Goal: Task Accomplishment & Management: Complete application form

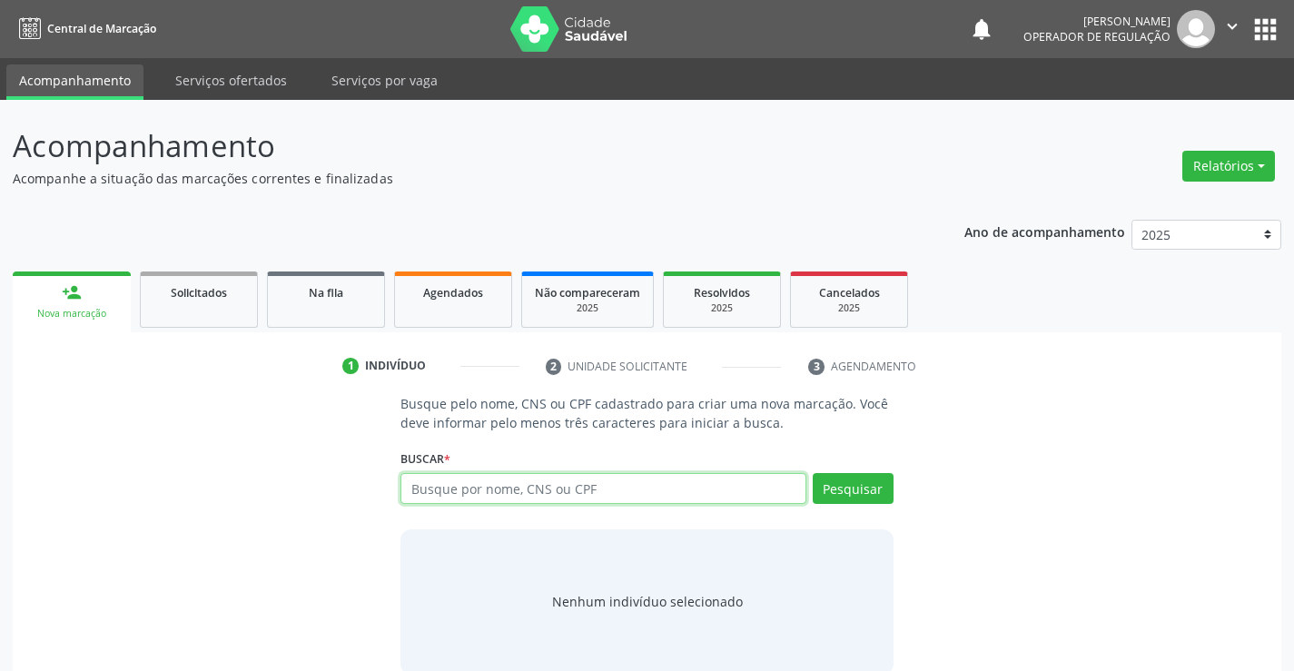
click at [476, 498] on input "text" at bounding box center [603, 488] width 405 height 31
type input "702809103602668"
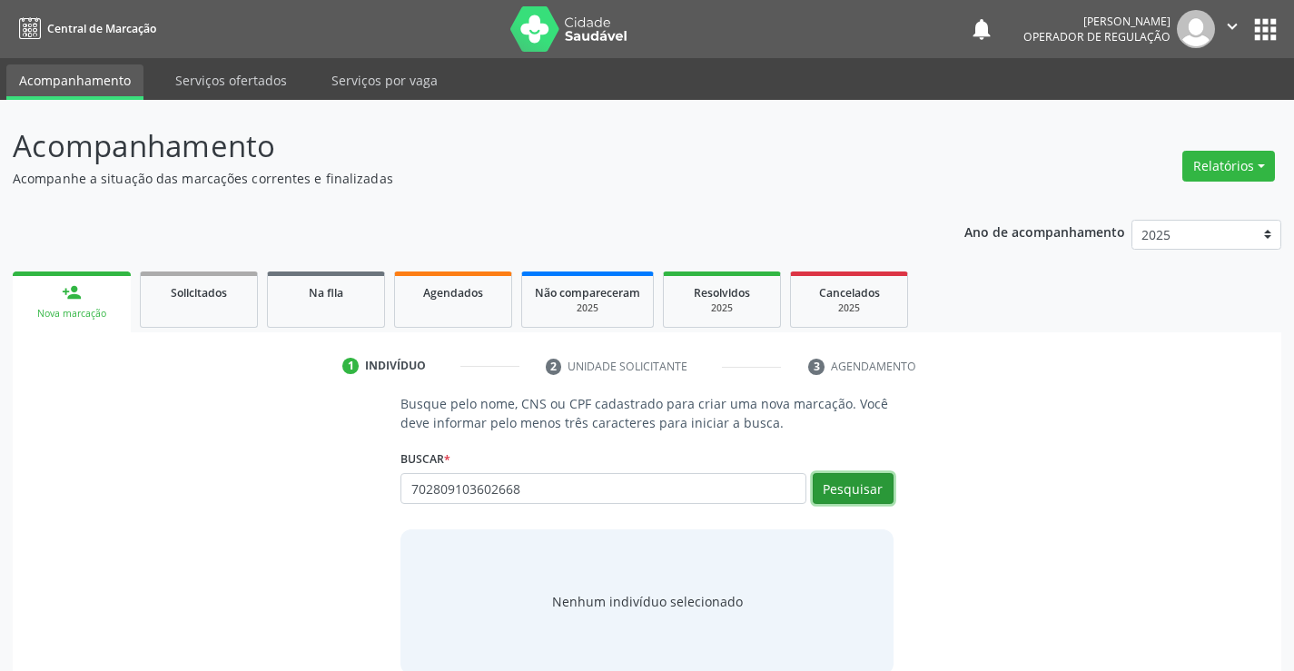
click at [840, 500] on button "Pesquisar" at bounding box center [853, 488] width 81 height 31
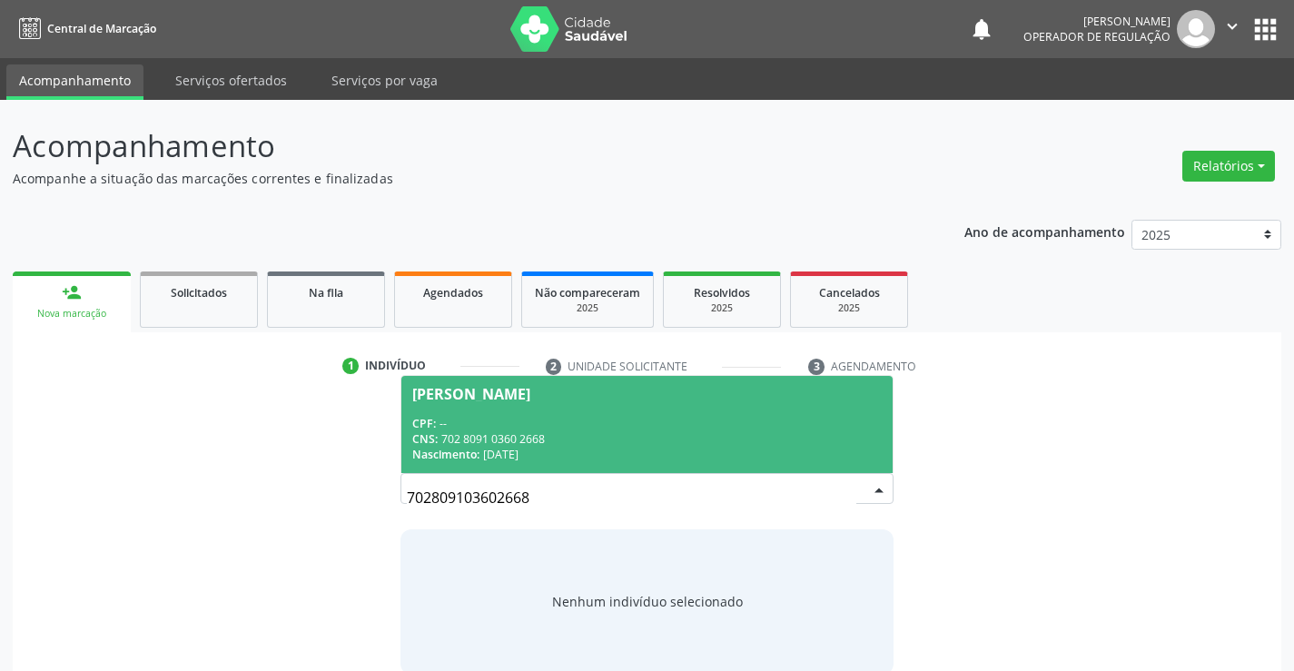
click at [573, 428] on div "CPF: --" at bounding box center [646, 423] width 469 height 15
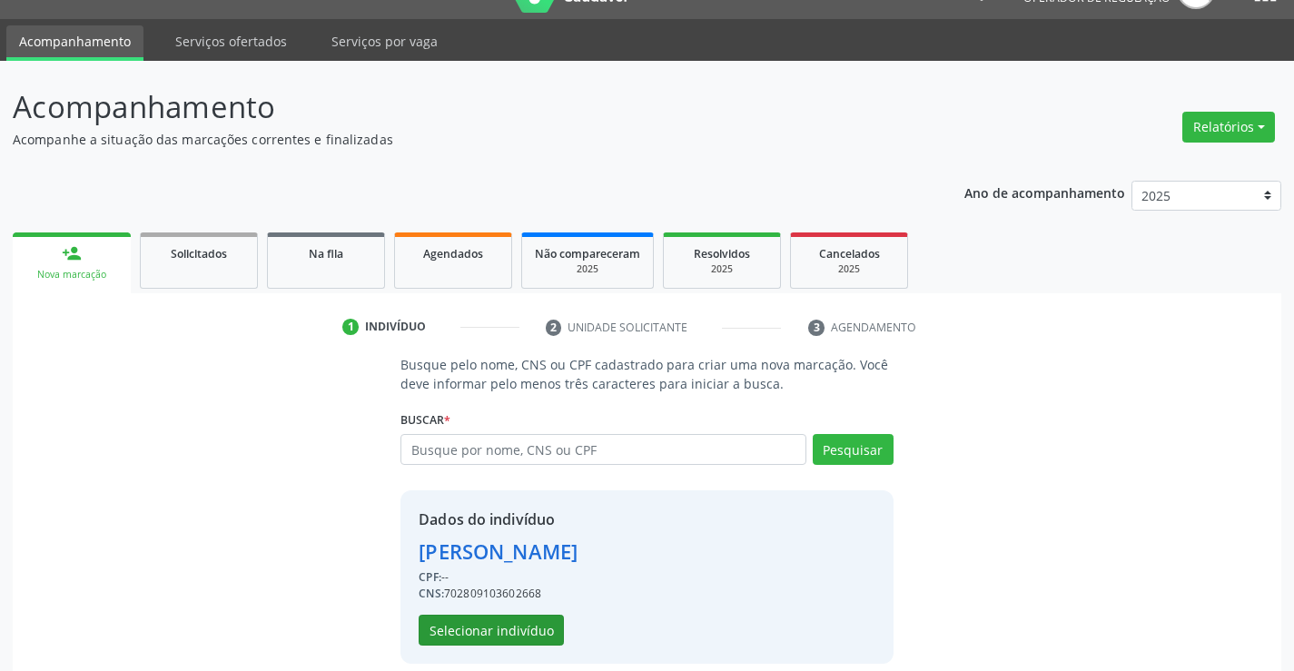
scroll to position [57, 0]
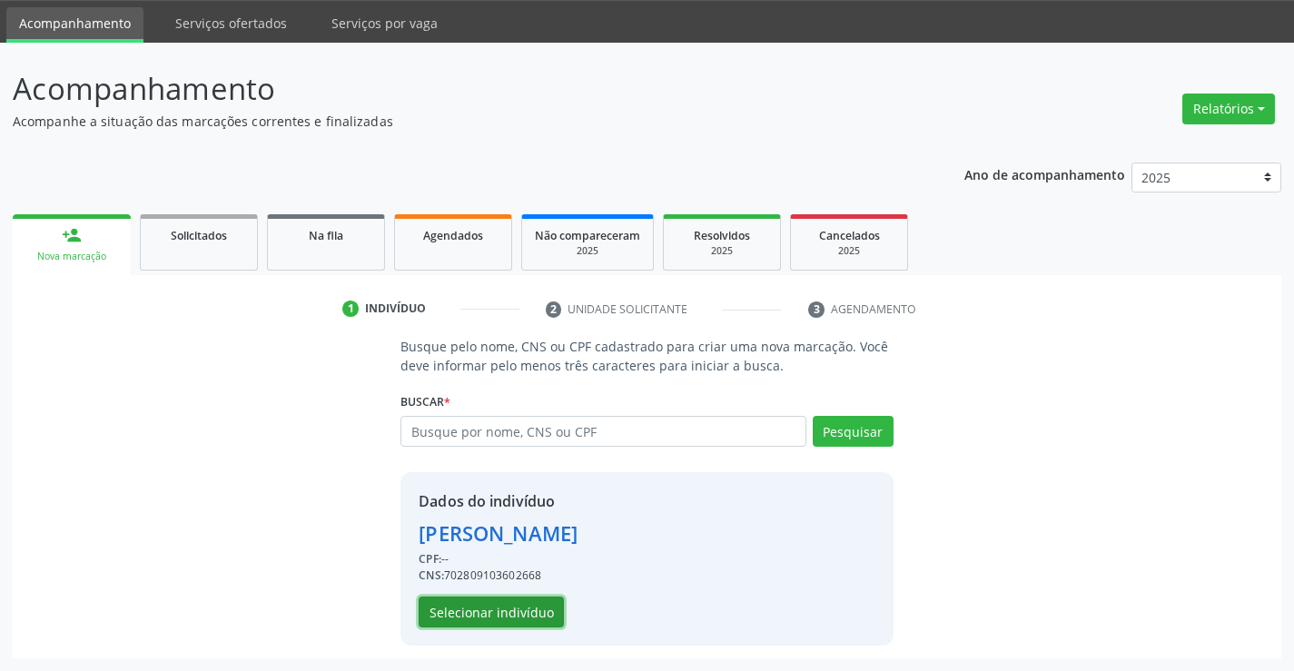
click at [510, 599] on button "Selecionar indivíduo" at bounding box center [491, 612] width 145 height 31
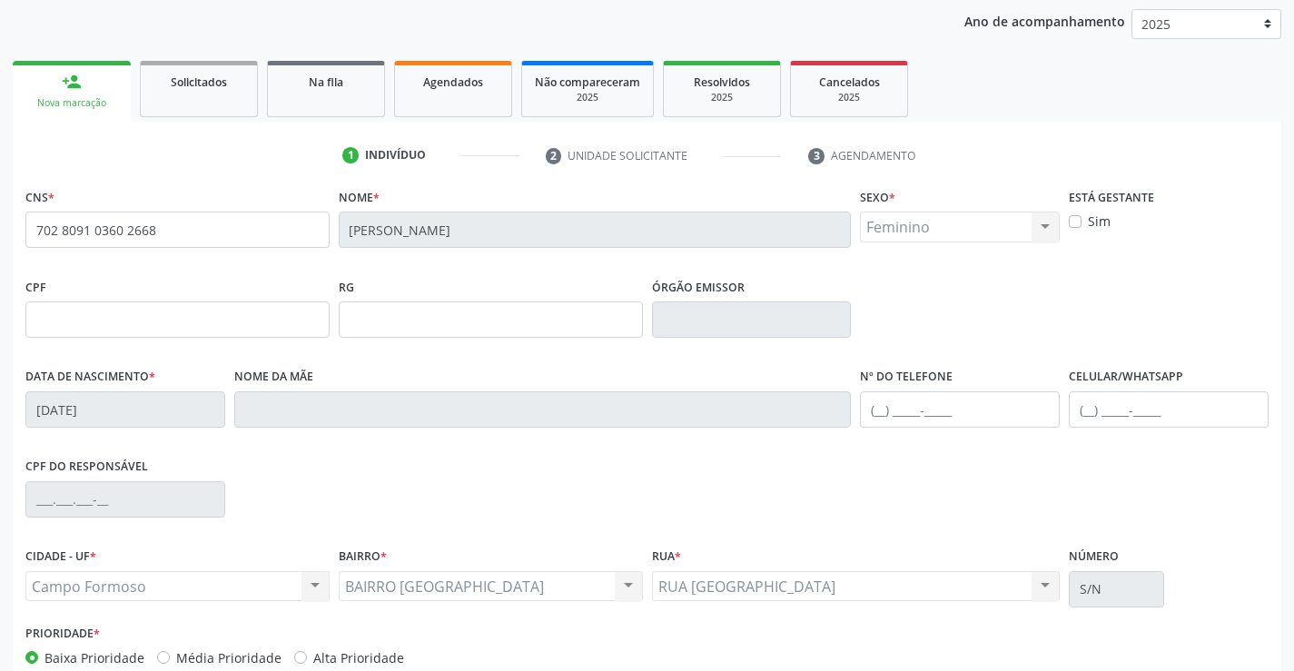
scroll to position [0, 0]
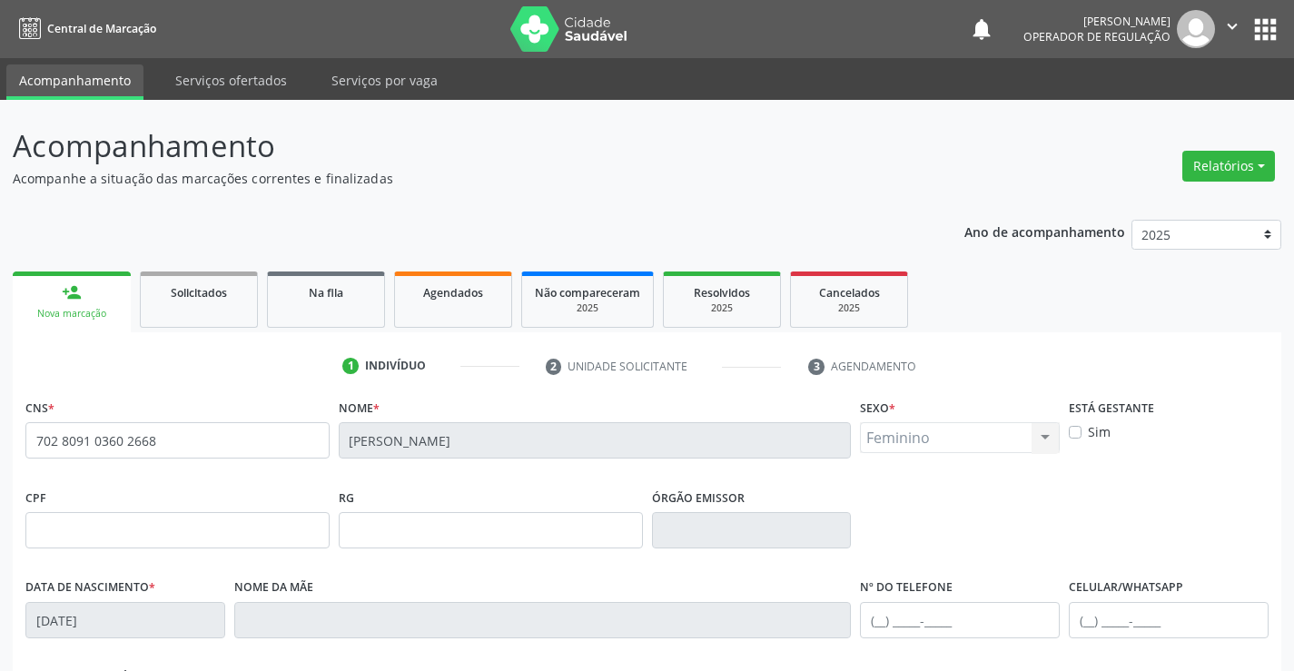
click at [57, 87] on link "Acompanhamento" at bounding box center [74, 81] width 137 height 35
click at [84, 283] on link "person_add Nova marcação" at bounding box center [72, 302] width 118 height 61
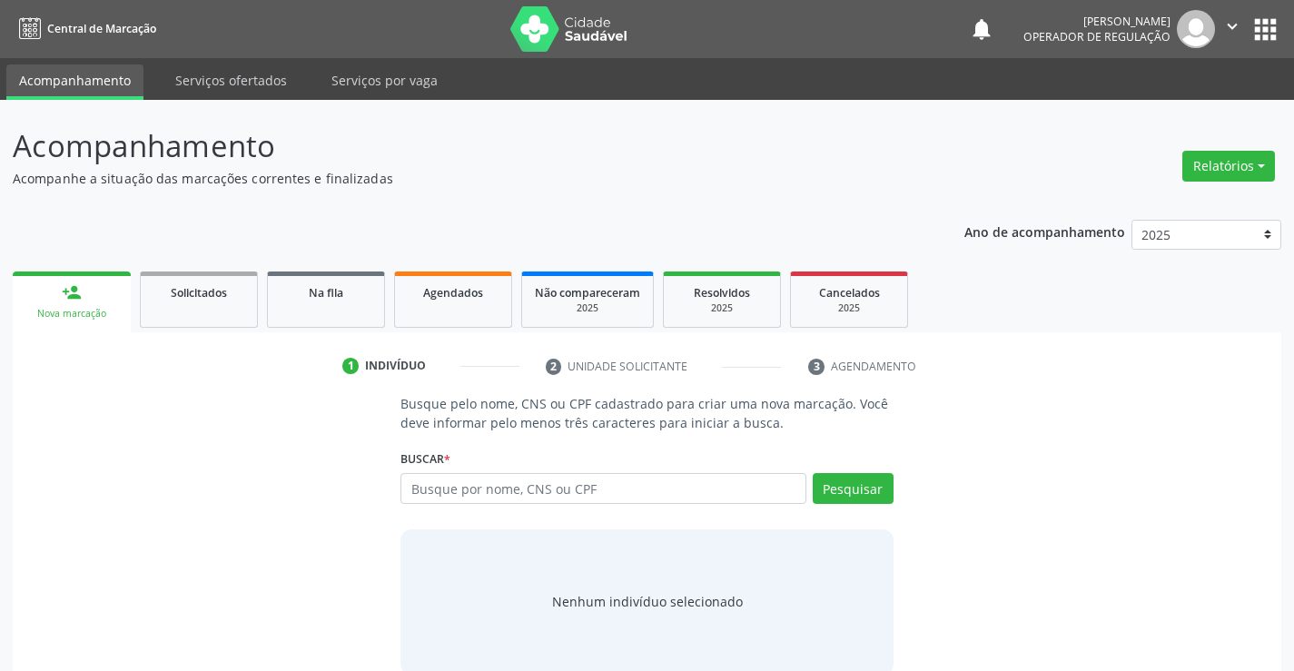
click at [626, 488] on input "text" at bounding box center [603, 488] width 405 height 31
type input "704109155673771"
click at [879, 490] on button "Pesquisar" at bounding box center [853, 488] width 81 height 31
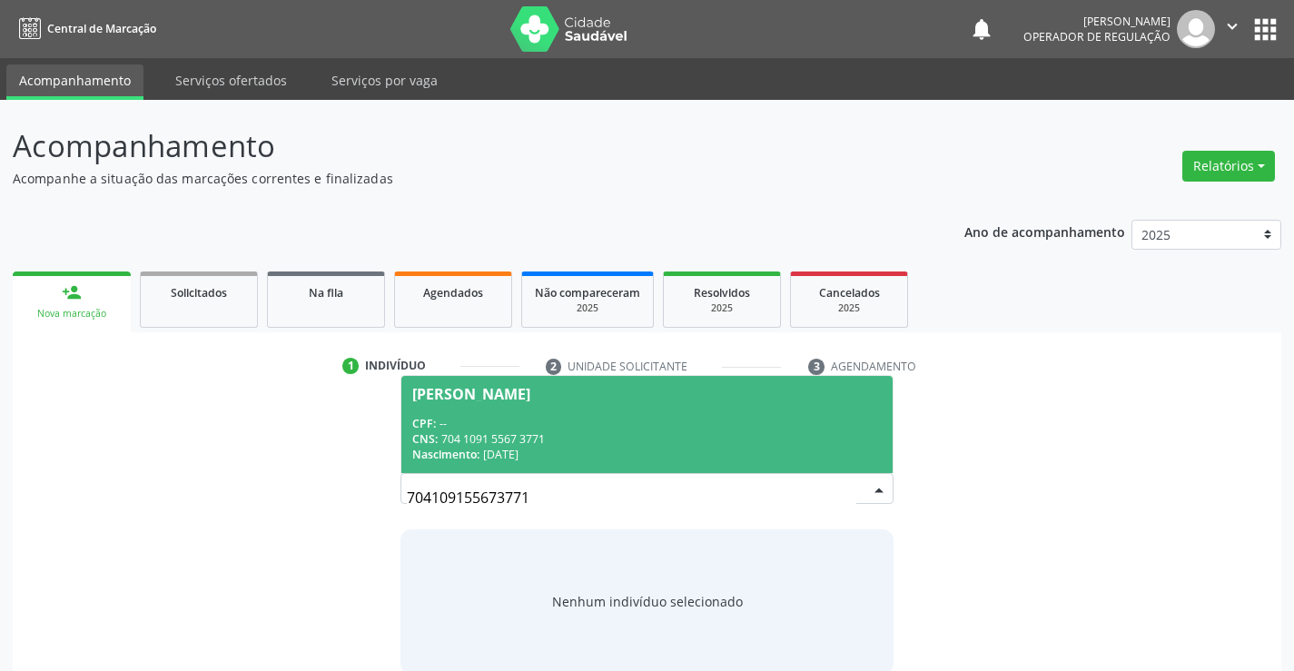
click at [603, 419] on div "CPF: --" at bounding box center [646, 423] width 469 height 15
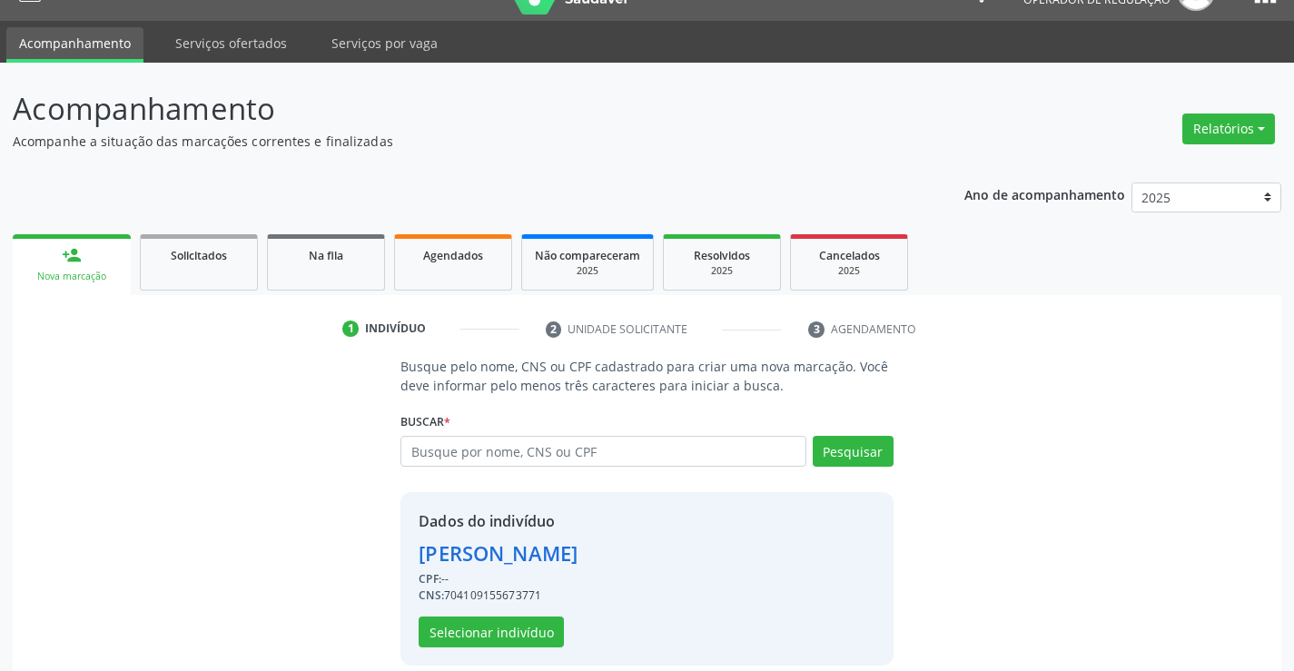
scroll to position [57, 0]
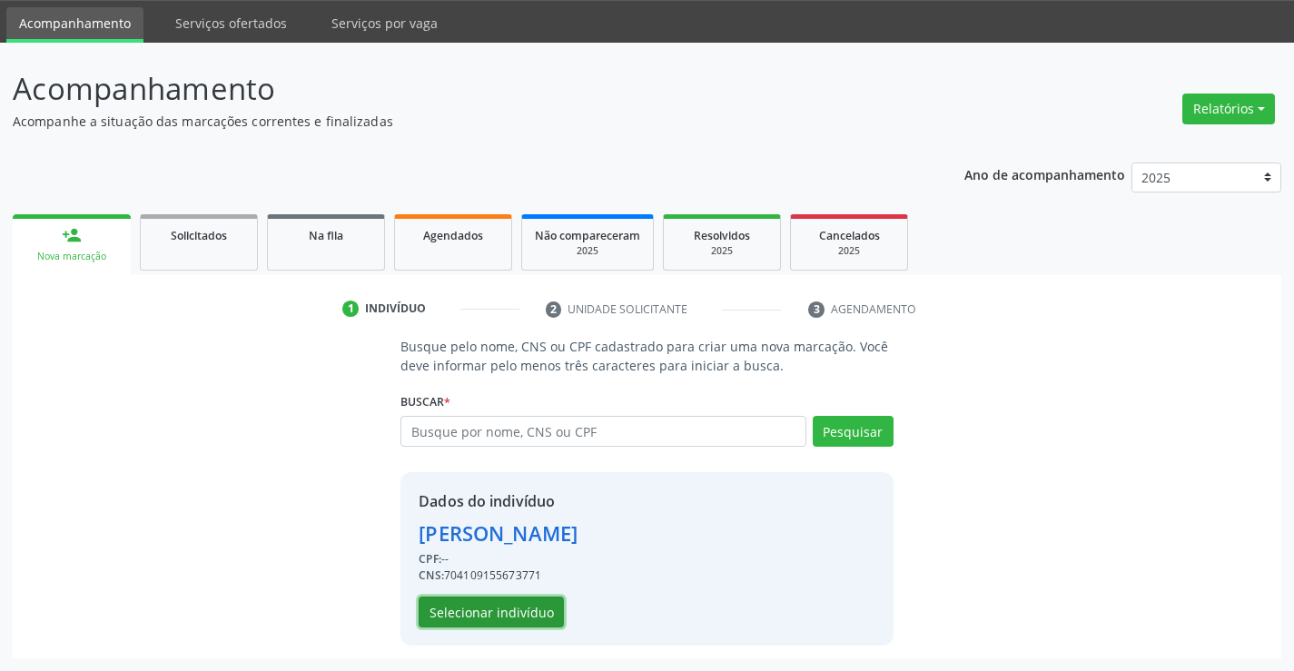
click at [551, 609] on button "Selecionar indivíduo" at bounding box center [491, 612] width 145 height 31
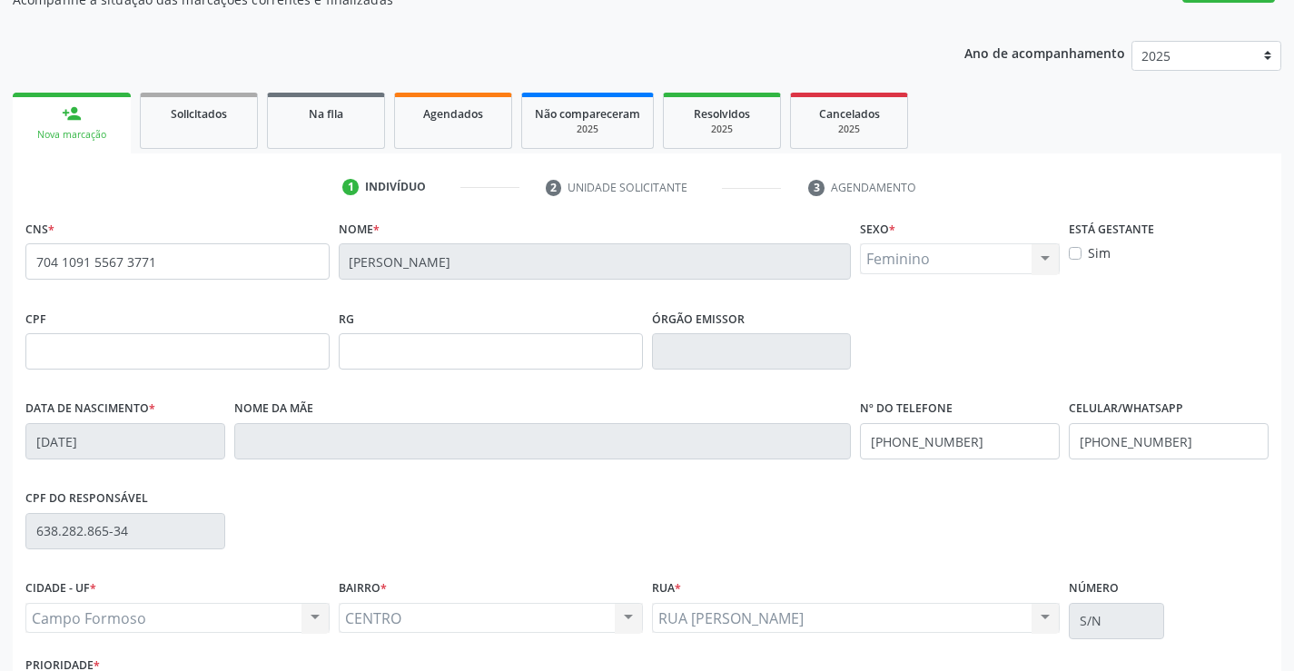
scroll to position [313, 0]
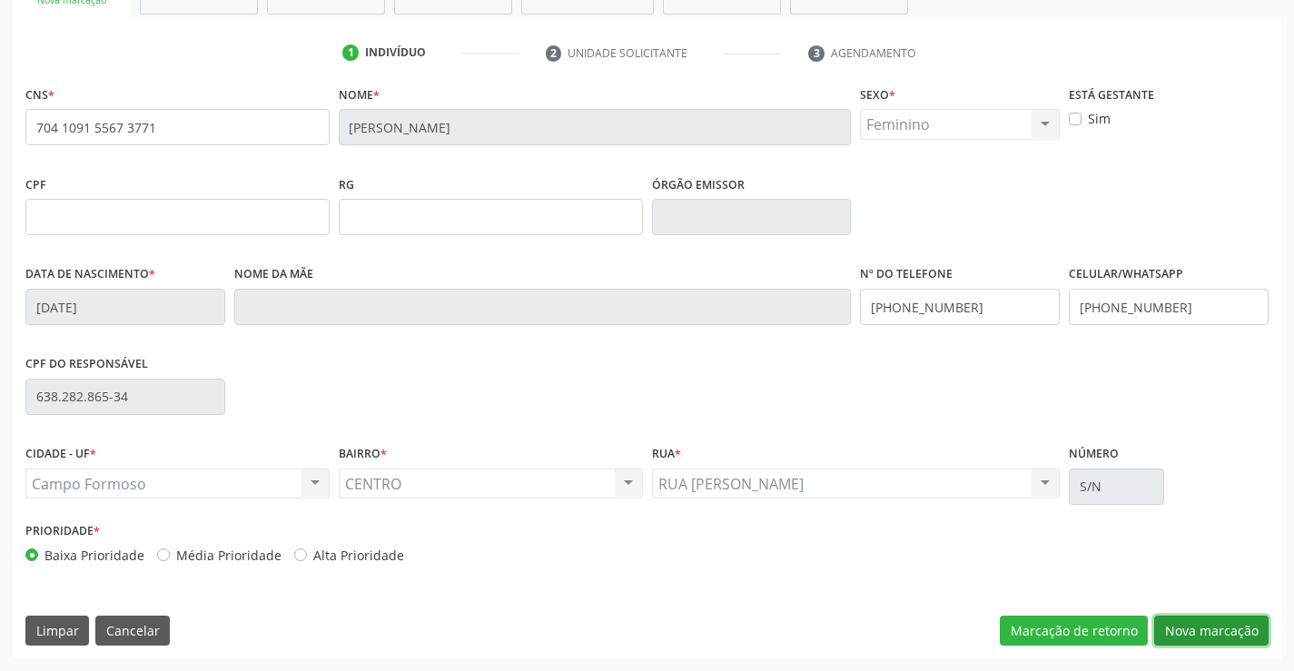
click at [1227, 627] on button "Nova marcação" at bounding box center [1211, 631] width 114 height 31
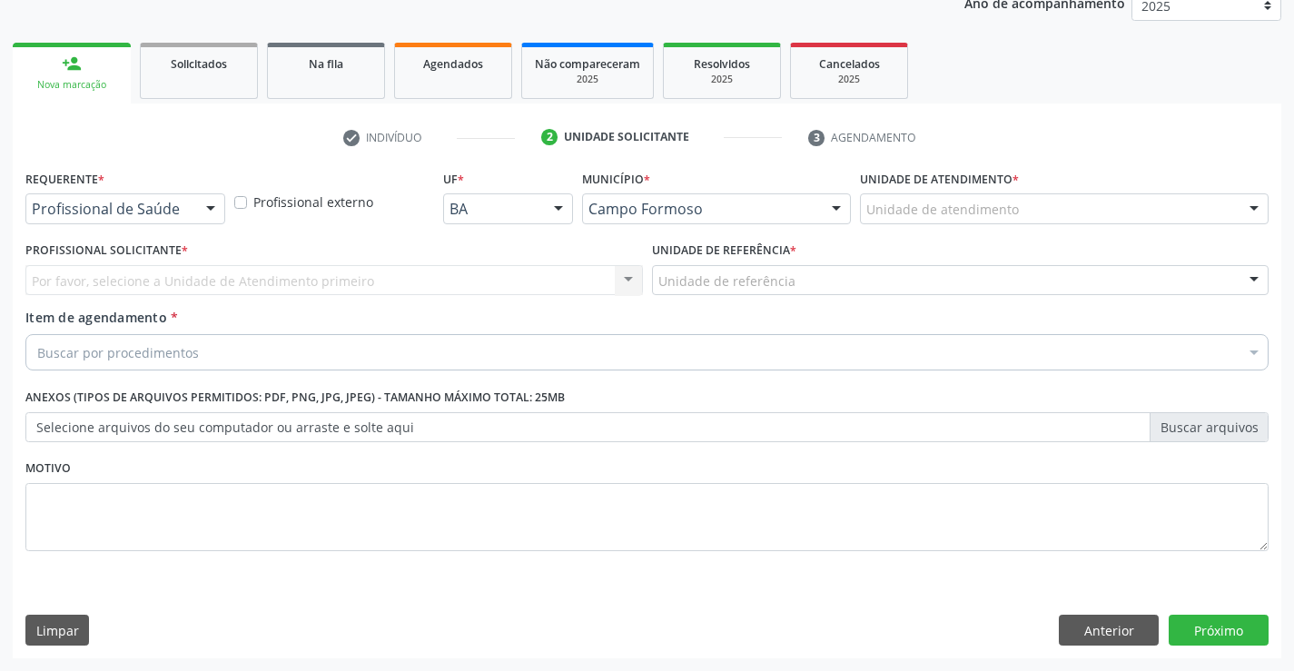
scroll to position [229, 0]
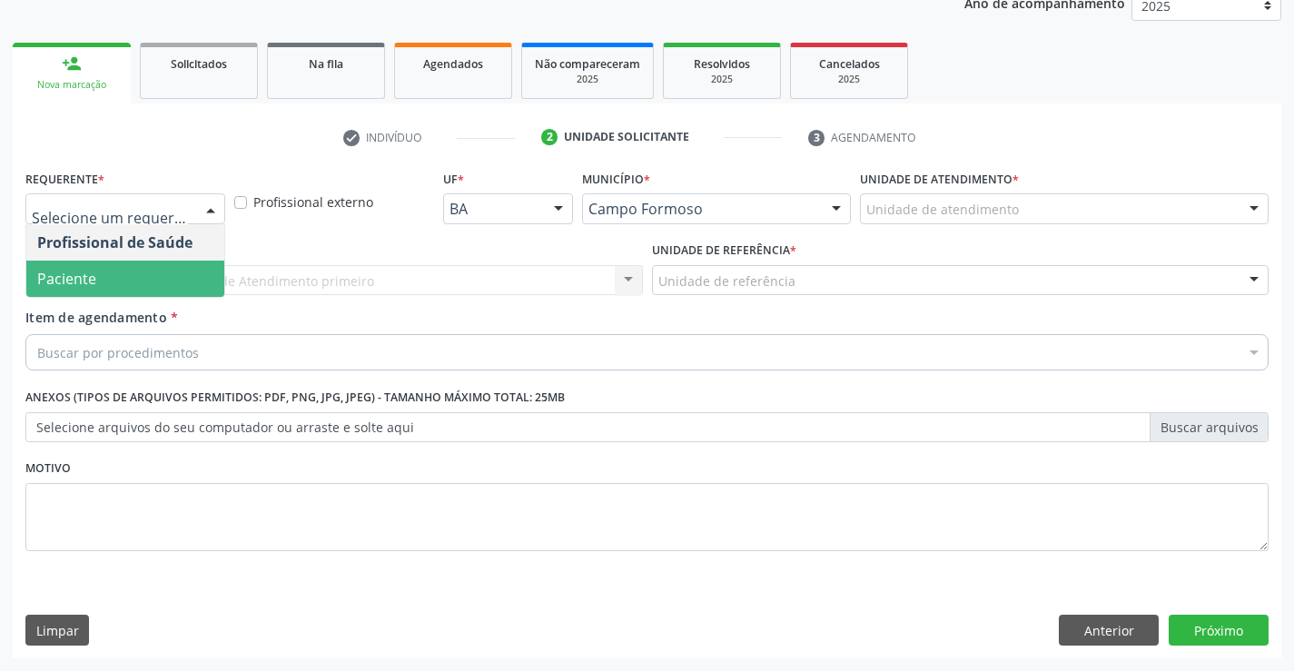
click at [160, 285] on span "Paciente" at bounding box center [125, 279] width 198 height 36
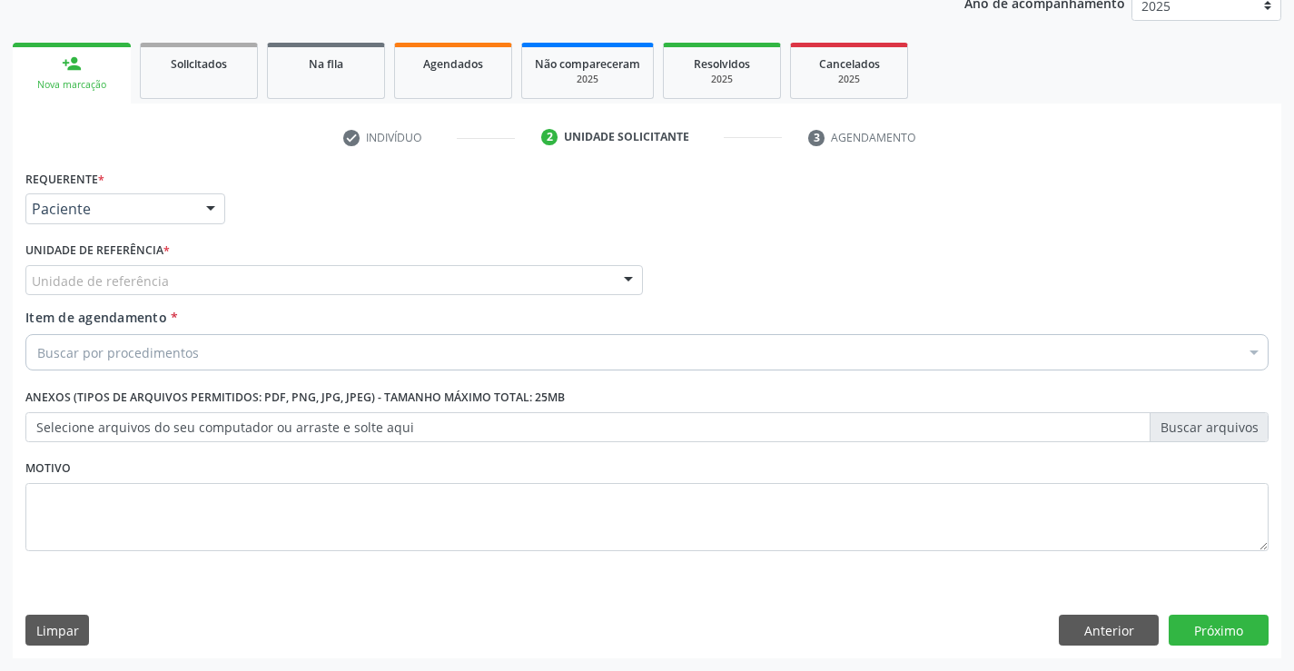
click at [195, 277] on div "Unidade de referência" at bounding box center [334, 280] width 618 height 31
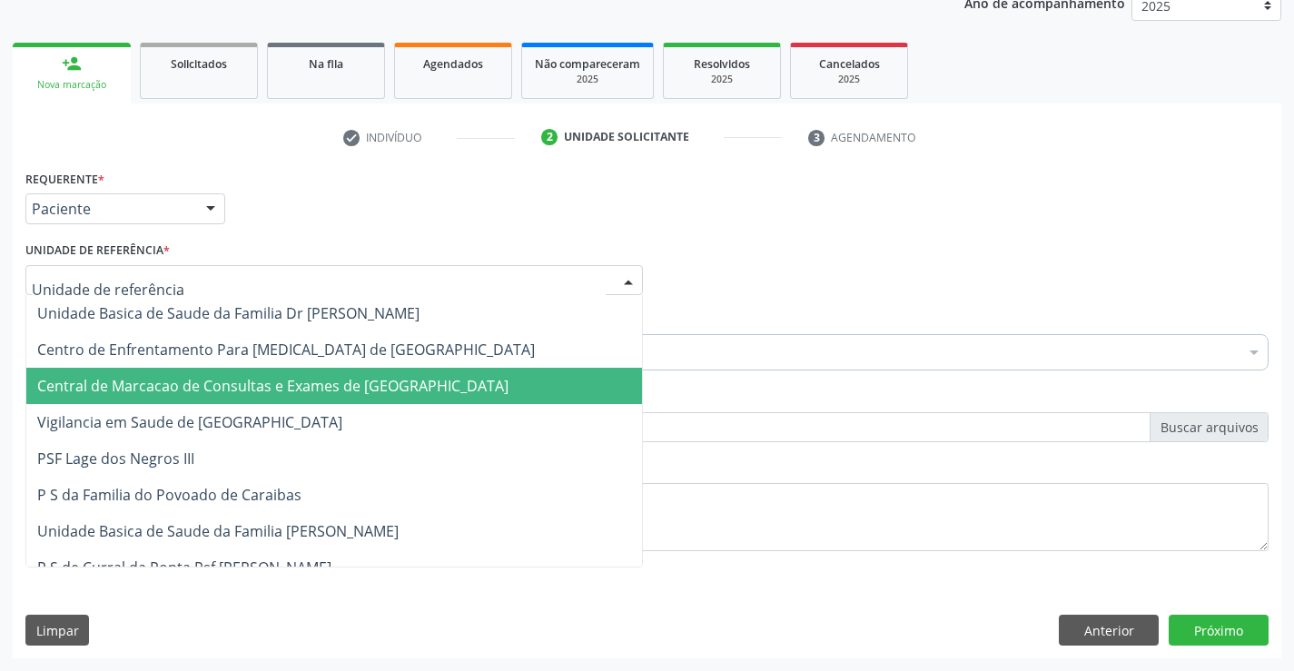
click at [205, 374] on span "Central de Marcacao de Consultas e Exames de [GEOGRAPHIC_DATA]" at bounding box center [334, 386] width 616 height 36
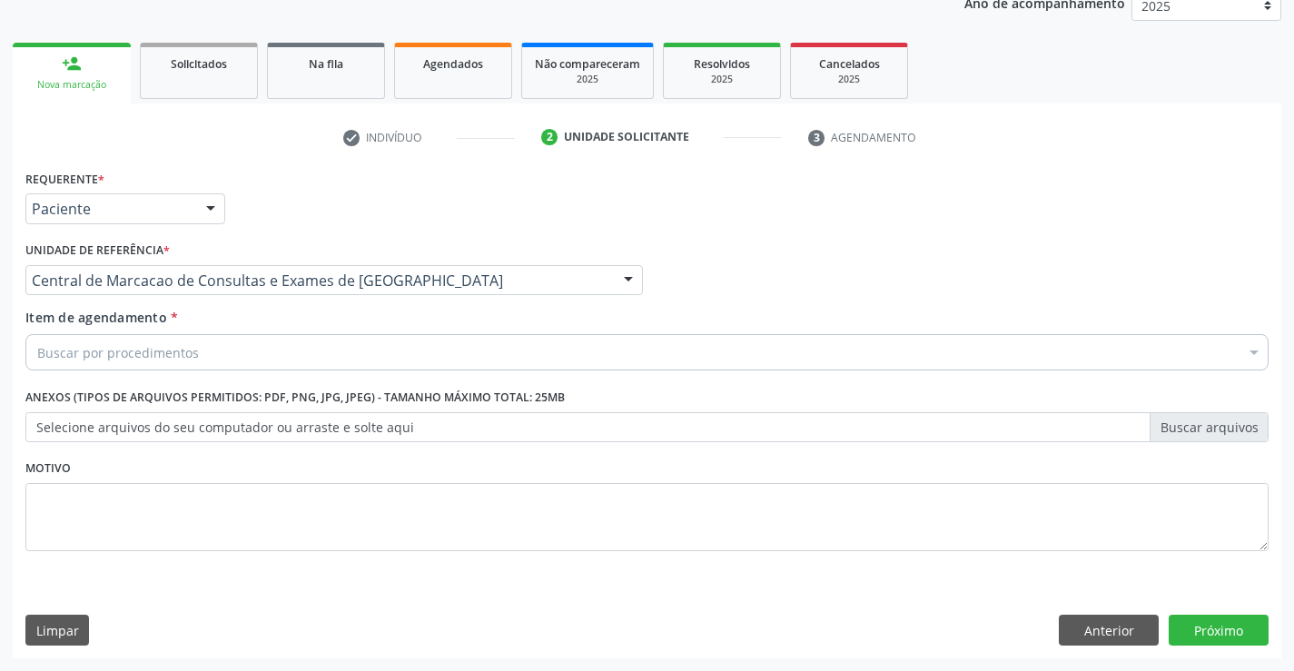
click at [227, 347] on div "Buscar por procedimentos" at bounding box center [646, 352] width 1243 height 36
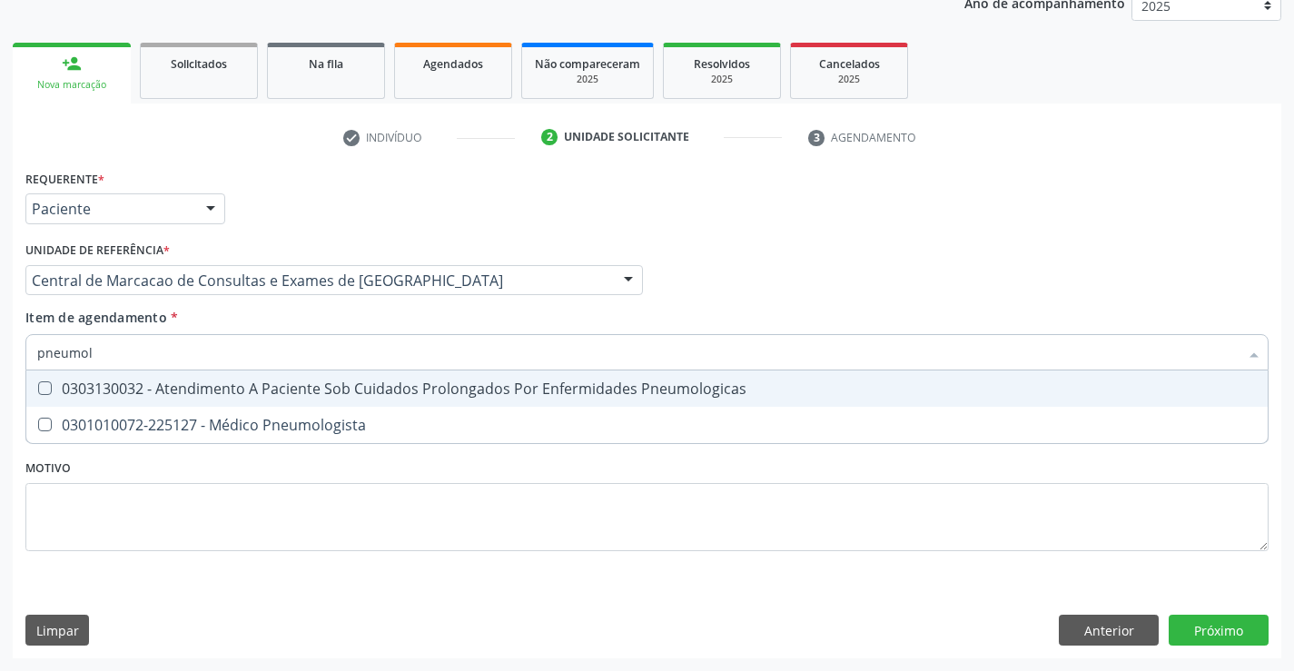
type input "pneumolo"
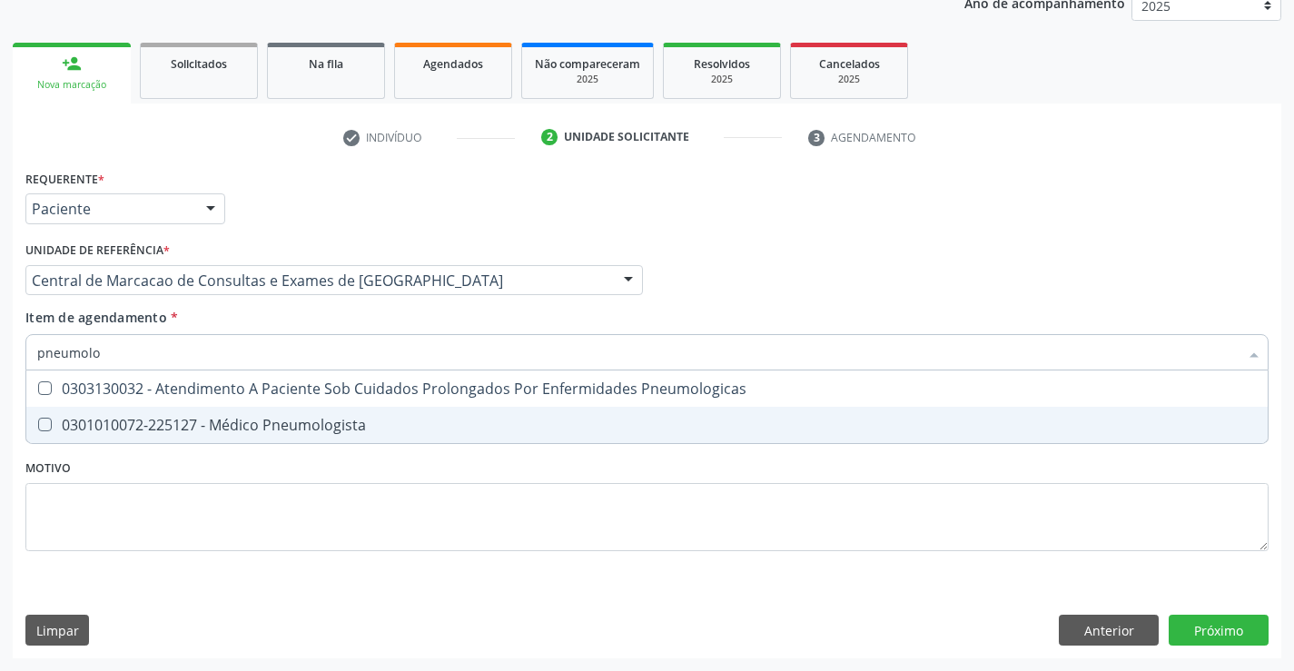
click at [320, 424] on div "0301010072-225127 - Médico Pneumologista" at bounding box center [647, 425] width 1220 height 15
checkbox Pneumologista "true"
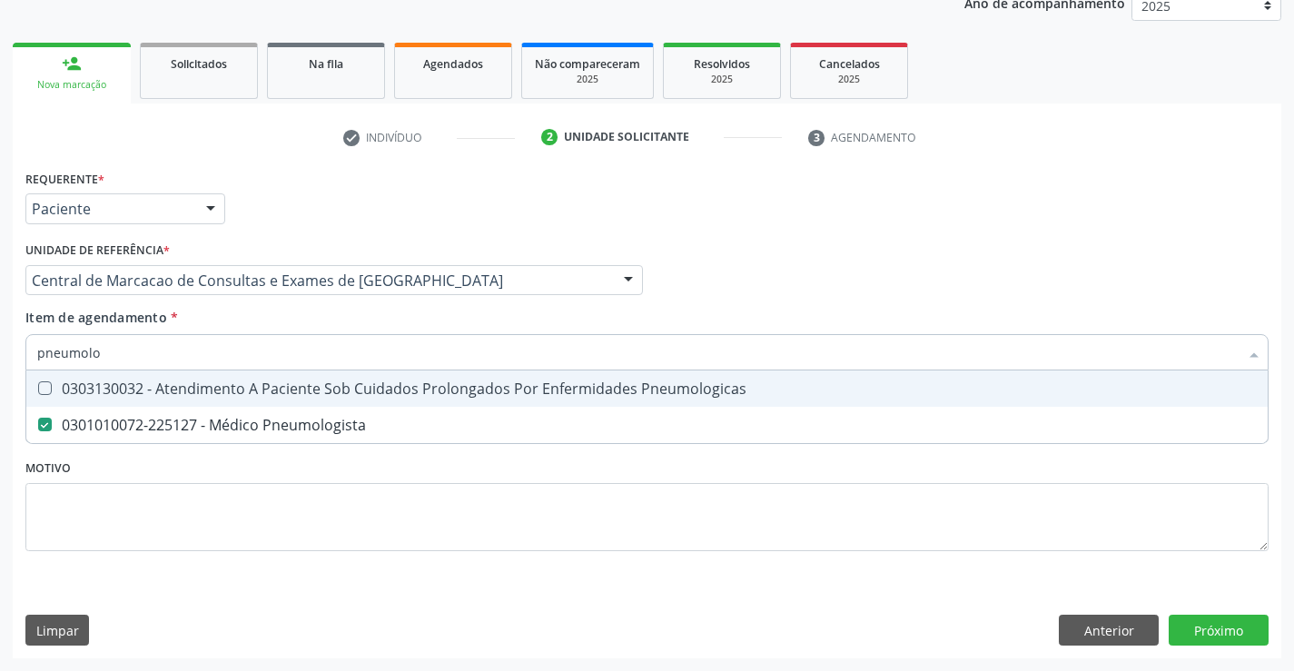
click at [357, 352] on input "pneumolo" at bounding box center [638, 352] width 1202 height 36
type input "e"
checkbox Pneumologista "false"
type input "espirome"
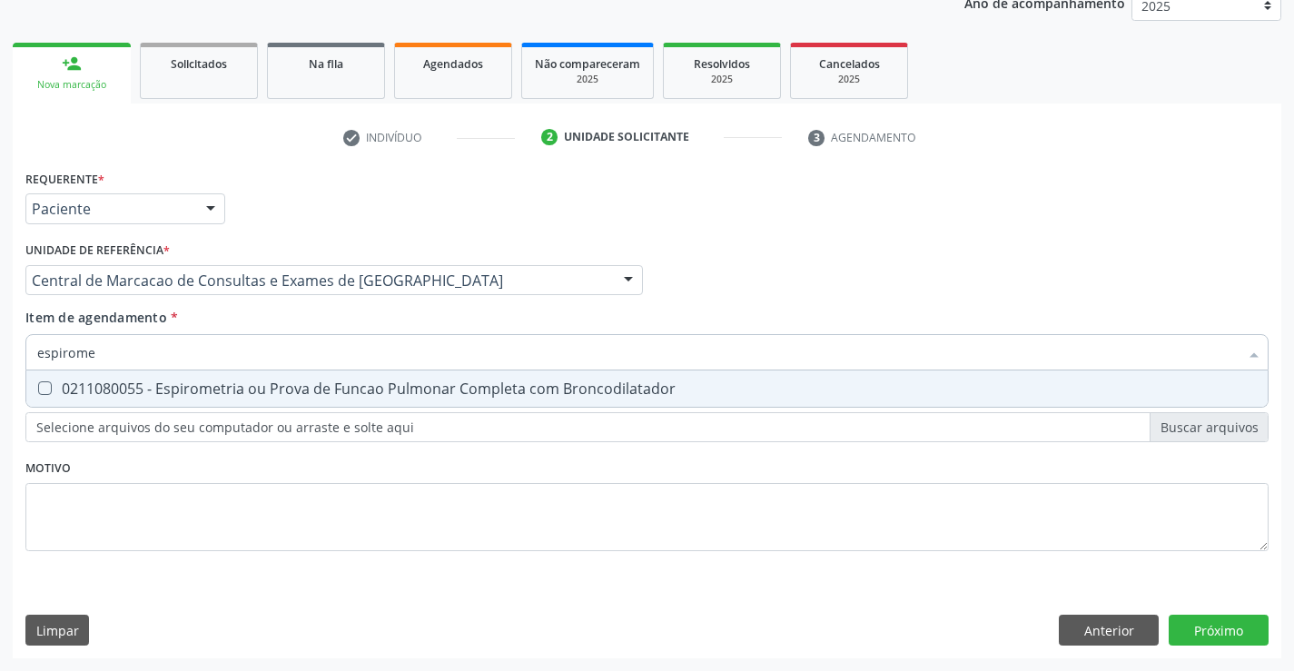
click at [560, 391] on div "0211080055 - Espirometria ou Prova de Funcao Pulmonar Completa com Broncodilata…" at bounding box center [647, 388] width 1220 height 15
checkbox Broncodilatador "true"
click at [1229, 637] on div "Requerente * Paciente Profissional de Saúde Paciente Nenhum resultado encontrad…" at bounding box center [647, 411] width 1269 height 493
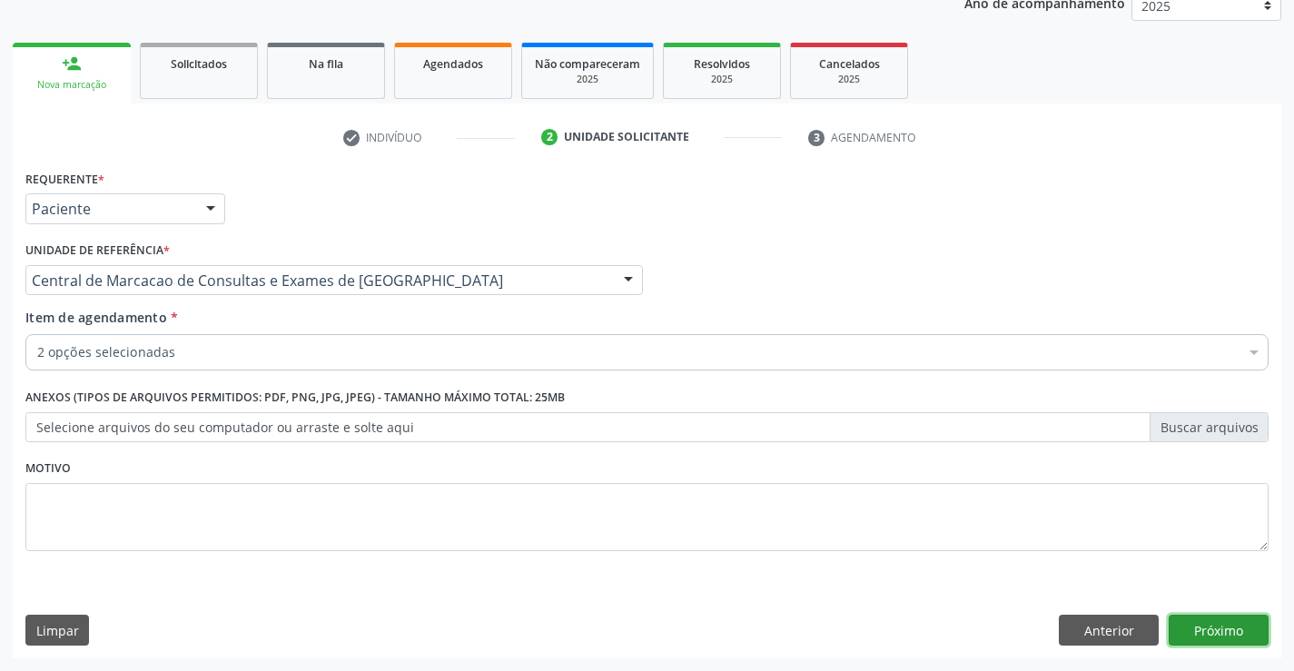
click at [1225, 622] on button "Próximo" at bounding box center [1219, 630] width 100 height 31
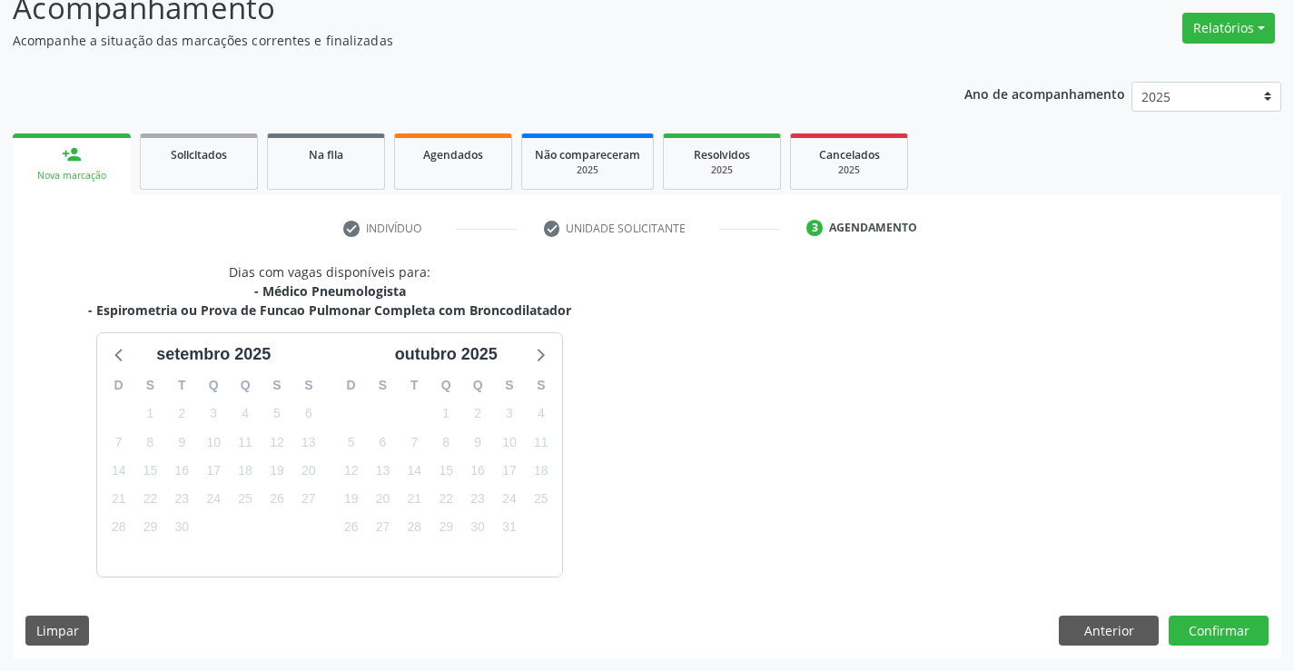
scroll to position [192, 0]
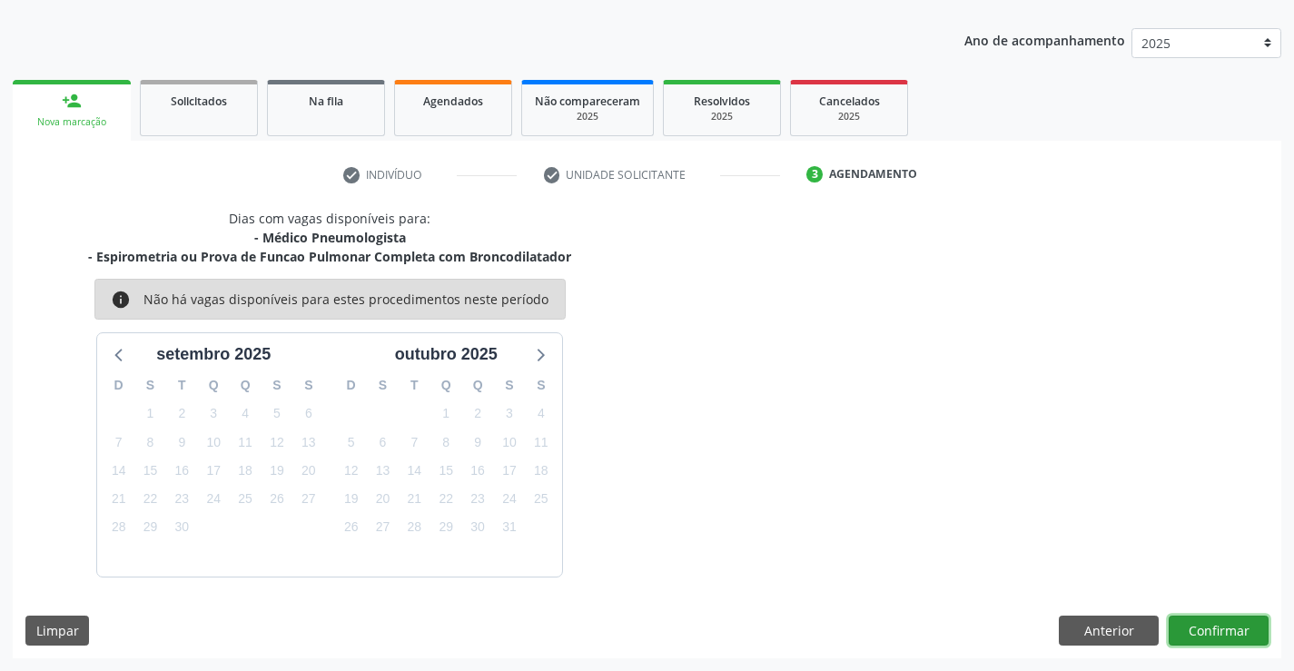
click at [1231, 634] on button "Confirmar" at bounding box center [1219, 631] width 100 height 31
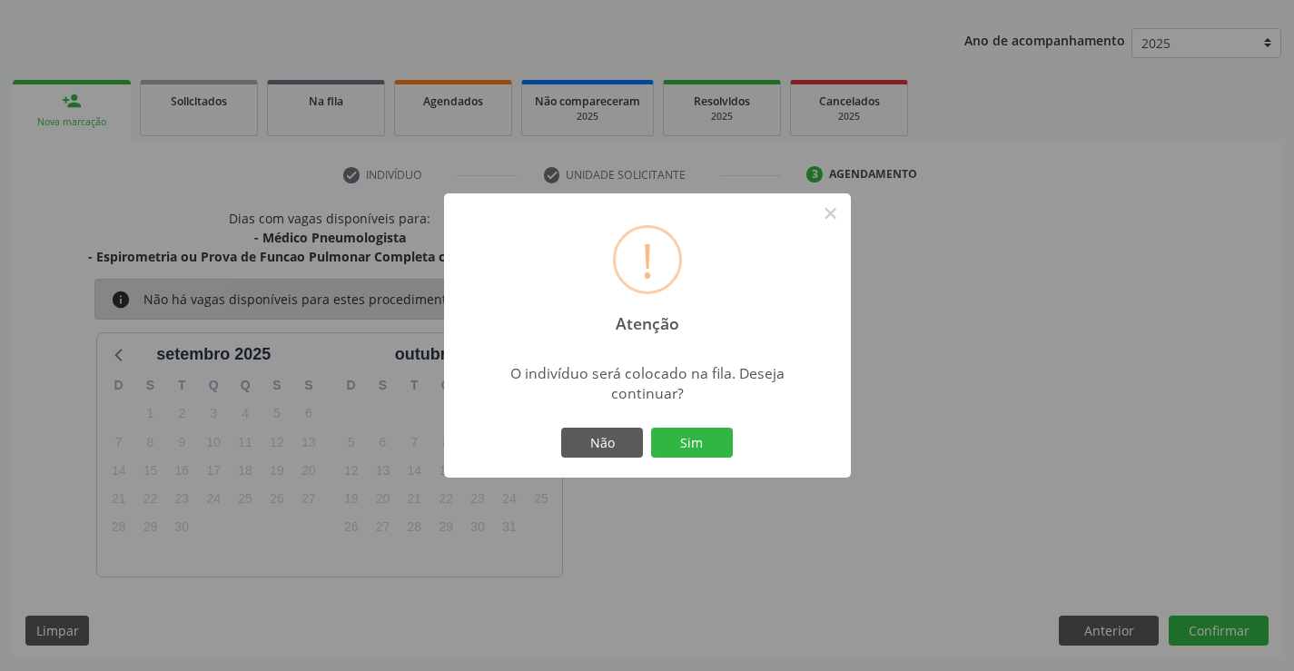
click at [651, 428] on button "Sim" at bounding box center [692, 443] width 82 height 31
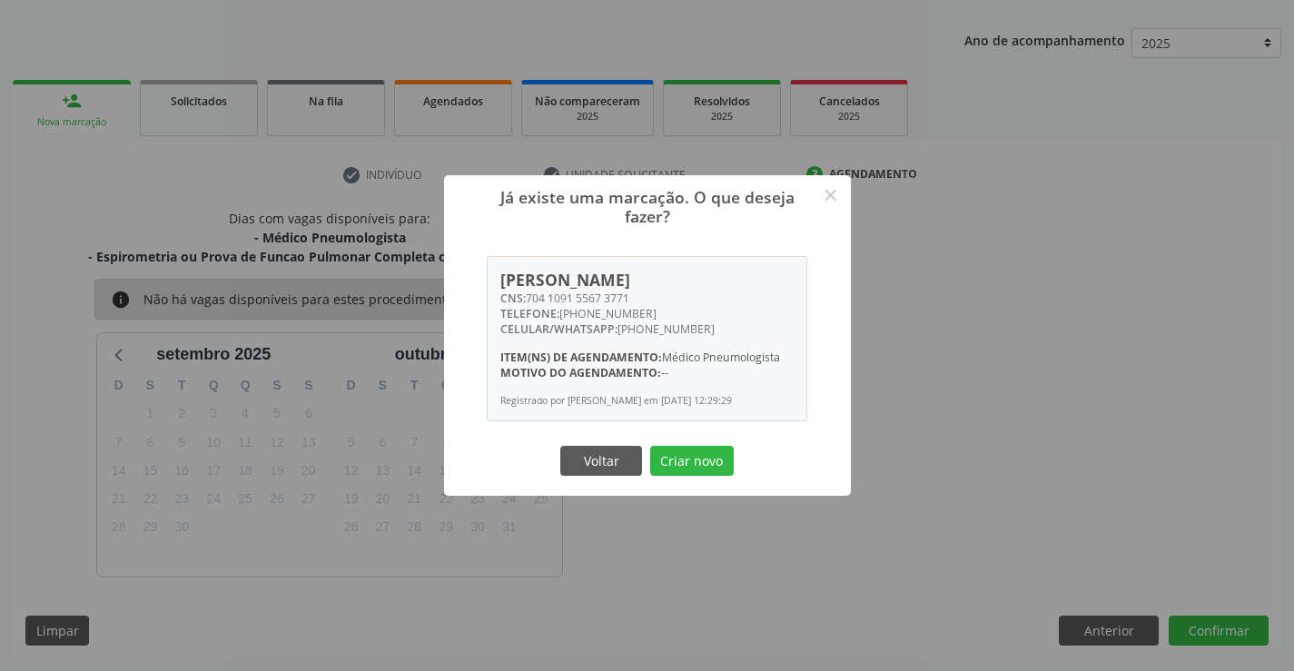
click at [650, 446] on button "Criar novo" at bounding box center [692, 461] width 84 height 31
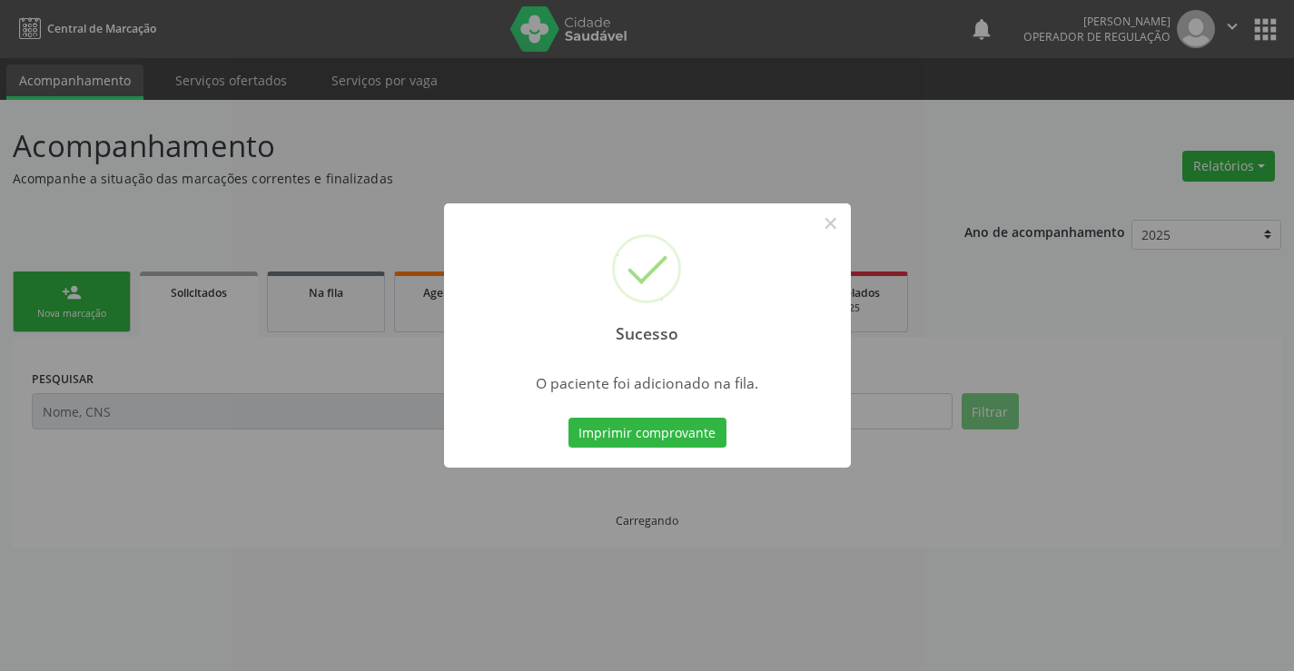
scroll to position [0, 0]
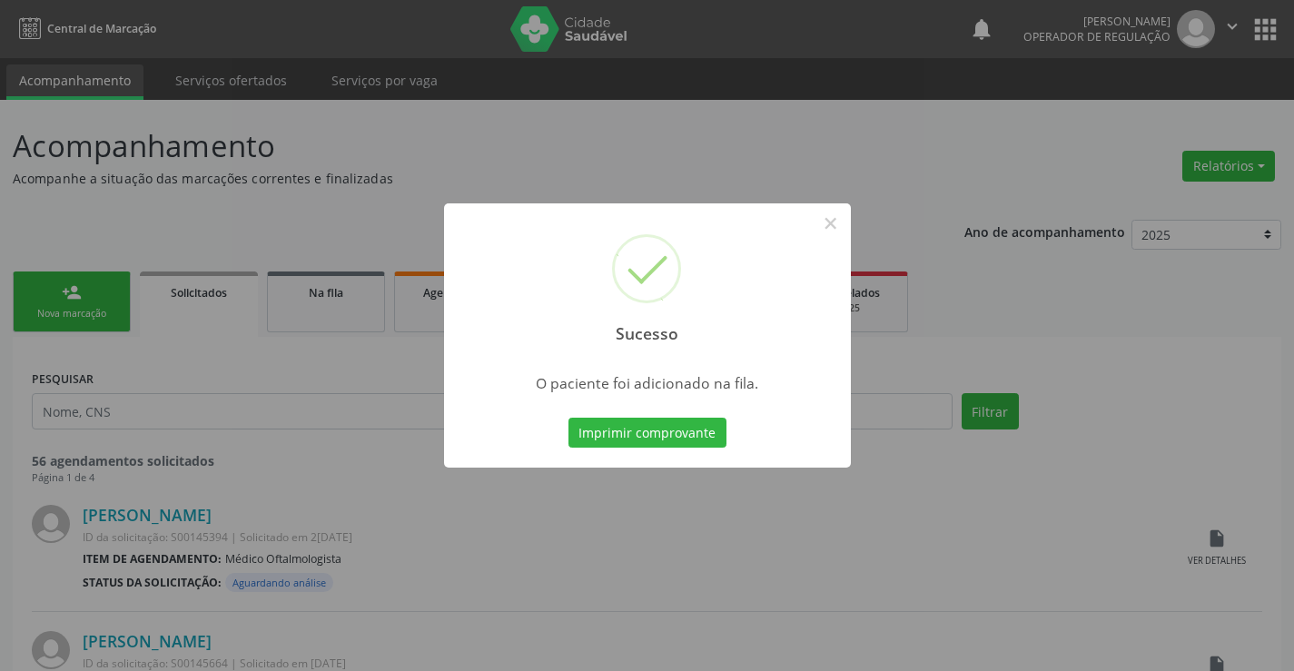
click at [569, 418] on button "Imprimir comprovante" at bounding box center [648, 433] width 158 height 31
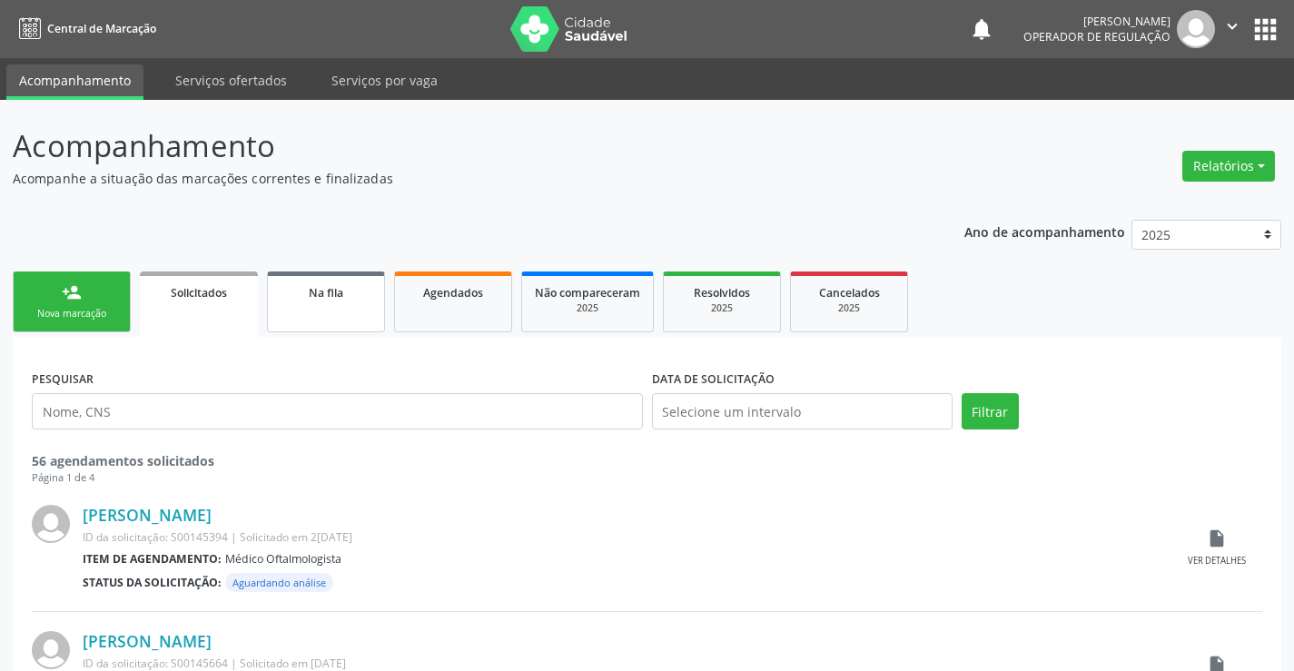
click at [337, 299] on span "Na fila" at bounding box center [326, 292] width 35 height 15
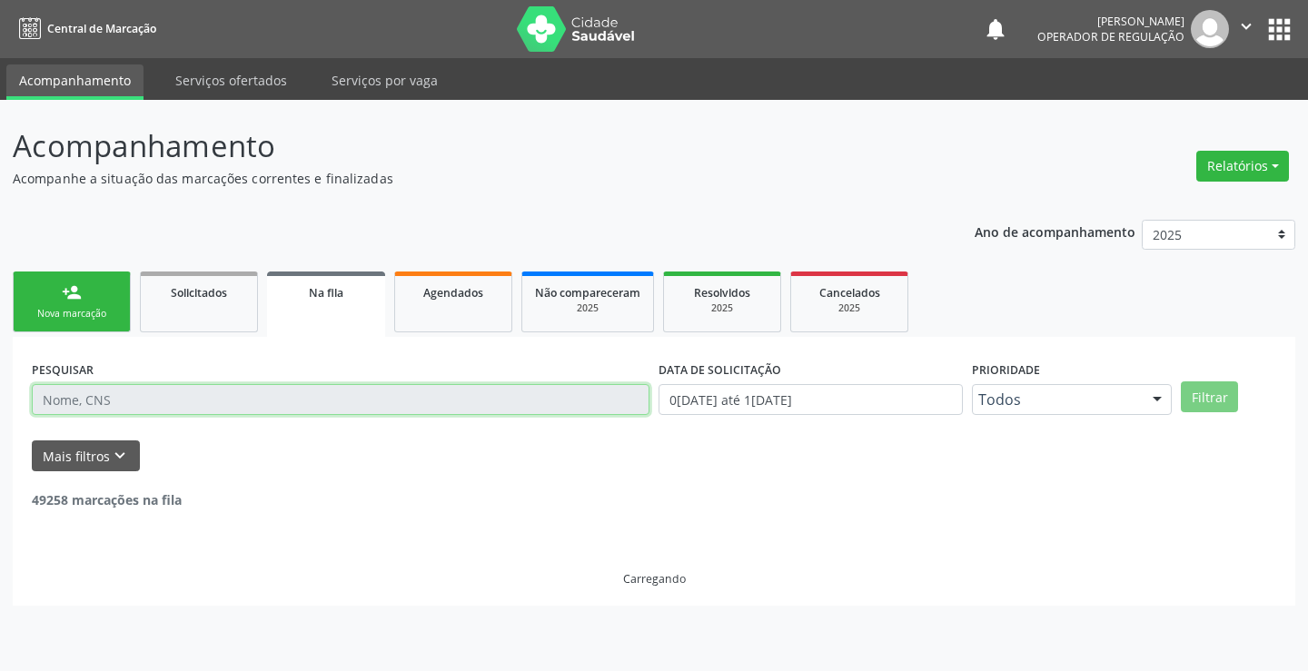
click at [362, 394] on input "text" at bounding box center [341, 399] width 618 height 31
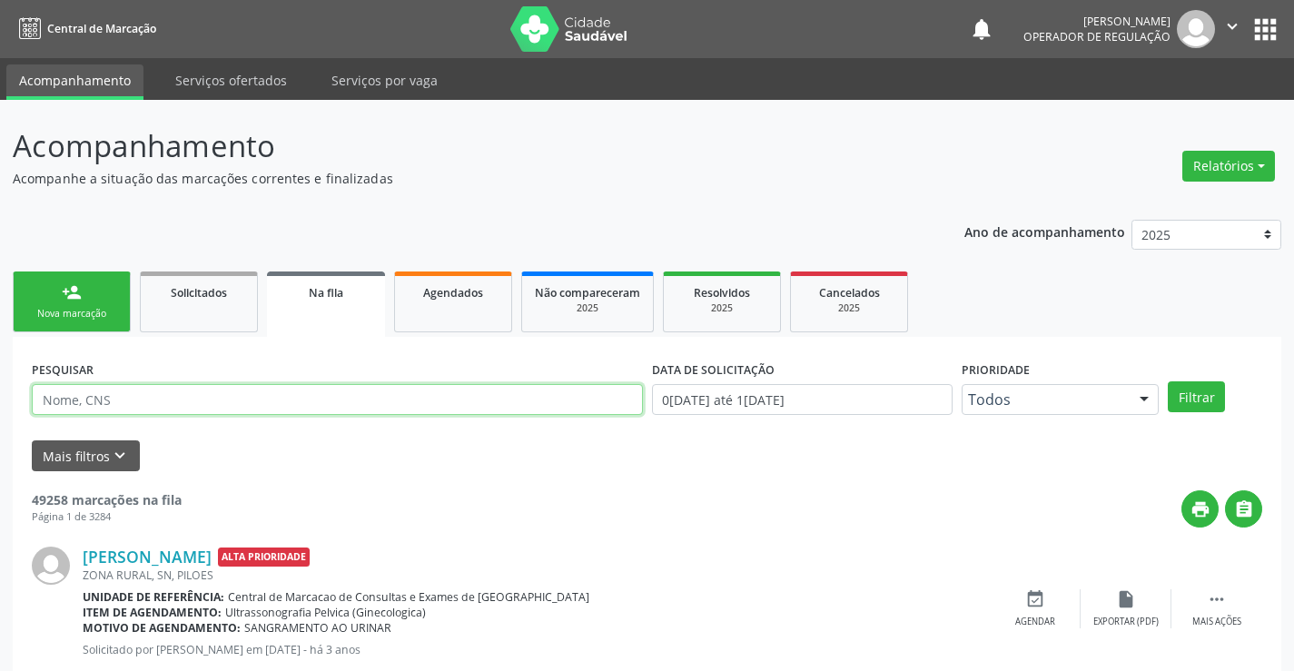
paste input "704 1091 5567 3771"
type input "704 1091 5567 3771"
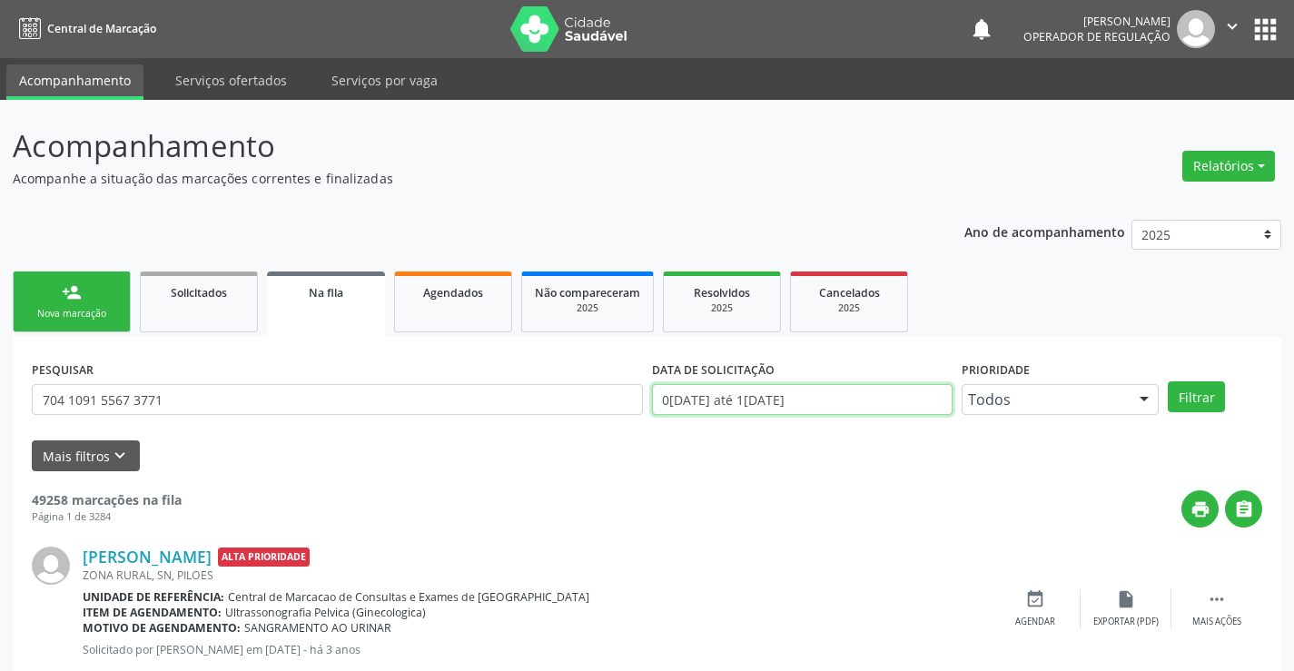
click at [813, 388] on input "0[DATE] até 1[DATE]" at bounding box center [802, 399] width 301 height 31
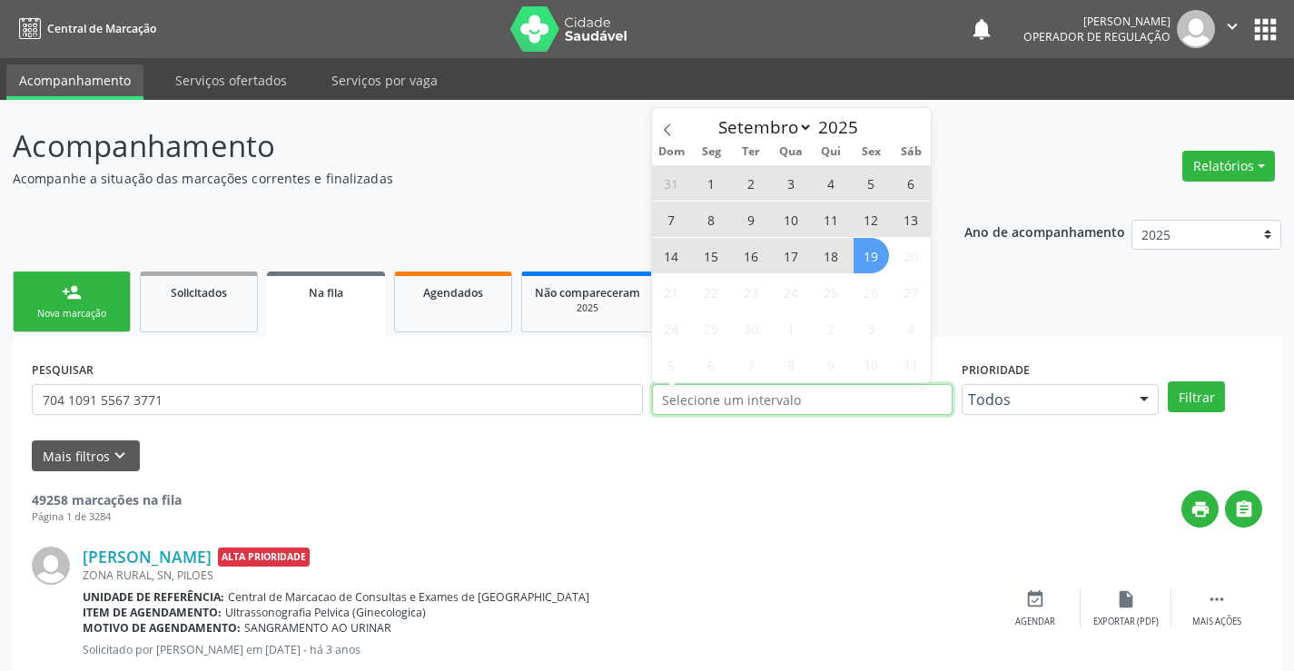
type input "2023"
select select "0"
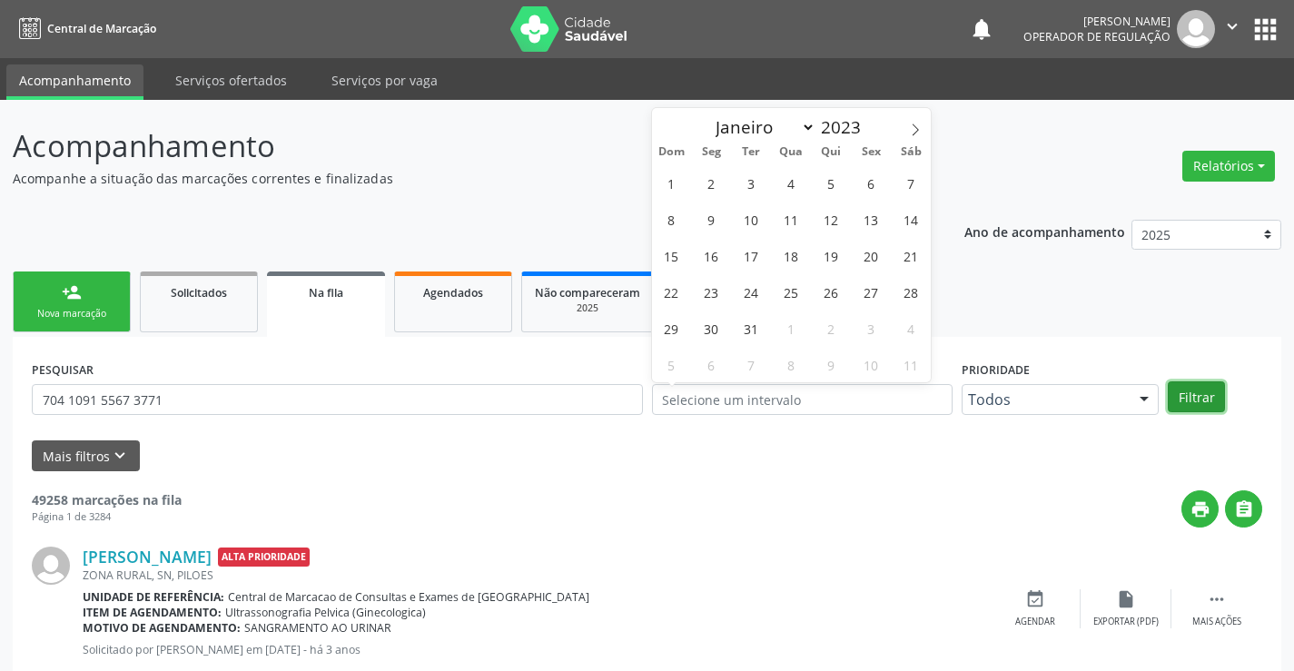
click at [1174, 400] on button "Filtrar" at bounding box center [1196, 396] width 57 height 31
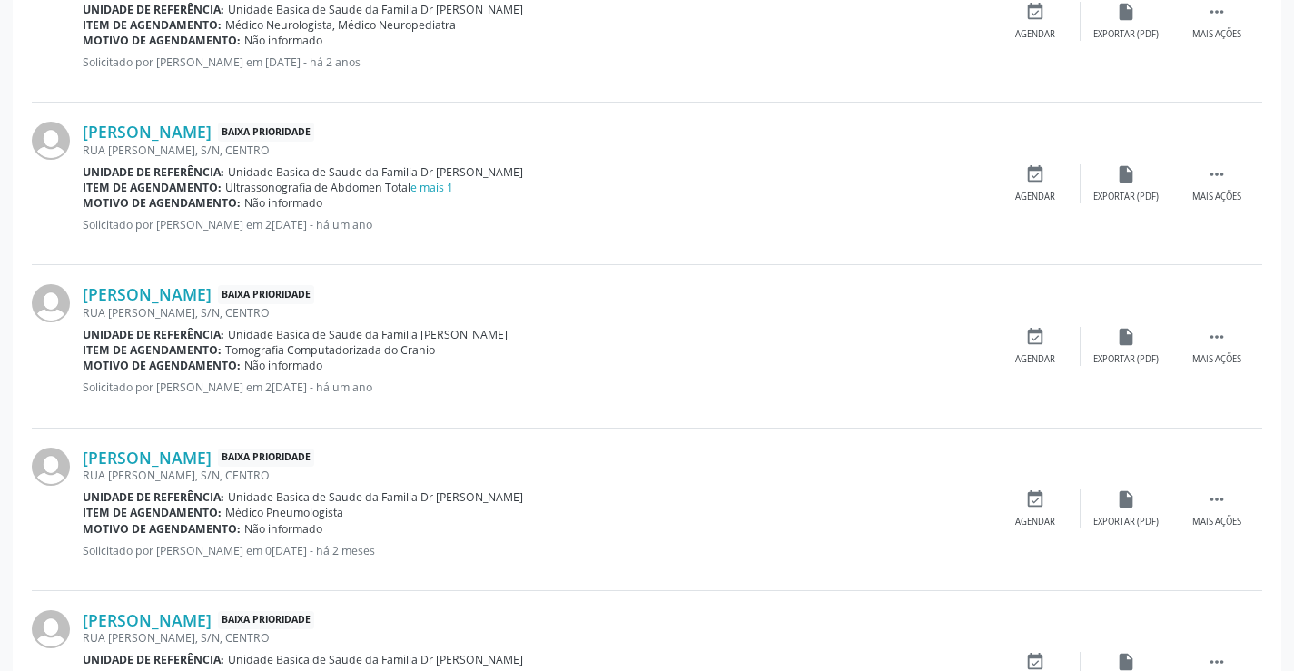
scroll to position [880, 0]
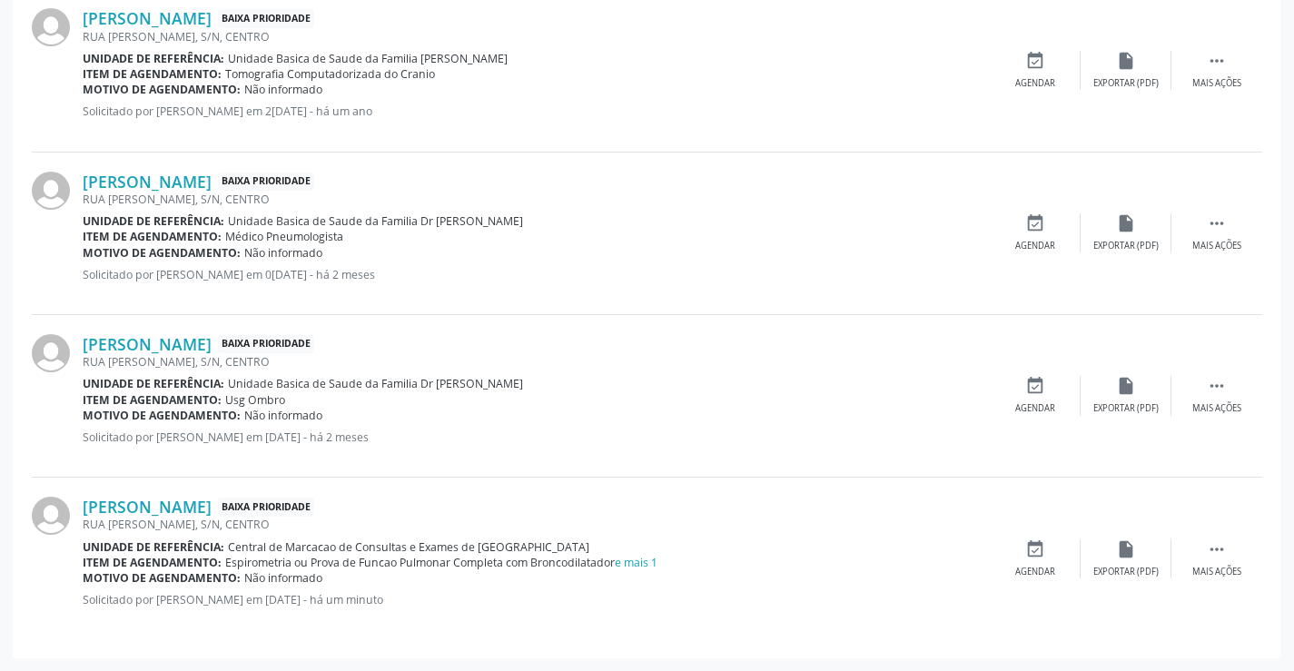
drag, startPoint x: 490, startPoint y: 441, endPoint x: 81, endPoint y: 433, distance: 408.8
click at [81, 433] on div "Eunildes Felix de Souza Soares Baixa Prioridade RUA ARCENIO ALVES, S/N, CENTRO …" at bounding box center [647, 396] width 1231 height 163
click at [691, 369] on div "RUA ARCENIO ALVES, S/N, CENTRO" at bounding box center [536, 361] width 907 height 15
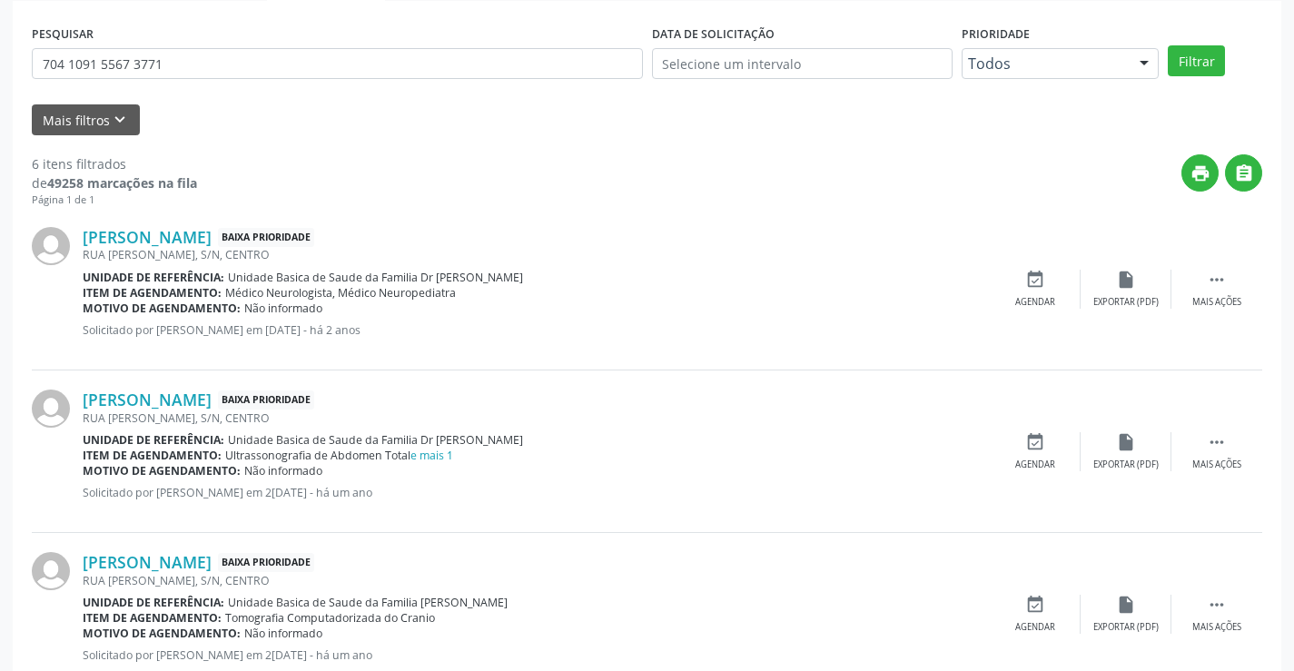
scroll to position [335, 0]
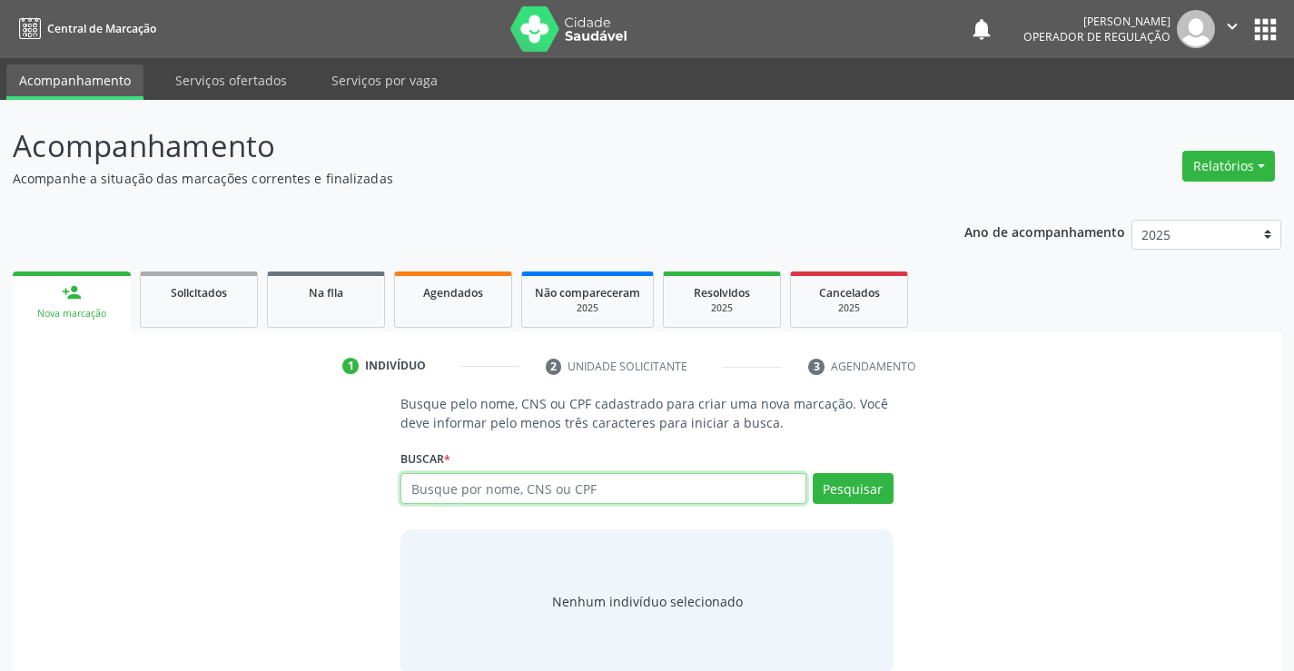
click at [612, 477] on input "text" at bounding box center [603, 488] width 405 height 31
type input "701002820345495"
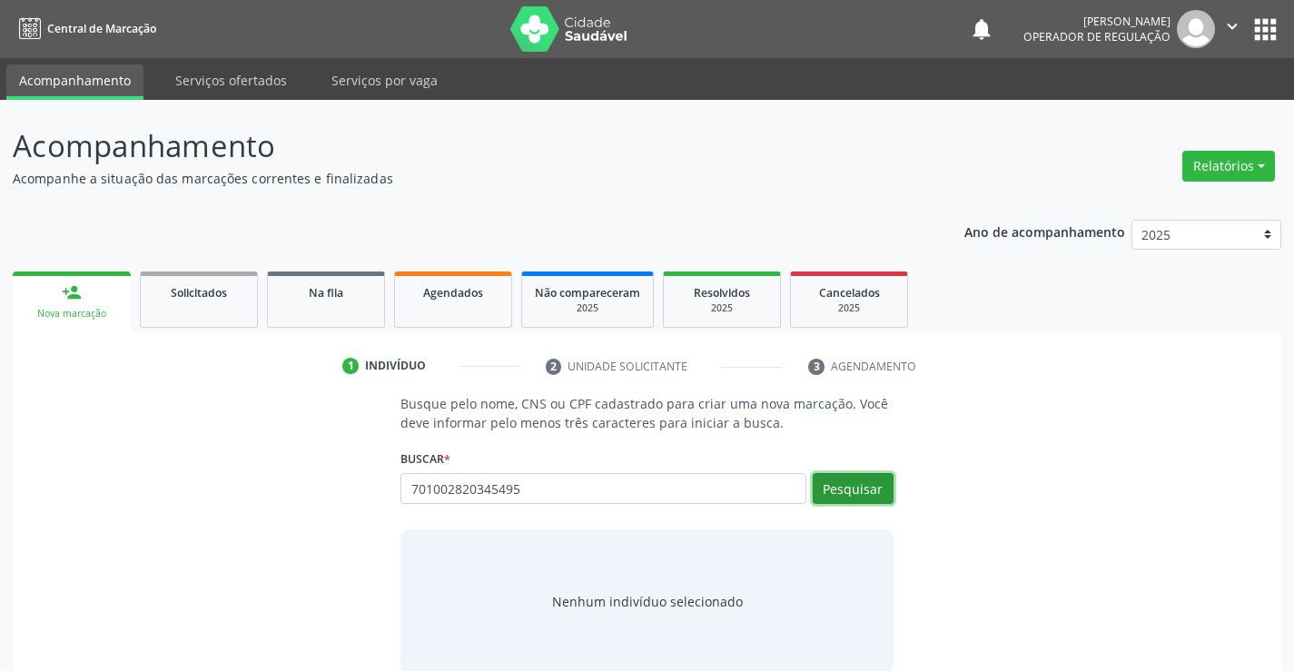
click at [880, 491] on button "Pesquisar" at bounding box center [853, 488] width 81 height 31
type input "701002820345495"
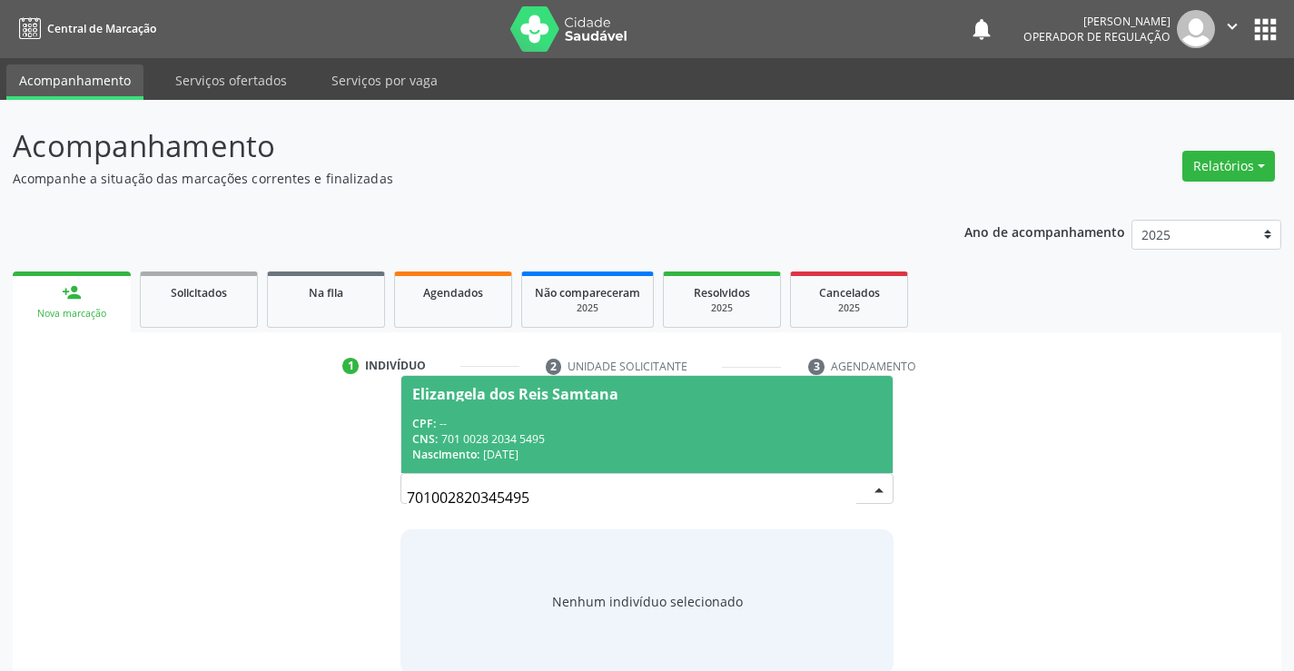
click at [651, 400] on div "Elizangela dos Reis Samtana" at bounding box center [646, 394] width 469 height 15
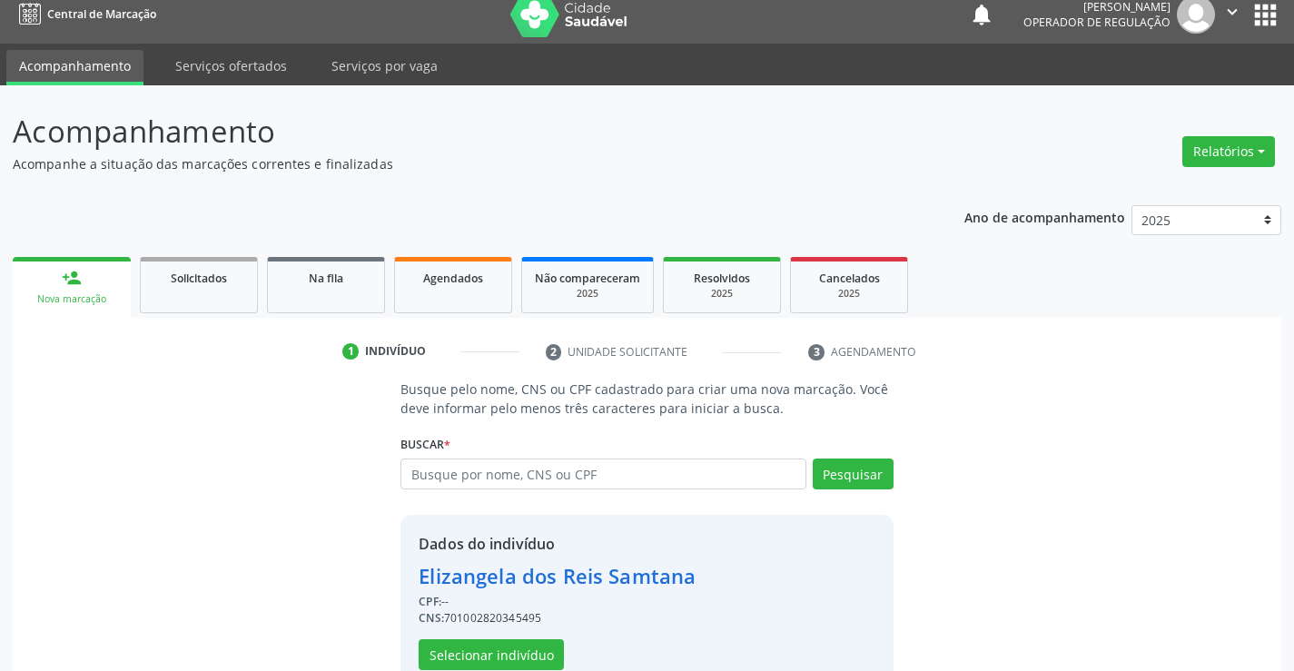
scroll to position [57, 0]
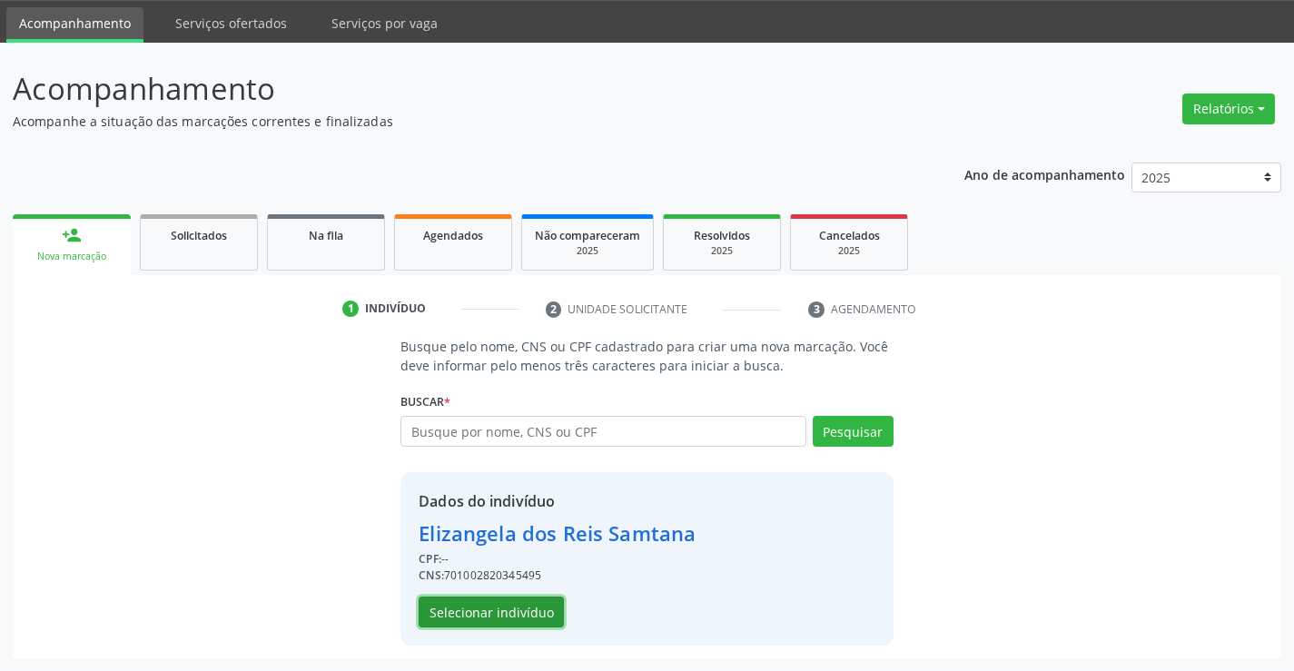
click at [485, 601] on button "Selecionar indivíduo" at bounding box center [491, 612] width 145 height 31
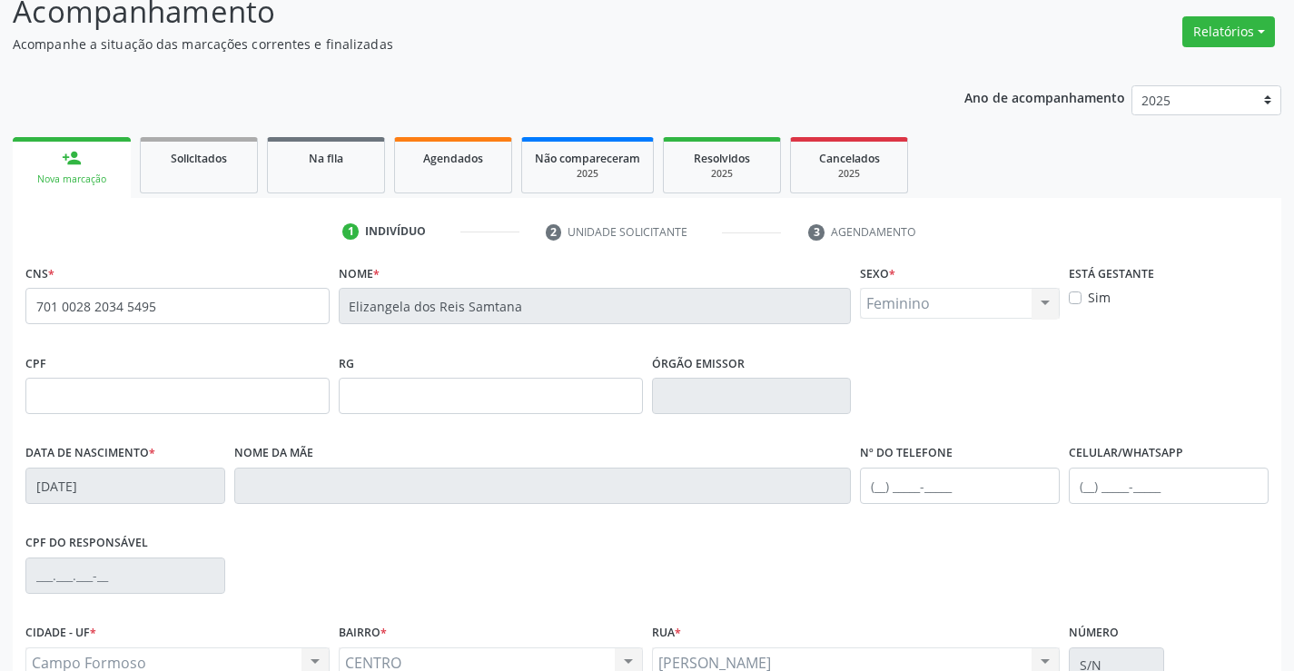
scroll to position [313, 0]
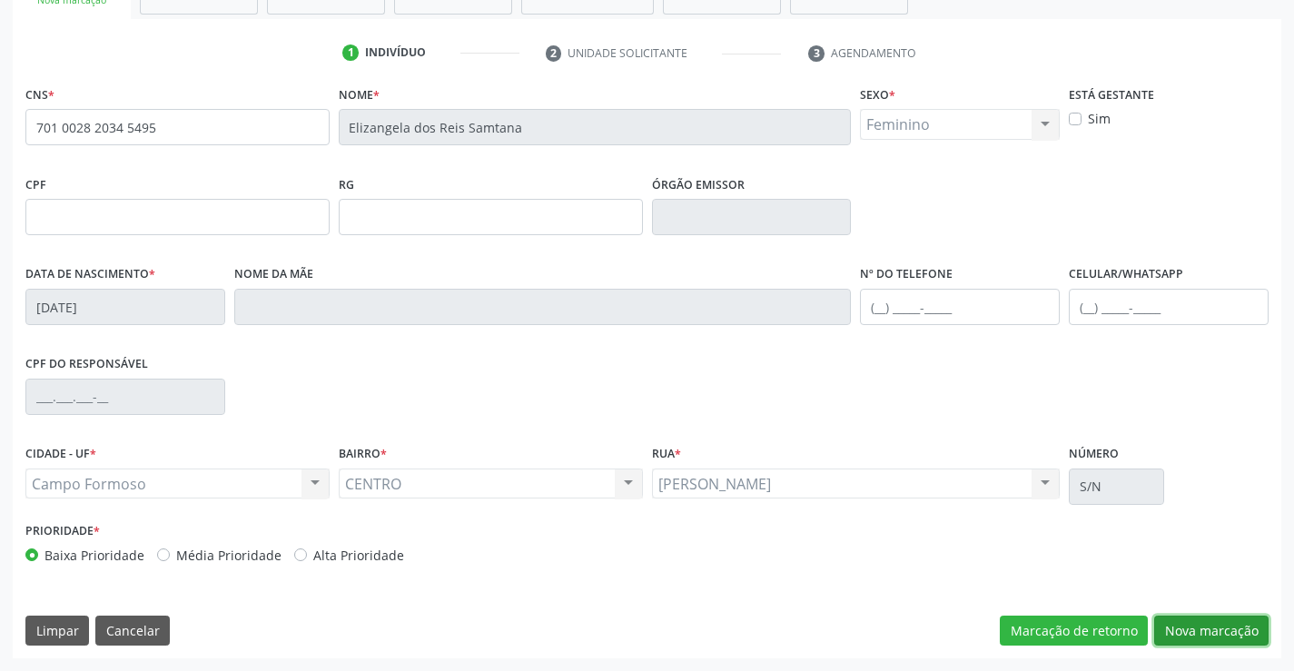
click at [1182, 624] on button "Nova marcação" at bounding box center [1211, 631] width 114 height 31
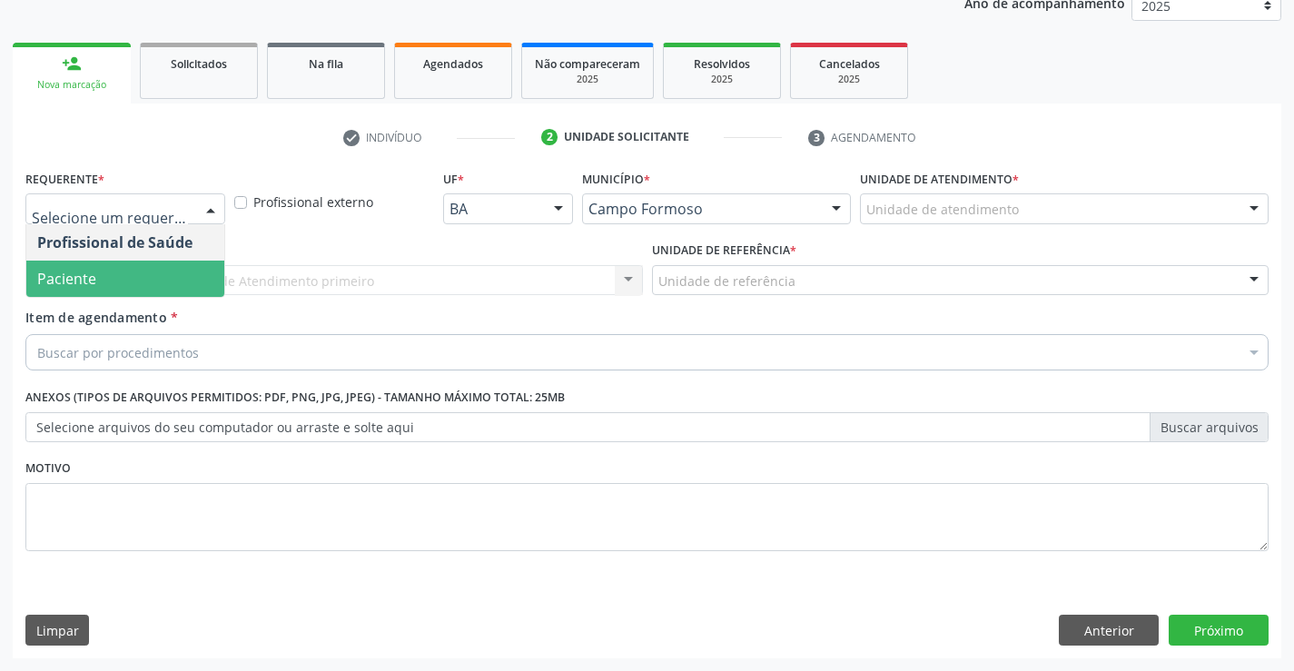
click at [82, 275] on span "Paciente" at bounding box center [66, 279] width 59 height 20
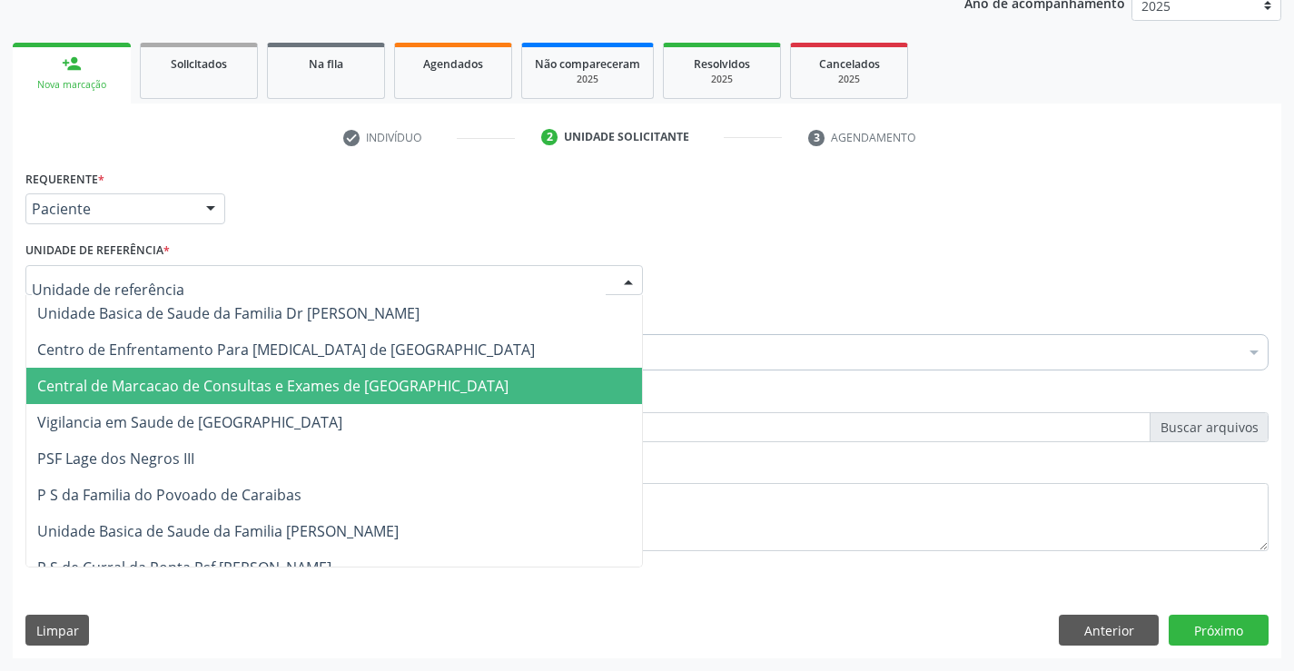
click at [114, 374] on span "Central de Marcacao de Consultas e Exames de [GEOGRAPHIC_DATA]" at bounding box center [334, 386] width 616 height 36
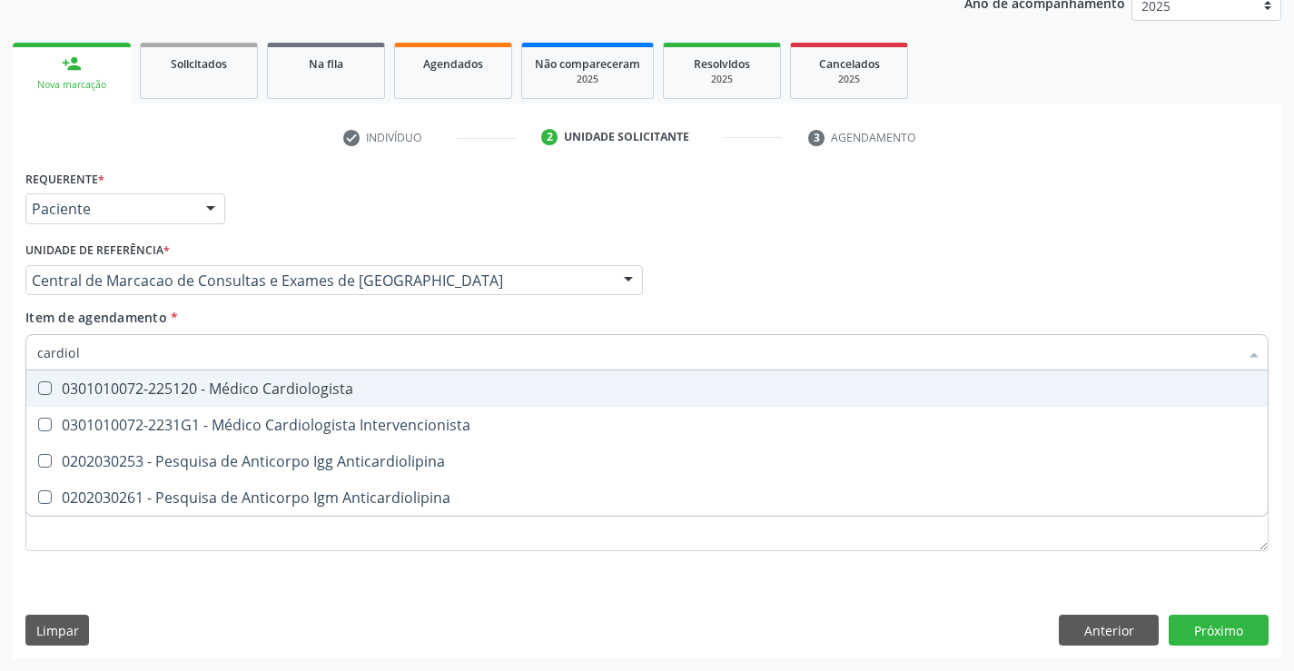
type input "cardiolo"
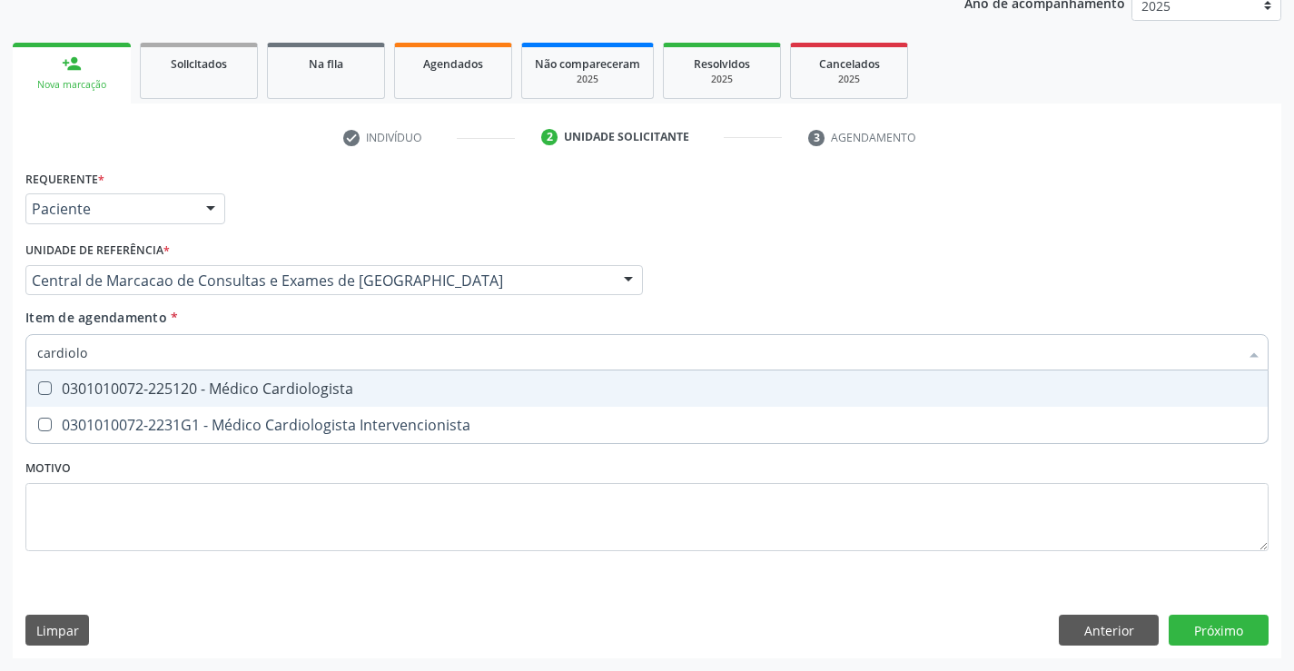
click at [339, 391] on div "0301010072-225120 - Médico Cardiologista" at bounding box center [647, 388] width 1220 height 15
checkbox Cardiologista "true"
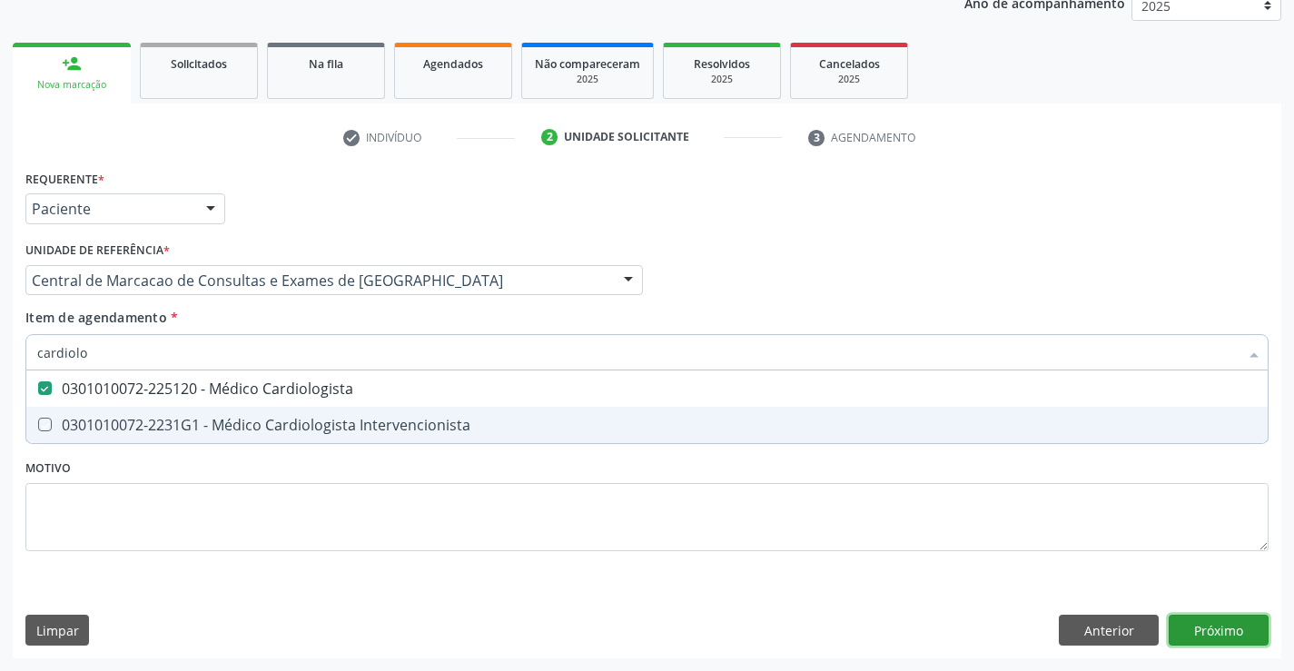
click at [1243, 618] on div "Requerente * Paciente Profissional de Saúde Paciente Nenhum resultado encontrad…" at bounding box center [647, 411] width 1269 height 493
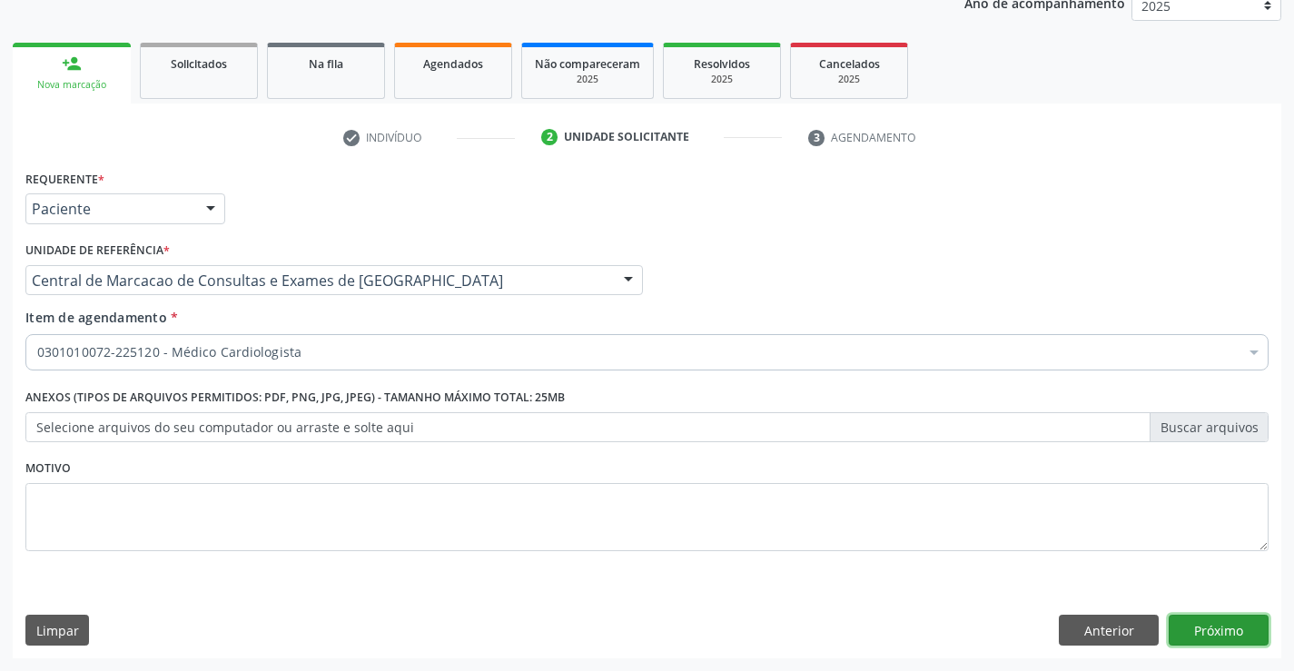
click at [1199, 629] on button "Próximo" at bounding box center [1219, 630] width 100 height 31
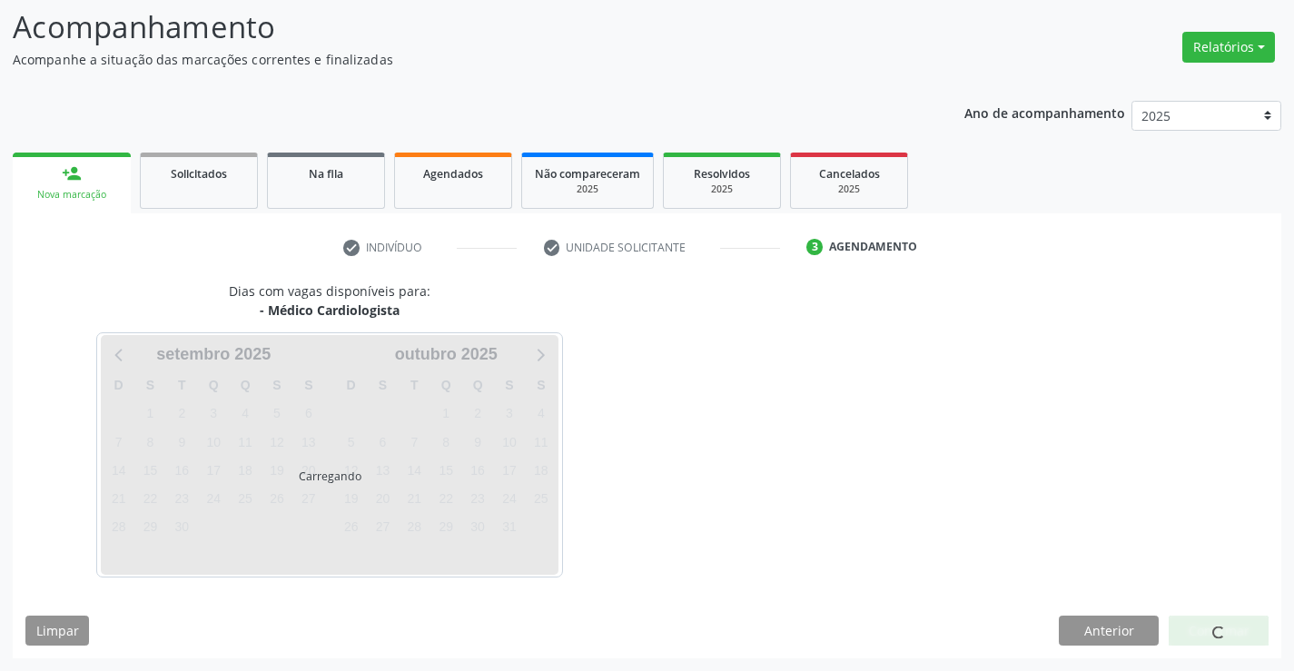
scroll to position [119, 0]
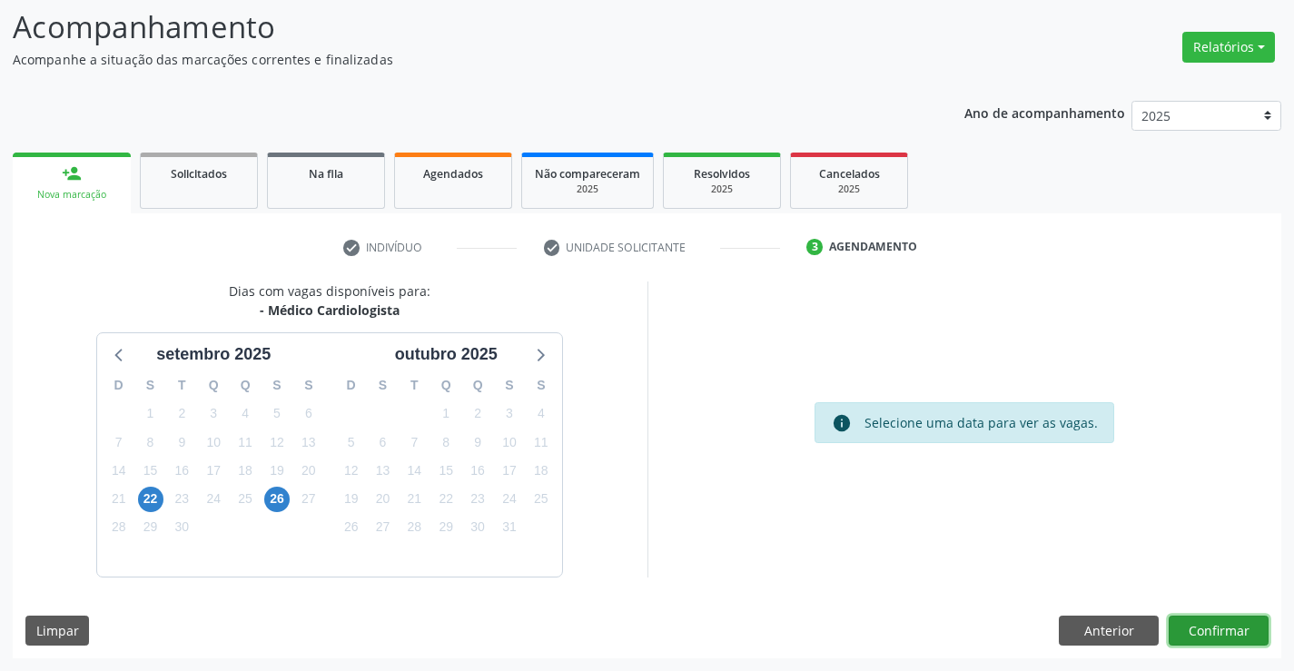
click at [1225, 633] on button "Confirmar" at bounding box center [1219, 631] width 100 height 31
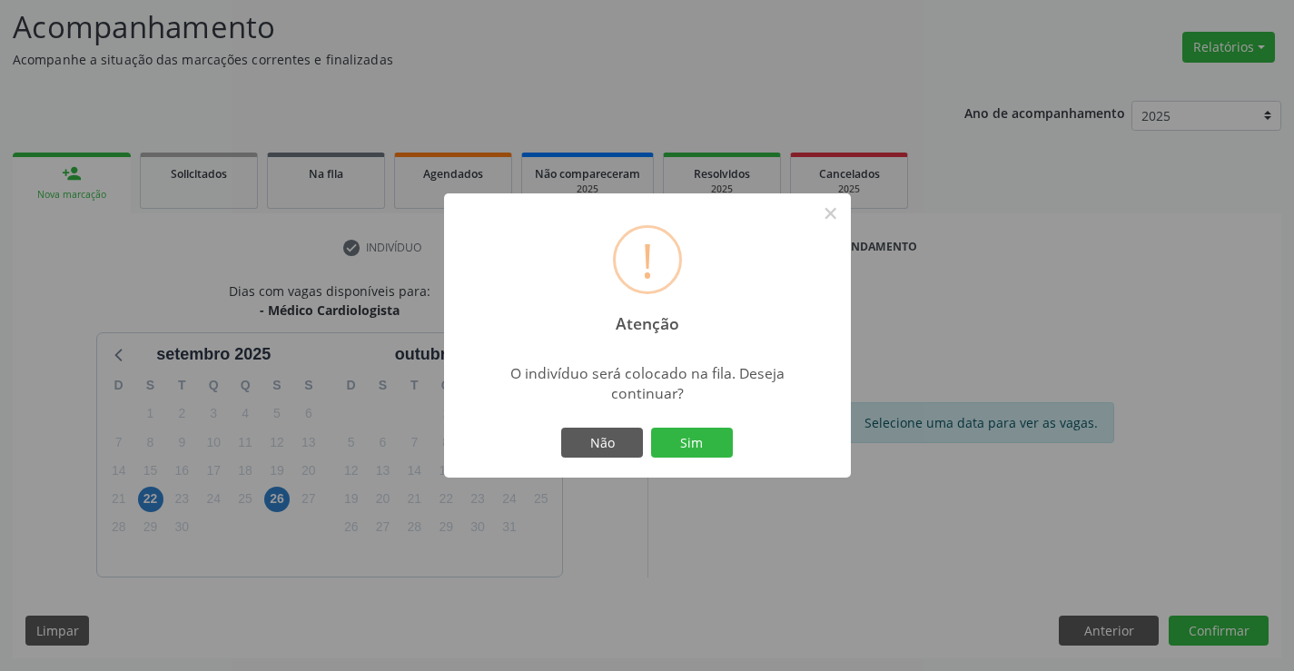
click at [651, 428] on button "Sim" at bounding box center [692, 443] width 82 height 31
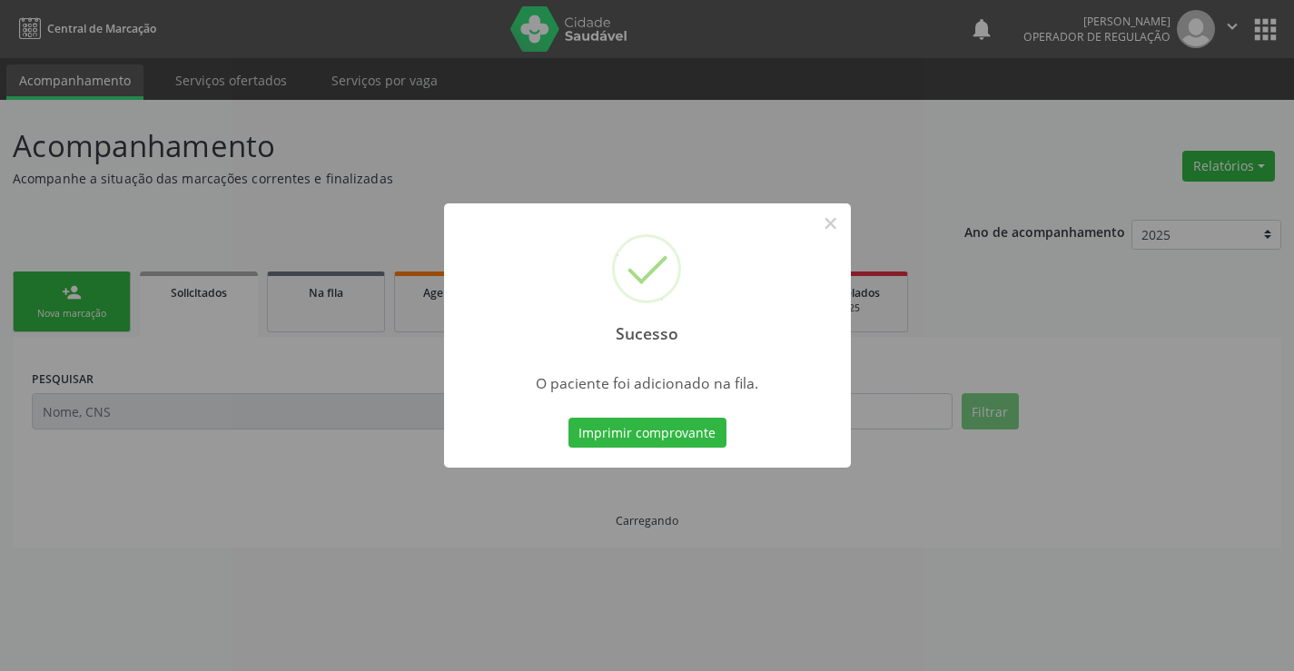
scroll to position [0, 0]
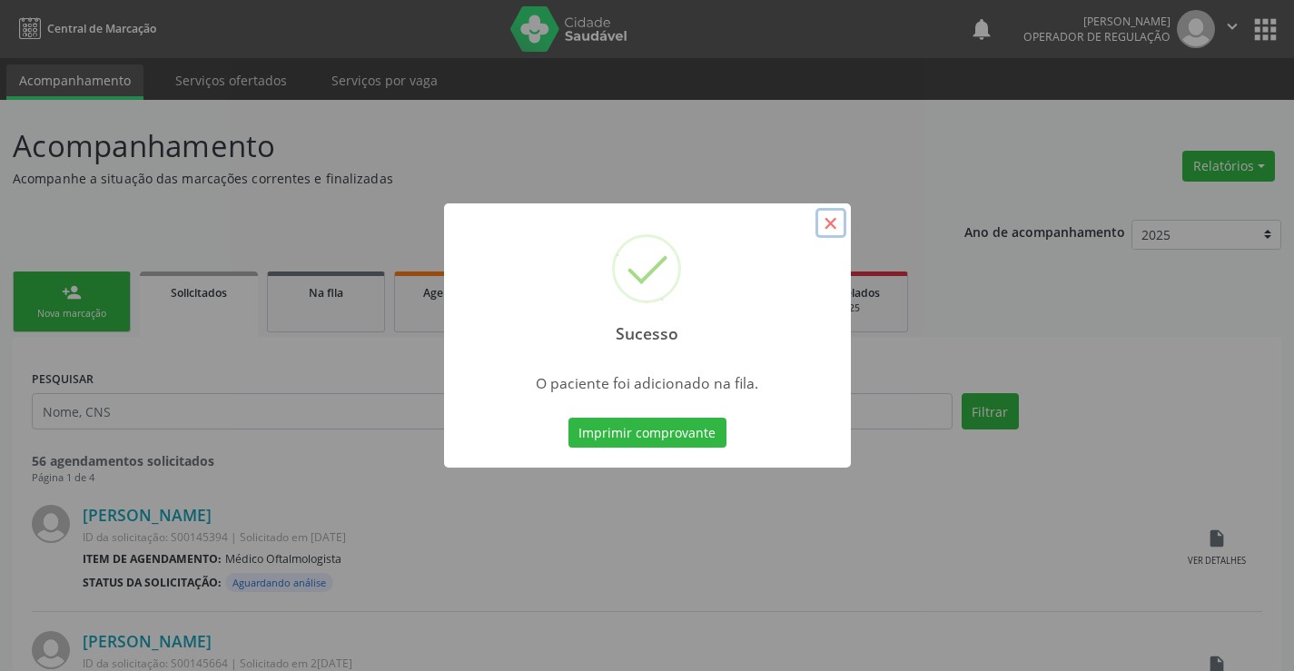
click at [827, 221] on button "×" at bounding box center [831, 223] width 31 height 31
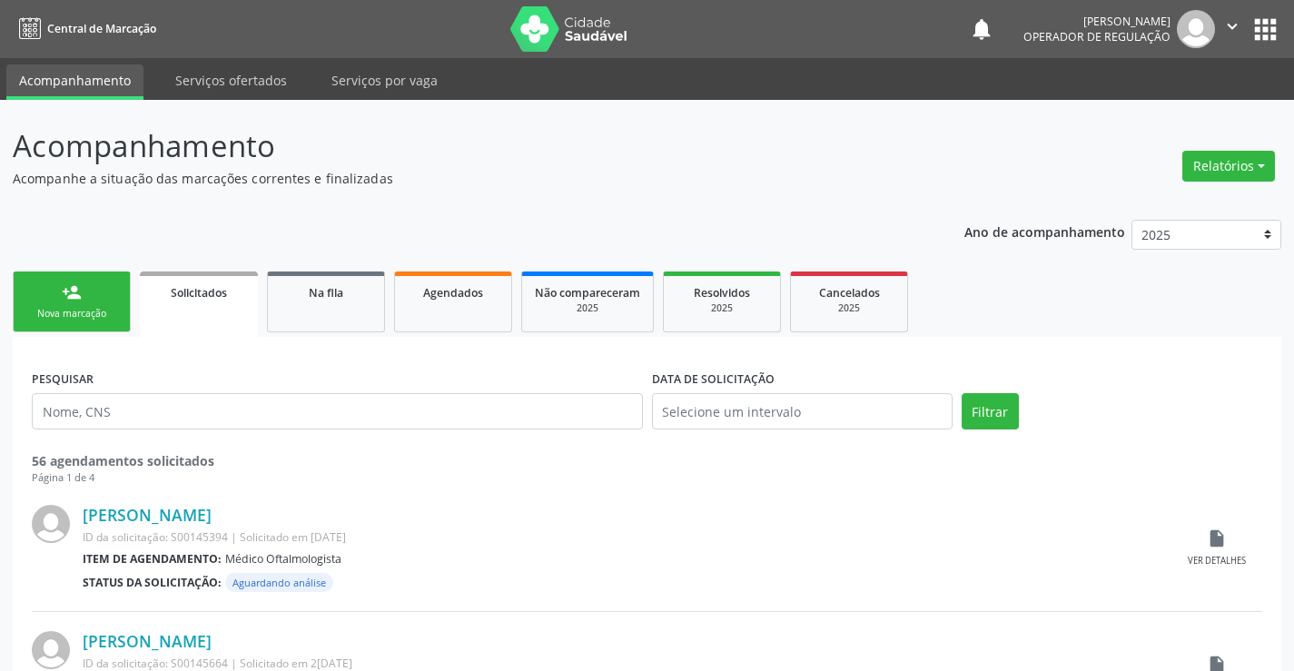
click at [102, 294] on link "person_add Nova marcação" at bounding box center [72, 302] width 118 height 61
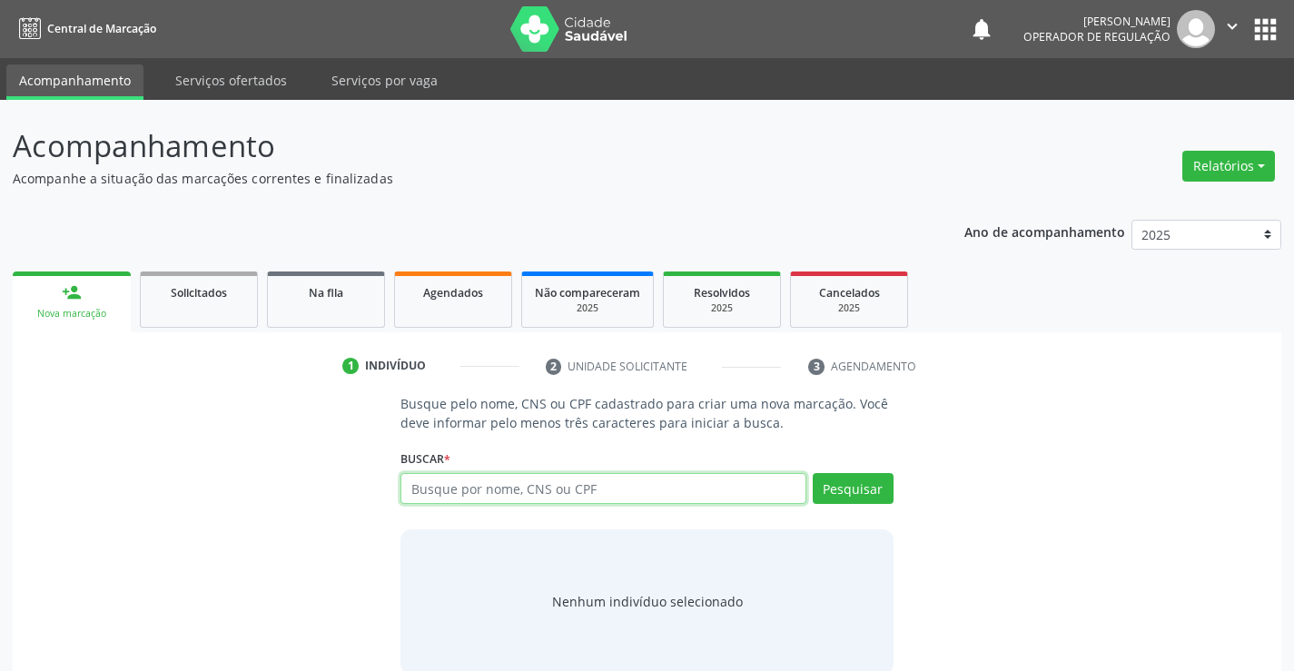
click at [483, 484] on input "text" at bounding box center [603, 488] width 405 height 31
type input "706208080559467"
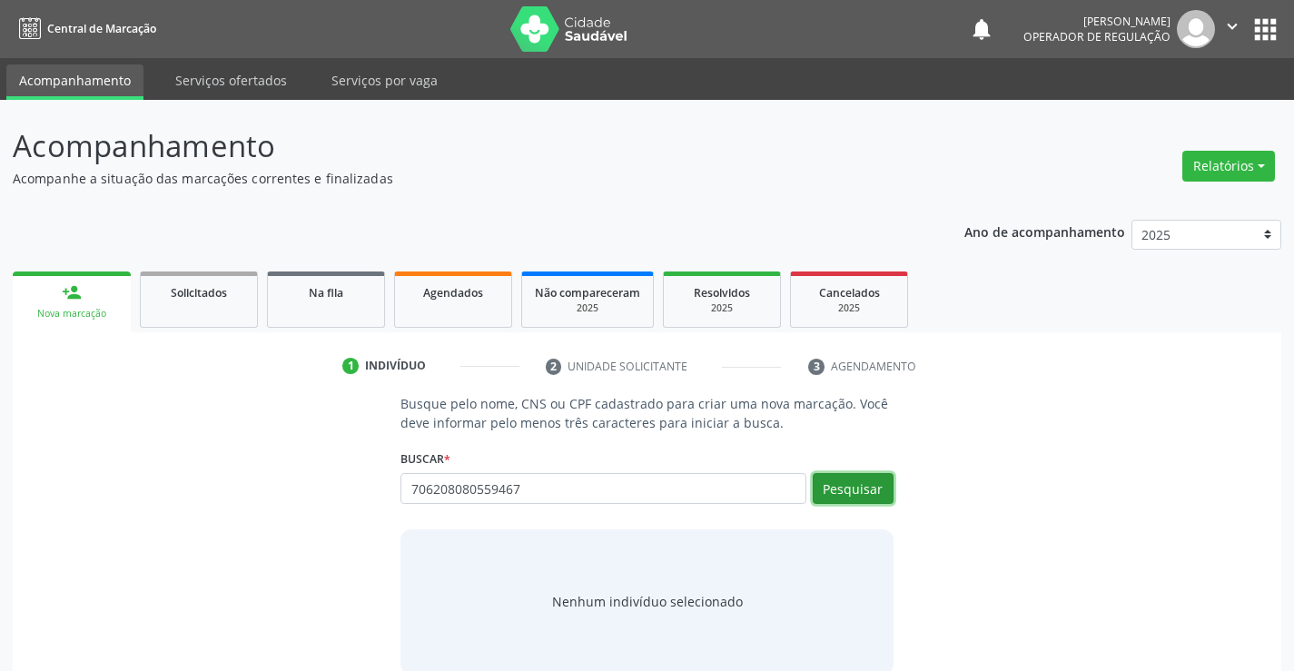
click at [835, 486] on button "Pesquisar" at bounding box center [853, 488] width 81 height 31
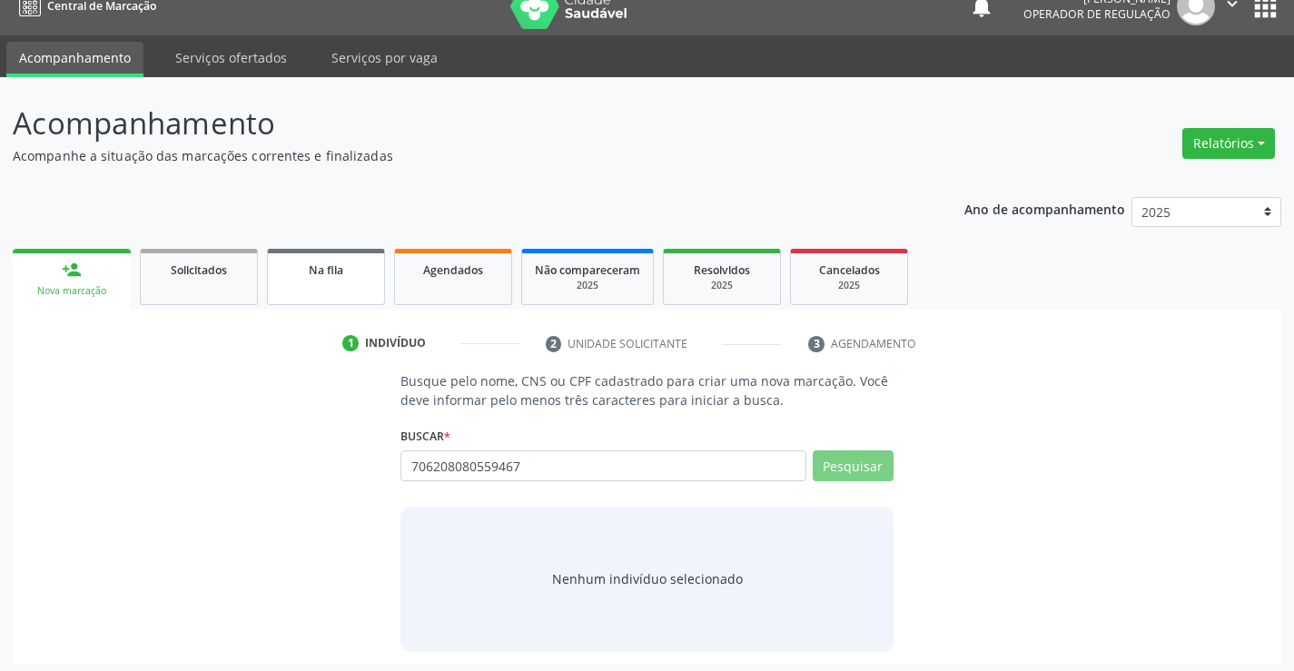
scroll to position [29, 0]
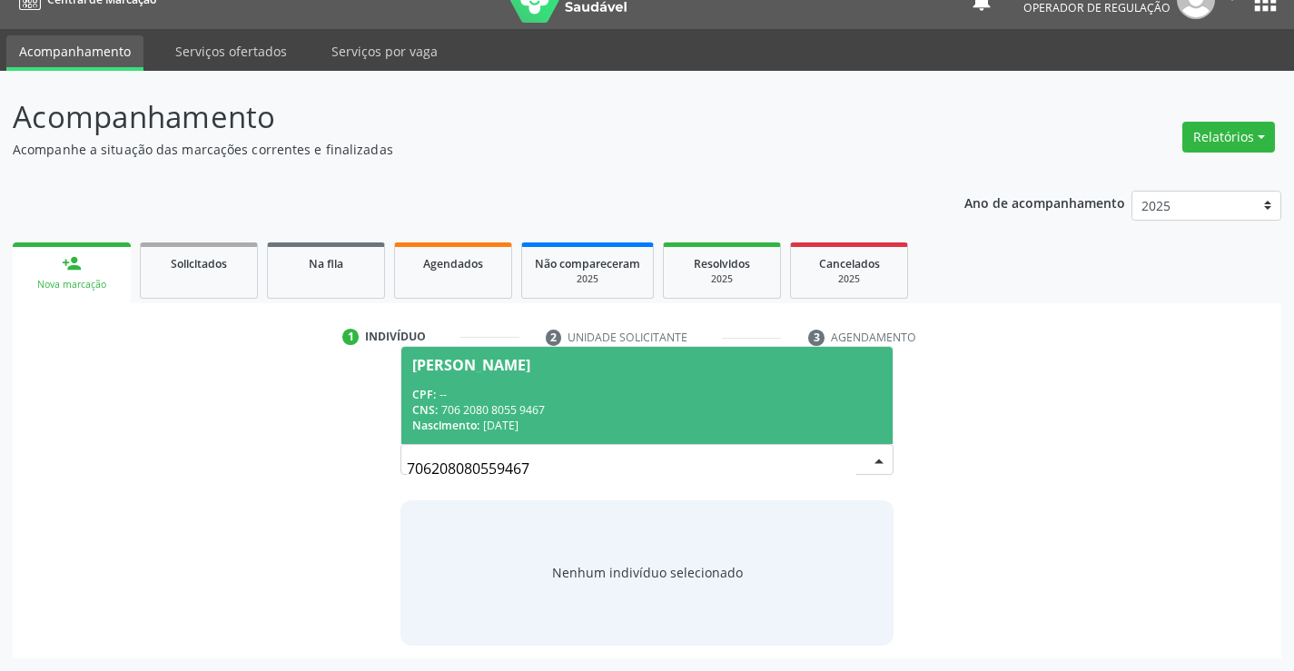
click at [564, 394] on div "CPF: --" at bounding box center [646, 394] width 469 height 15
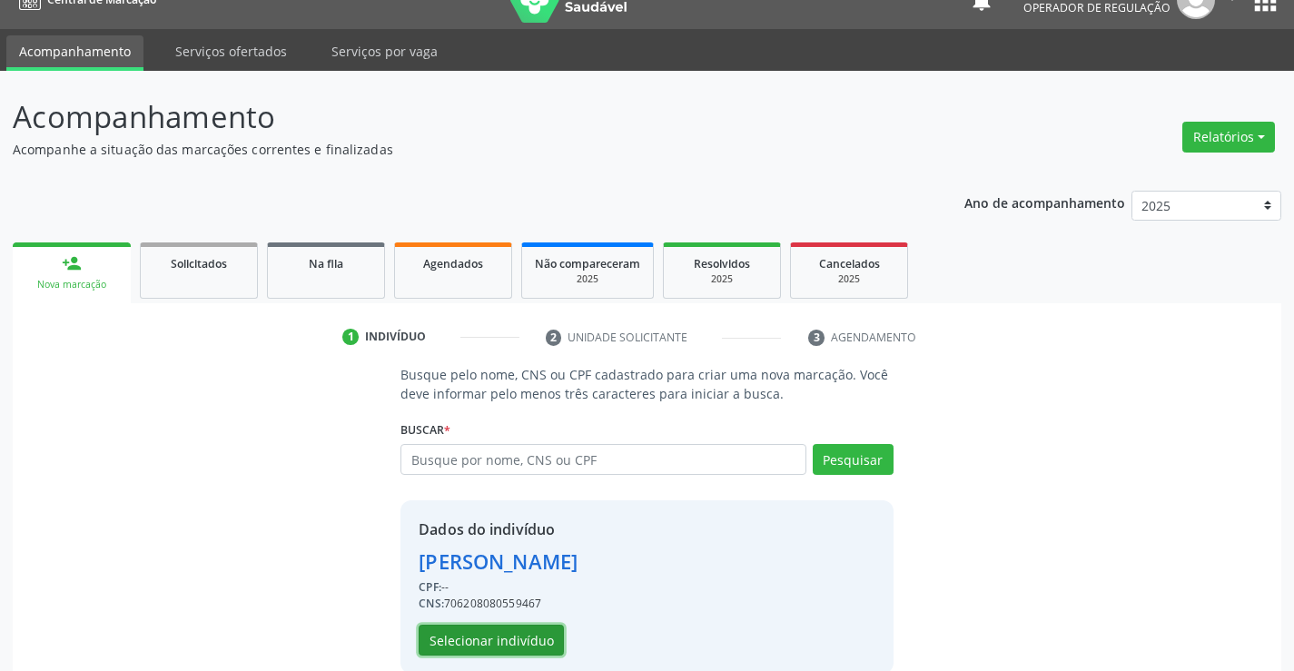
click at [505, 635] on button "Selecionar indivíduo" at bounding box center [491, 640] width 145 height 31
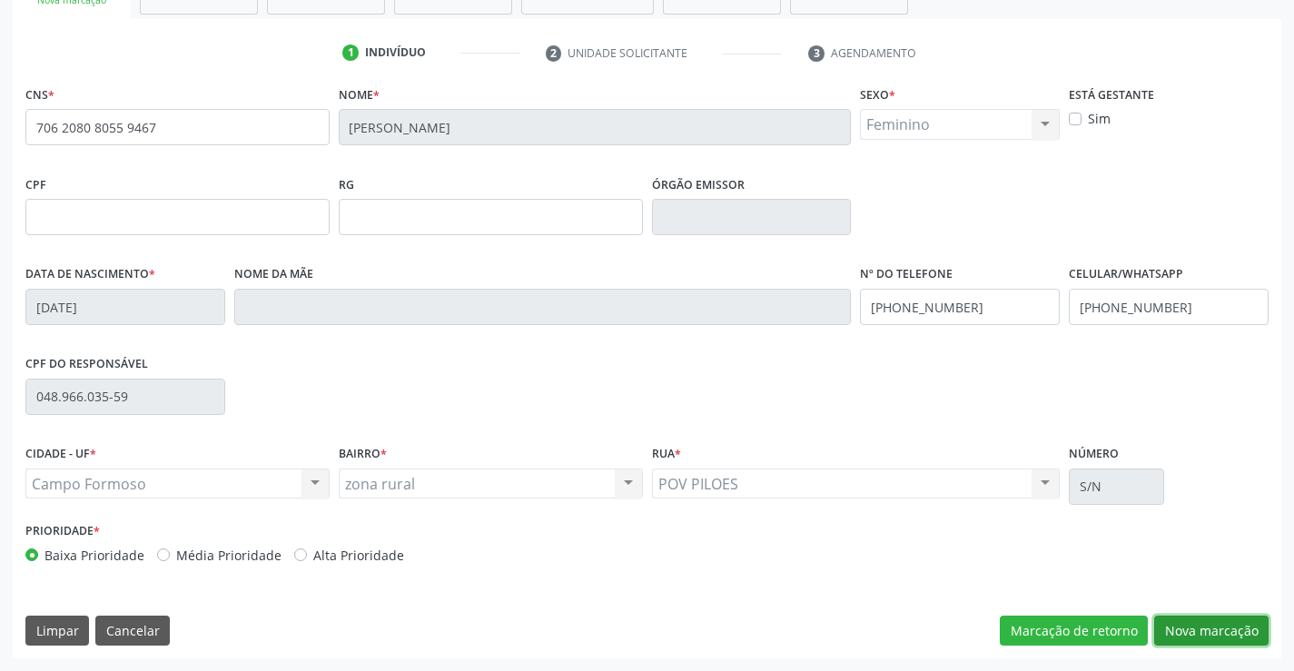
click at [1181, 636] on button "Nova marcação" at bounding box center [1211, 631] width 114 height 31
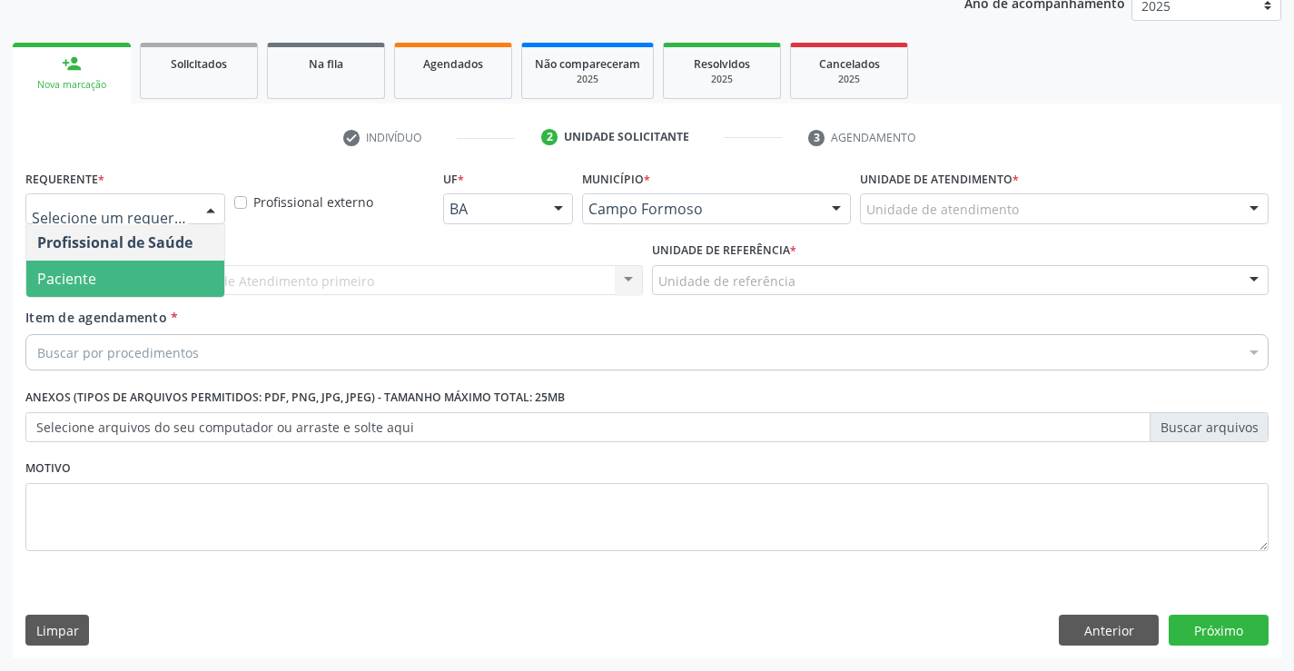
click at [119, 279] on span "Paciente" at bounding box center [125, 279] width 198 height 36
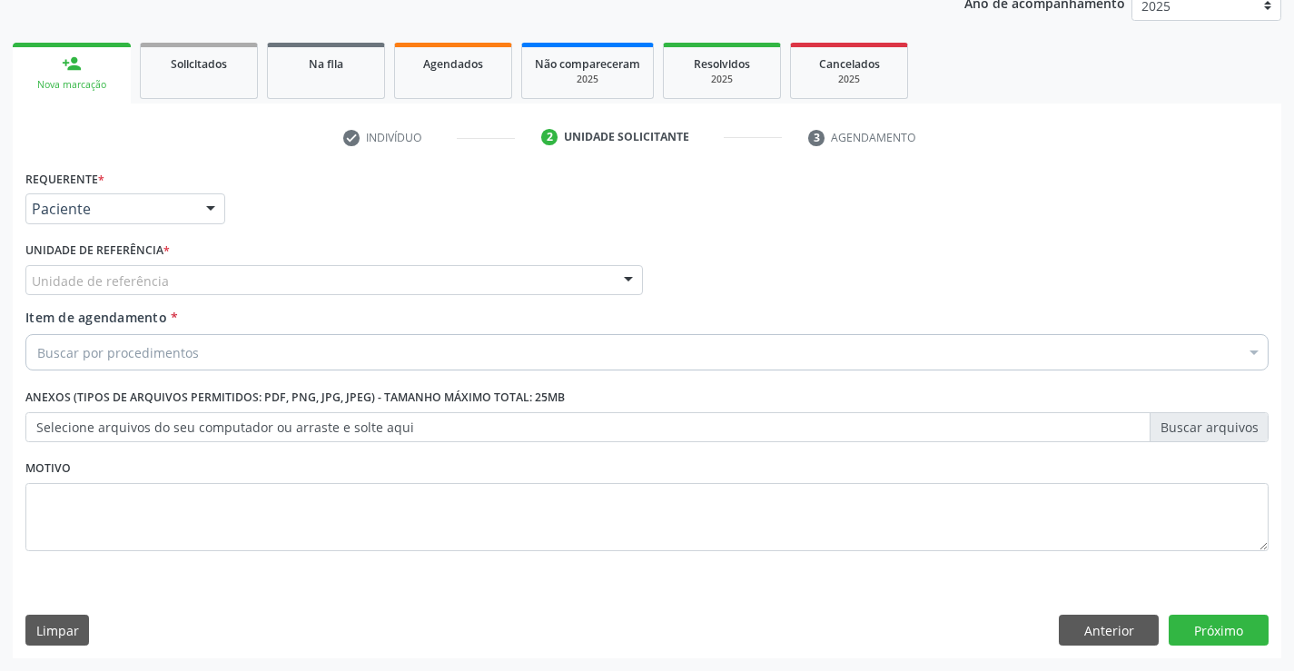
click at [170, 278] on div "Unidade de referência" at bounding box center [334, 280] width 618 height 31
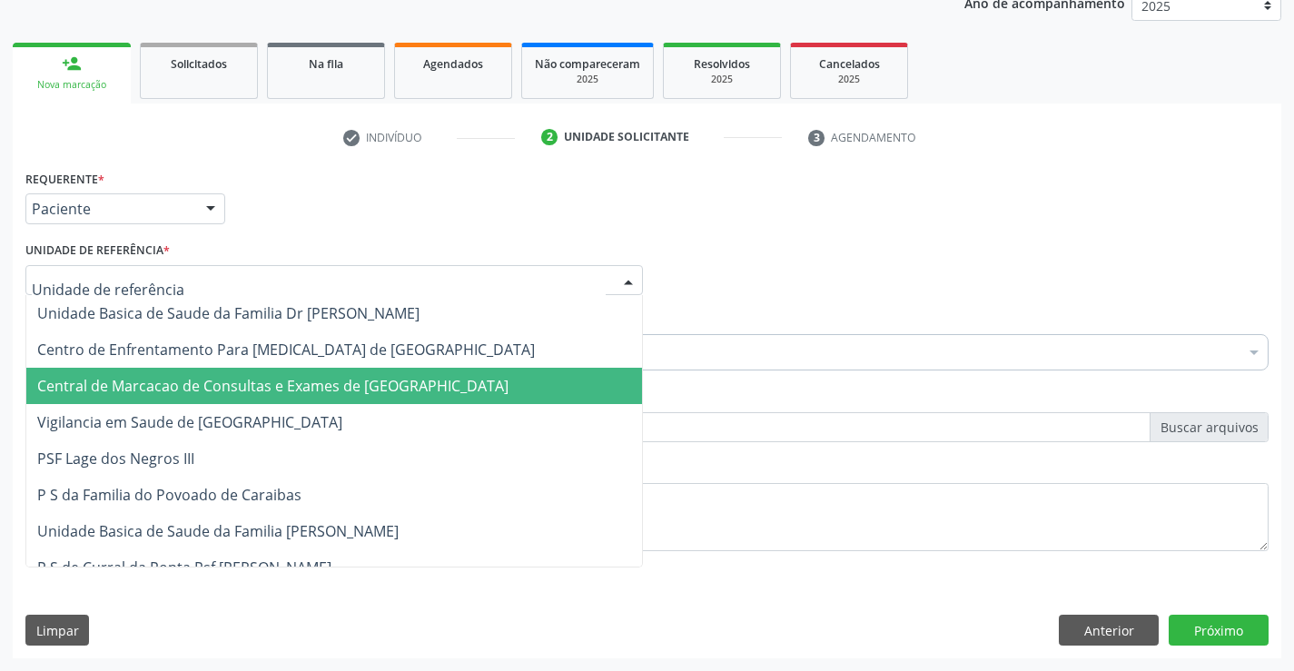
click at [162, 375] on span "Central de Marcacao de Consultas e Exames de [GEOGRAPHIC_DATA]" at bounding box center [334, 386] width 616 height 36
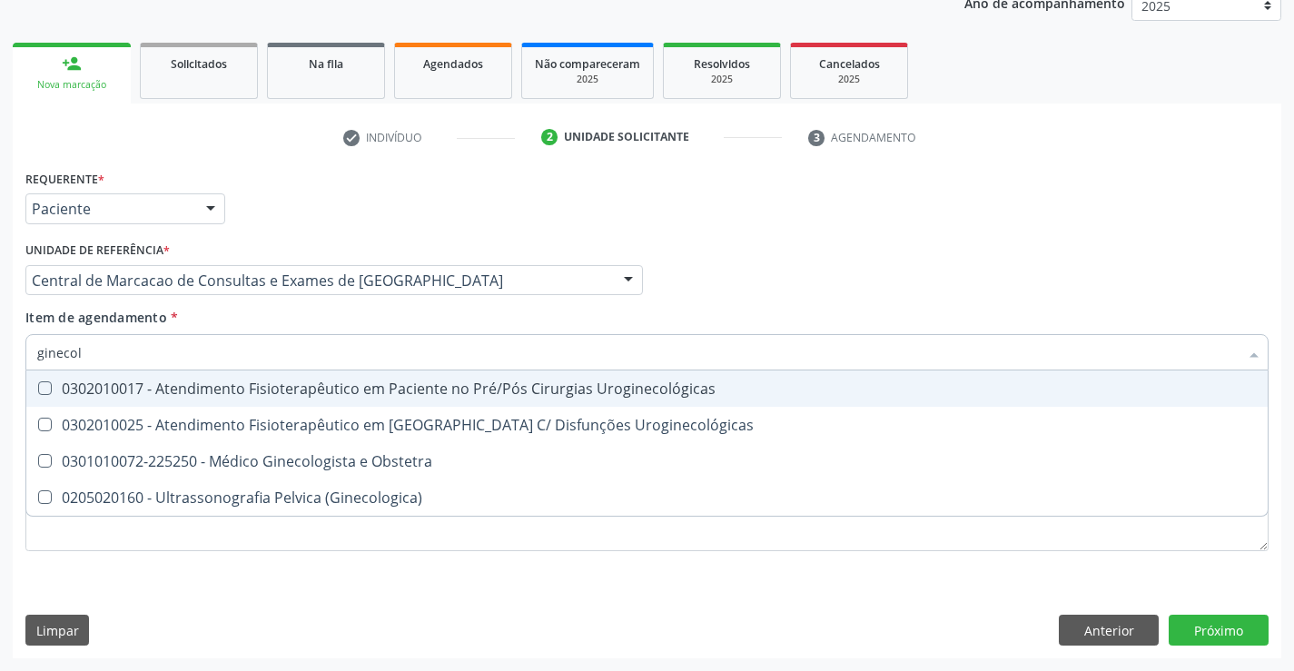
type input "ginecolo"
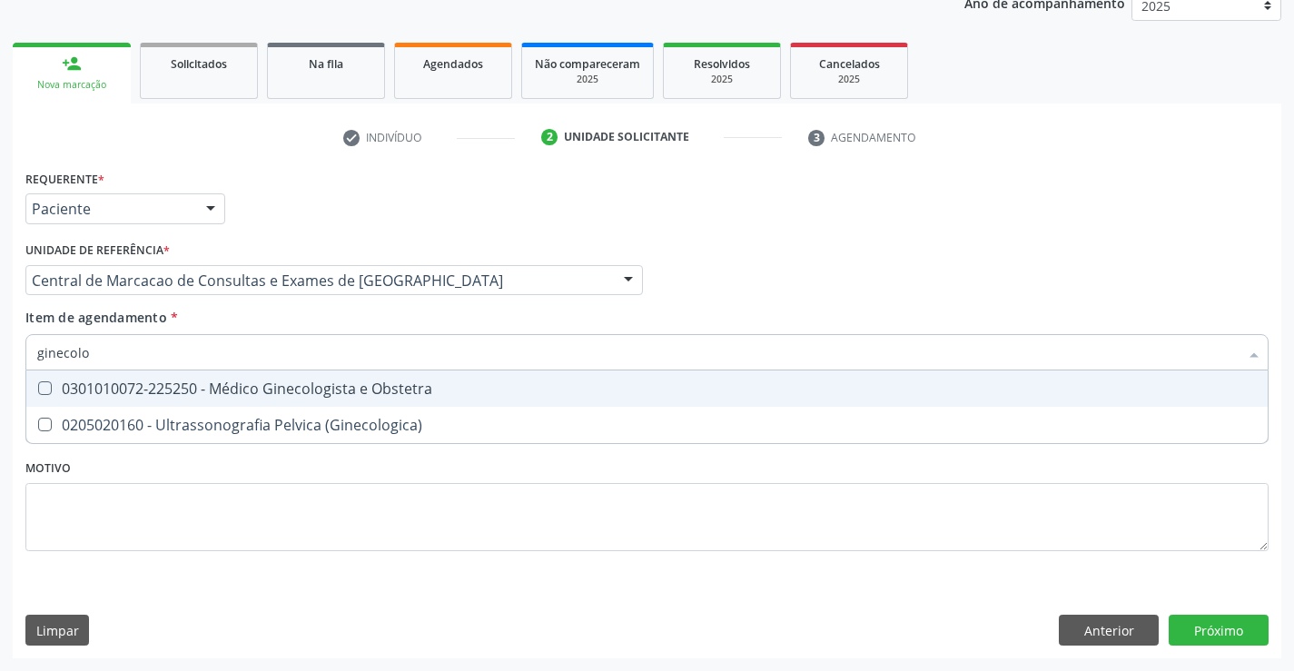
click at [358, 401] on span "0301010072-225250 - Médico Ginecologista e Obstetra" at bounding box center [647, 389] width 1242 height 36
checkbox Obstetra "true"
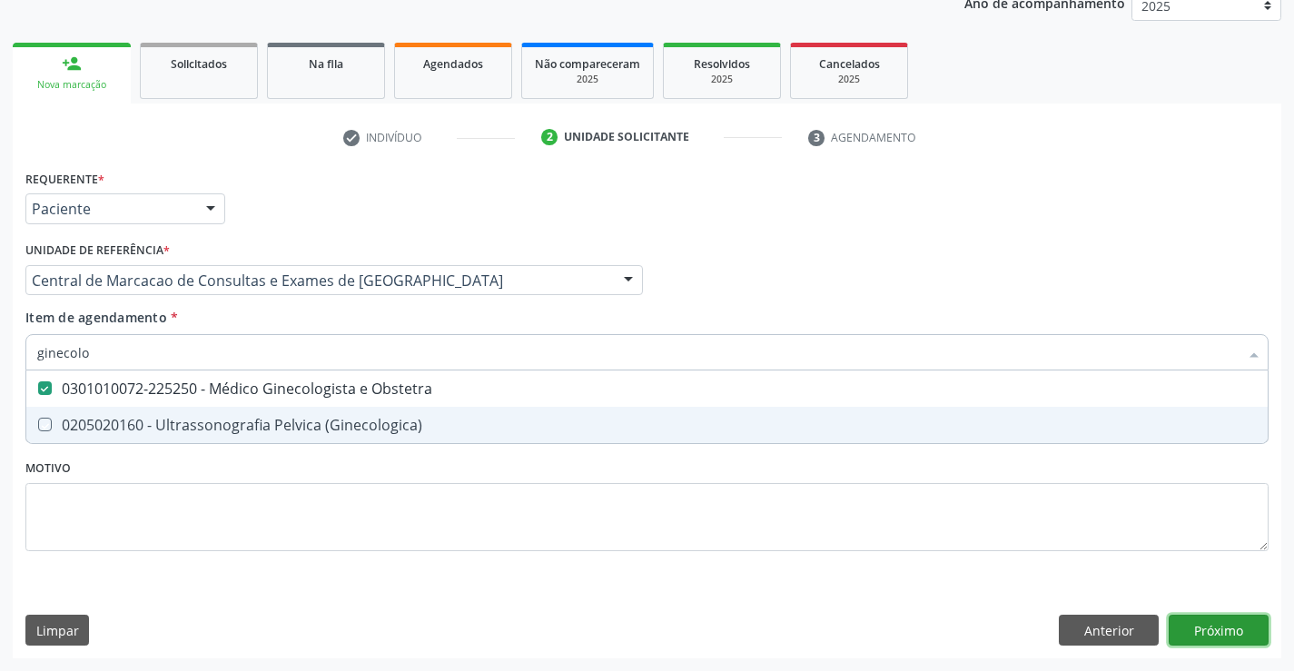
click at [1234, 630] on div "Requerente * Paciente Profissional de Saúde Paciente Nenhum resultado encontrad…" at bounding box center [647, 411] width 1269 height 493
checkbox \(Ginecologica\) "true"
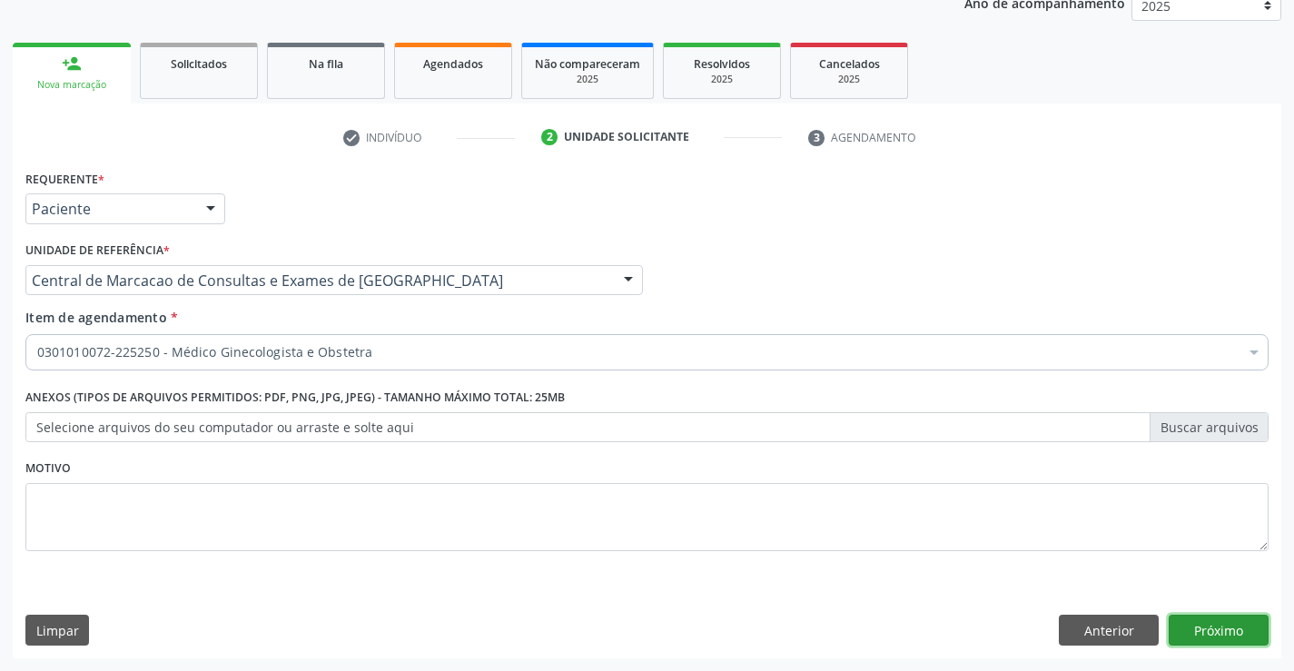
click at [1216, 615] on button "Próximo" at bounding box center [1219, 630] width 100 height 31
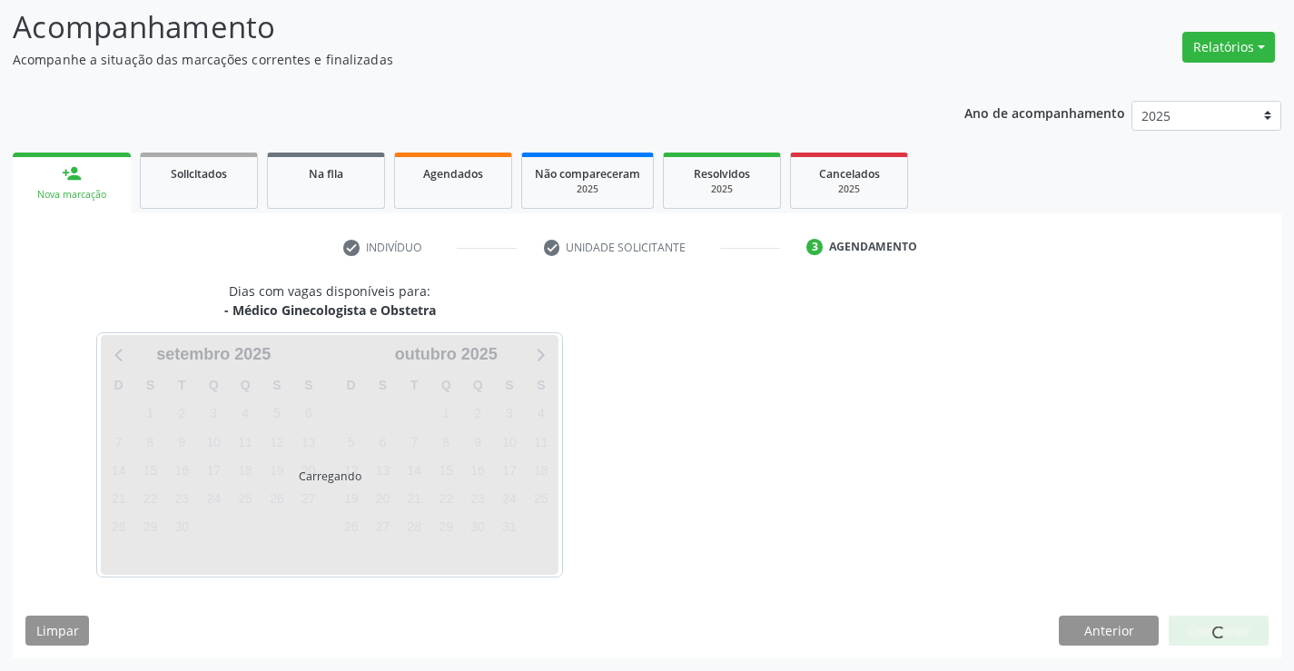
scroll to position [119, 0]
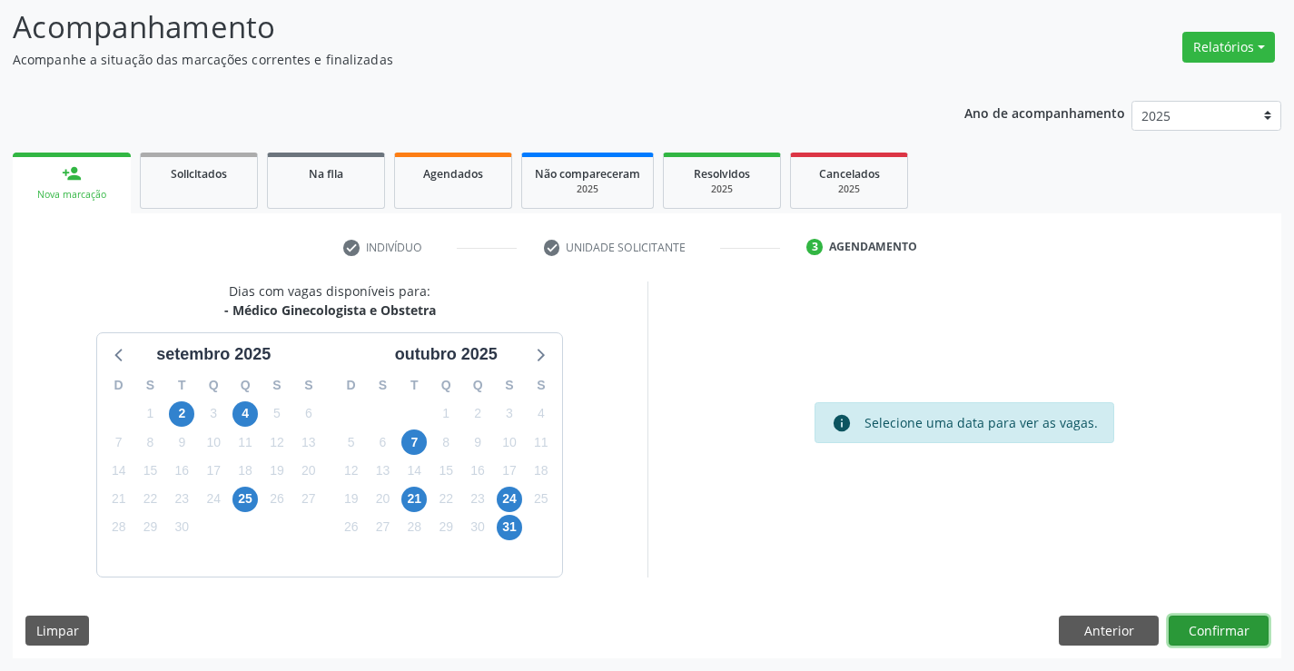
click at [1202, 635] on button "Confirmar" at bounding box center [1219, 631] width 100 height 31
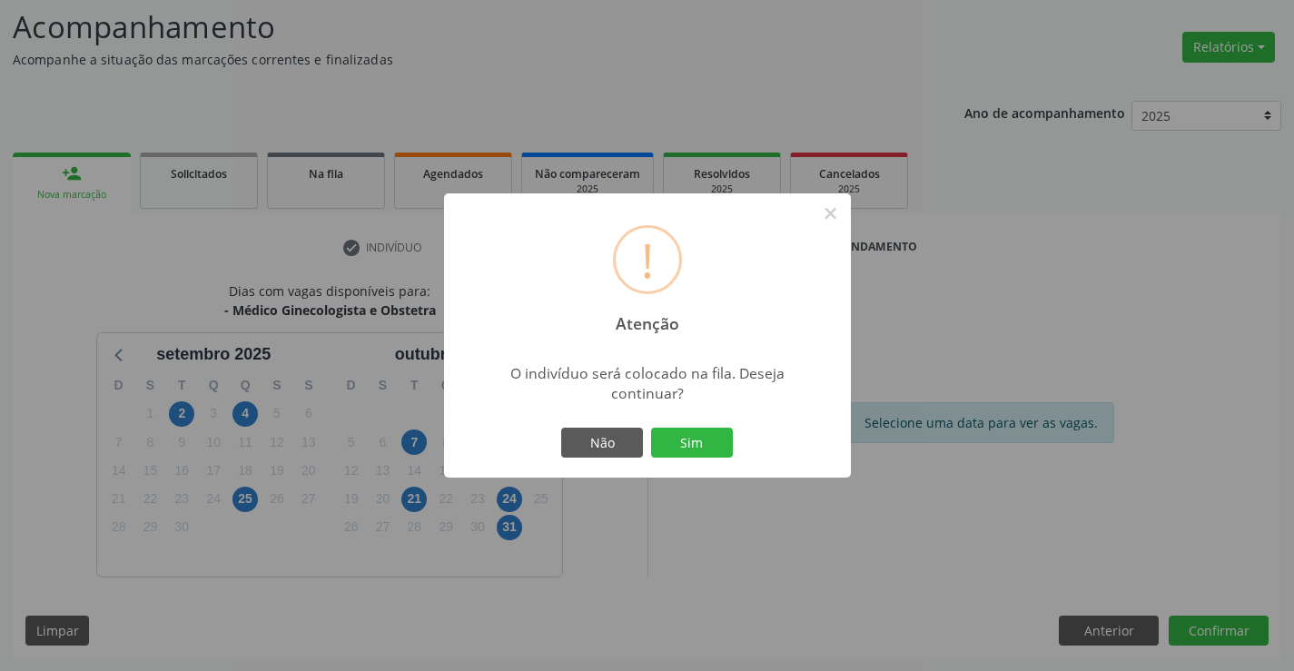
click at [651, 428] on button "Sim" at bounding box center [692, 443] width 82 height 31
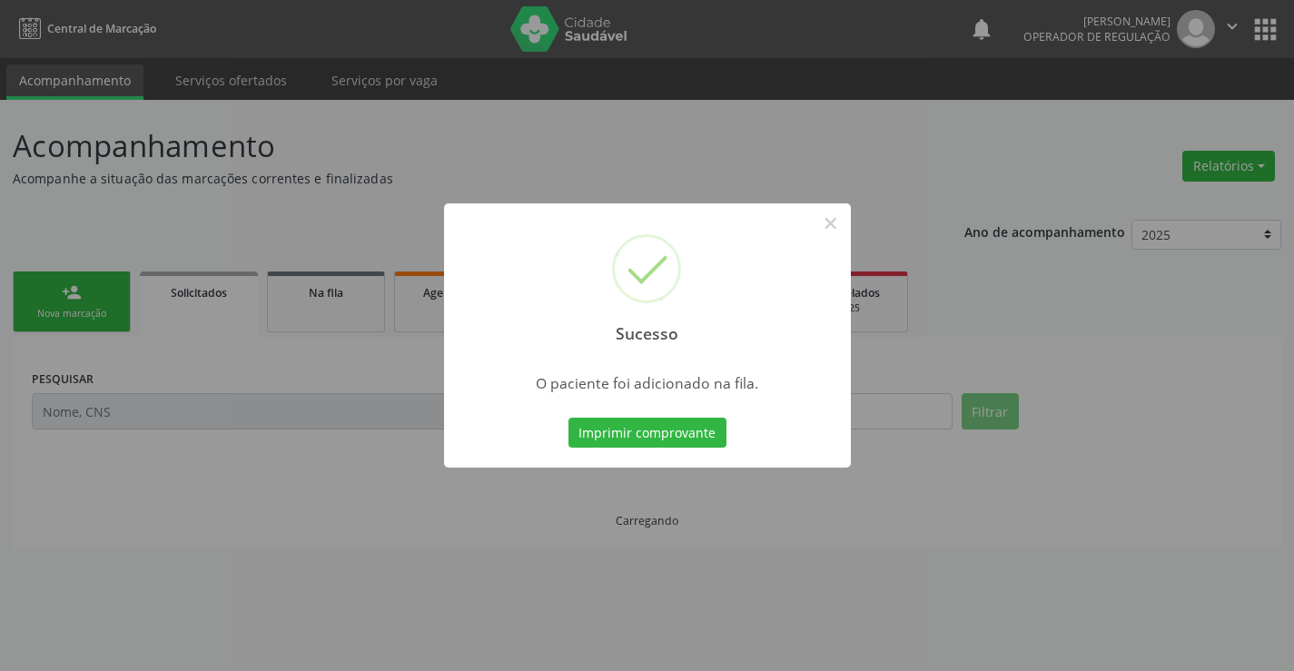
scroll to position [0, 0]
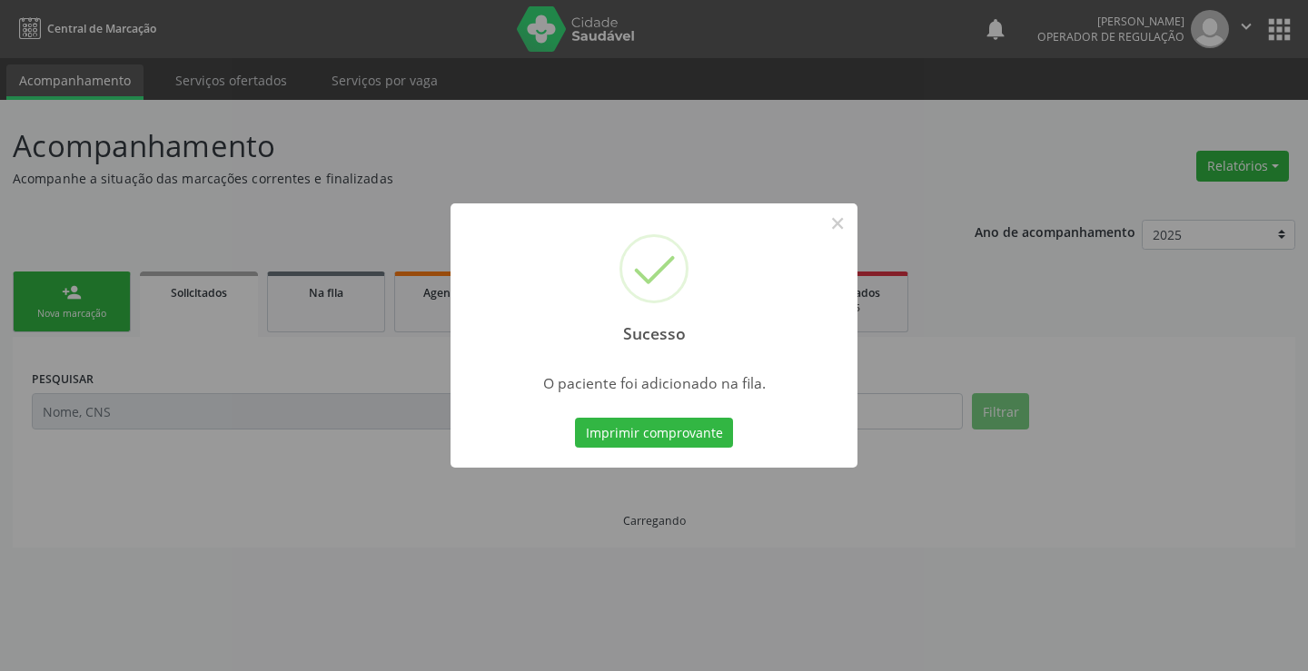
click at [575, 418] on button "Imprimir comprovante" at bounding box center [654, 433] width 158 height 31
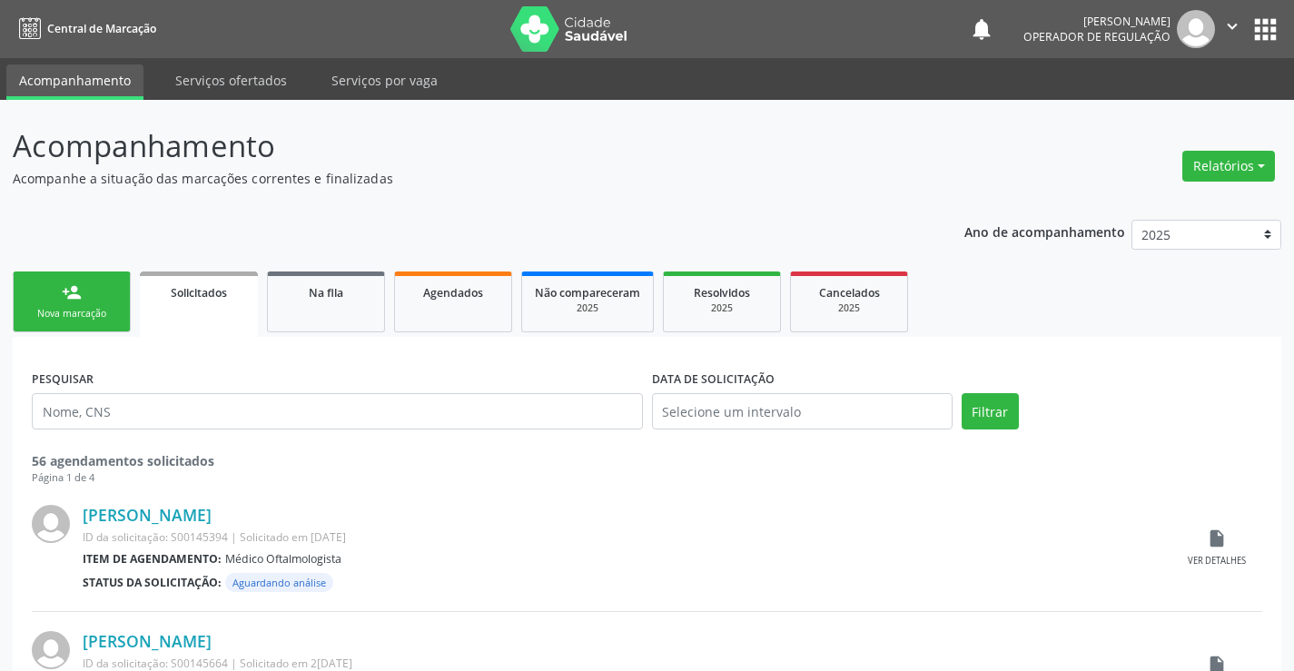
drag, startPoint x: 94, startPoint y: 276, endPoint x: 81, endPoint y: 276, distance: 12.7
click at [92, 276] on link "person_add Nova marcação" at bounding box center [72, 302] width 118 height 61
click at [81, 276] on link "person_add Nova marcação" at bounding box center [72, 302] width 118 height 61
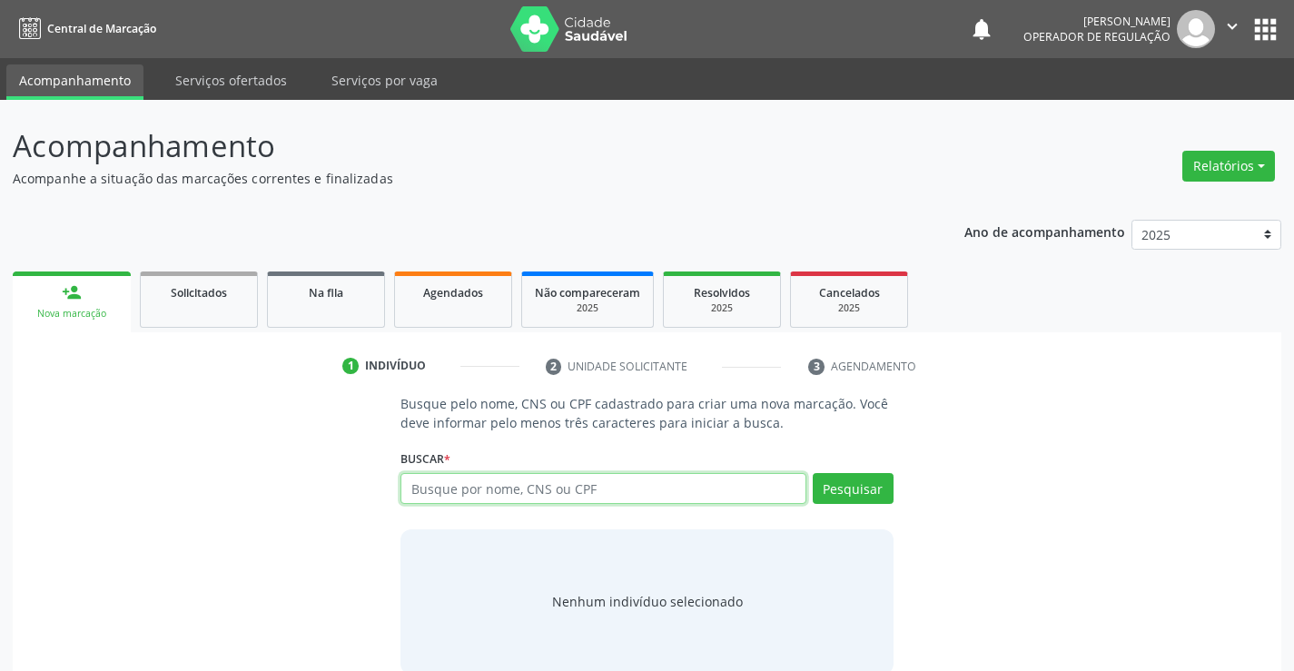
click at [595, 487] on input "text" at bounding box center [603, 488] width 405 height 31
type input "700008158036702"
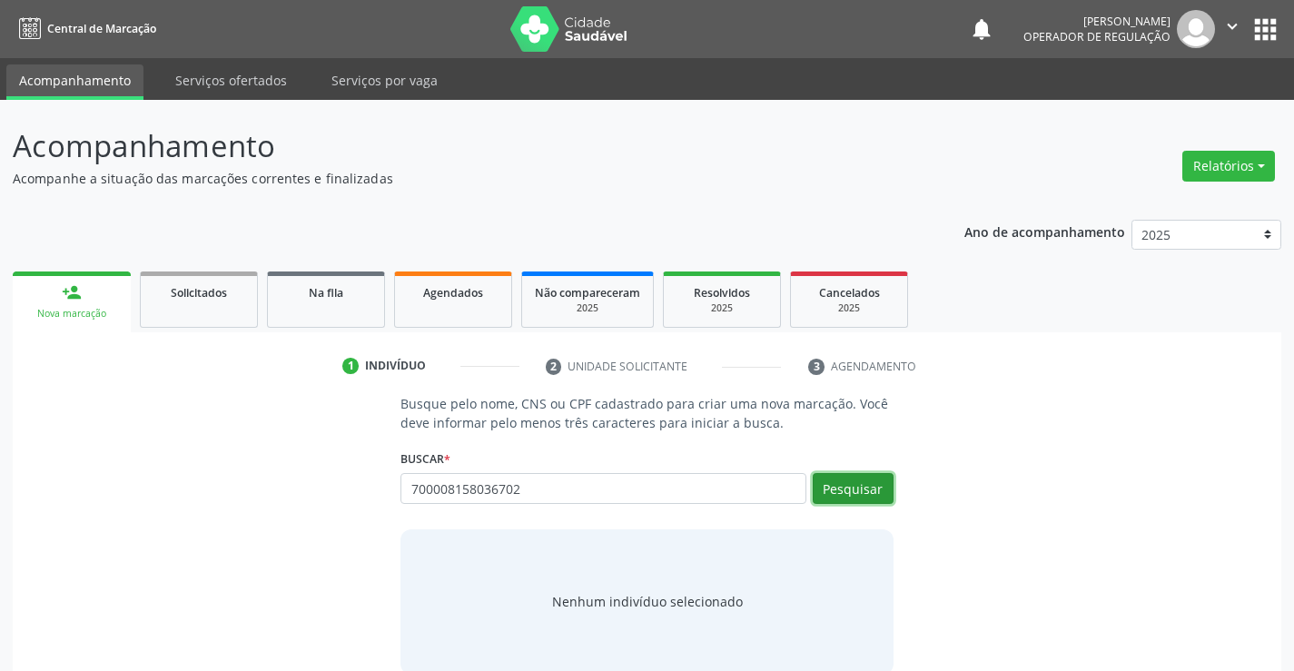
click at [845, 489] on button "Pesquisar" at bounding box center [853, 488] width 81 height 31
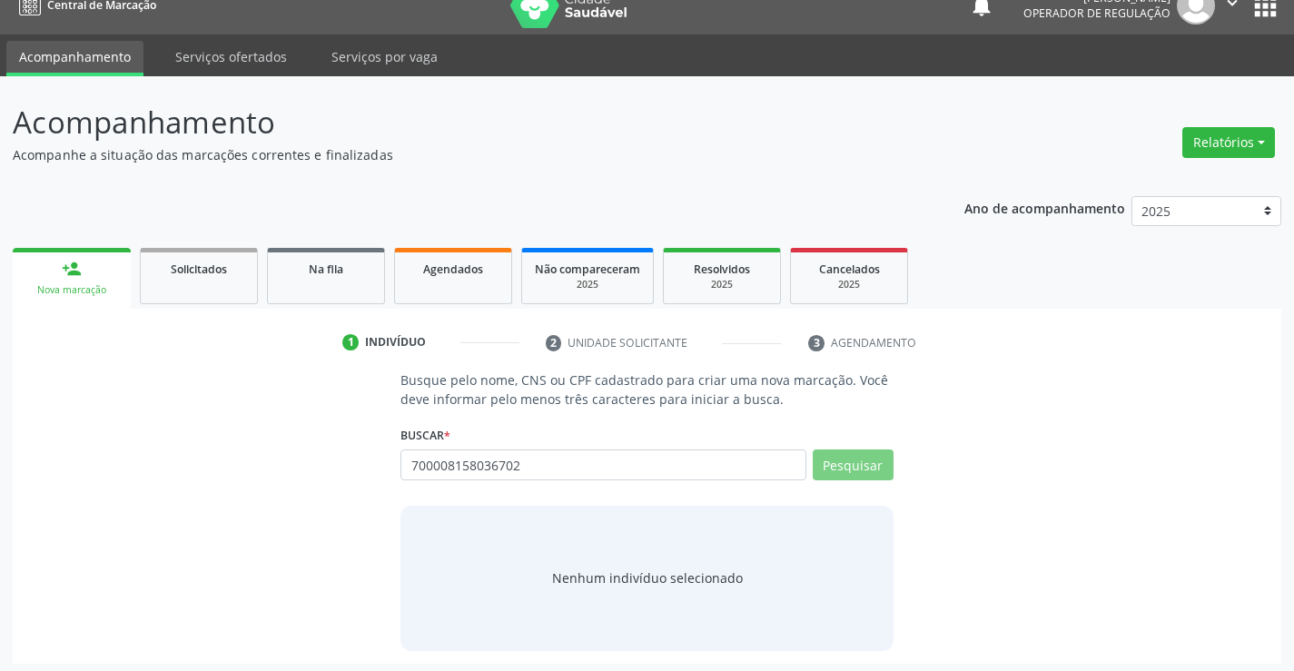
scroll to position [29, 0]
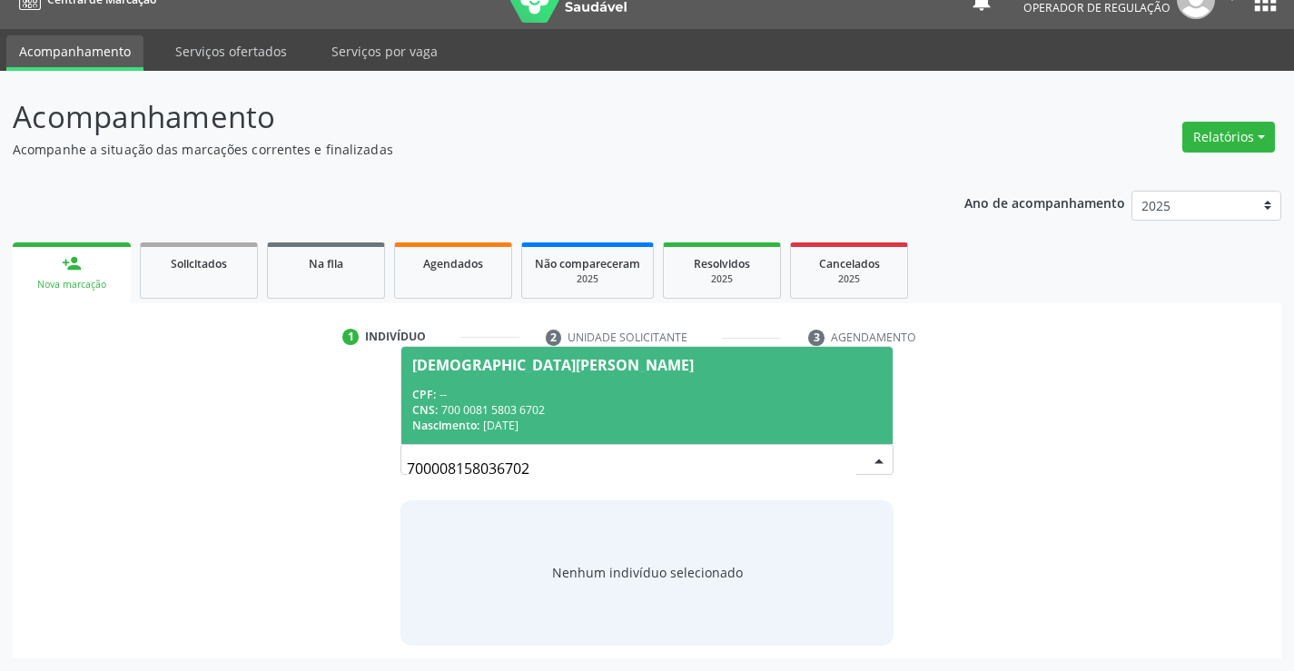
click at [579, 385] on span "[DEMOGRAPHIC_DATA][PERSON_NAME] CPF: -- CNS: 700 0081 5803 6702 Nascimento: 29[…" at bounding box center [646, 395] width 490 height 97
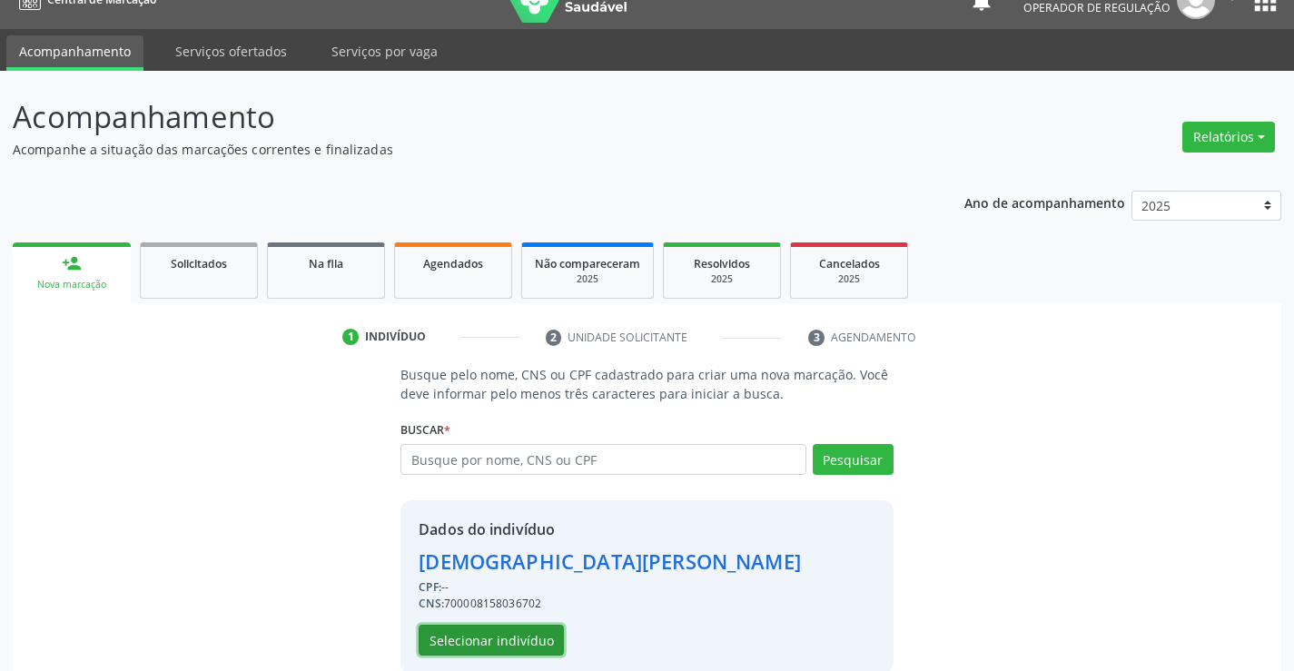
click at [475, 633] on button "Selecionar indivíduo" at bounding box center [491, 640] width 145 height 31
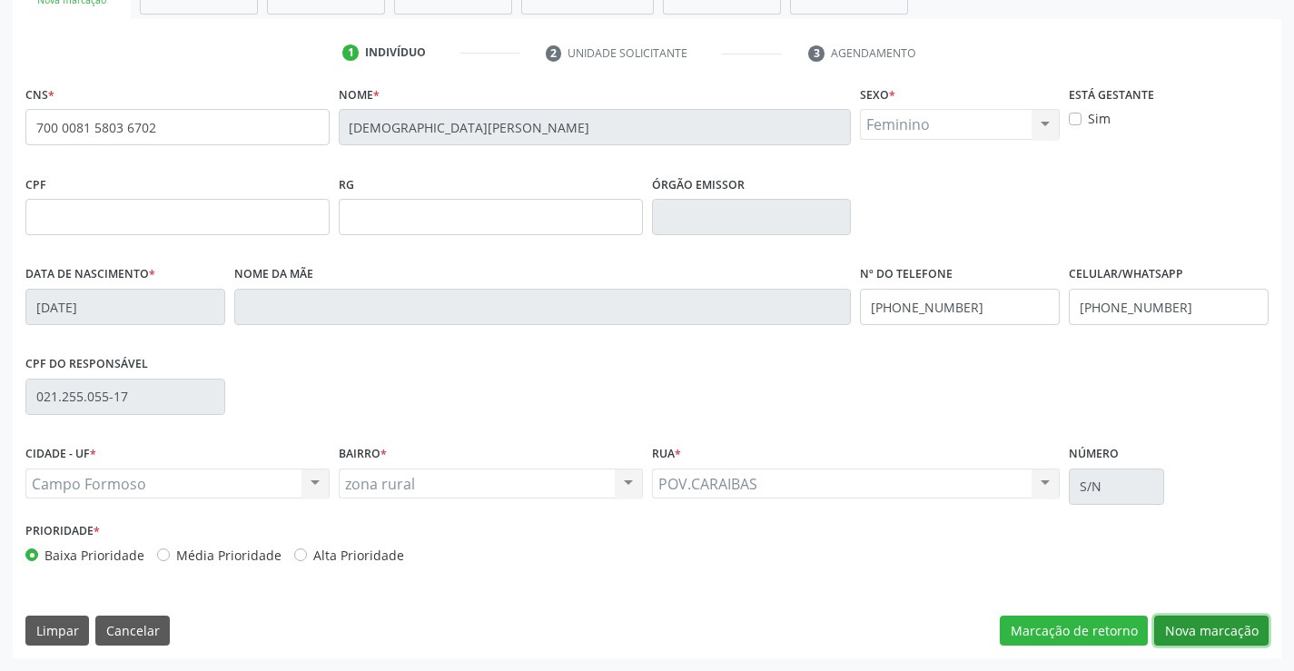
click at [1194, 629] on button "Nova marcação" at bounding box center [1211, 631] width 114 height 31
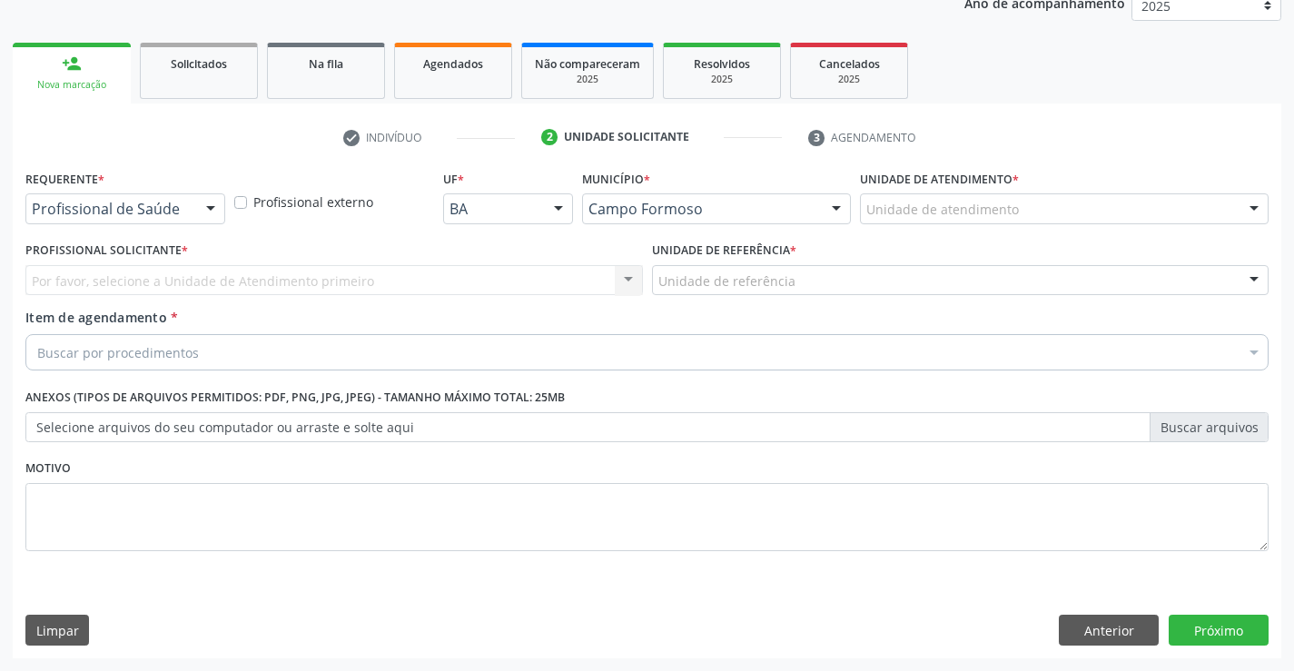
scroll to position [229, 0]
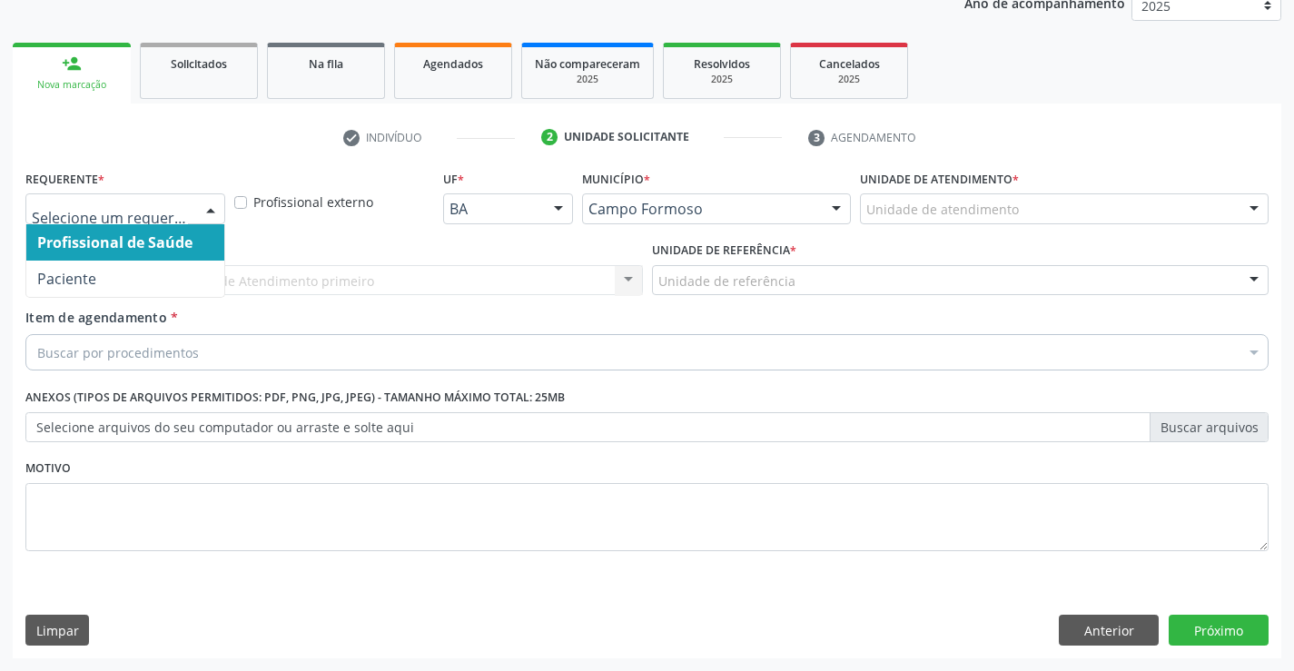
click at [208, 214] on div at bounding box center [210, 209] width 27 height 31
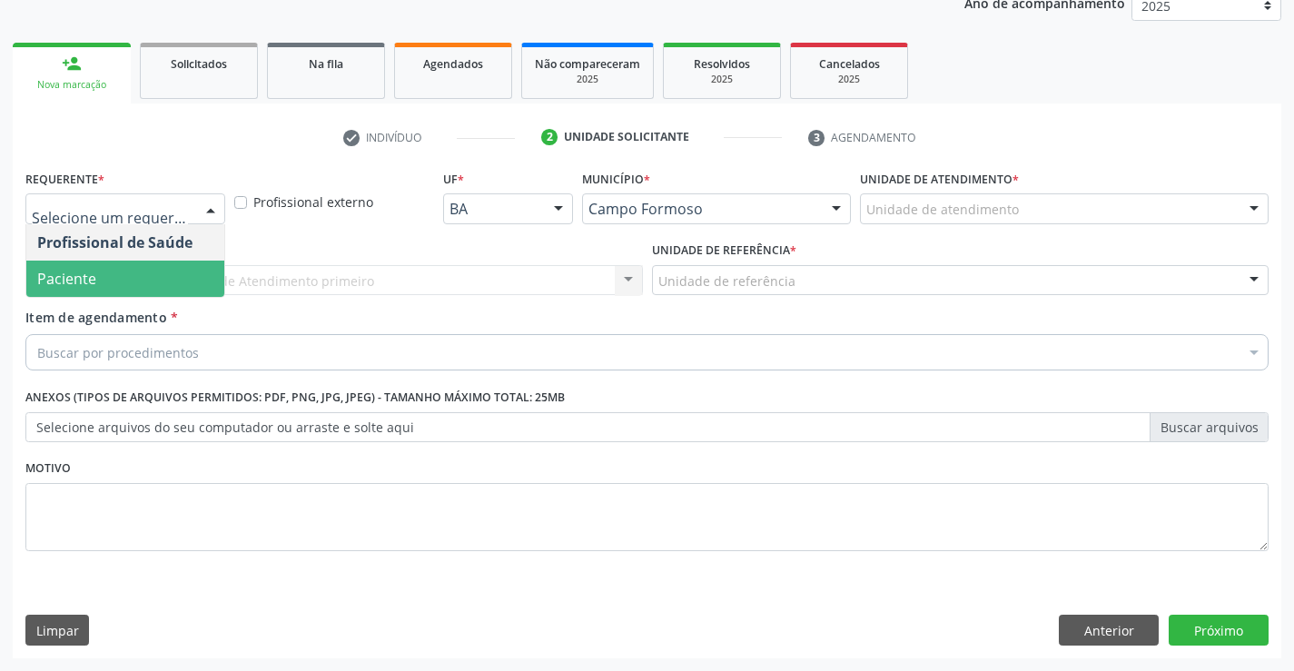
click at [143, 280] on span "Paciente" at bounding box center [125, 279] width 198 height 36
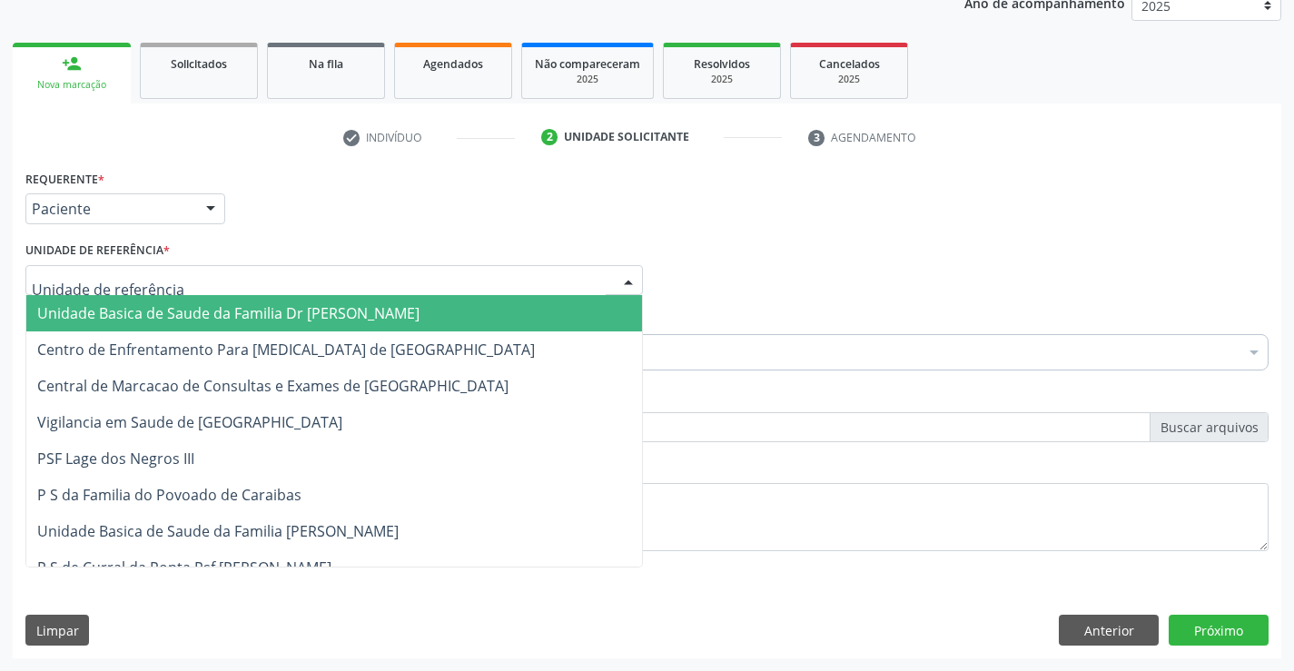
click at [174, 278] on div at bounding box center [334, 280] width 618 height 31
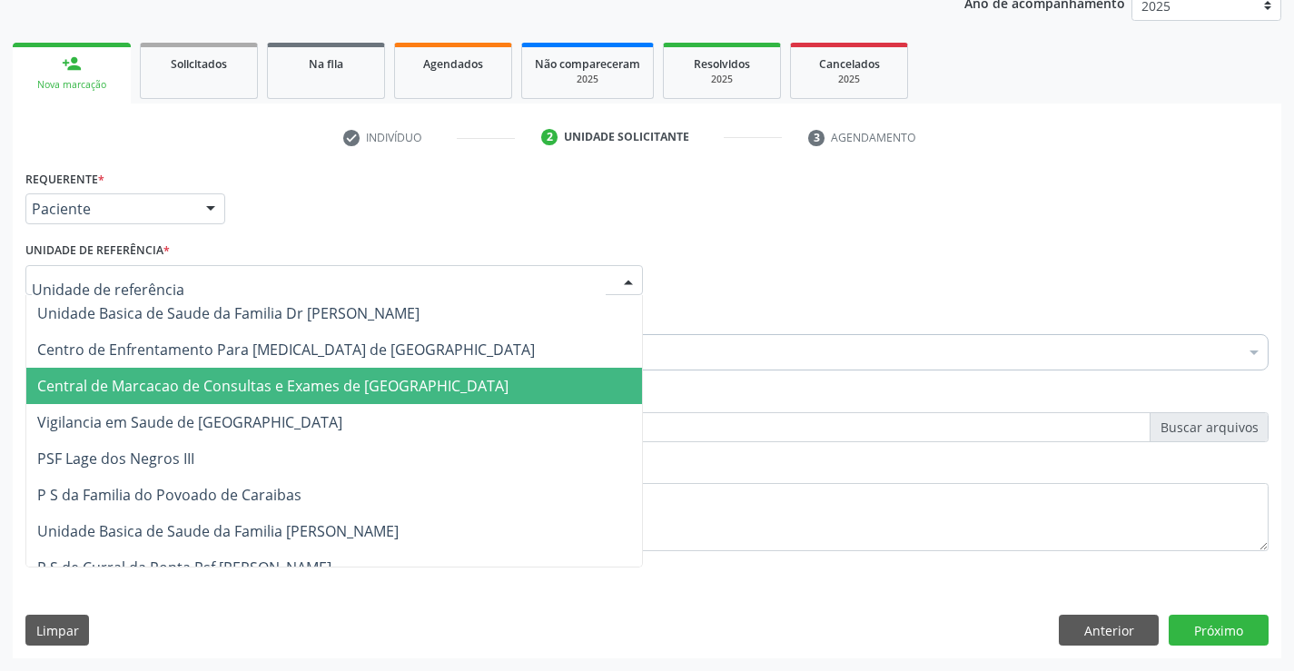
click at [187, 389] on span "Central de Marcacao de Consultas e Exames de [GEOGRAPHIC_DATA]" at bounding box center [272, 386] width 471 height 20
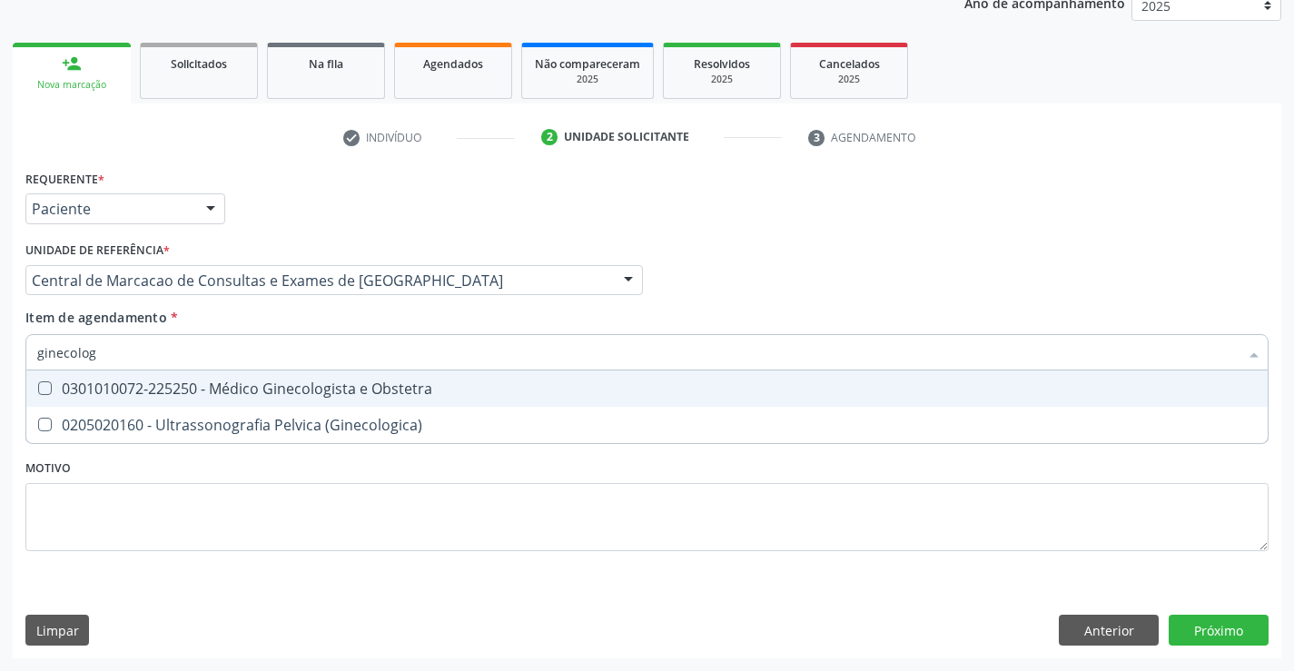
type input "ginecologi"
click at [377, 389] on div "0301010072-225250 - Médico Ginecologista e Obstetra" at bounding box center [647, 388] width 1220 height 15
checkbox Obstetra "true"
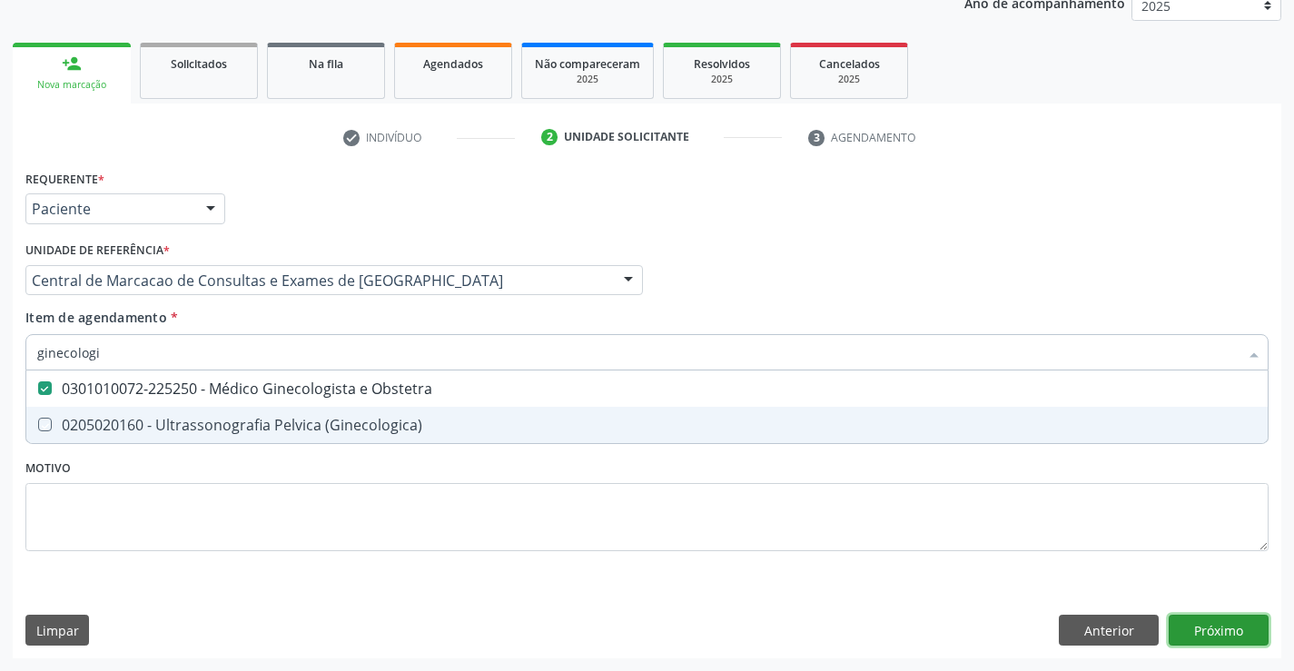
click at [1257, 632] on div "Requerente * Paciente Profissional de Saúde Paciente Nenhum resultado encontrad…" at bounding box center [647, 411] width 1269 height 493
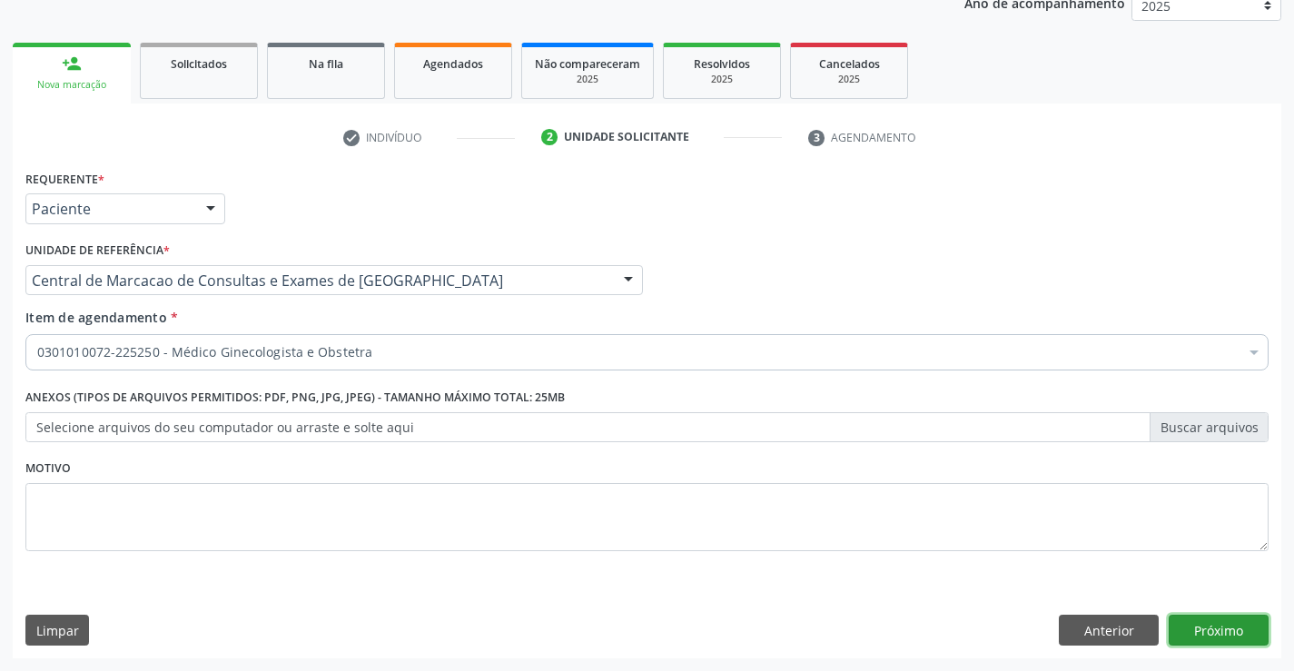
click at [1188, 624] on button "Próximo" at bounding box center [1219, 630] width 100 height 31
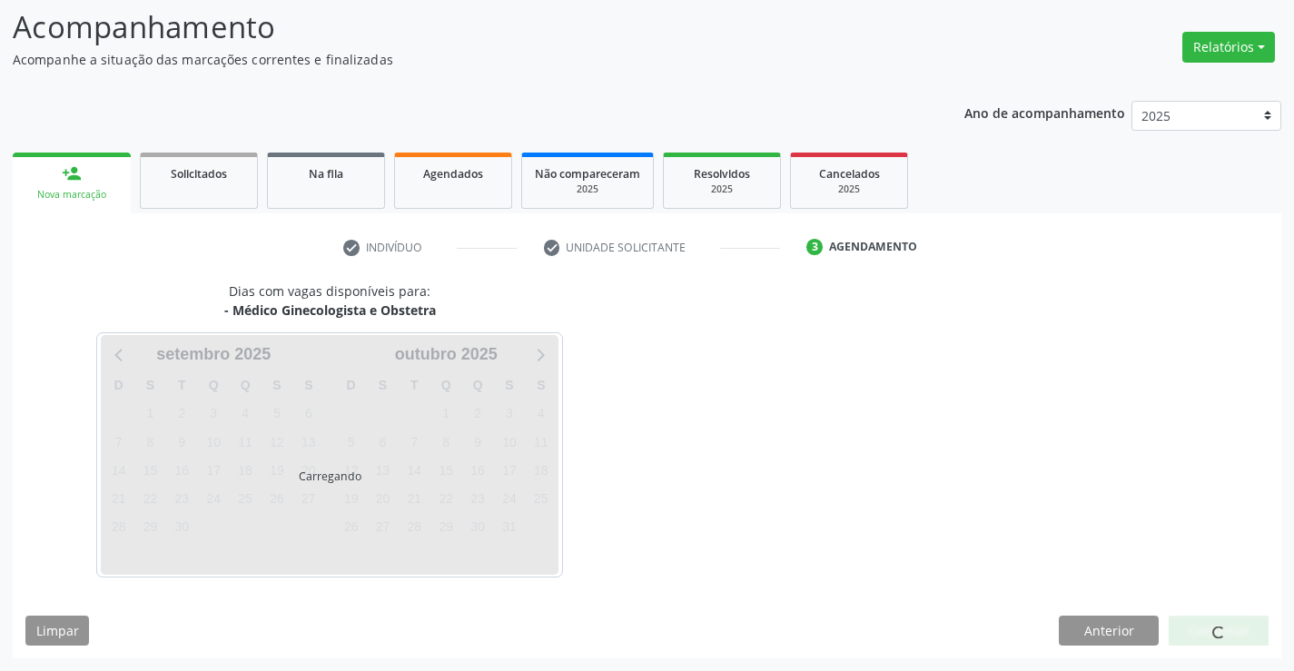
scroll to position [119, 0]
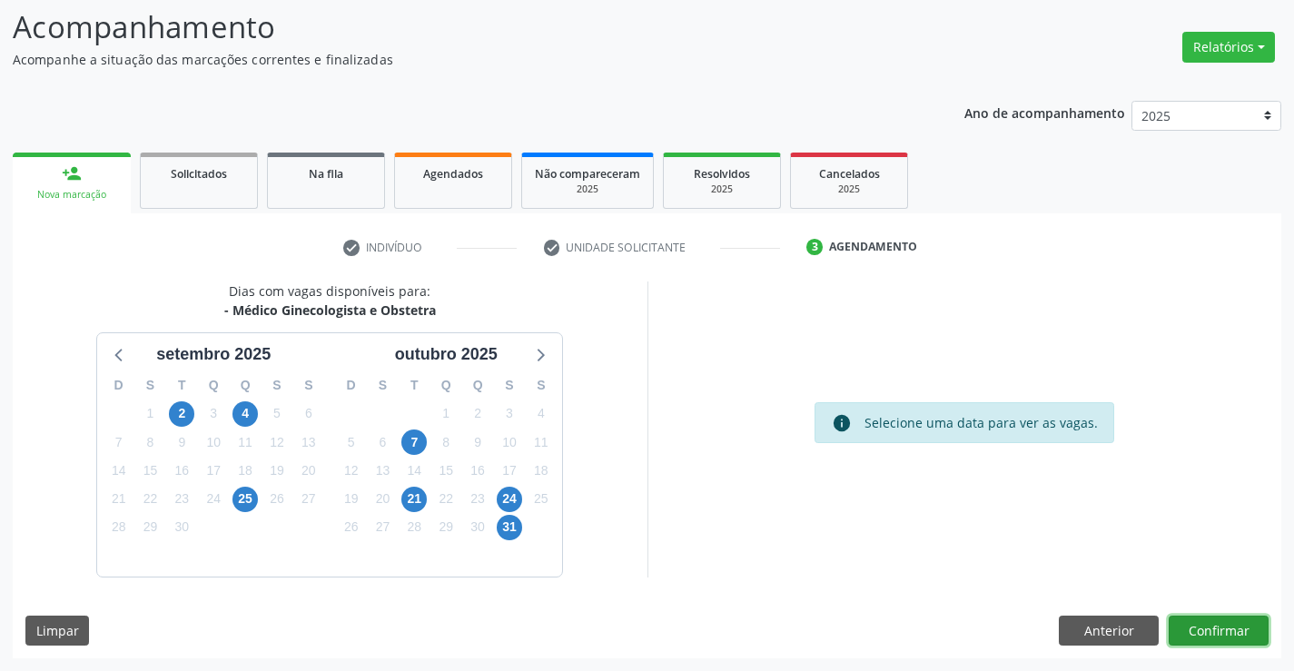
click at [1185, 633] on button "Confirmar" at bounding box center [1219, 631] width 100 height 31
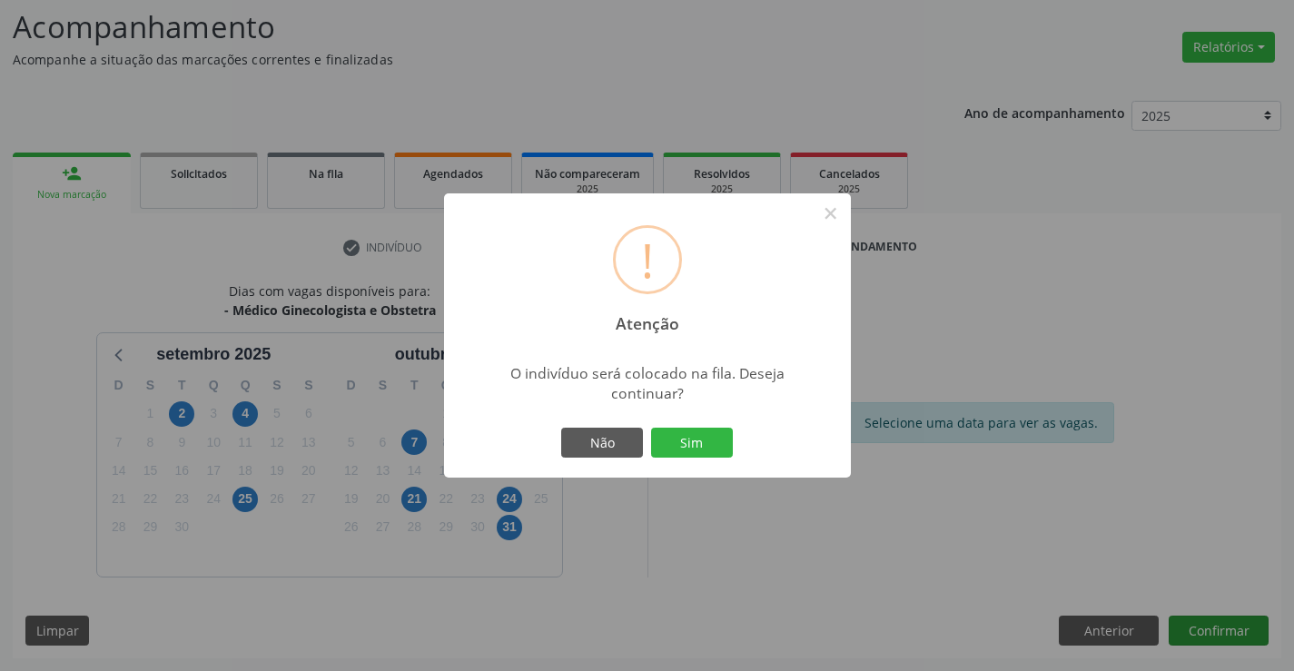
click at [651, 428] on button "Sim" at bounding box center [692, 443] width 82 height 31
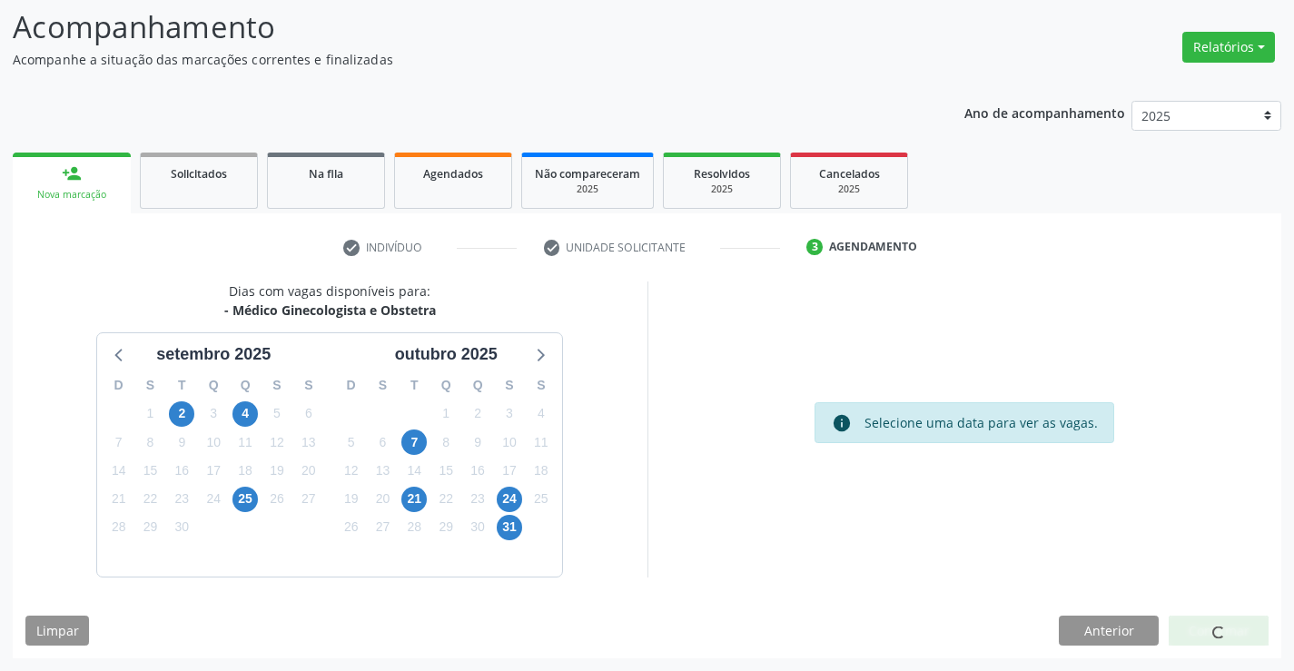
scroll to position [0, 0]
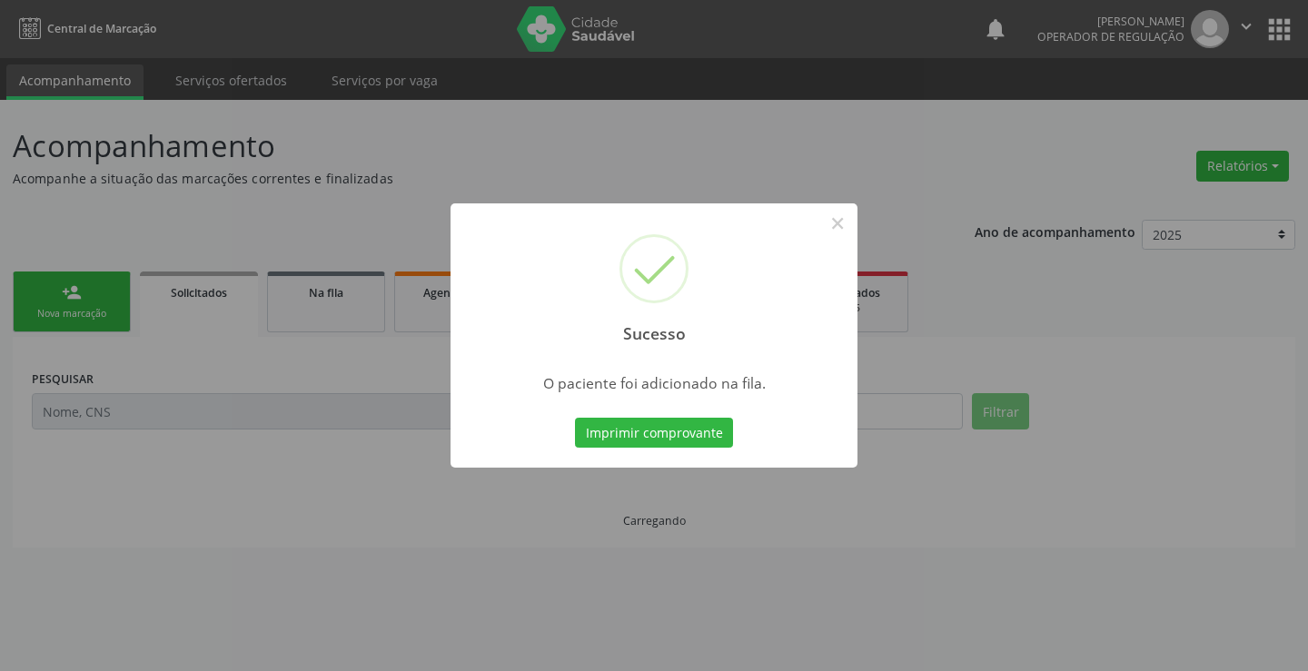
click at [575, 418] on button "Imprimir comprovante" at bounding box center [654, 433] width 158 height 31
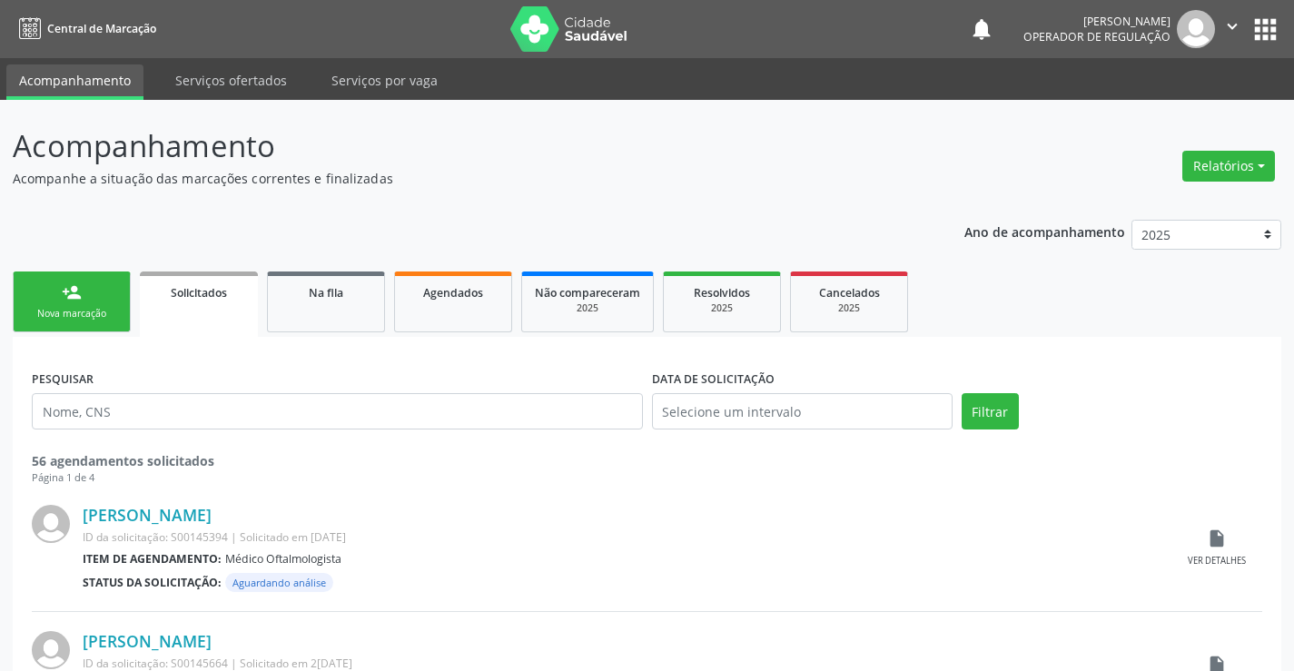
click at [64, 295] on div "person_add" at bounding box center [72, 292] width 20 height 20
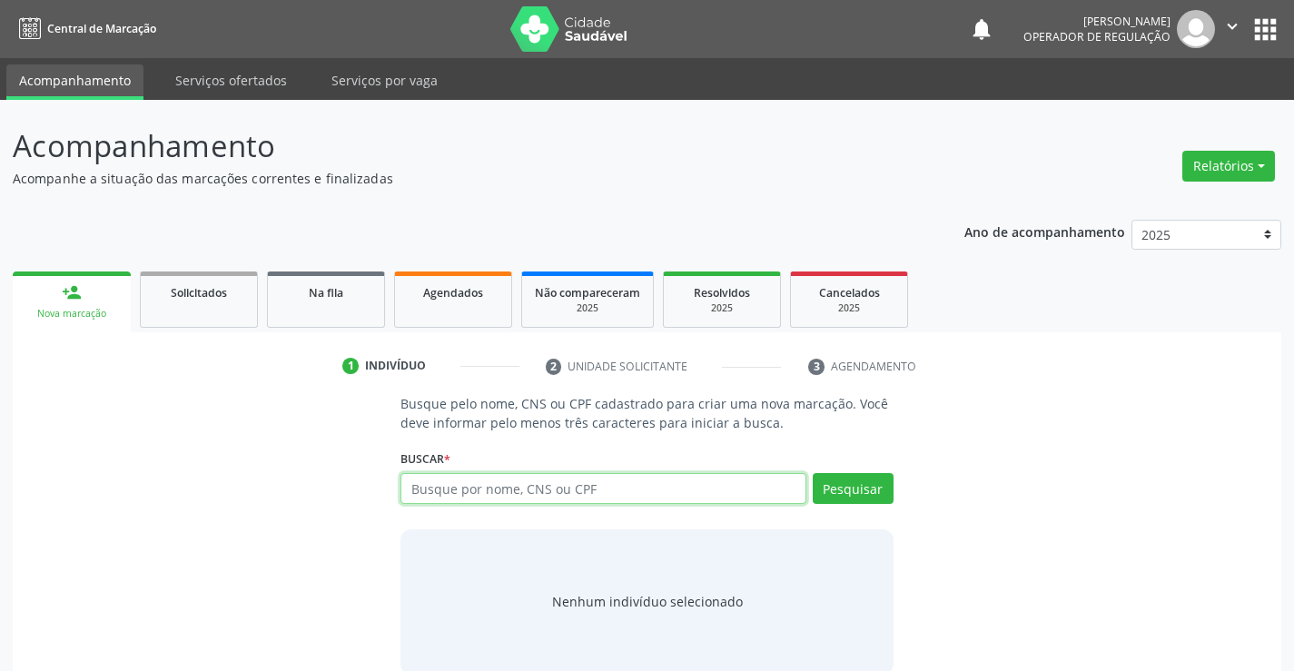
click at [440, 486] on input "text" at bounding box center [603, 488] width 405 height 31
click at [561, 476] on input "text" at bounding box center [603, 488] width 405 height 31
type input "702405512644928"
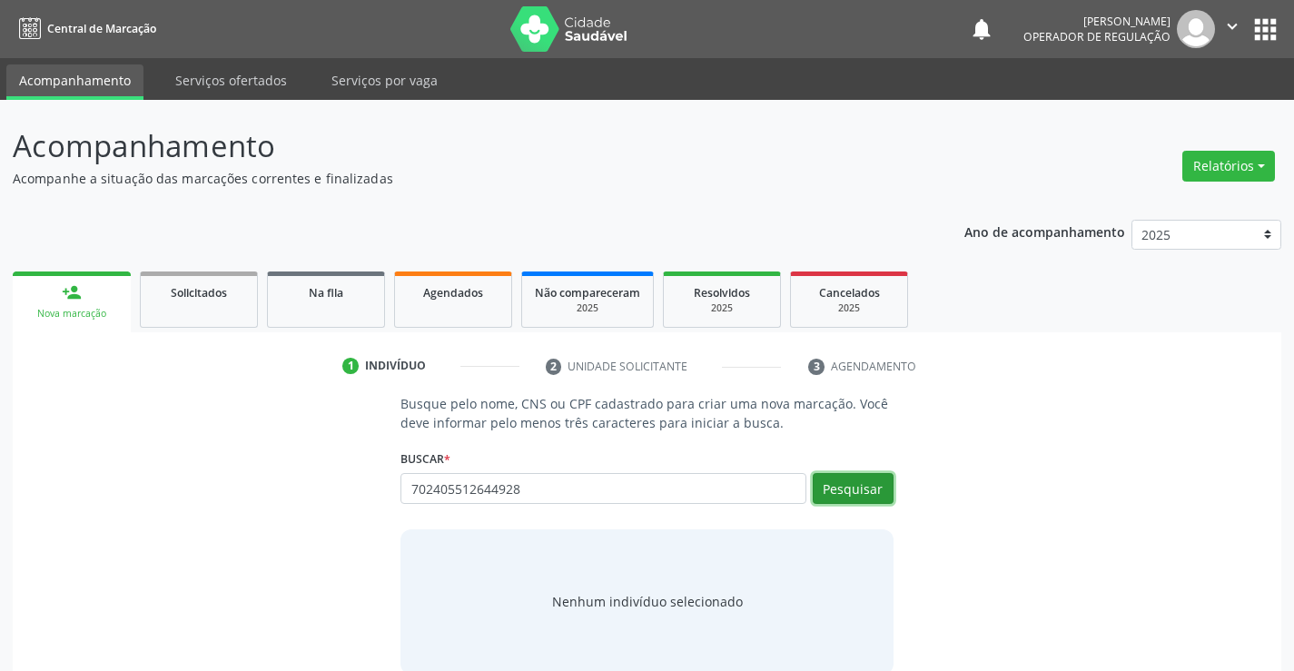
click at [876, 484] on button "Pesquisar" at bounding box center [853, 488] width 81 height 31
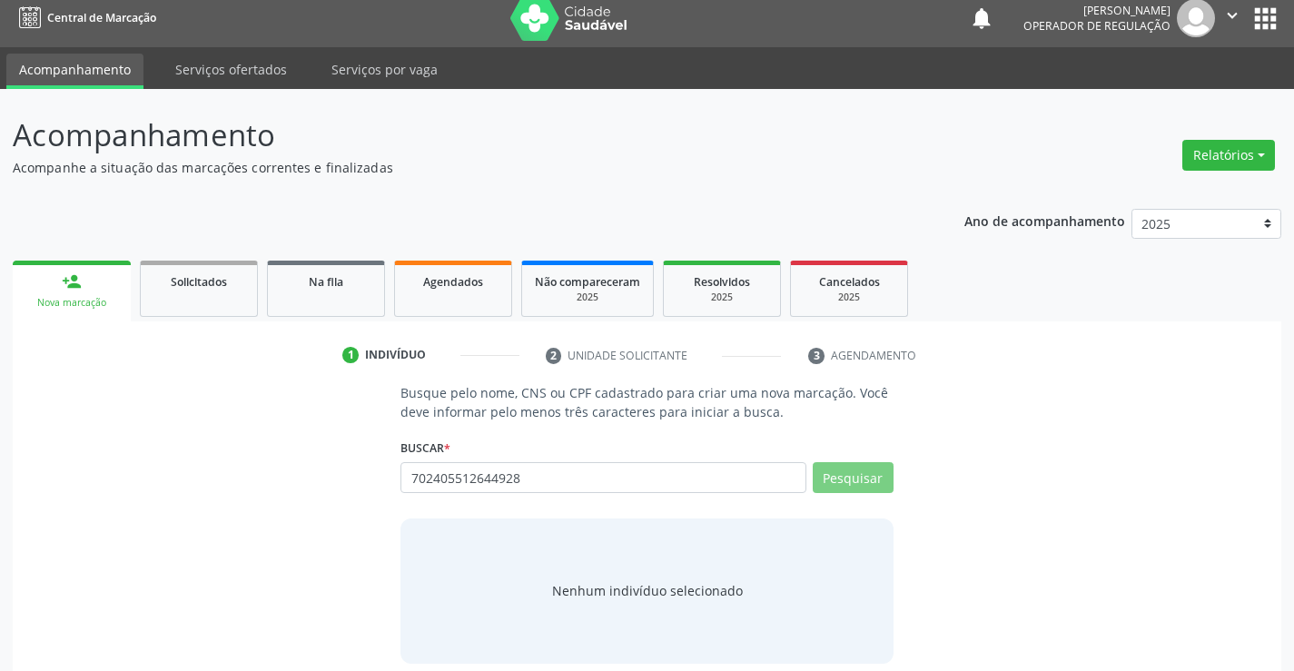
scroll to position [29, 0]
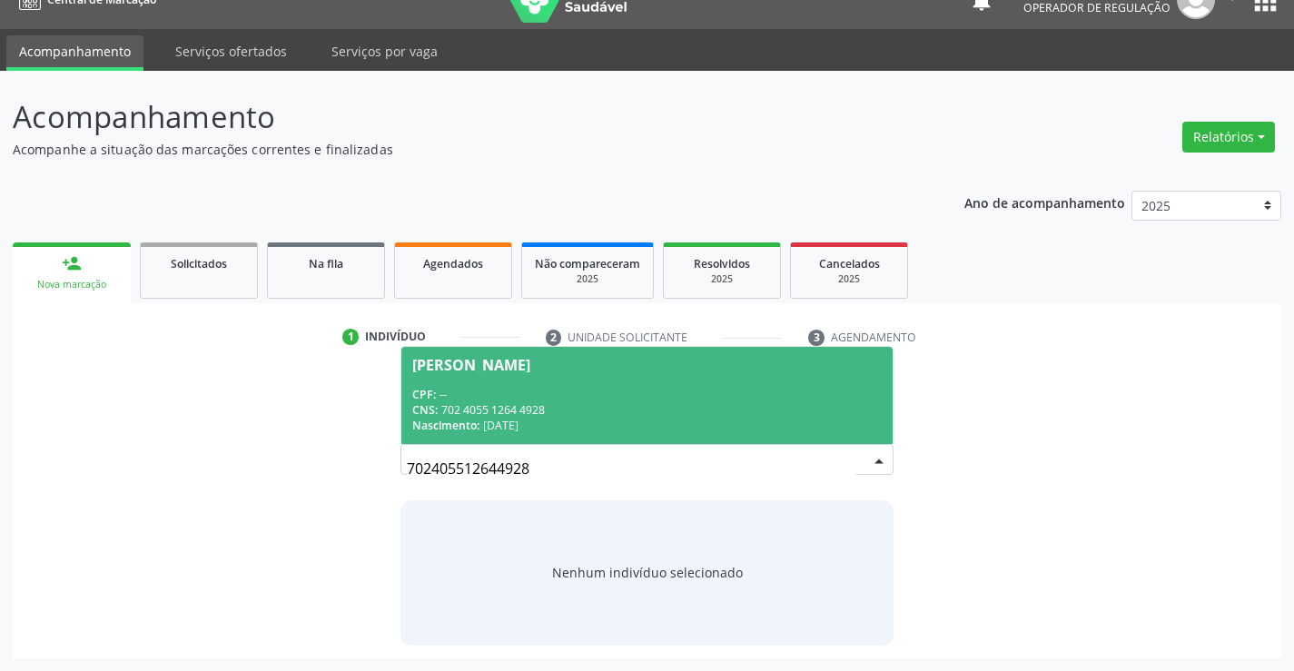
click at [675, 388] on div "CPF: --" at bounding box center [646, 394] width 469 height 15
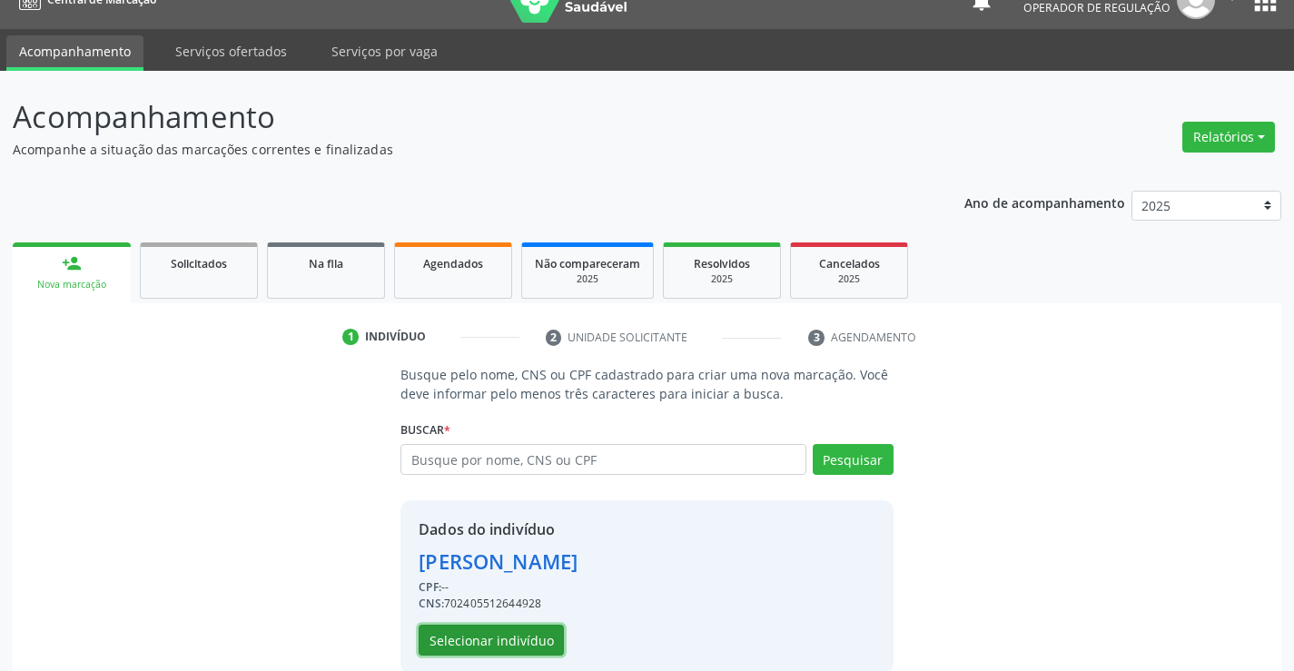
click at [496, 634] on button "Selecionar indivíduo" at bounding box center [491, 640] width 145 height 31
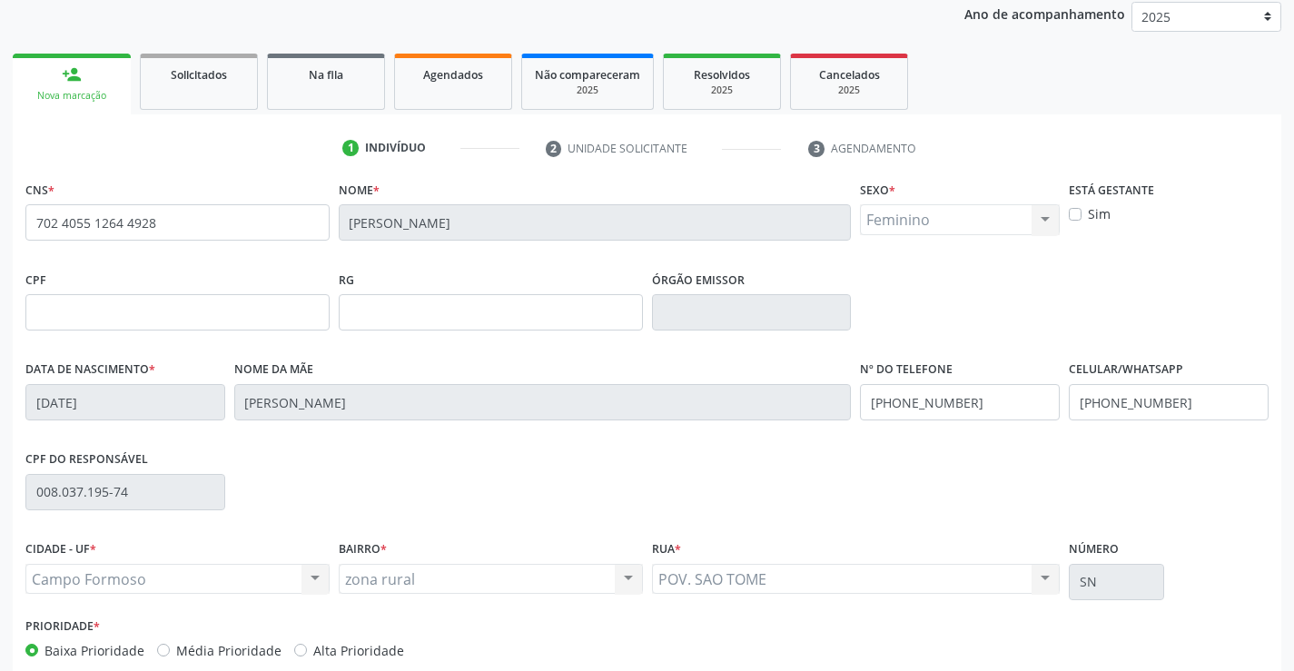
scroll to position [313, 0]
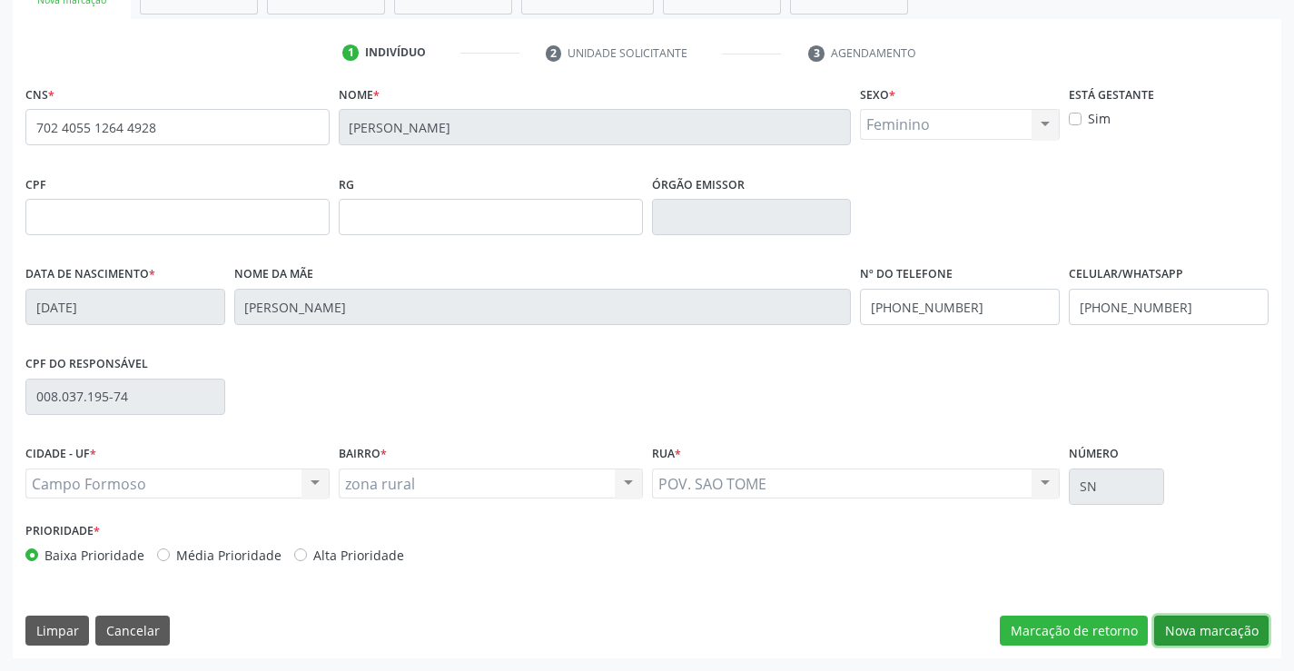
click at [1230, 626] on button "Nova marcação" at bounding box center [1211, 631] width 114 height 31
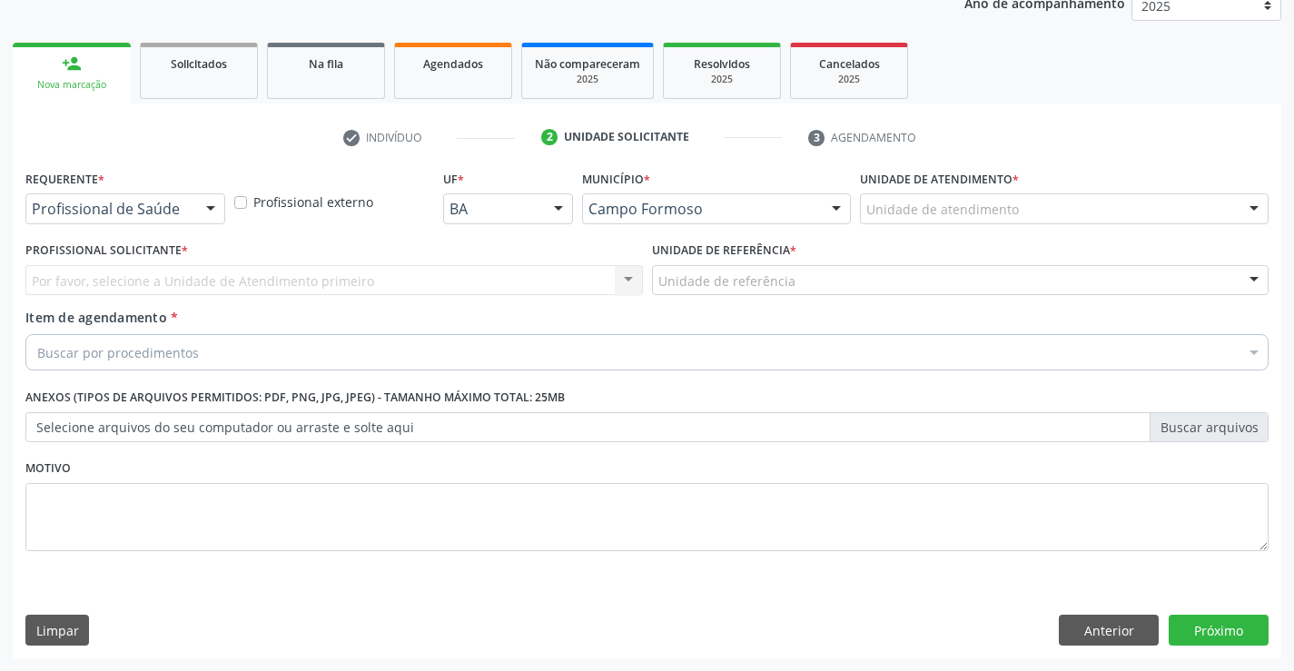
click at [209, 210] on div at bounding box center [210, 209] width 27 height 31
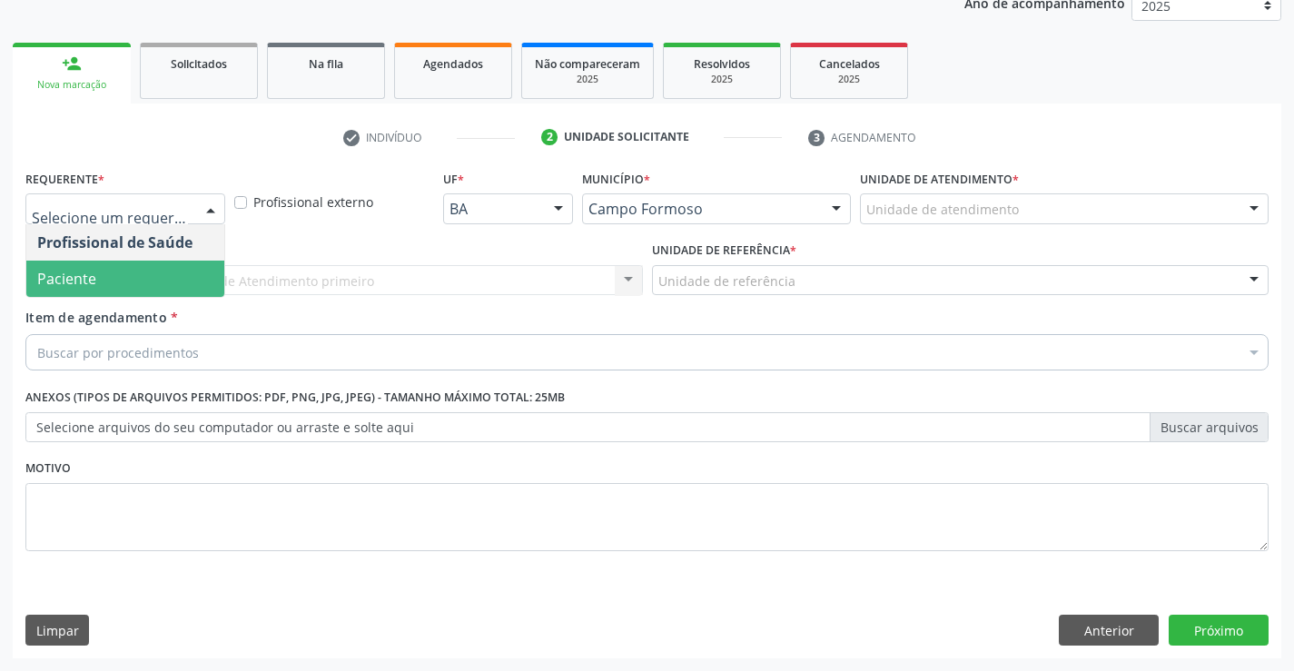
click at [169, 280] on span "Paciente" at bounding box center [125, 279] width 198 height 36
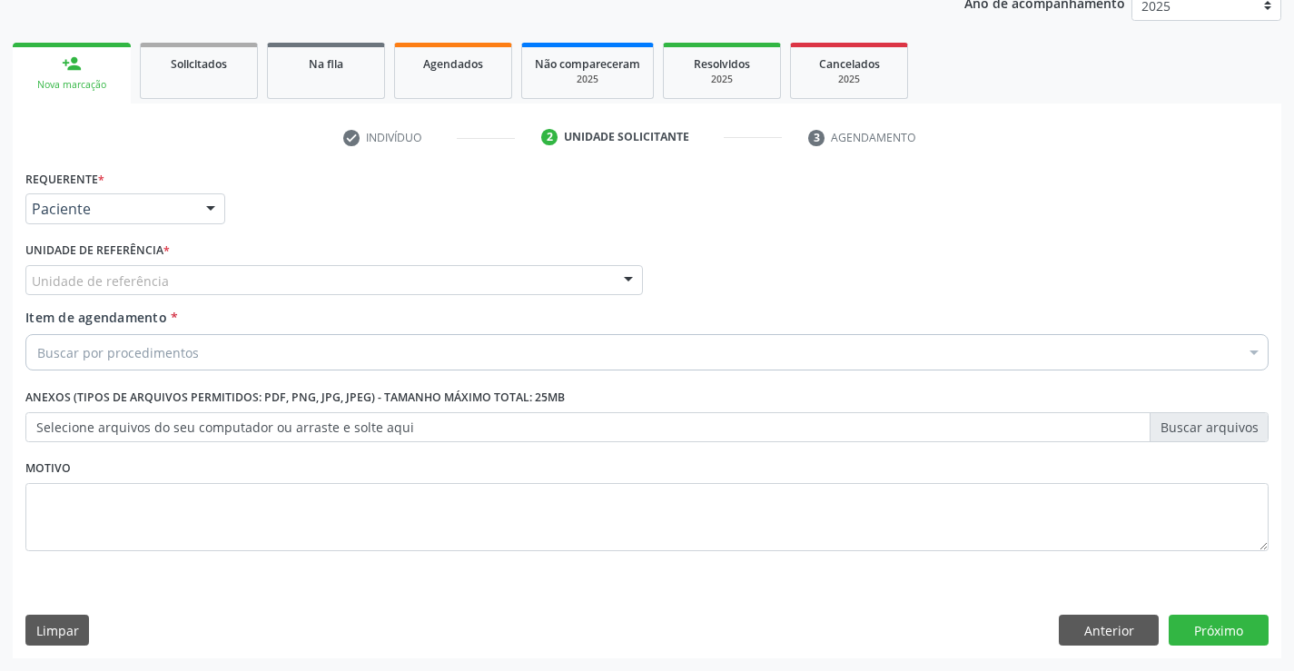
click at [188, 271] on div "Unidade de referência" at bounding box center [334, 280] width 618 height 31
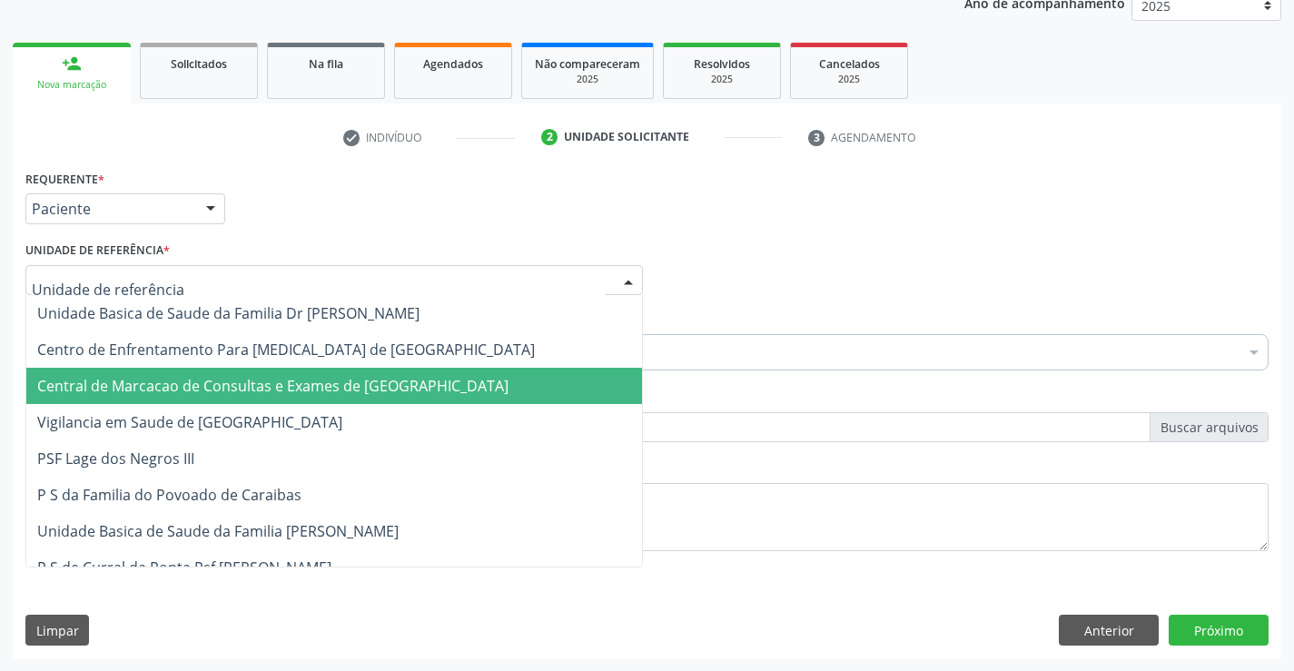
click at [194, 370] on span "Central de Marcacao de Consultas e Exames de [GEOGRAPHIC_DATA]" at bounding box center [334, 386] width 616 height 36
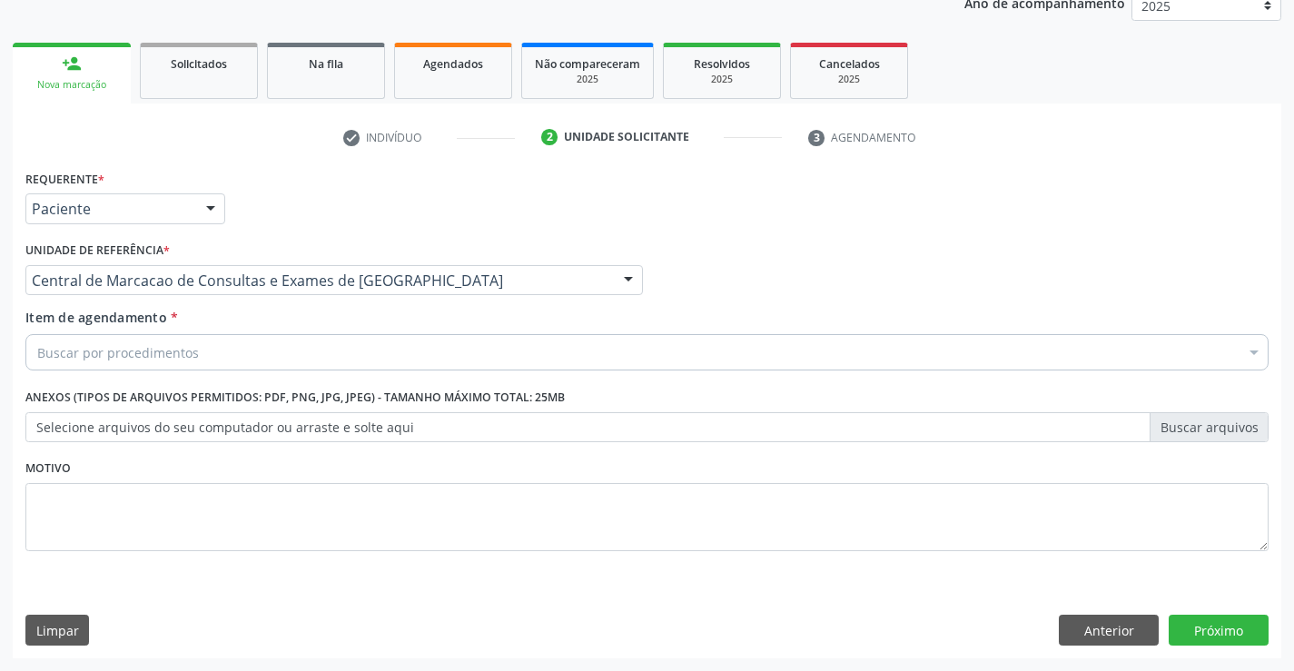
click at [213, 349] on div "Buscar por procedimentos" at bounding box center [646, 352] width 1243 height 36
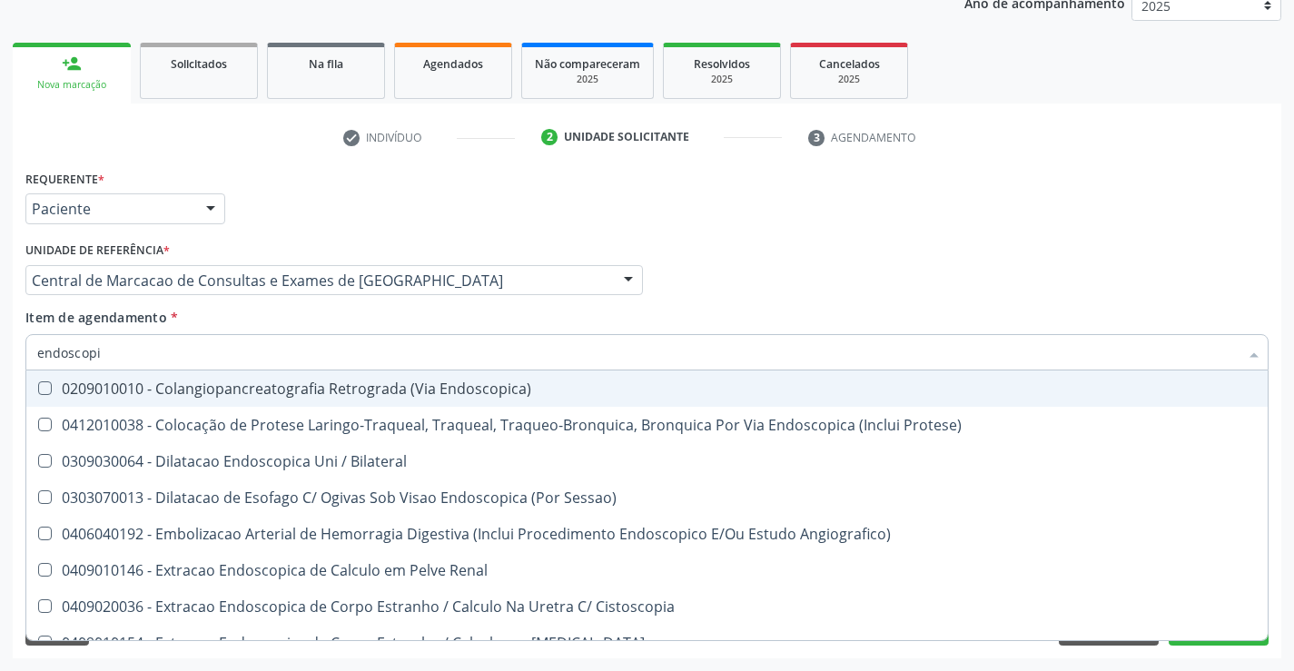
type input "endoscopia"
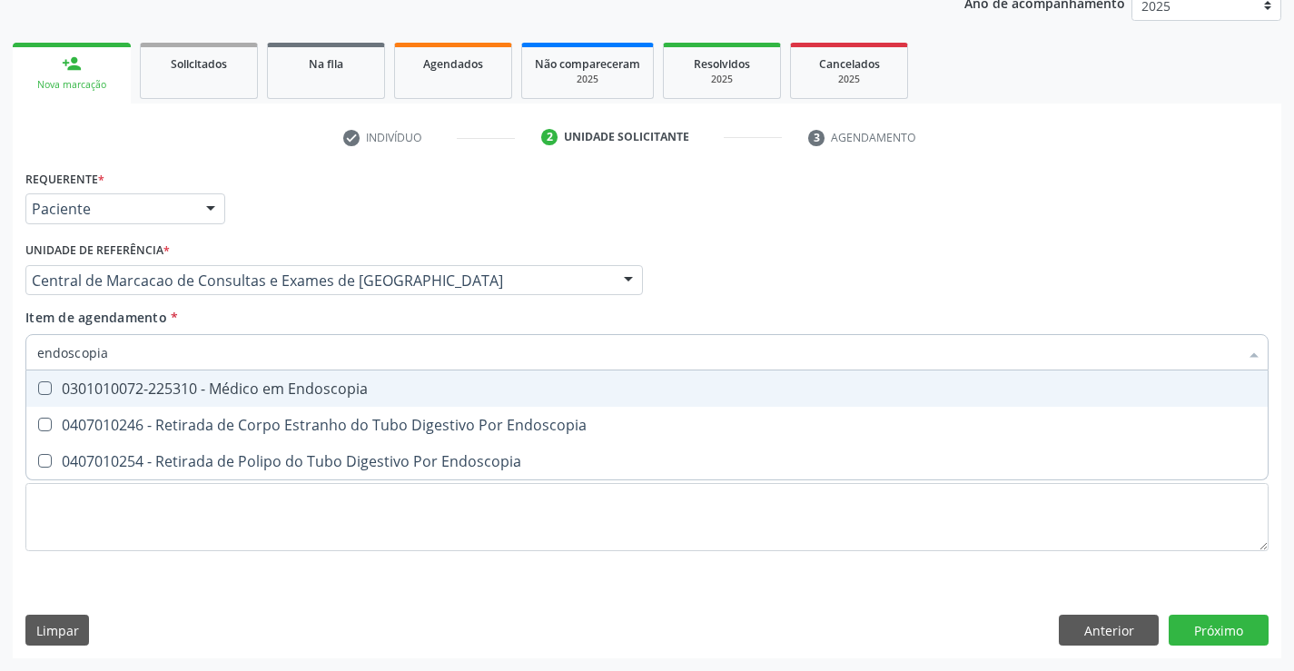
click at [334, 401] on span "0301010072-225310 - Médico em Endoscopia" at bounding box center [647, 389] width 1242 height 36
checkbox Endoscopia "true"
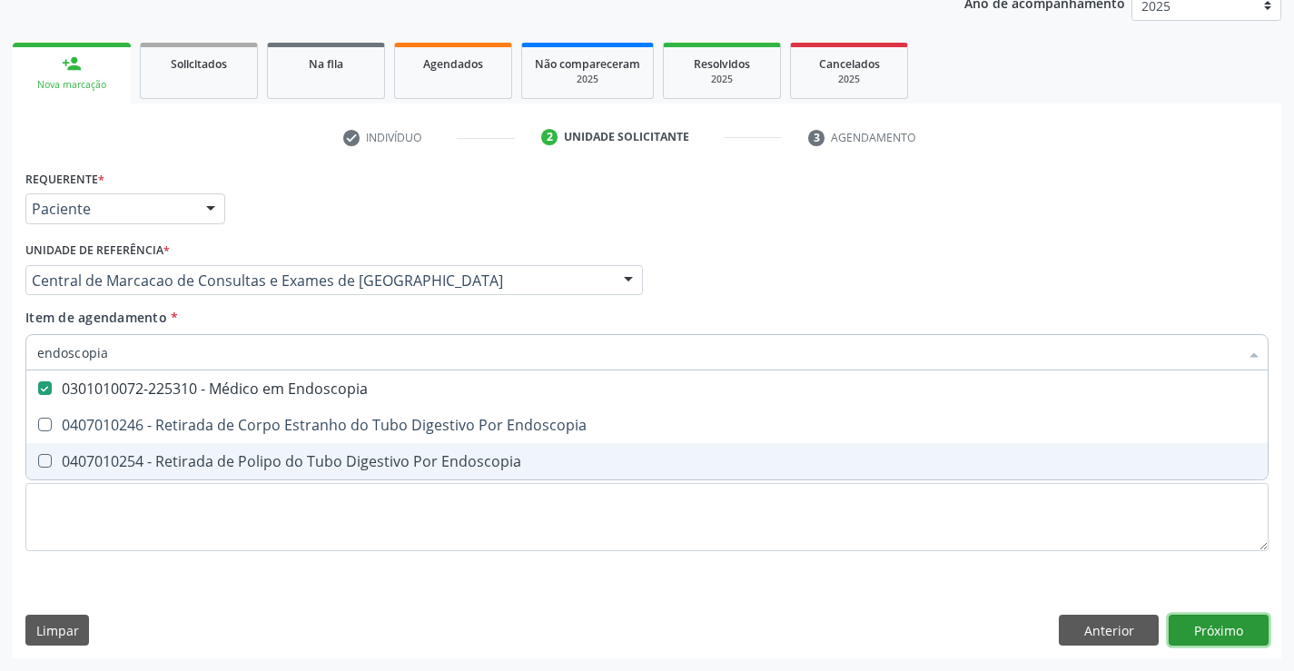
click at [1199, 625] on div "Requerente * Paciente Profissional de Saúde Paciente Nenhum resultado encontrad…" at bounding box center [647, 411] width 1269 height 493
checkbox Endoscopia "true"
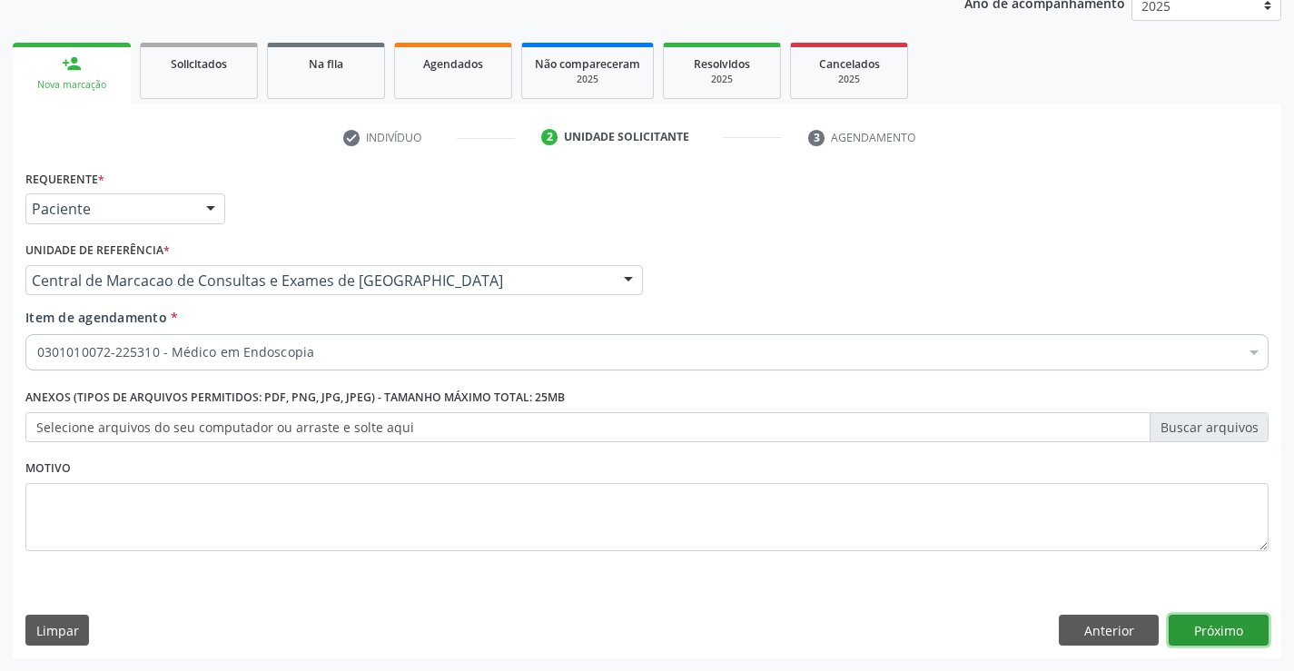
click at [1244, 621] on button "Próximo" at bounding box center [1219, 630] width 100 height 31
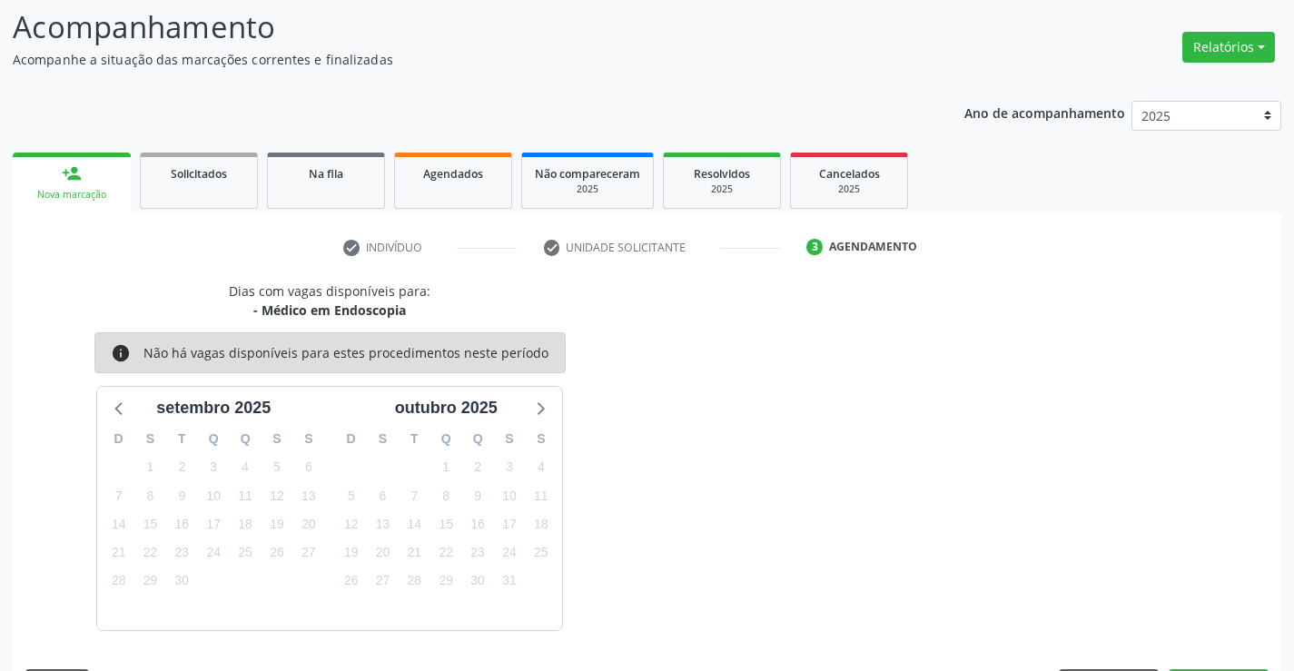
scroll to position [173, 0]
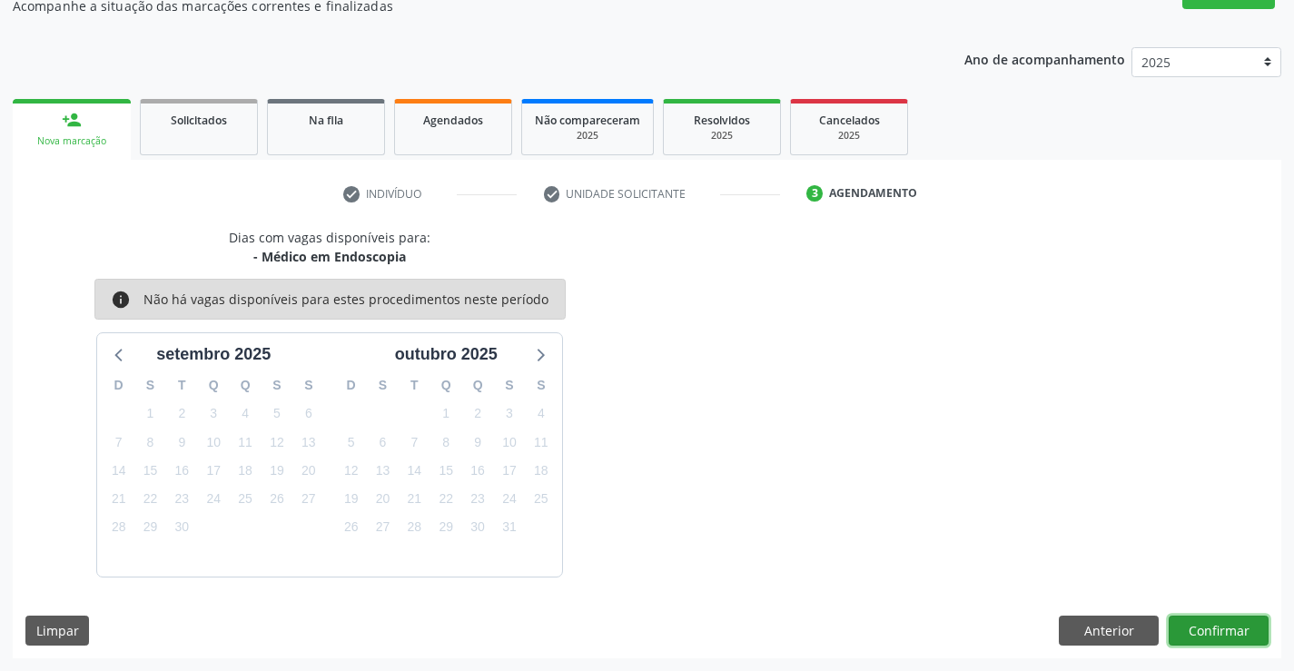
click at [1227, 630] on button "Confirmar" at bounding box center [1219, 631] width 100 height 31
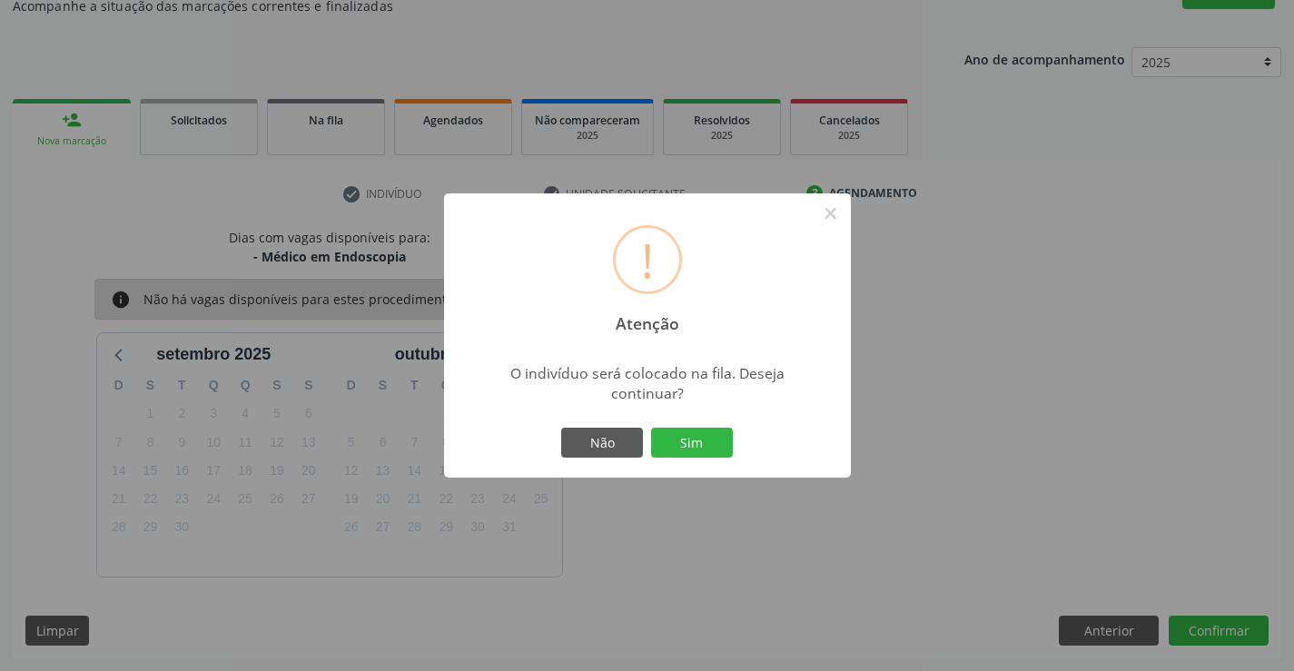
click at [651, 428] on button "Sim" at bounding box center [692, 443] width 82 height 31
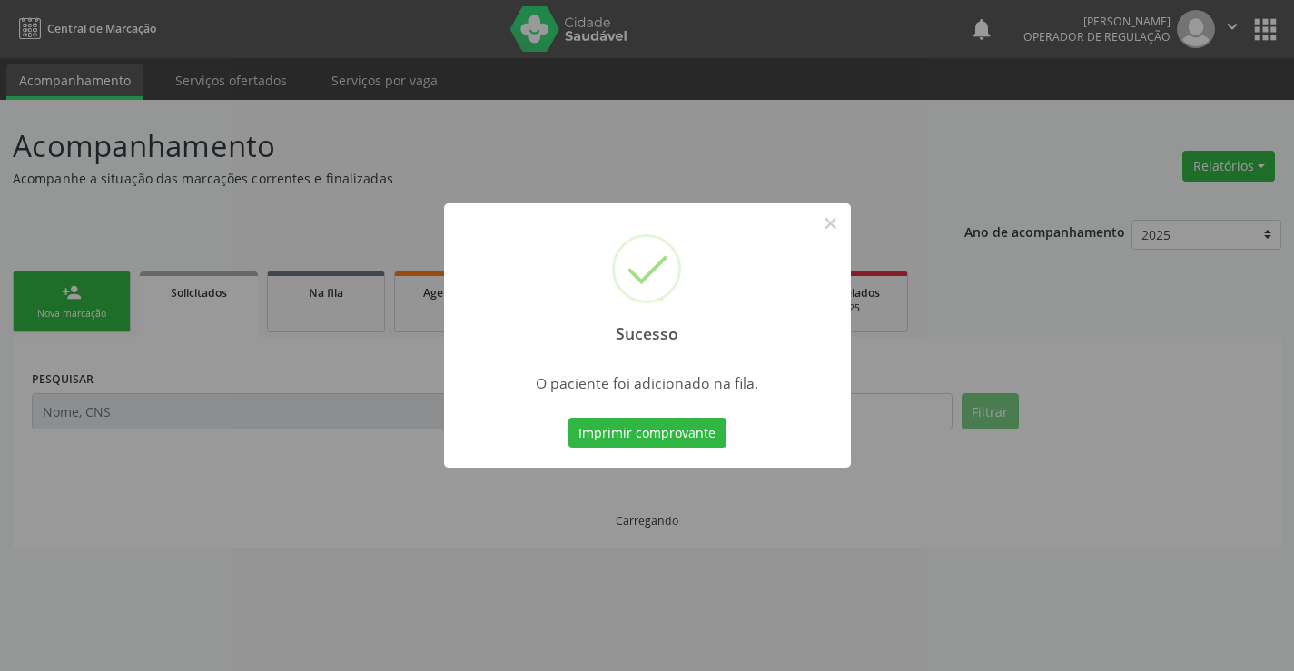
scroll to position [0, 0]
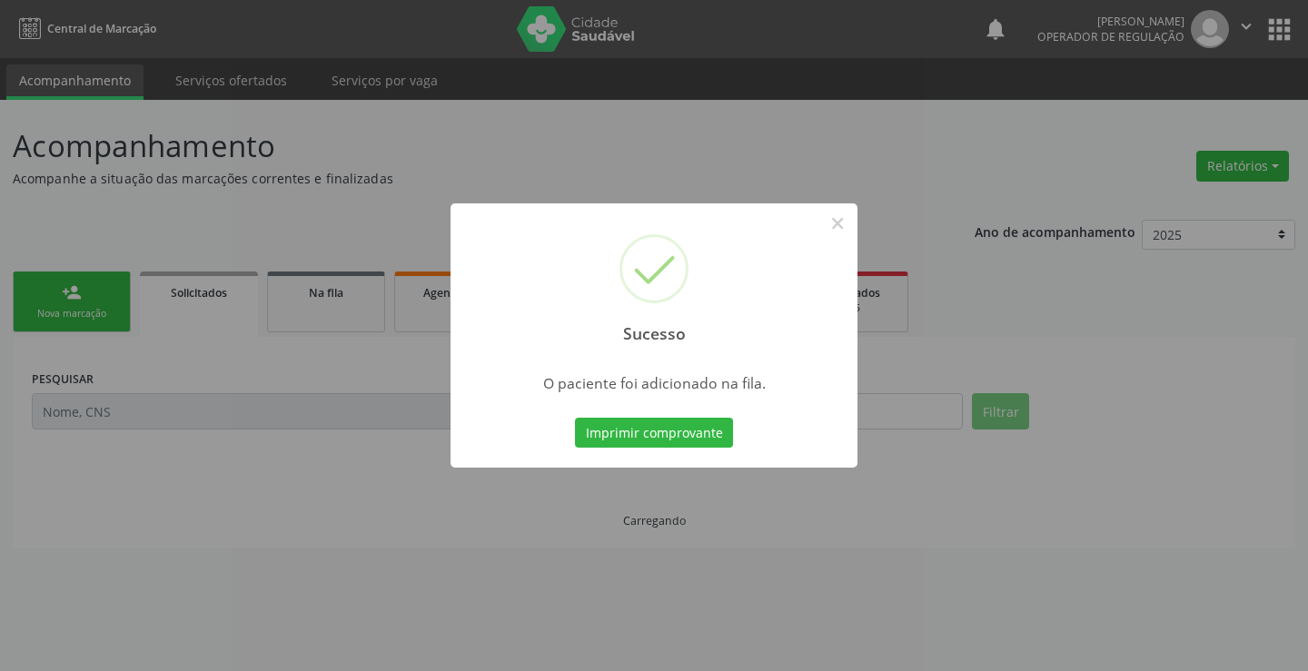
click at [575, 418] on button "Imprimir comprovante" at bounding box center [654, 433] width 158 height 31
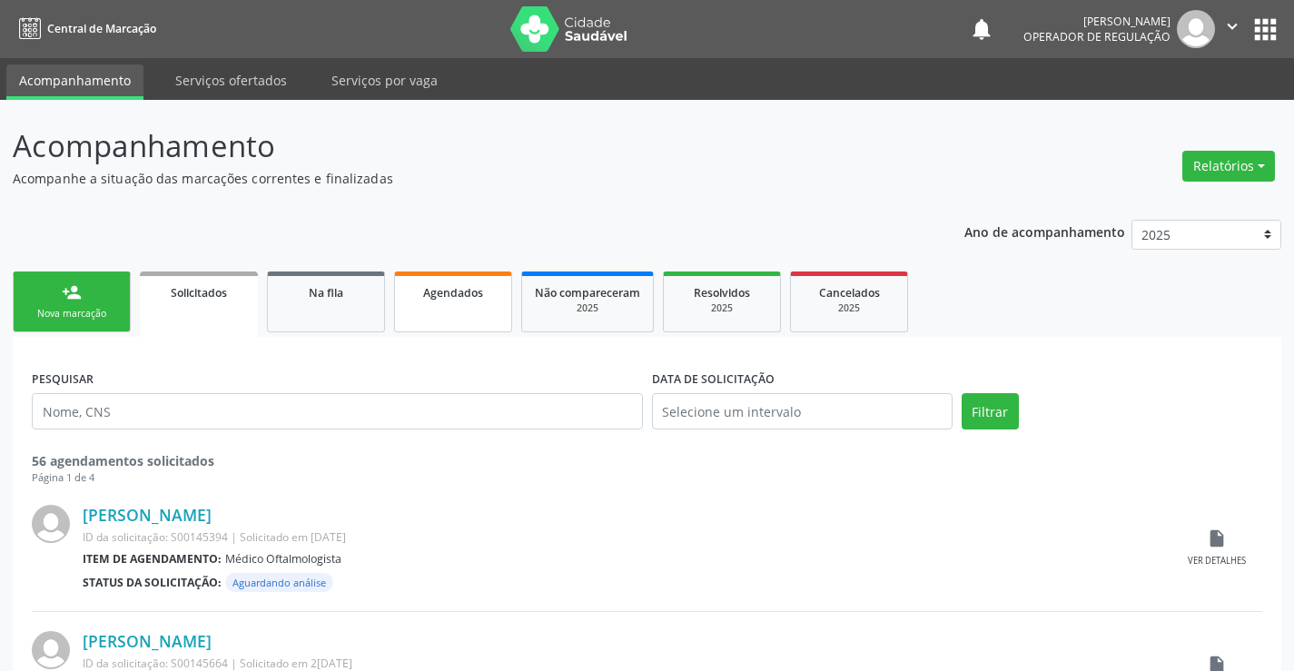
click at [468, 287] on span "Agendados" at bounding box center [453, 292] width 60 height 15
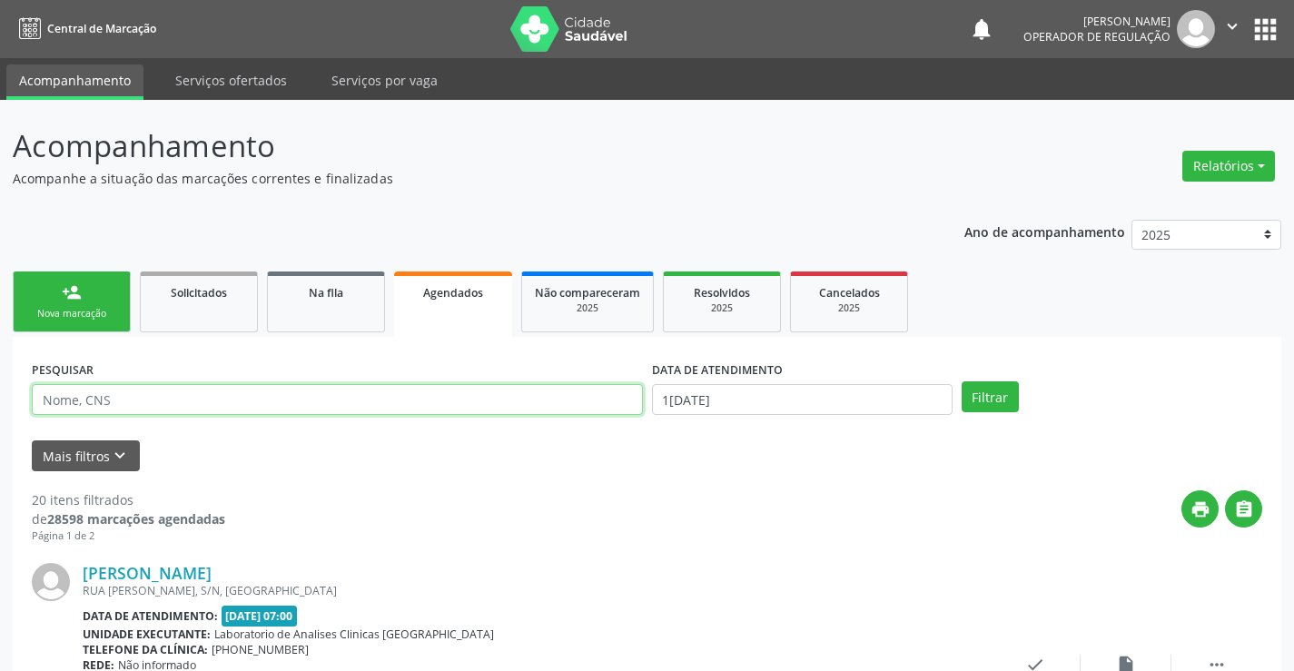
click at [333, 393] on input "text" at bounding box center [337, 399] width 611 height 31
type input "702506756904740"
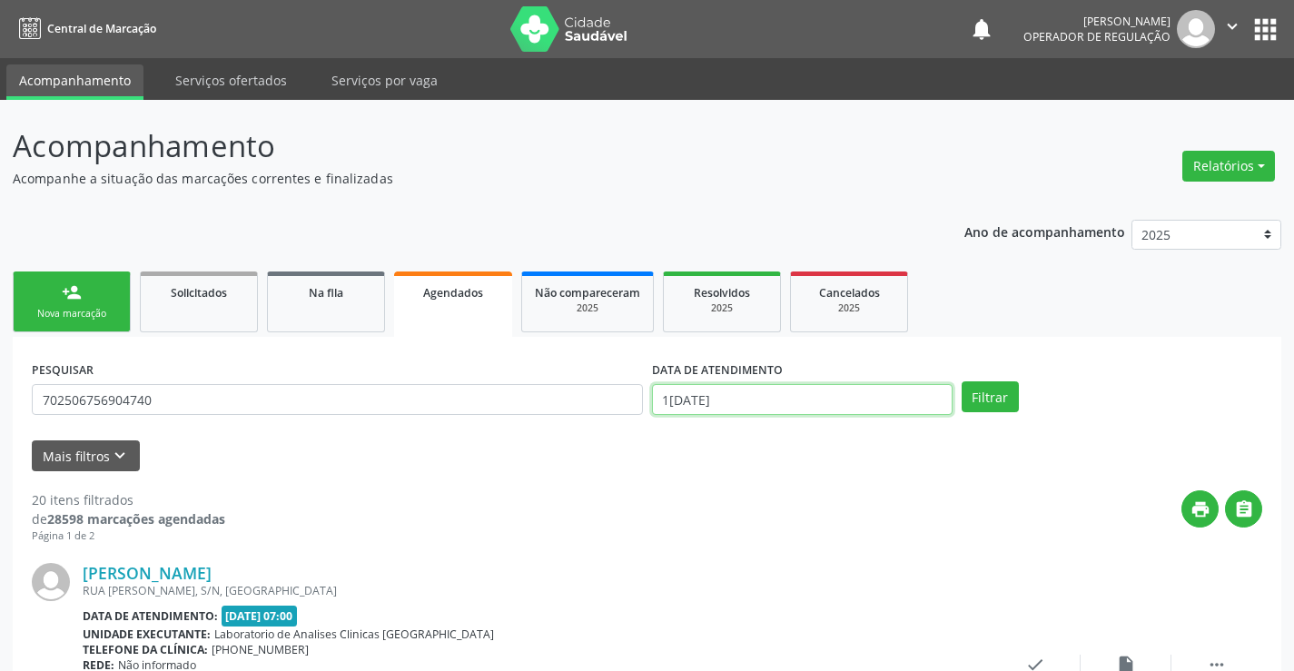
click at [893, 401] on input "1[DATE]" at bounding box center [802, 399] width 301 height 31
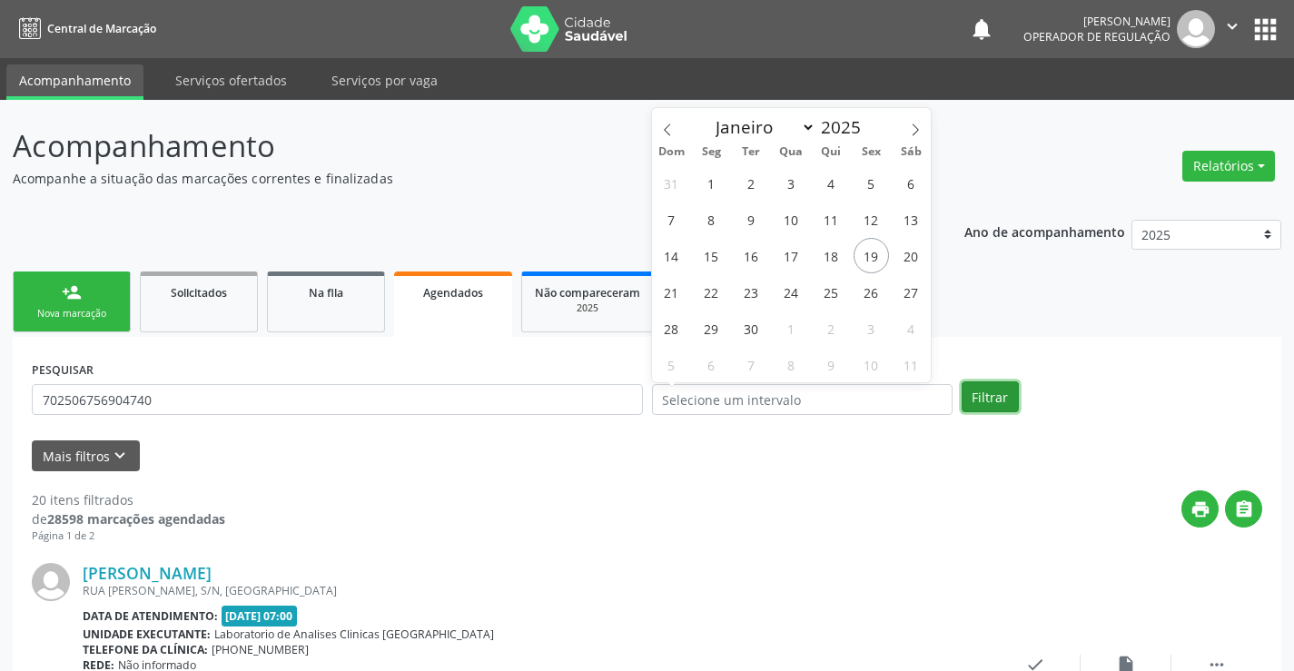
click at [984, 402] on button "Filtrar" at bounding box center [990, 396] width 57 height 31
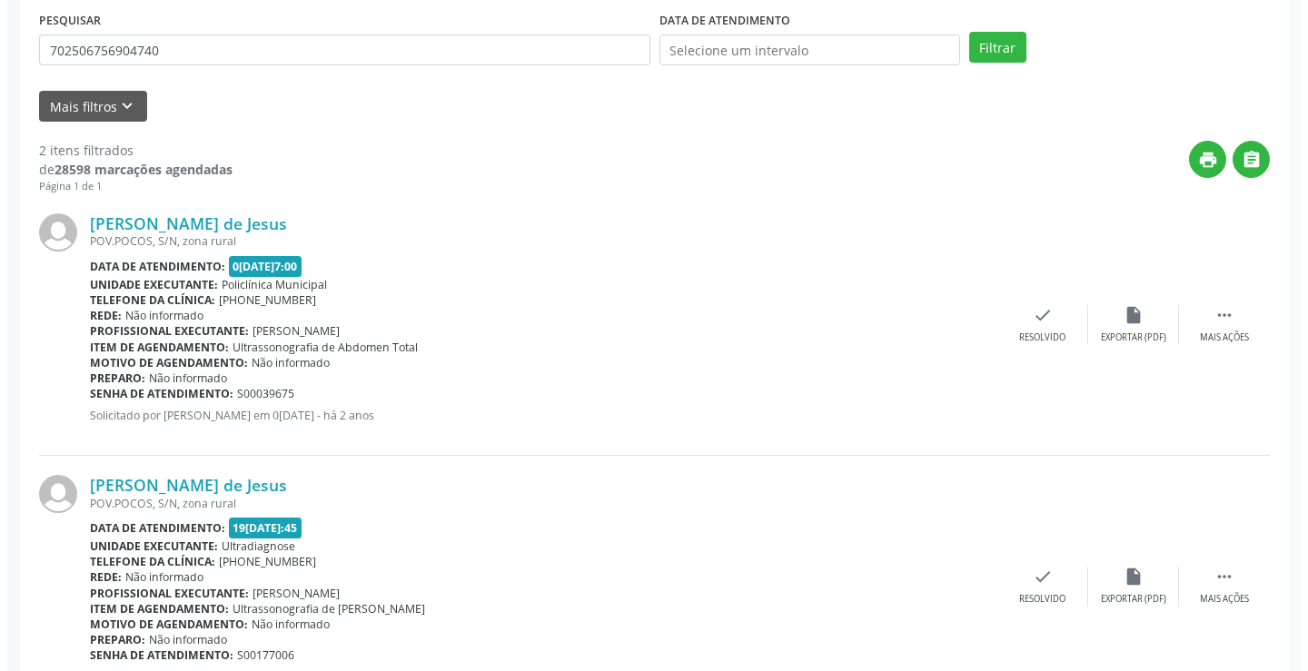
scroll to position [428, 0]
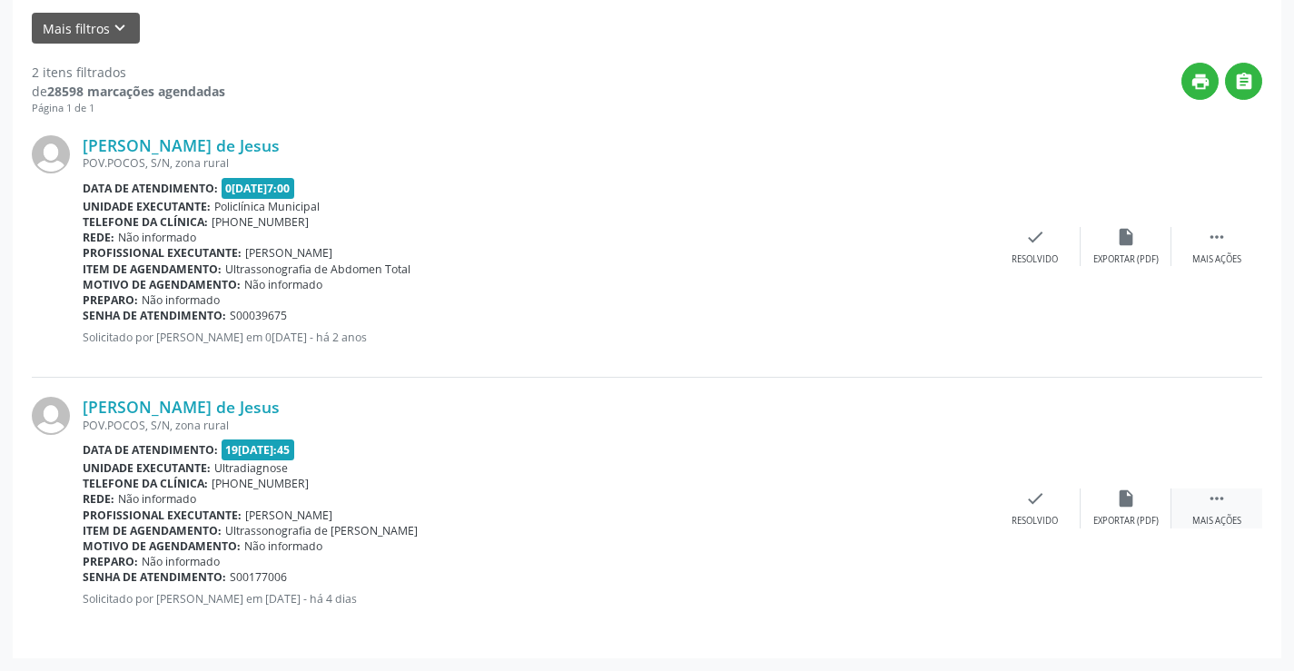
click at [1197, 502] on div " Mais ações" at bounding box center [1217, 508] width 91 height 39
click at [953, 502] on icon "cancel" at bounding box center [945, 499] width 20 height 20
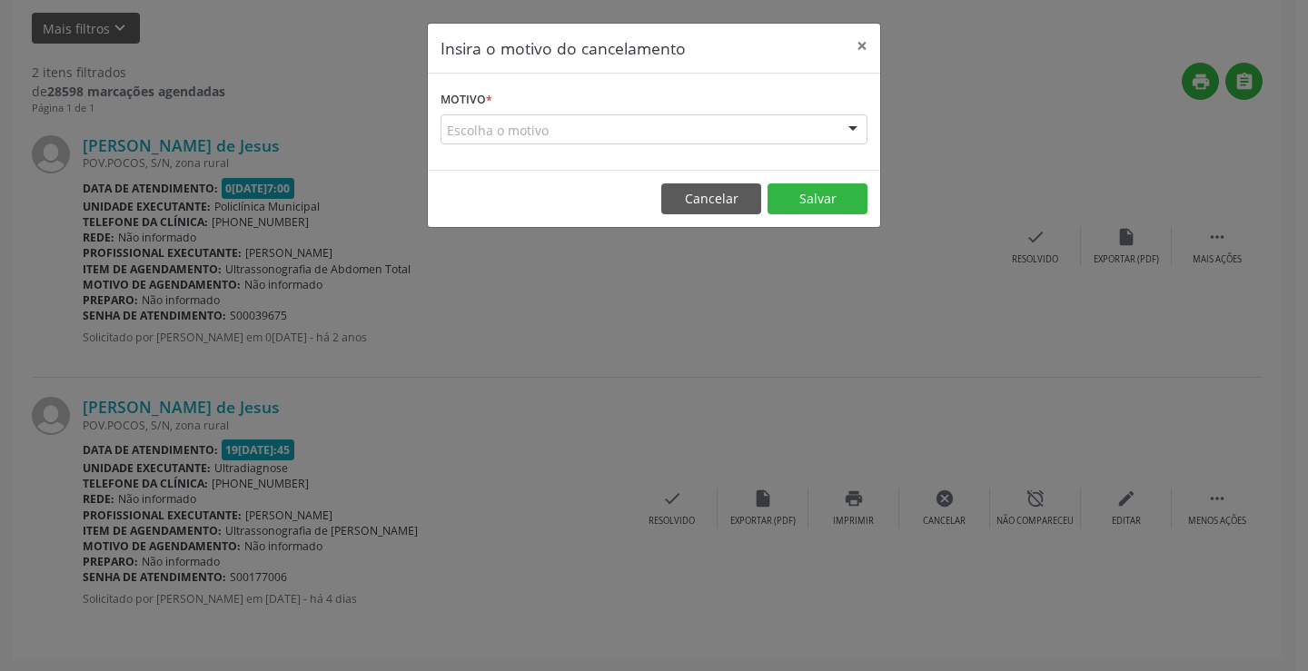
click at [672, 127] on div "Escolha o motivo" at bounding box center [654, 129] width 427 height 31
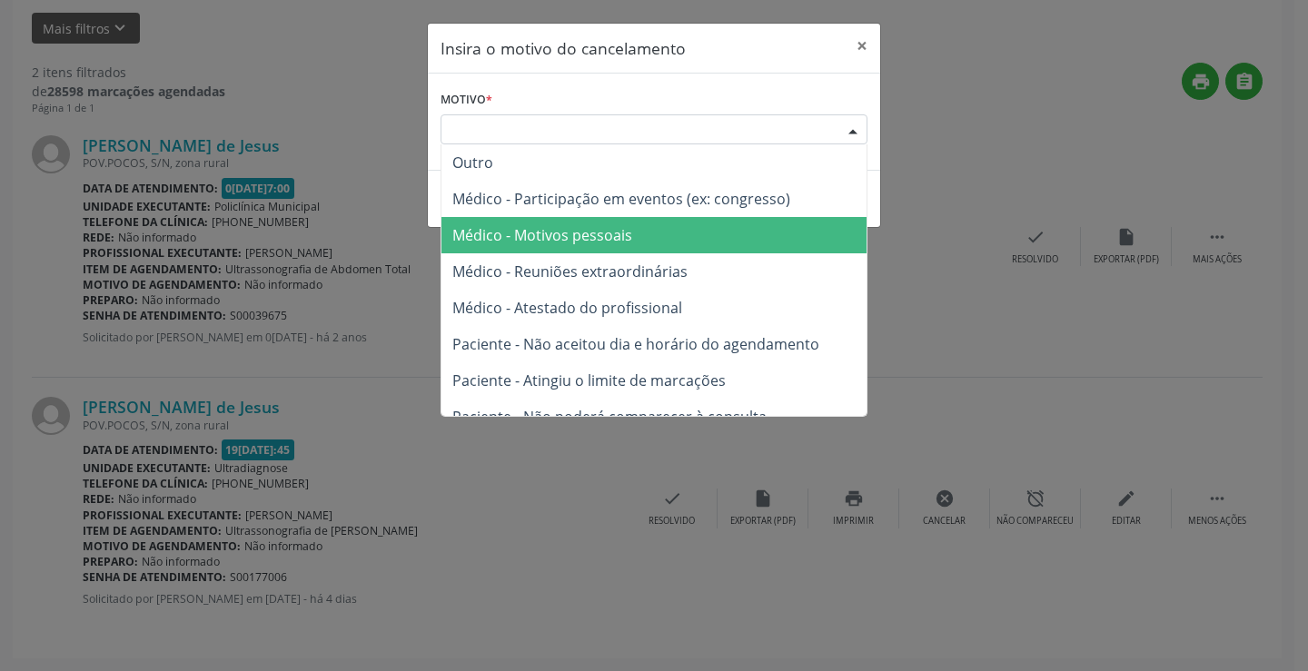
click at [678, 228] on span "Médico - Motivos pessoais" at bounding box center [653, 235] width 425 height 36
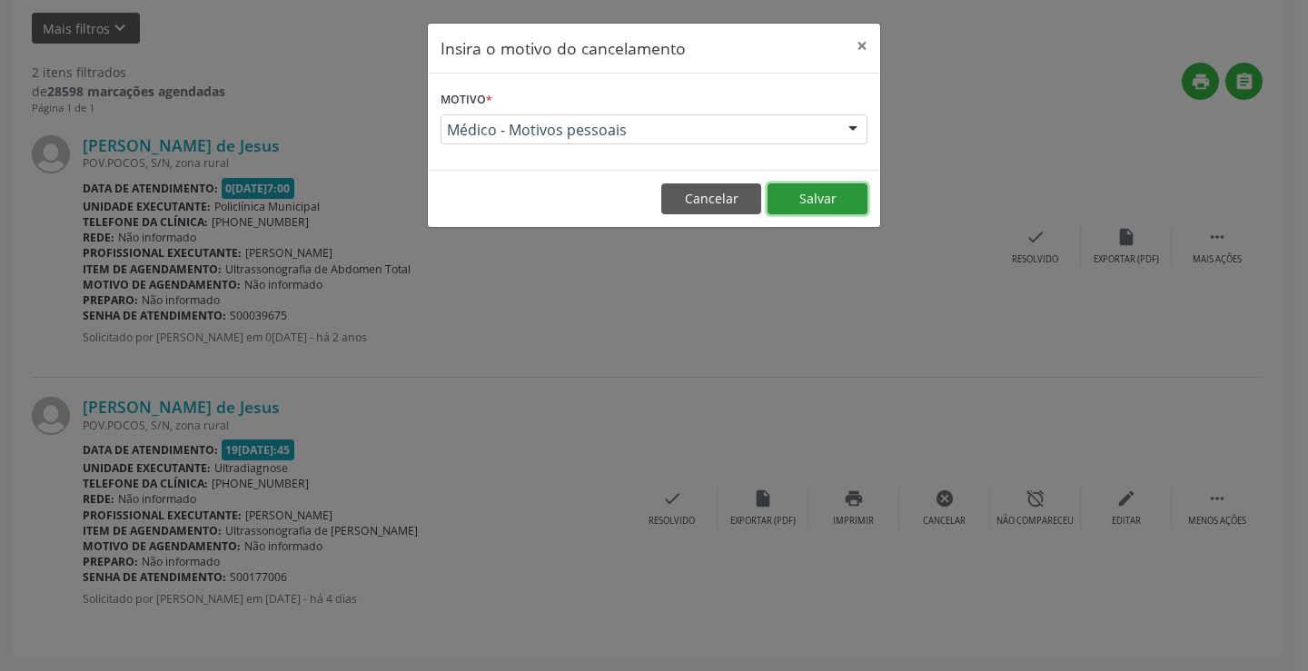
click at [781, 202] on button "Salvar" at bounding box center [818, 198] width 100 height 31
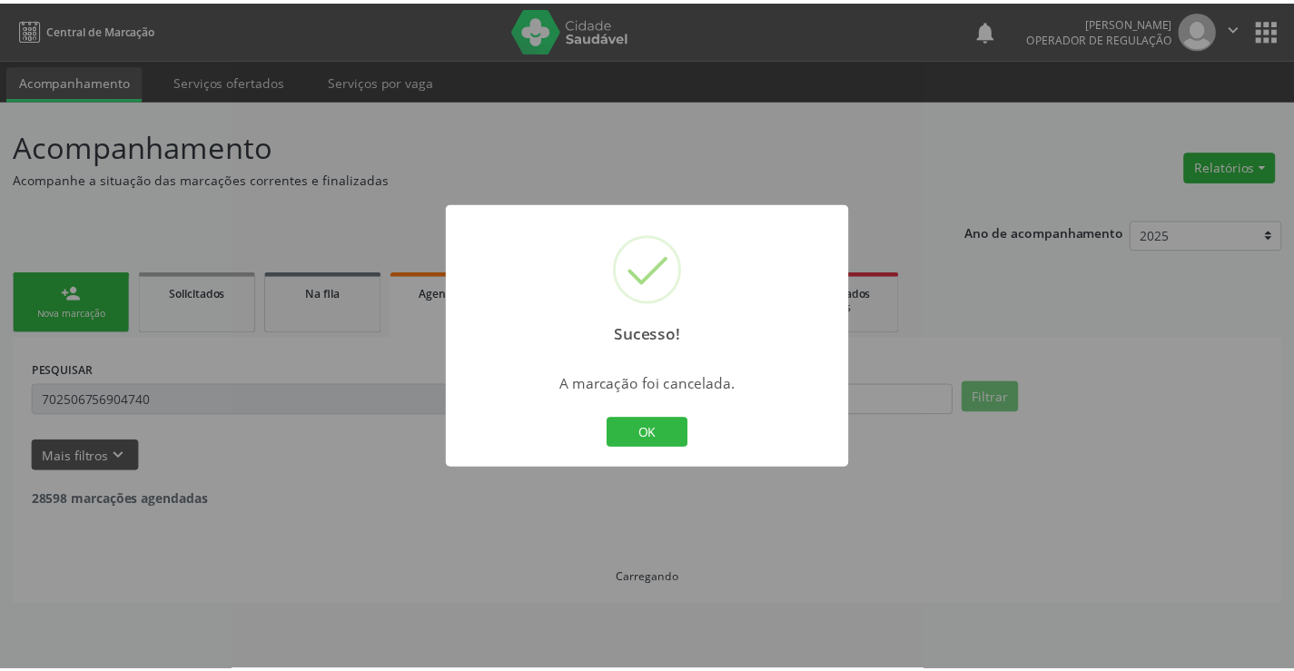
scroll to position [0, 0]
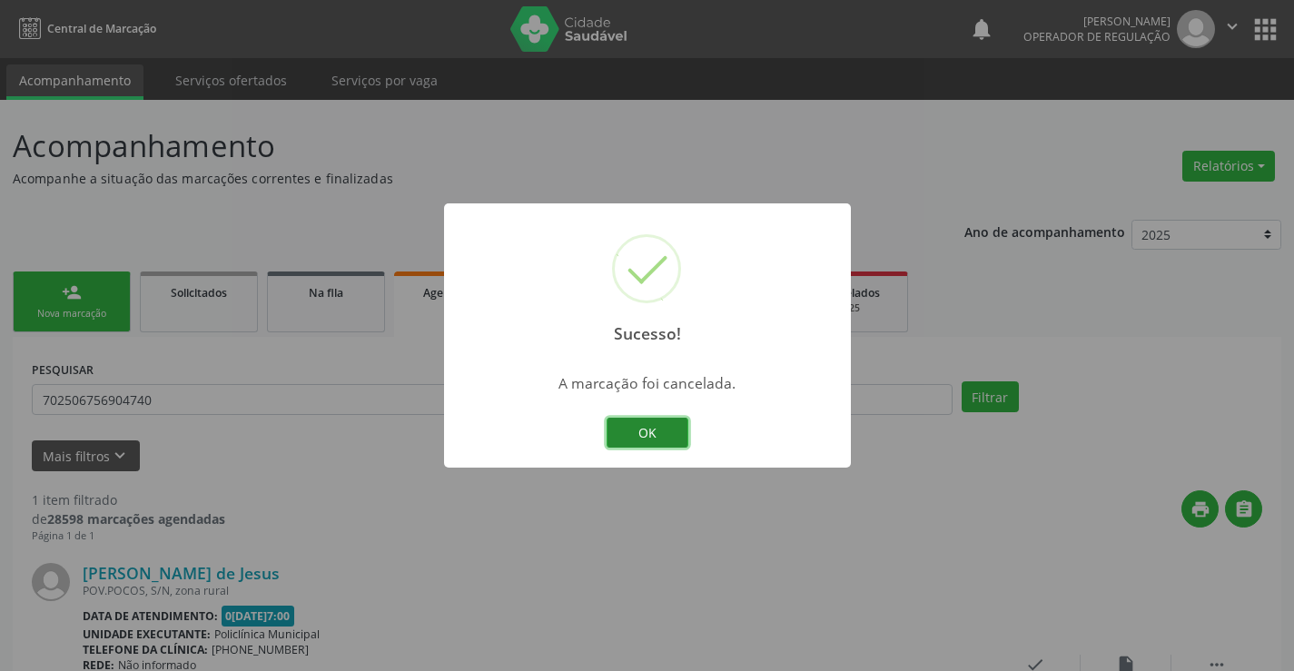
click at [639, 435] on button "OK" at bounding box center [648, 433] width 82 height 31
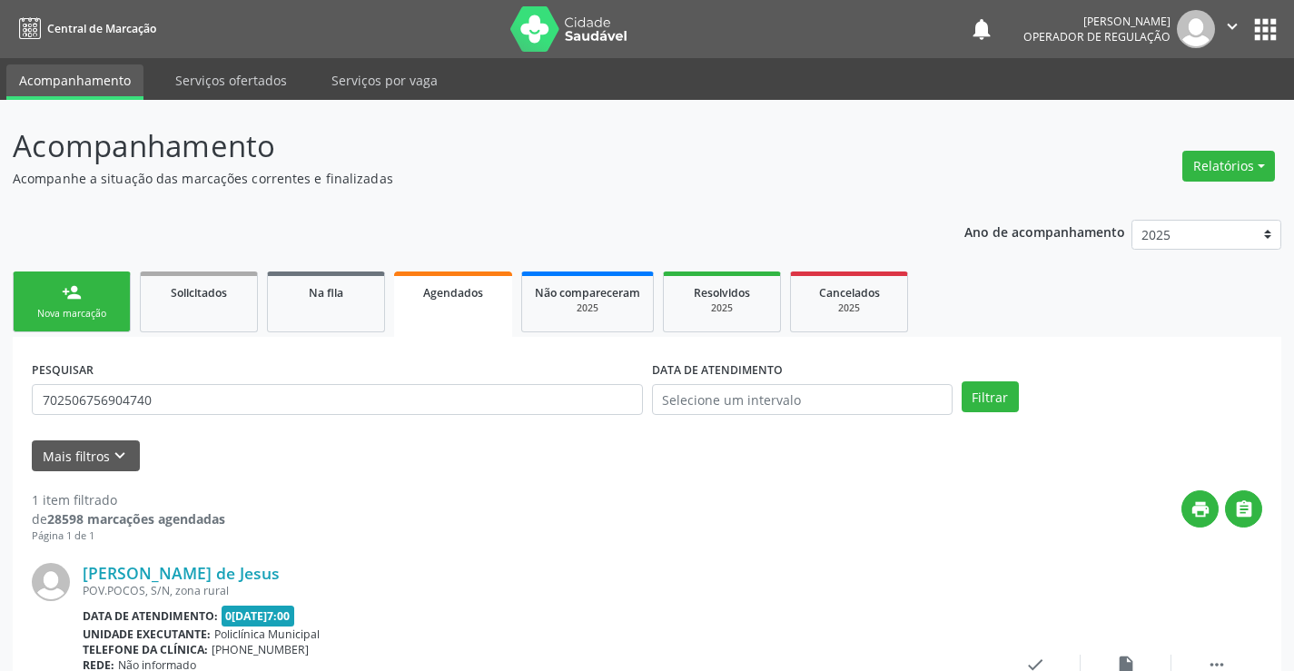
click at [94, 302] on link "person_add Nova marcação" at bounding box center [72, 302] width 118 height 61
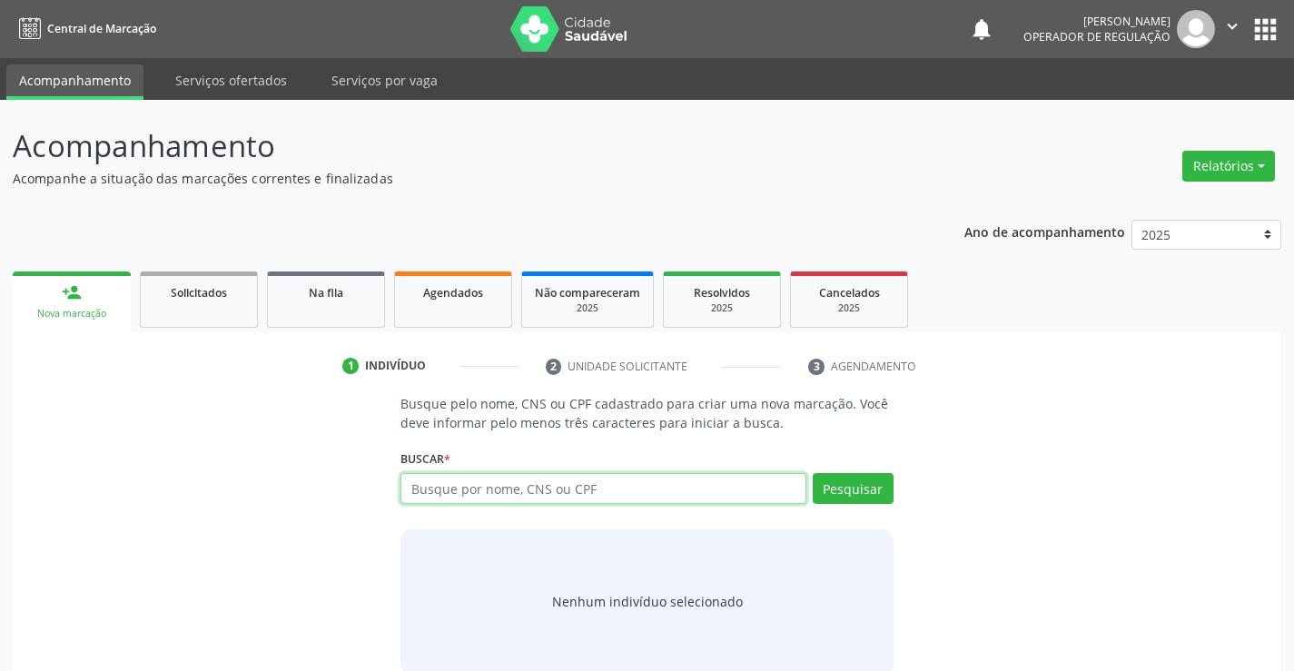
click at [469, 487] on input "text" at bounding box center [603, 488] width 405 height 31
type input "702305111935418"
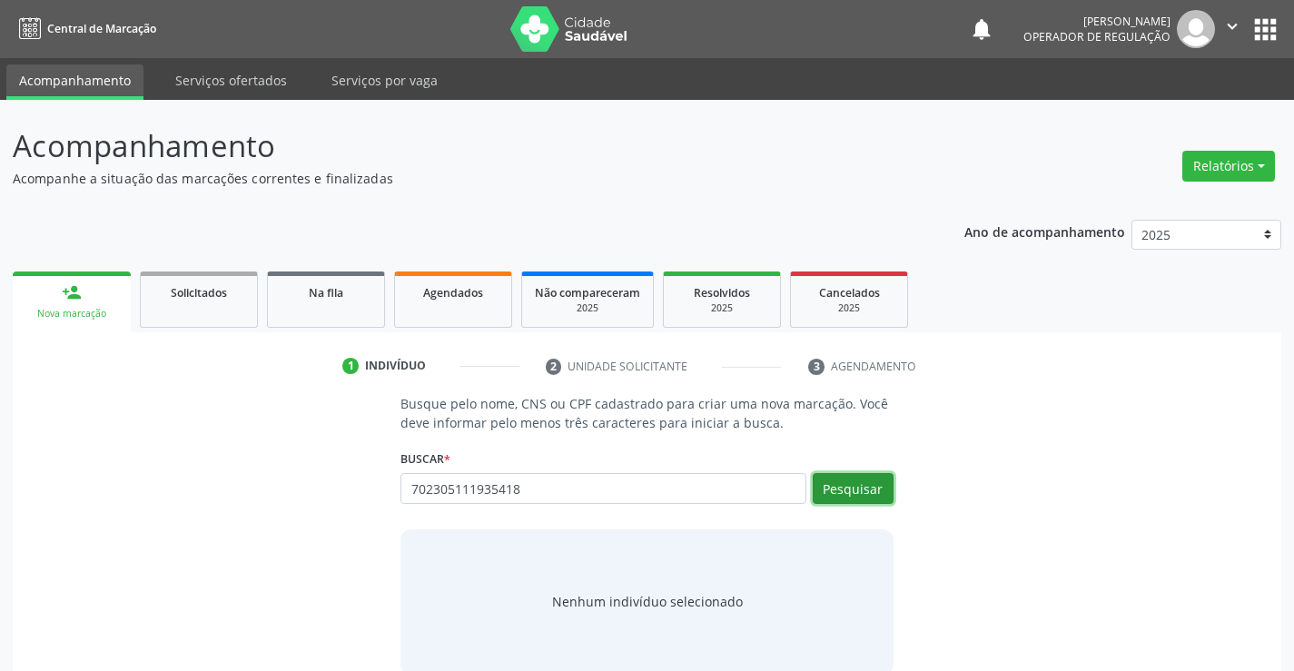
click at [872, 498] on button "Pesquisar" at bounding box center [853, 488] width 81 height 31
type input "702305111935418"
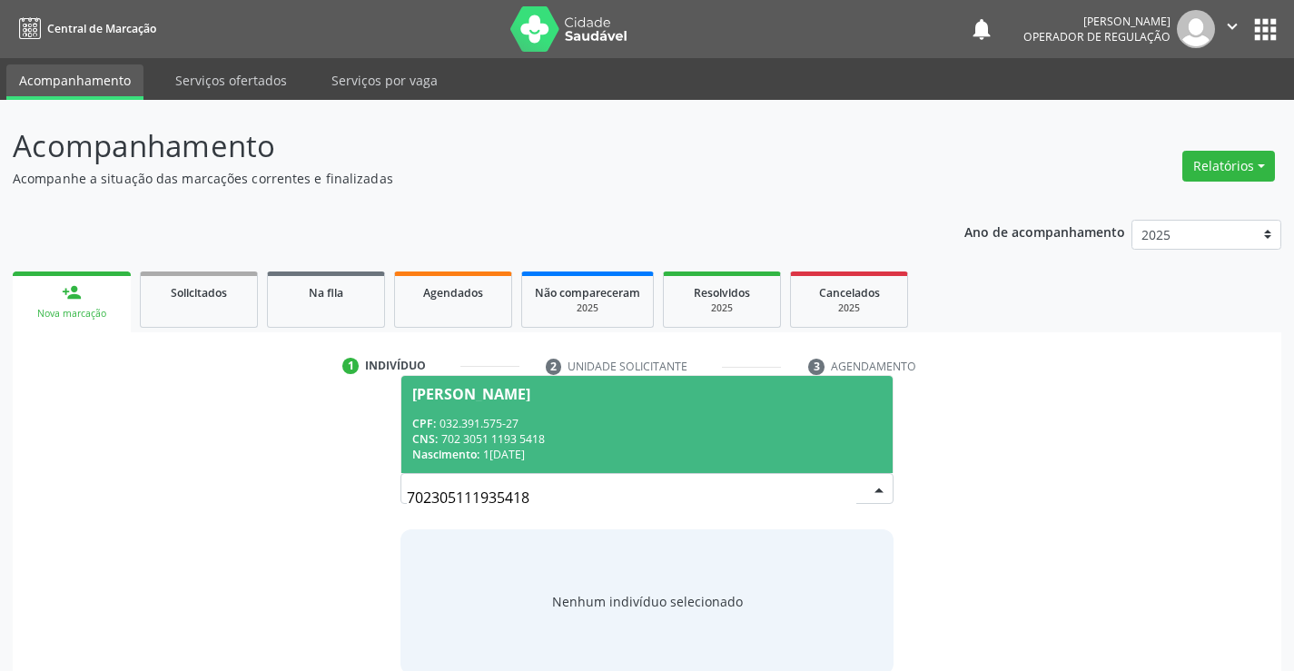
click at [646, 416] on div "CPF: 032.391.575-27" at bounding box center [646, 423] width 469 height 15
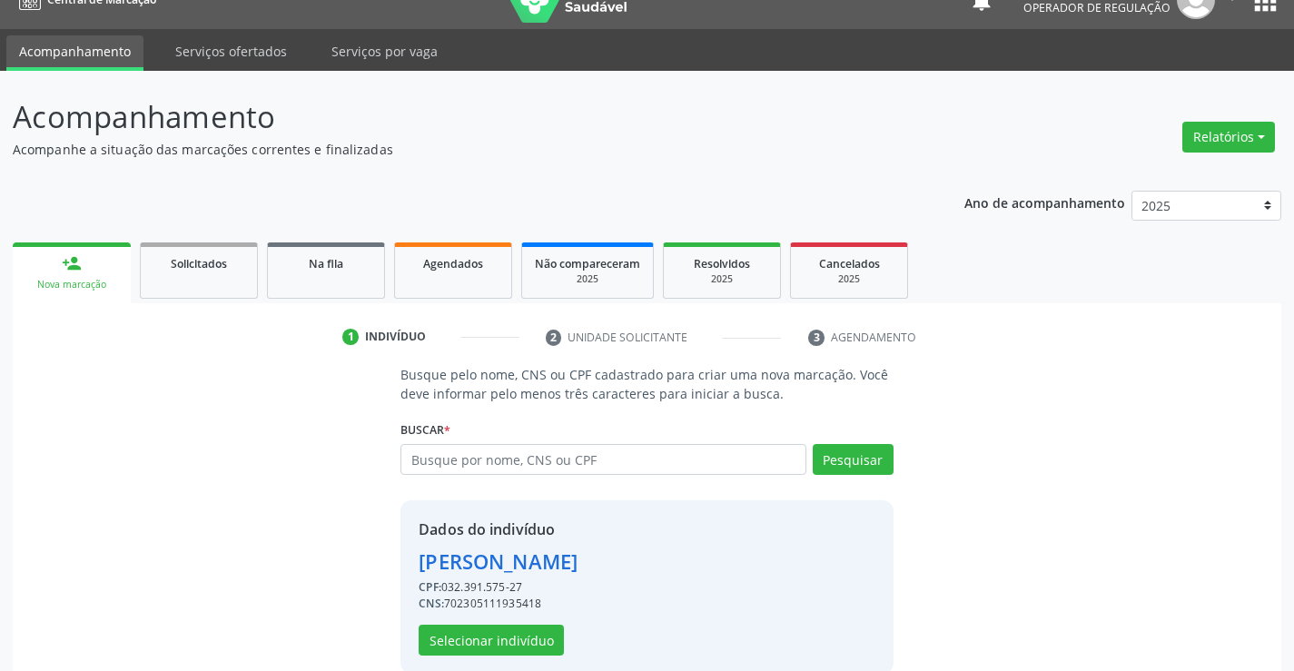
scroll to position [57, 0]
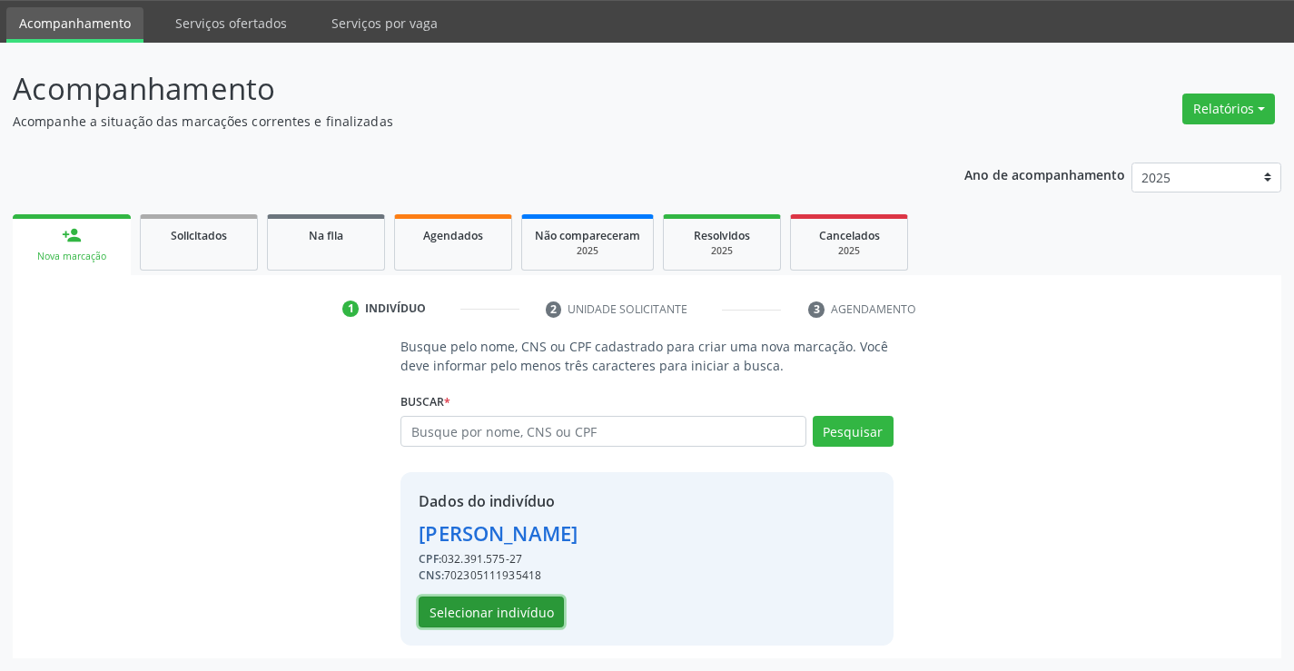
click at [463, 614] on button "Selecionar indivíduo" at bounding box center [491, 612] width 145 height 31
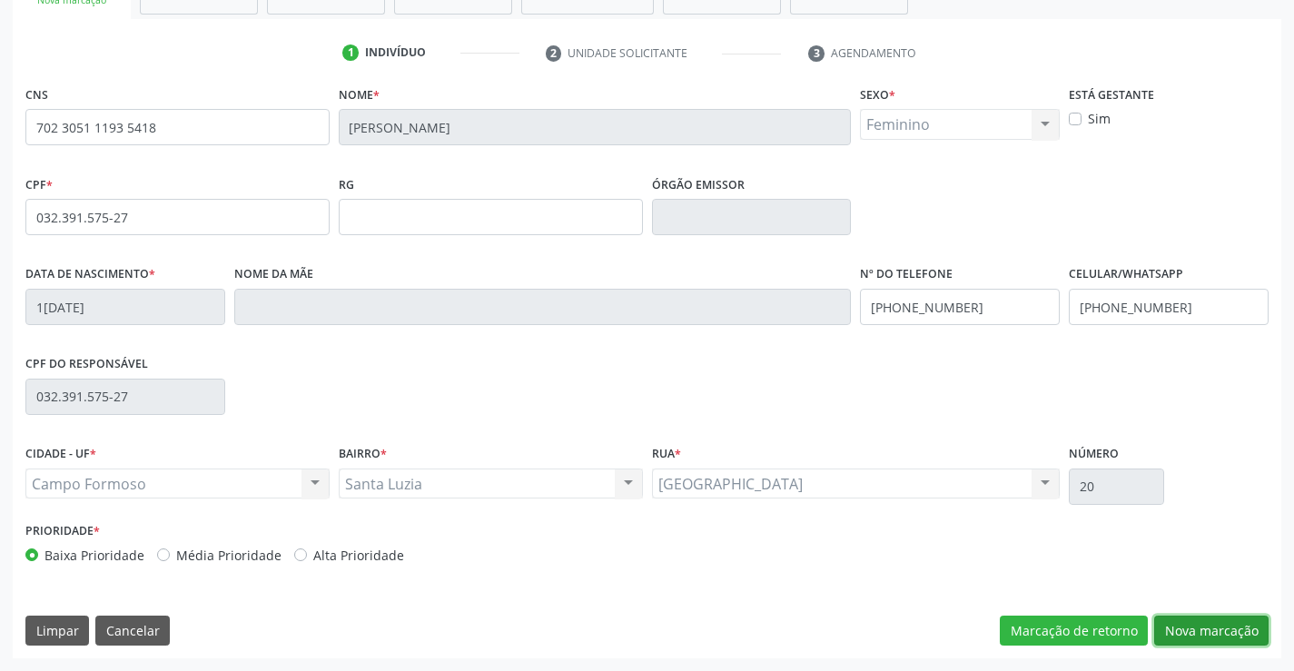
click at [1171, 617] on button "Nova marcação" at bounding box center [1211, 631] width 114 height 31
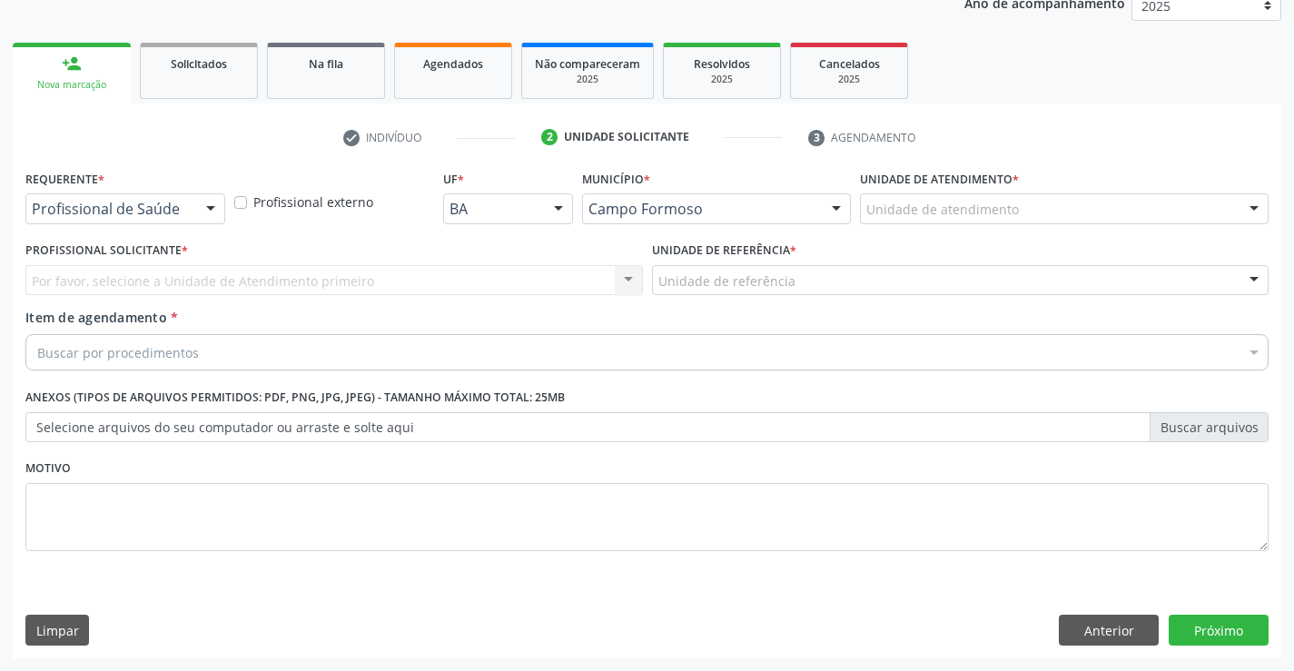
click at [177, 192] on div "Requerente * Profissional de Saúde Profissional de Saúde Paciente Nenhum result…" at bounding box center [125, 194] width 200 height 58
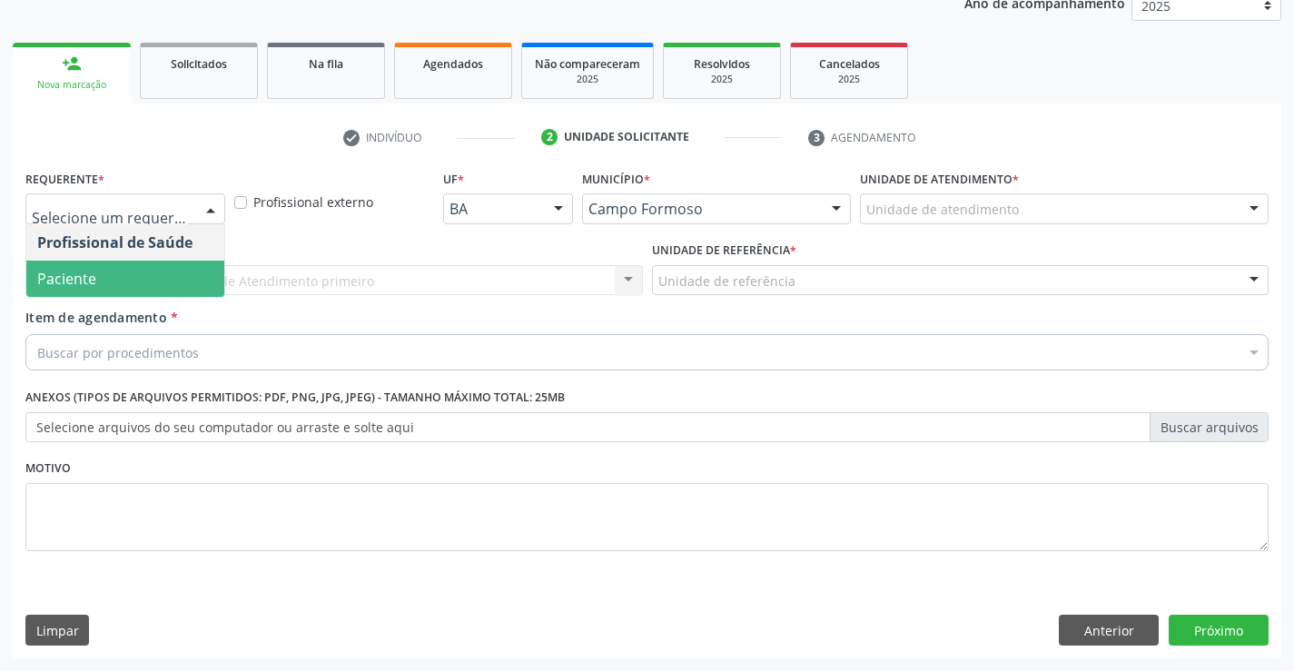
click at [145, 273] on span "Paciente" at bounding box center [125, 279] width 198 height 36
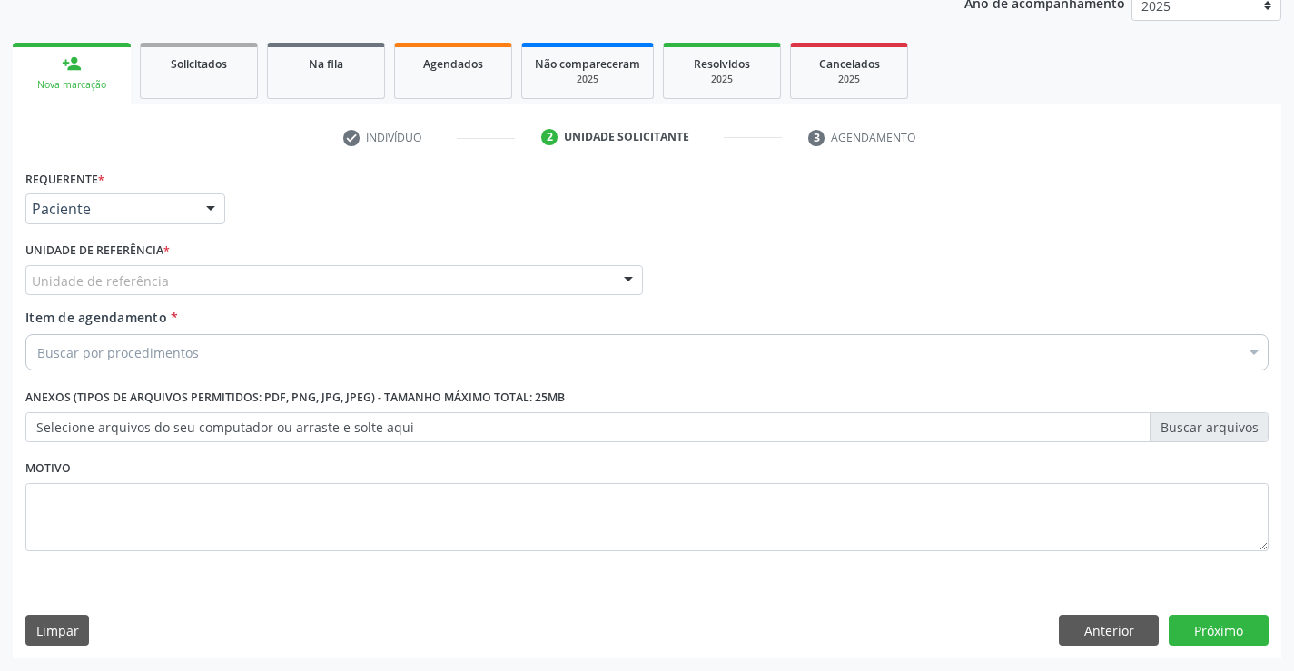
click at [173, 272] on div "Unidade de referência" at bounding box center [334, 280] width 618 height 31
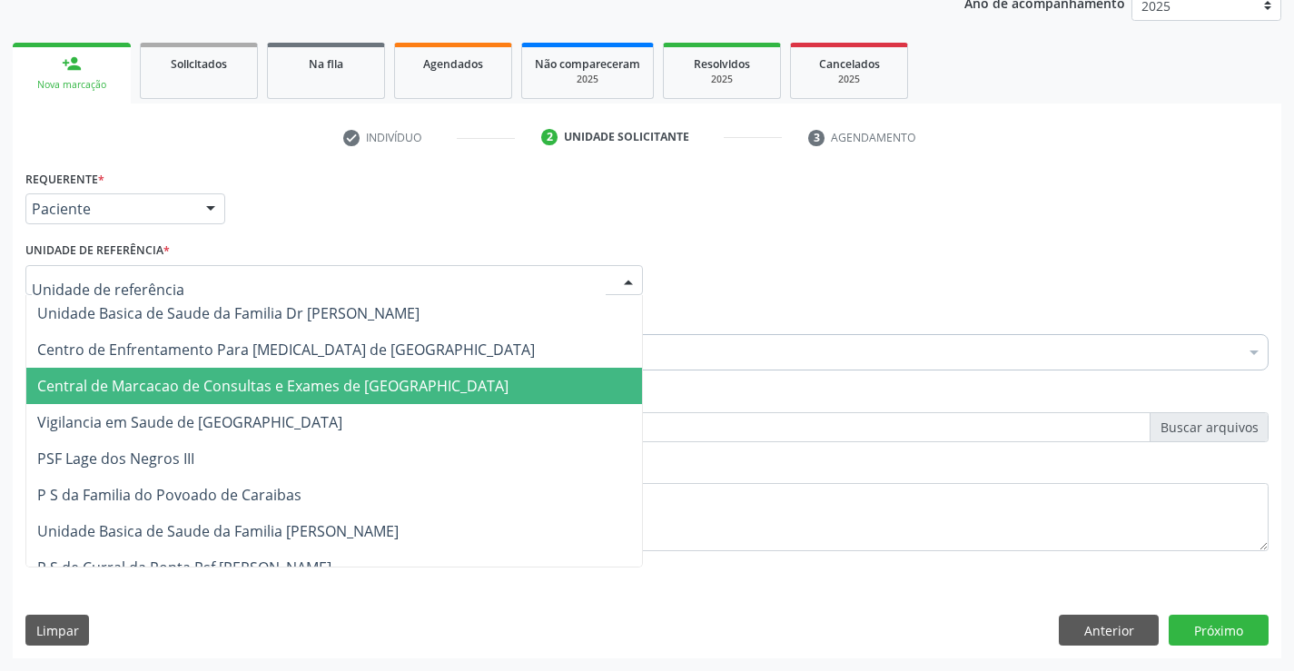
click at [213, 375] on span "Central de Marcacao de Consultas e Exames de [GEOGRAPHIC_DATA]" at bounding box center [334, 386] width 616 height 36
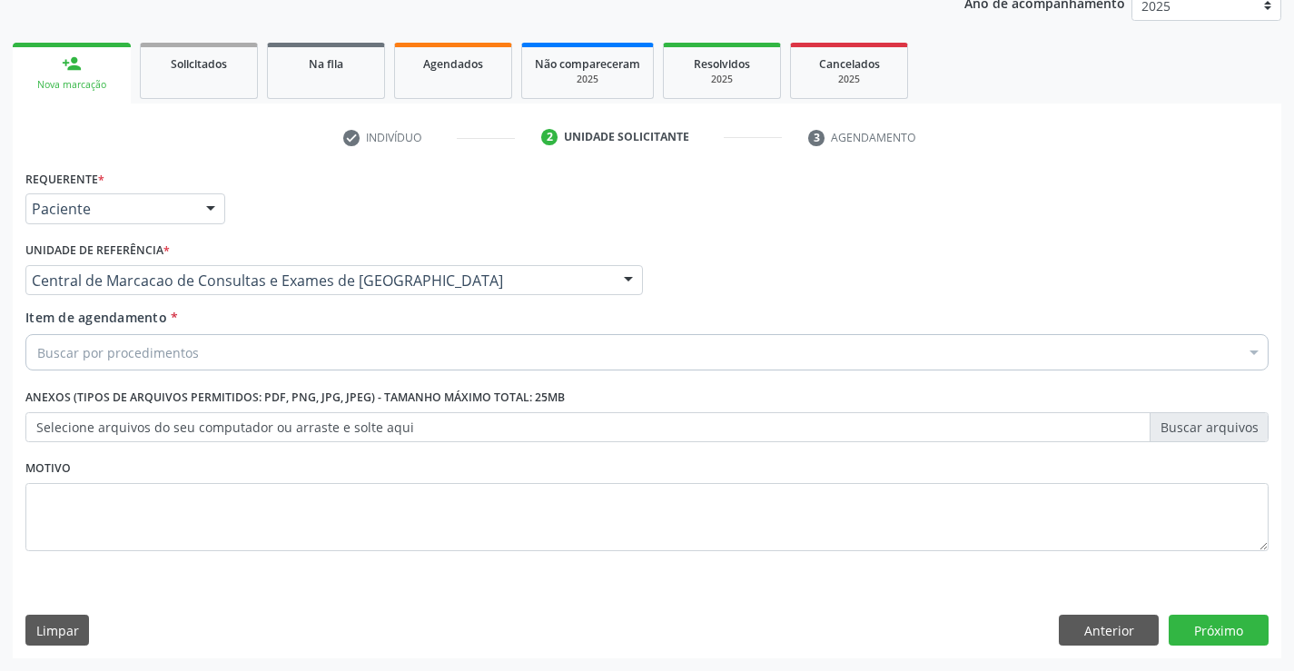
click at [230, 354] on div "Buscar por procedimentos" at bounding box center [646, 352] width 1243 height 36
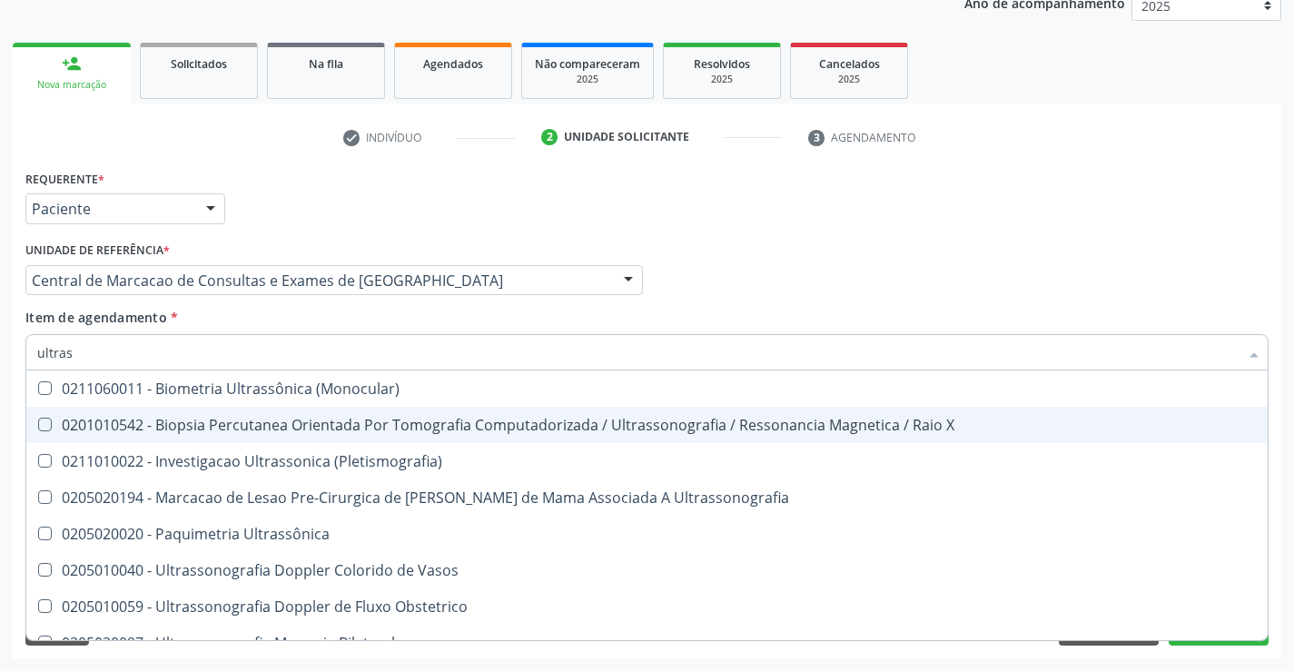
type input "ultrass"
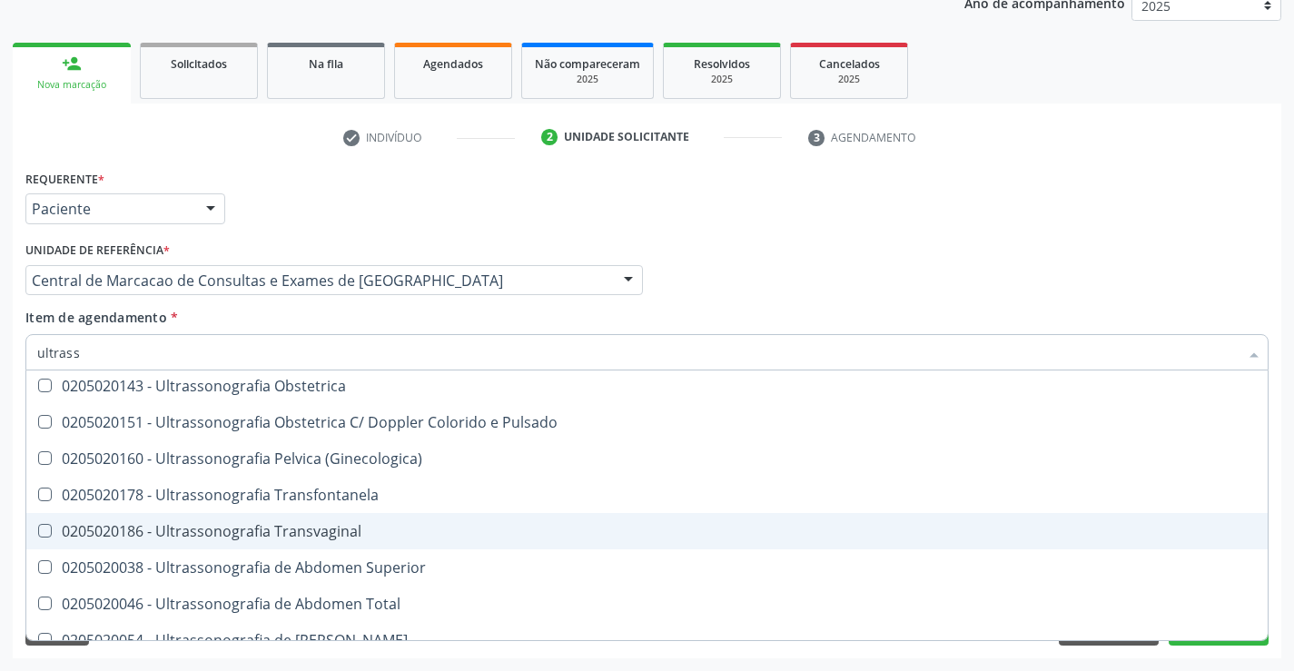
scroll to position [203, 0]
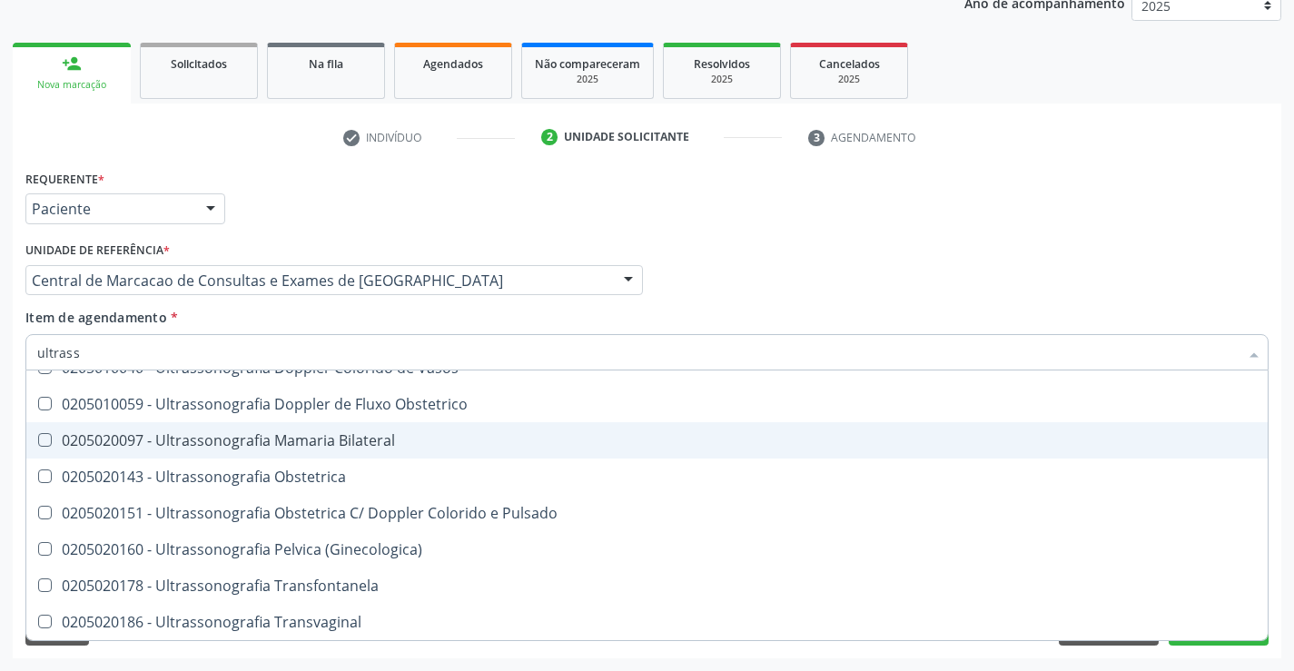
click at [566, 446] on div "0205020097 - Ultrassonografia Mamaria Bilateral" at bounding box center [647, 440] width 1220 height 15
checkbox Bilateral "true"
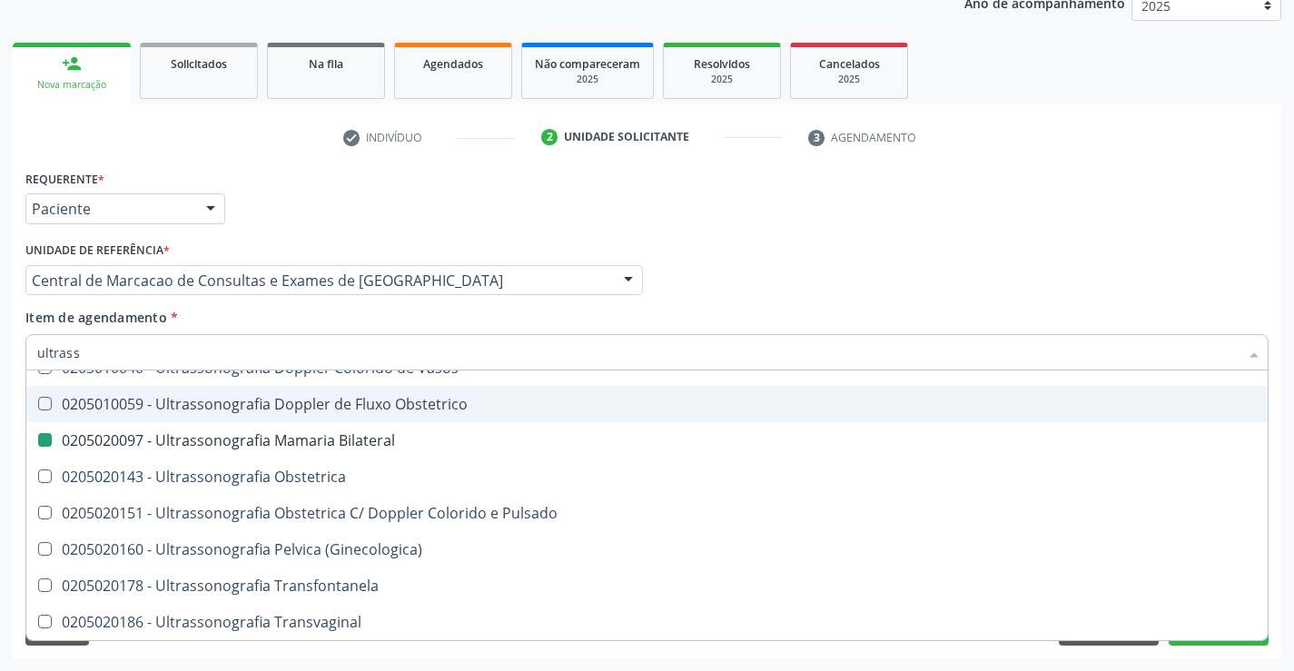
click at [809, 228] on div "Requerente * Paciente Profissional de Saúde Paciente Nenhum resultado encontrad…" at bounding box center [647, 200] width 1253 height 71
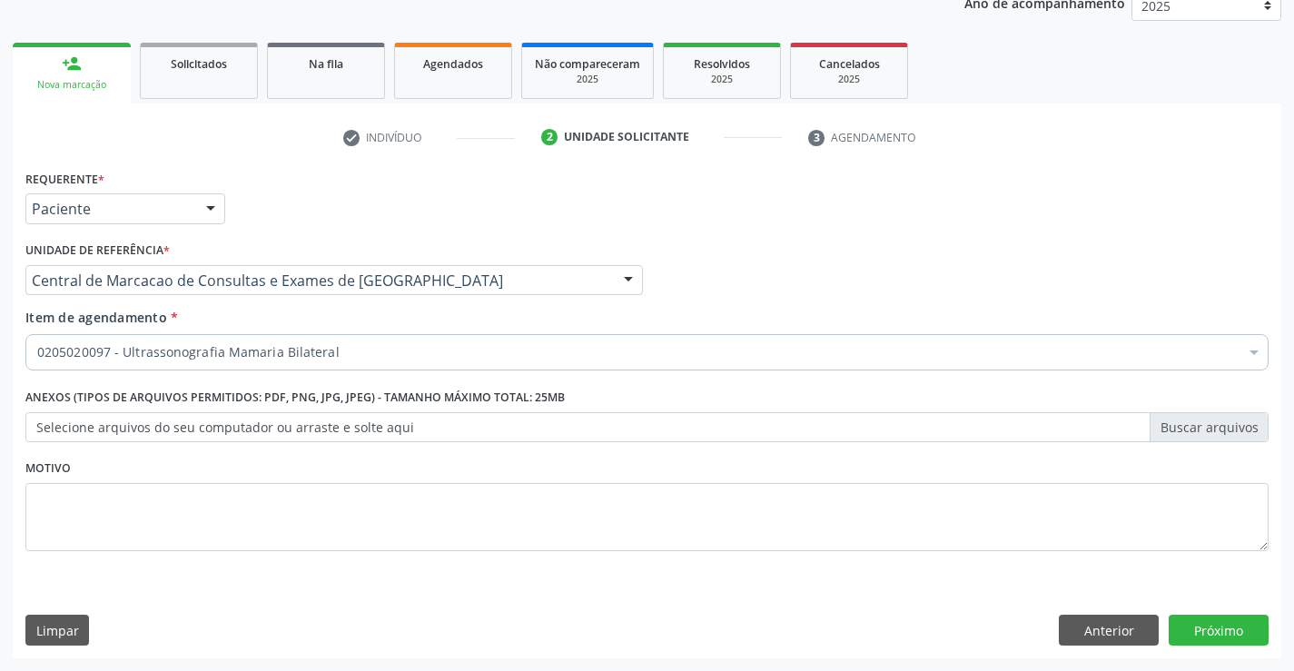
scroll to position [0, 0]
click at [1220, 648] on div "Requerente * Paciente Profissional de Saúde Paciente Nenhum resultado encontrad…" at bounding box center [647, 411] width 1269 height 493
click at [1225, 638] on button "Próximo" at bounding box center [1219, 630] width 100 height 31
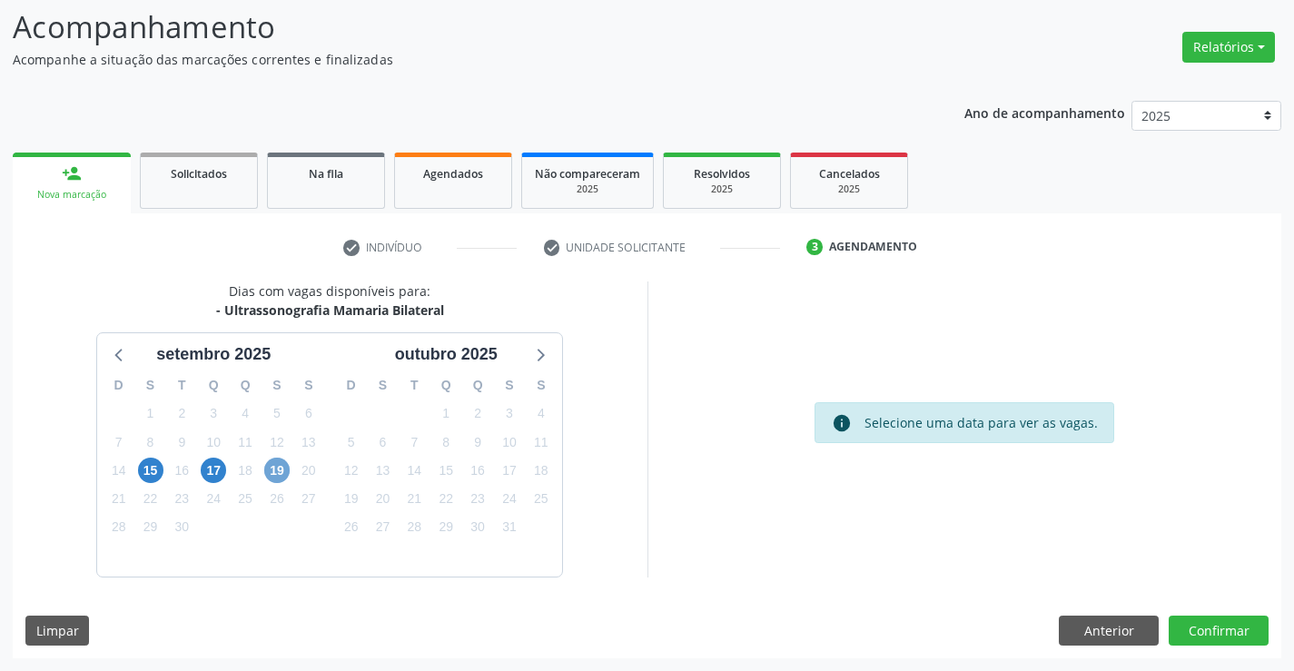
click at [272, 466] on span "19" at bounding box center [276, 470] width 25 height 25
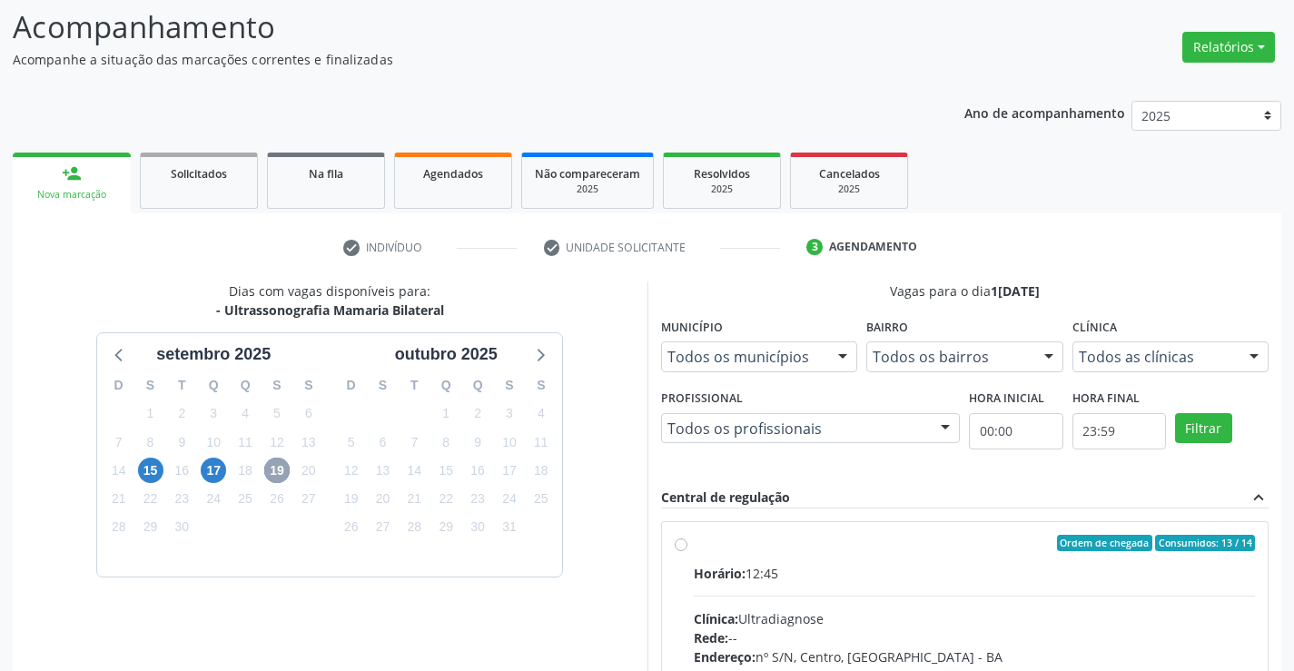
scroll to position [301, 0]
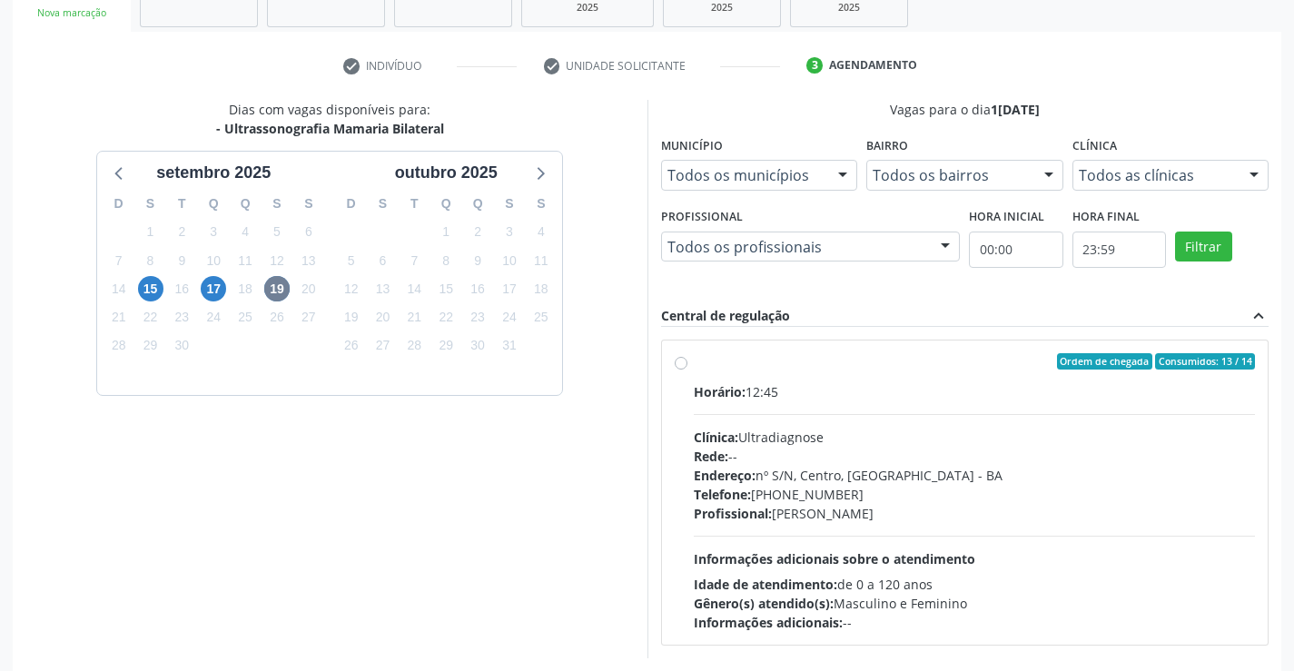
click at [940, 476] on div "Endereço: nº S/N, Centro, [GEOGRAPHIC_DATA]" at bounding box center [975, 475] width 562 height 19
click at [688, 370] on input "Ordem de chegada Consumidos: 13 / 14 Horário: 12:45 Clínica: Ultradiagnose Rede…" at bounding box center [681, 361] width 13 height 16
radio input "true"
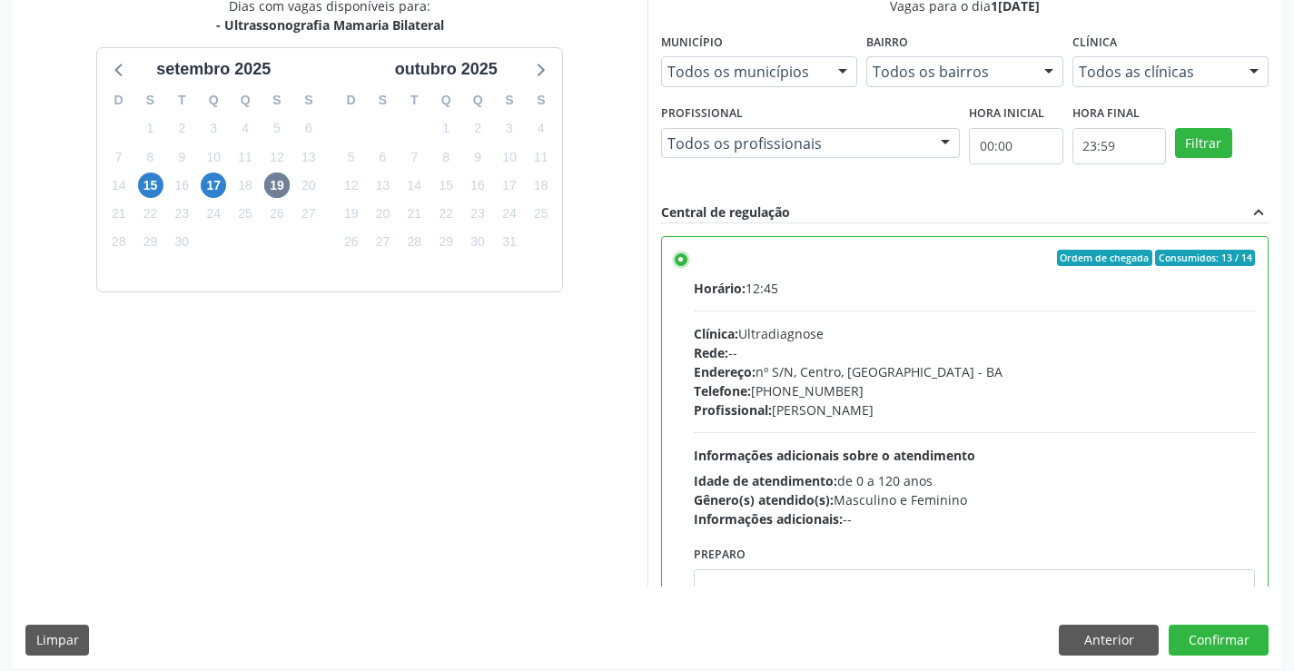
scroll to position [414, 0]
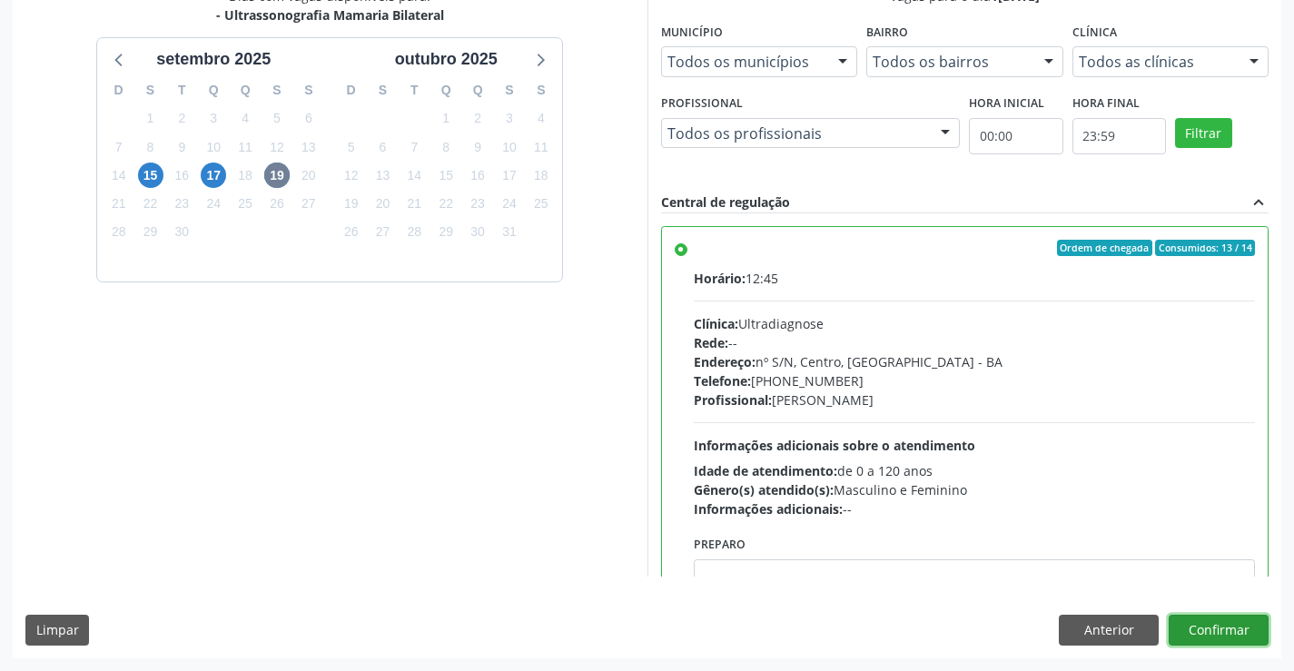
click at [1222, 629] on button "Confirmar" at bounding box center [1219, 630] width 100 height 31
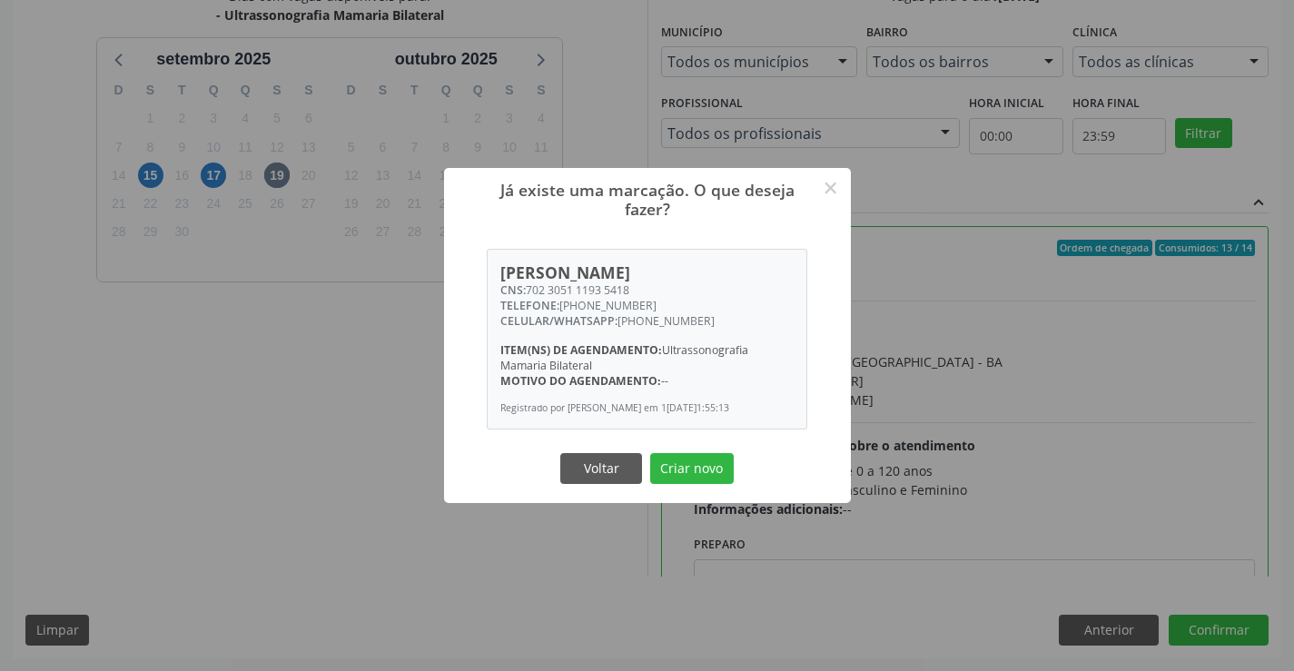
click at [650, 453] on button "Criar novo" at bounding box center [692, 468] width 84 height 31
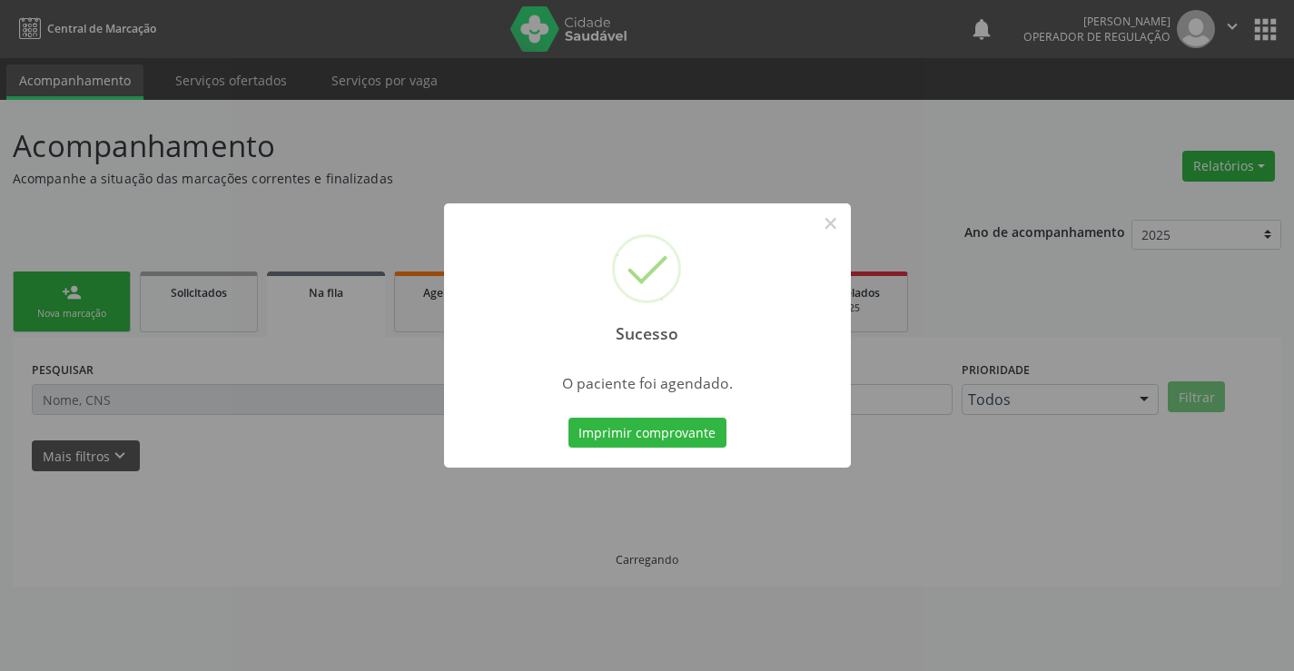
scroll to position [0, 0]
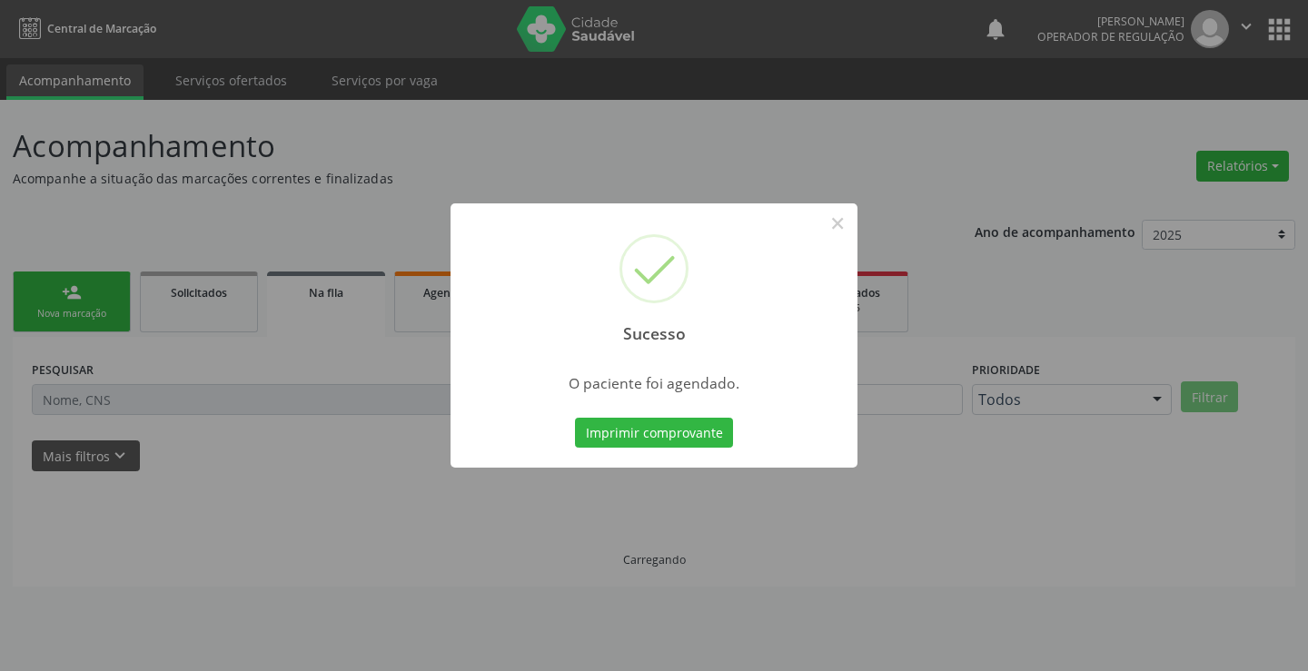
click at [575, 418] on button "Imprimir comprovante" at bounding box center [654, 433] width 158 height 31
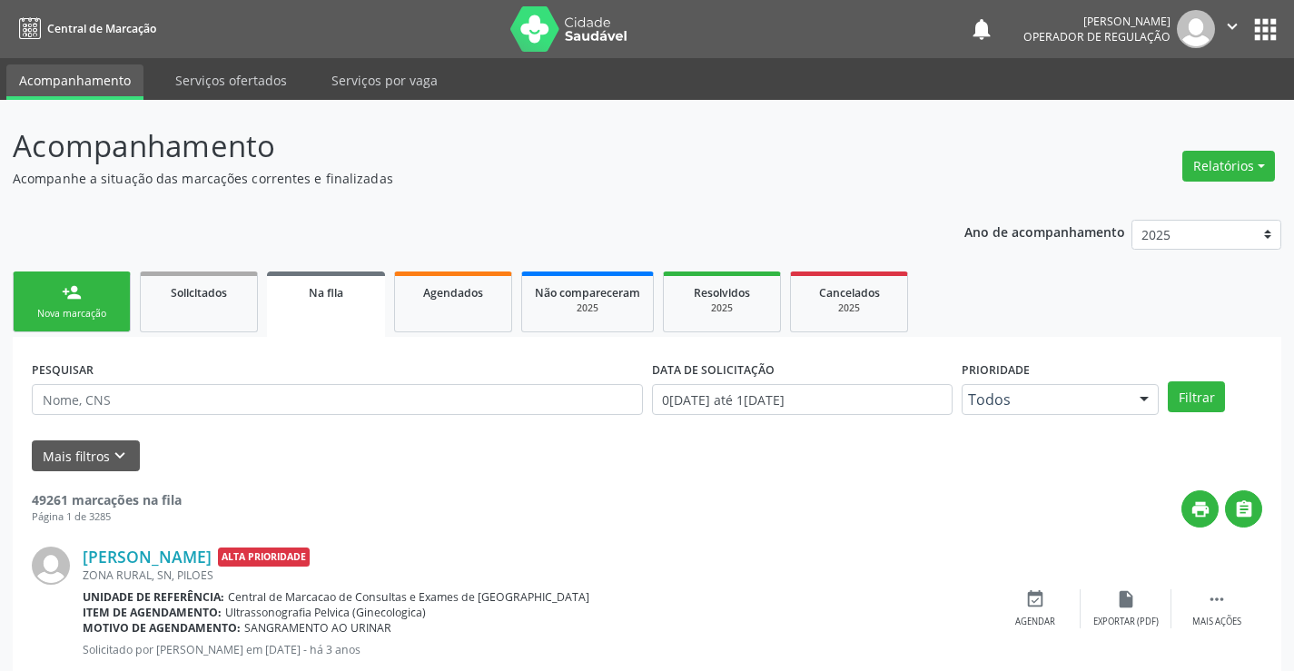
click at [89, 286] on link "person_add Nova marcação" at bounding box center [72, 302] width 118 height 61
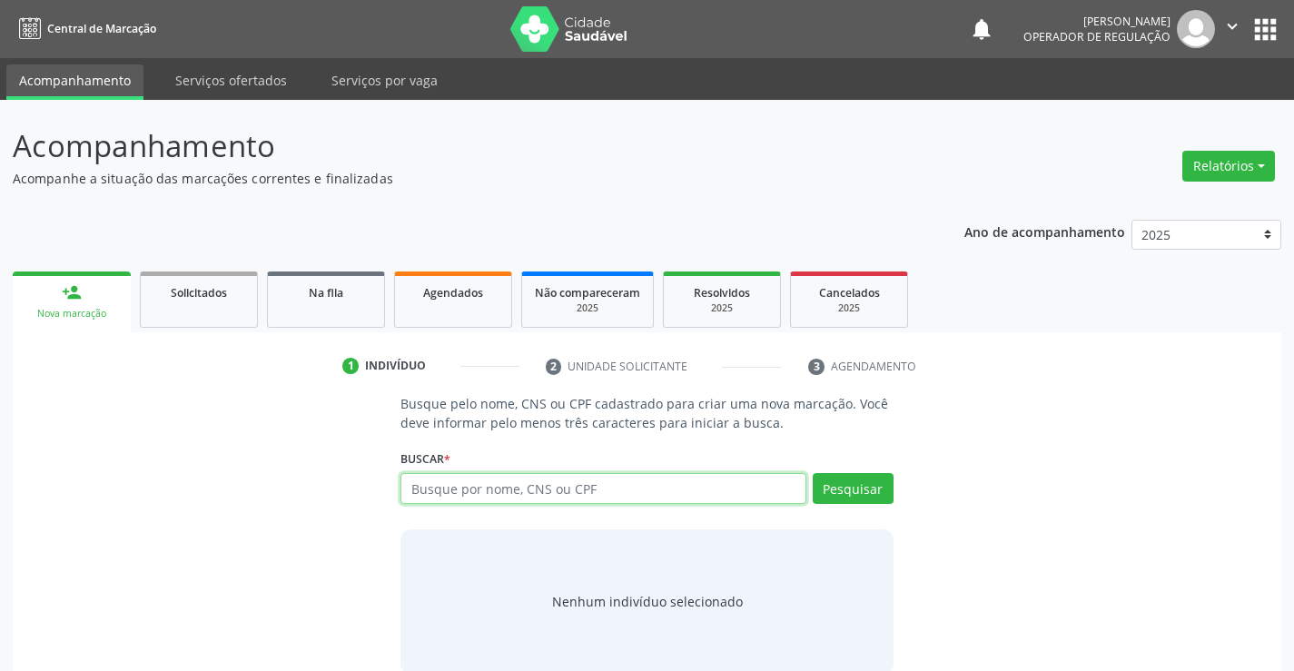
click at [628, 489] on input "text" at bounding box center [603, 488] width 405 height 31
paste input "702 3051 1193 5418"
type input "702 3051 1193 5418"
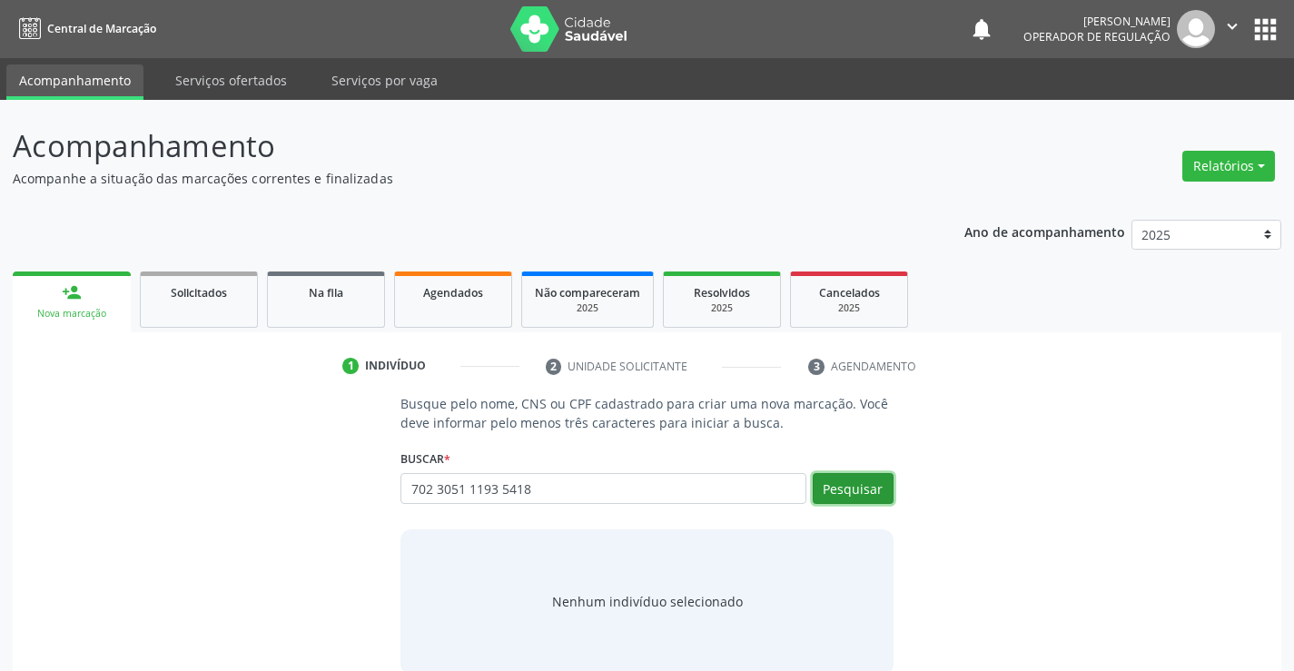
click at [838, 490] on button "Pesquisar" at bounding box center [853, 488] width 81 height 31
type input "702 3051 1193 5418"
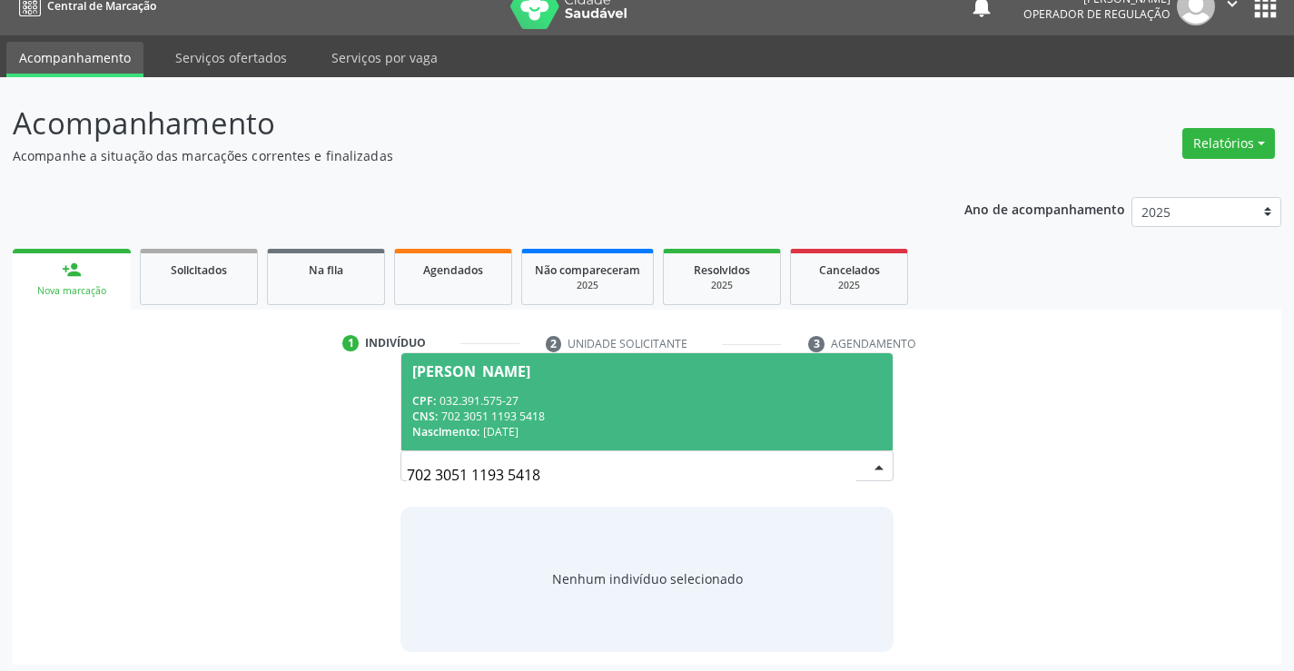
scroll to position [29, 0]
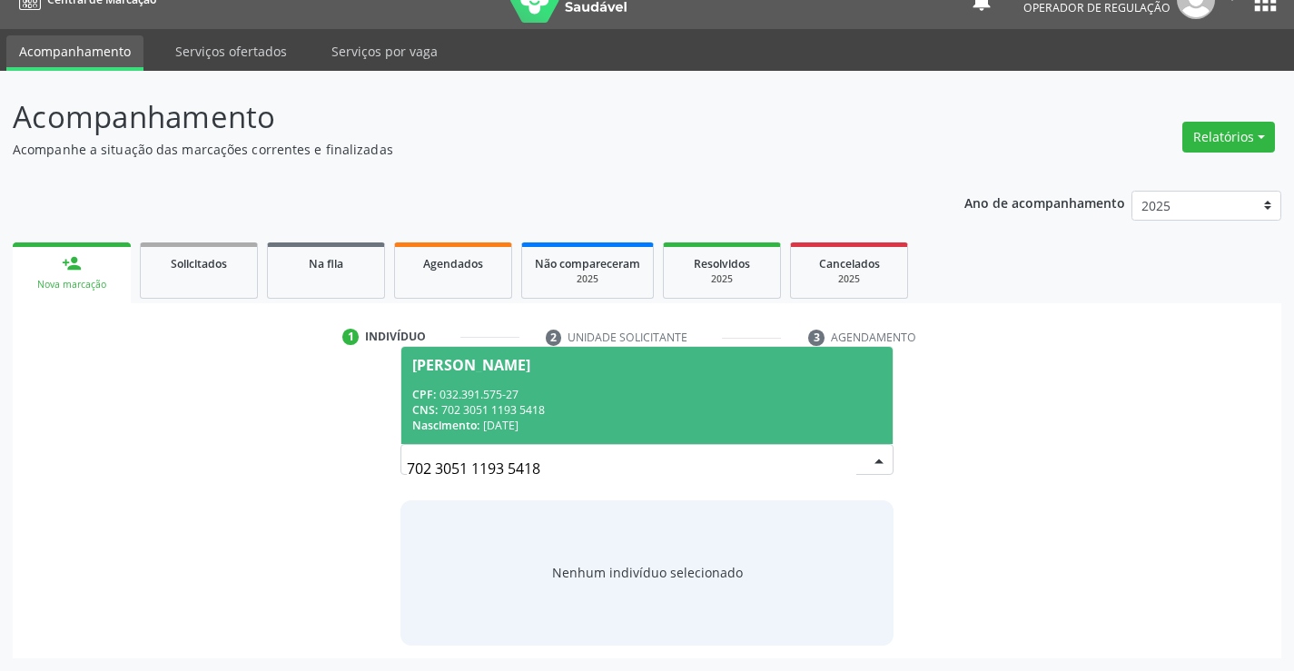
click at [654, 403] on div "CNS: 702 3051 1193 5418" at bounding box center [646, 409] width 469 height 15
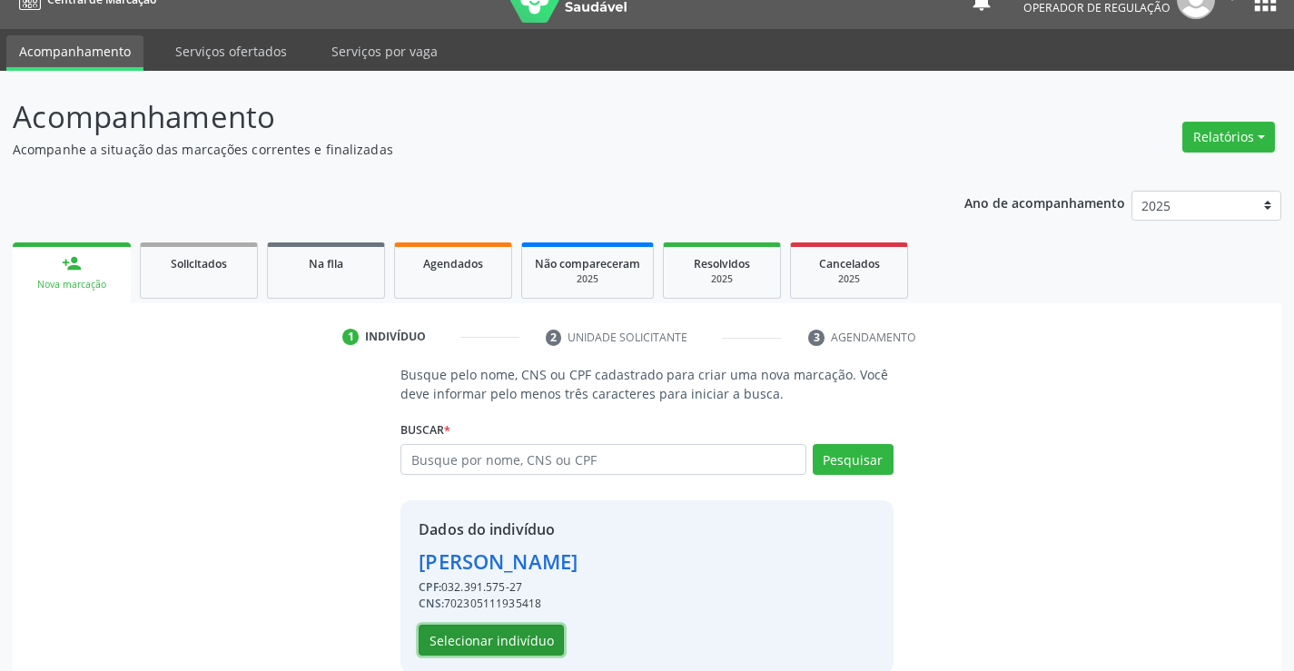
click at [517, 633] on button "Selecionar indivíduo" at bounding box center [491, 640] width 145 height 31
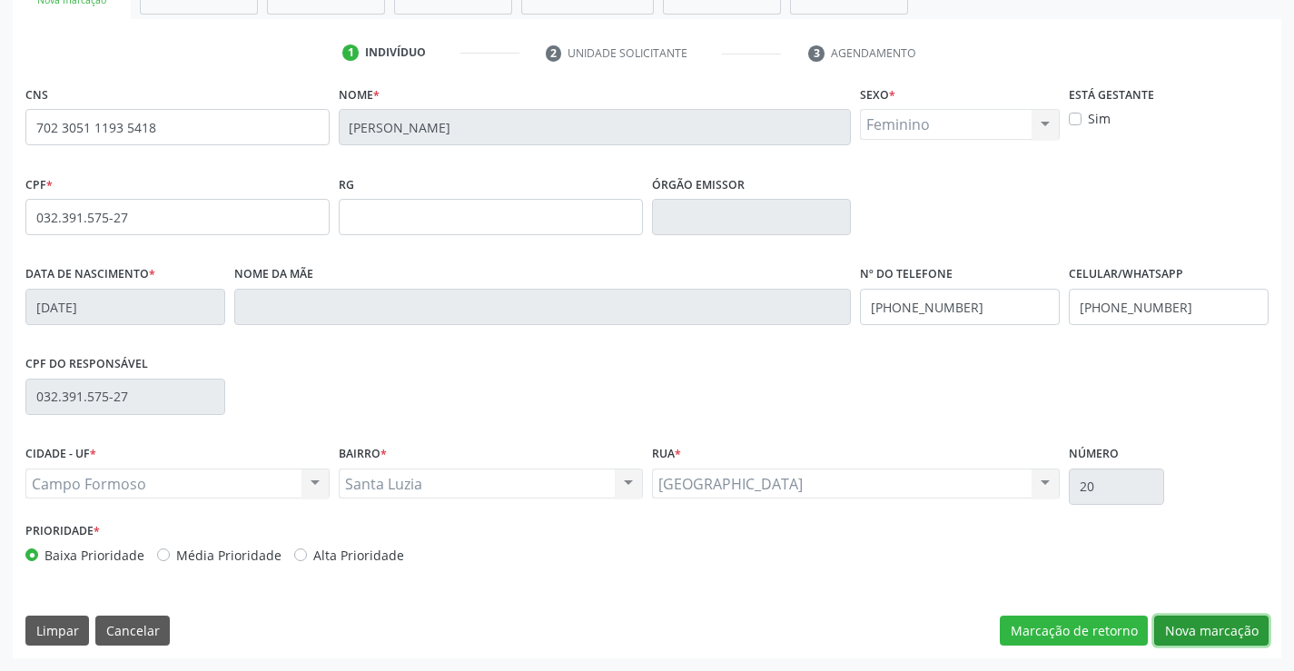
click at [1166, 616] on button "Nova marcação" at bounding box center [1211, 631] width 114 height 31
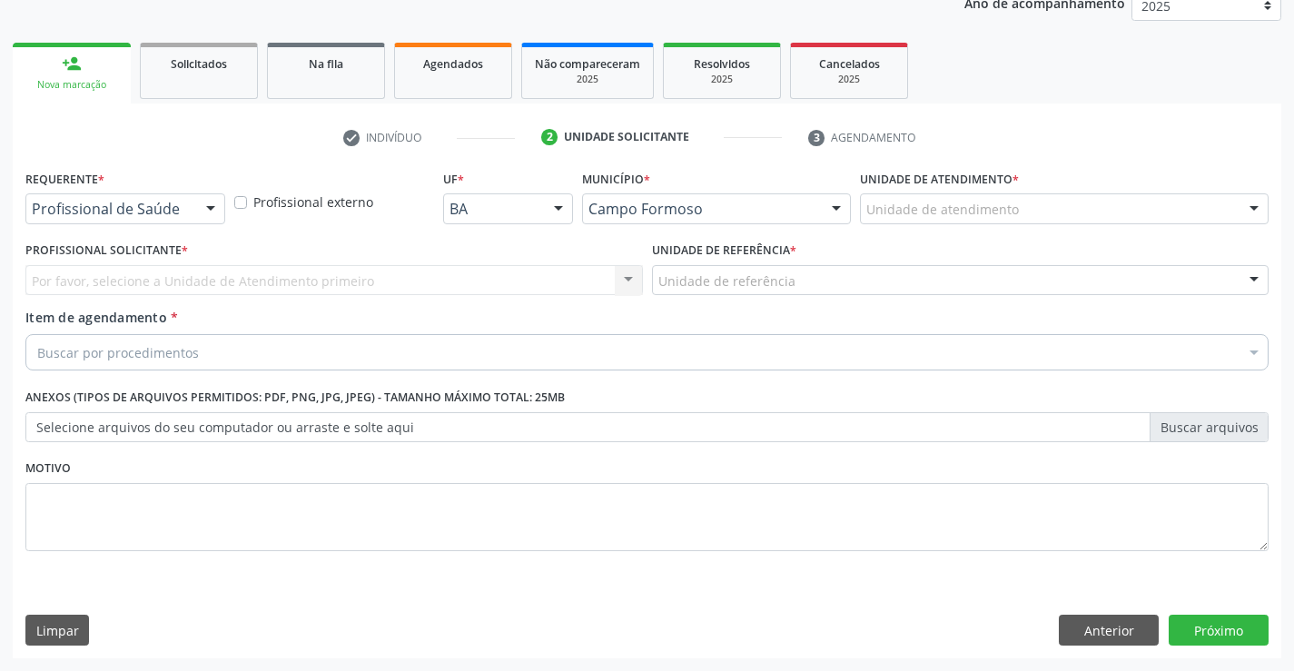
click at [193, 210] on div "Profissional de Saúde" at bounding box center [125, 208] width 200 height 31
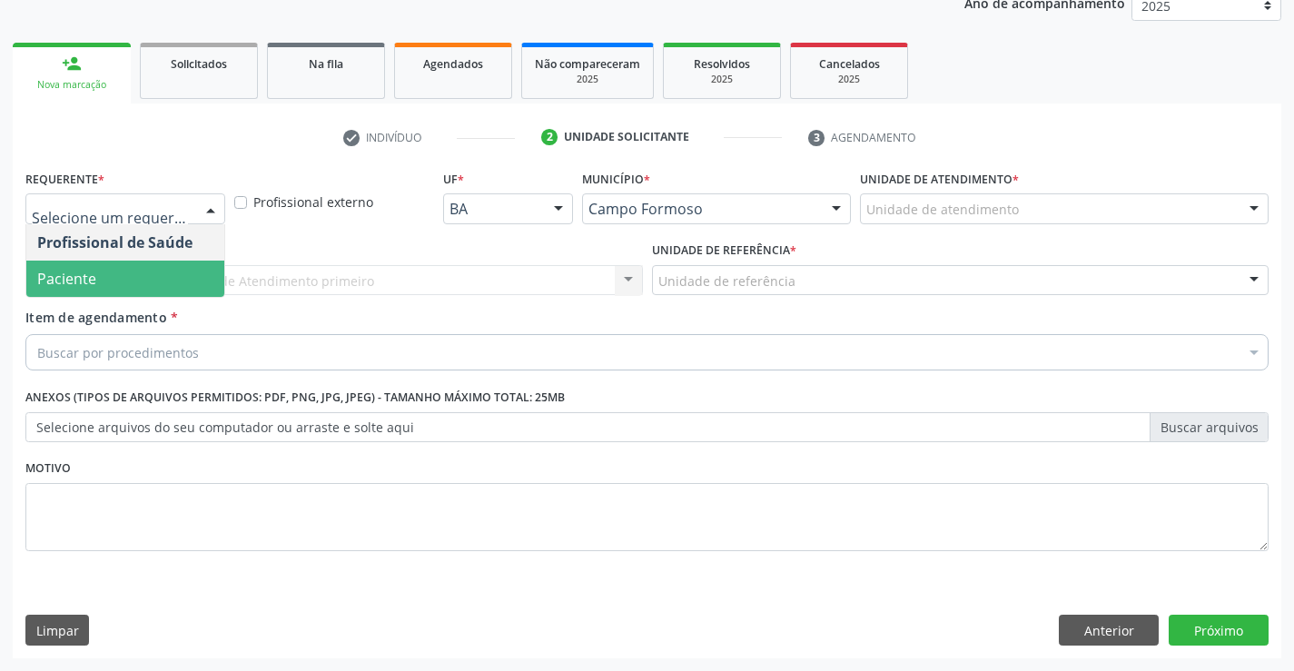
click at [183, 281] on span "Paciente" at bounding box center [125, 279] width 198 height 36
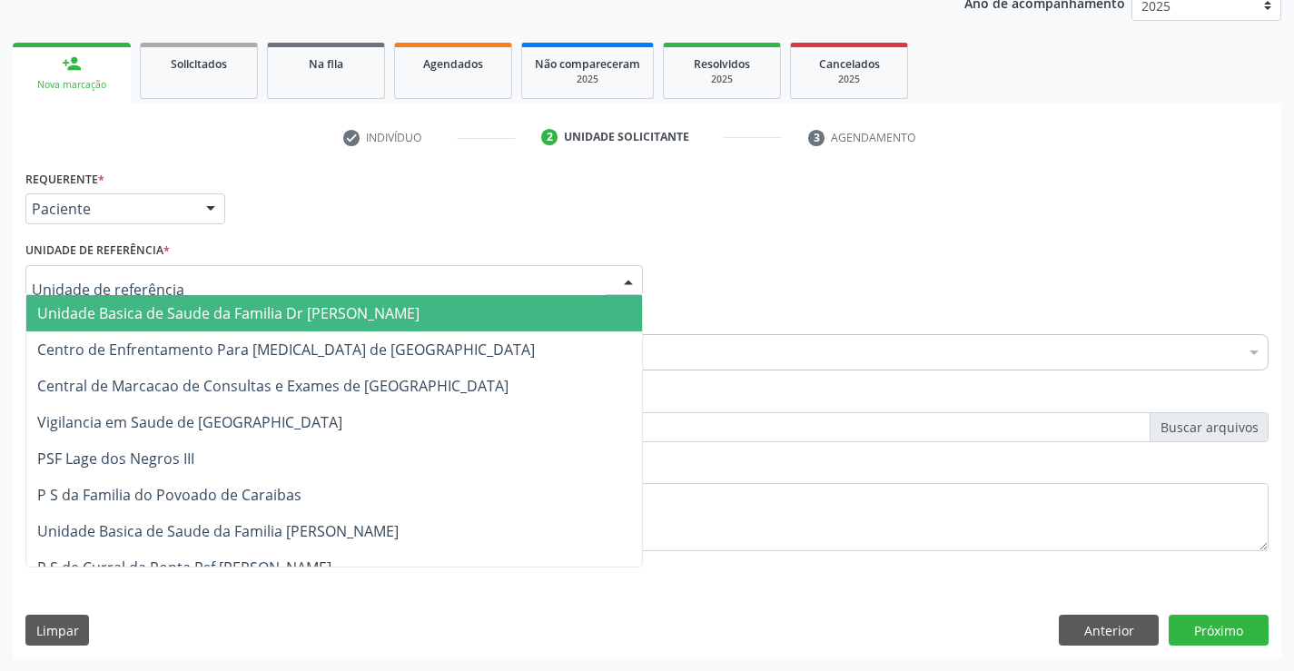
click at [202, 281] on div at bounding box center [334, 280] width 618 height 31
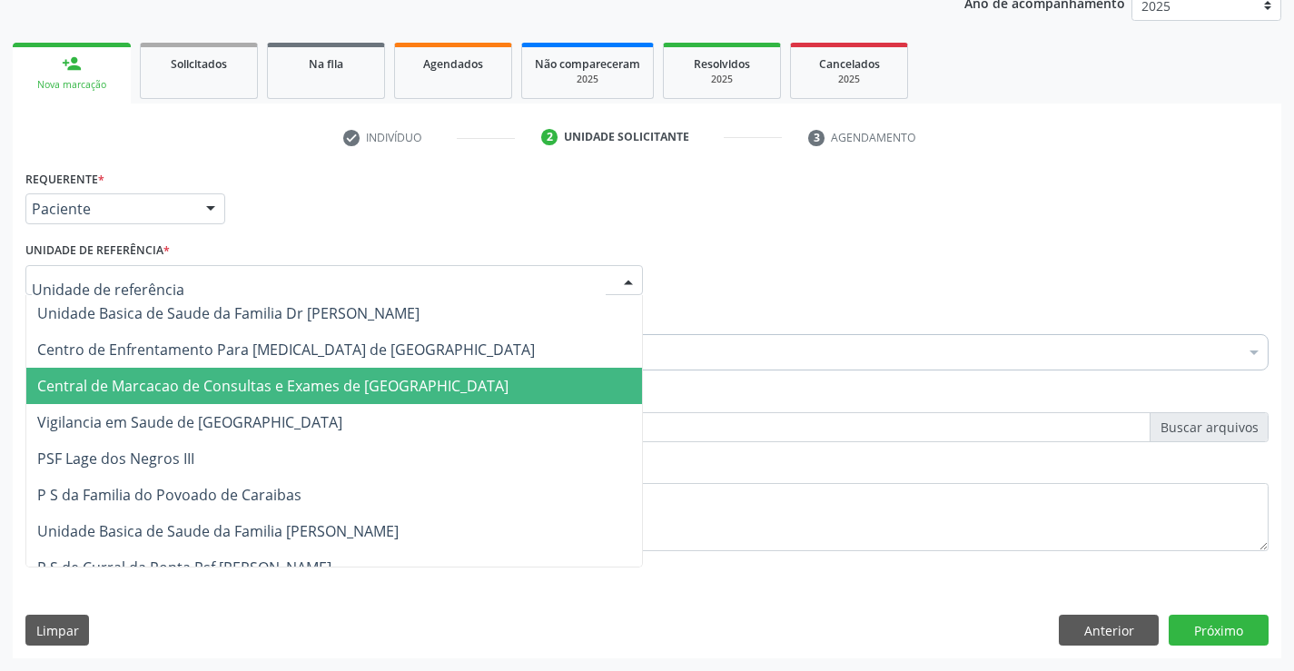
click at [194, 373] on span "Central de Marcacao de Consultas e Exames de [GEOGRAPHIC_DATA]" at bounding box center [334, 386] width 616 height 36
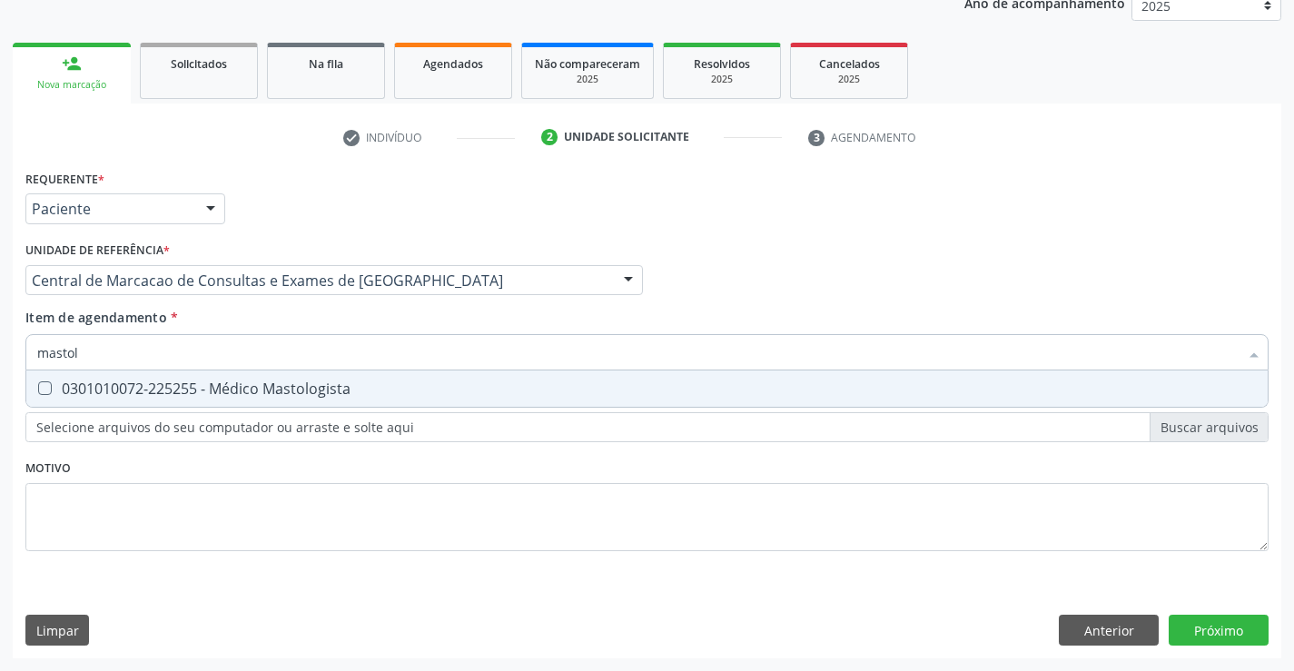
type input "mastolo"
click at [277, 381] on div "0301010072-225255 - Médico Mastologista" at bounding box center [647, 388] width 1220 height 15
checkbox Mastologista "true"
click at [1223, 633] on div "Requerente * Paciente Profissional de Saúde Paciente Nenhum resultado encontrad…" at bounding box center [647, 411] width 1269 height 493
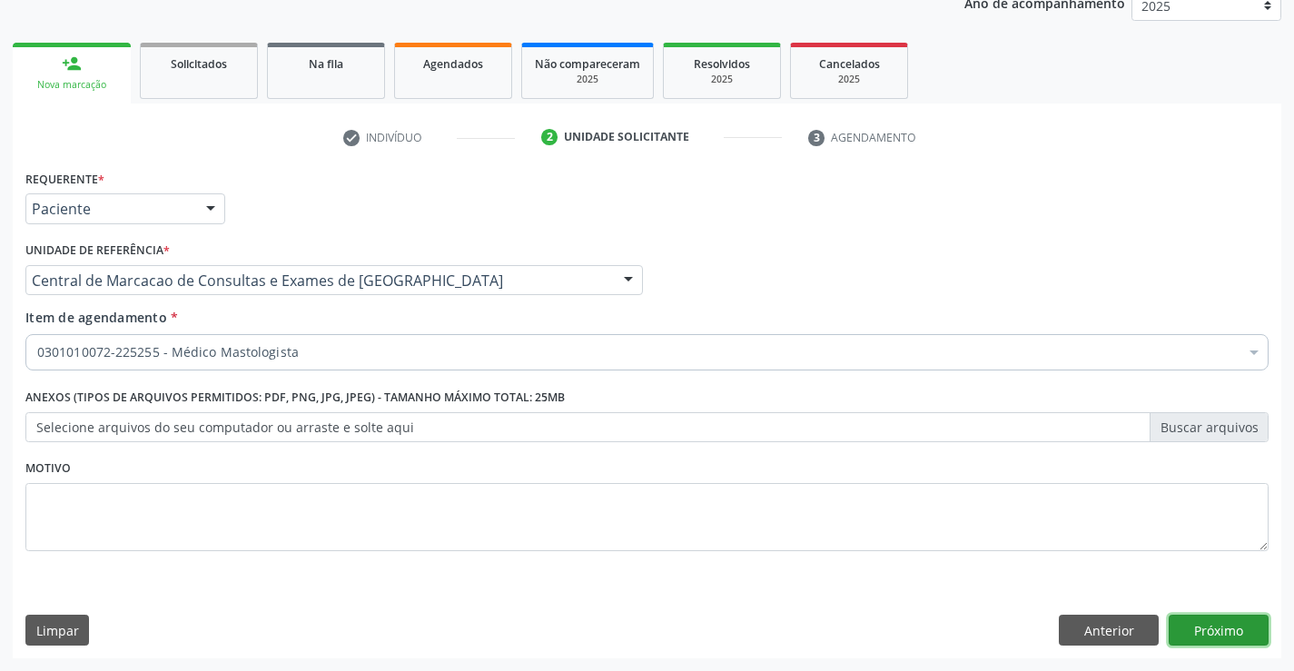
click at [1207, 619] on button "Próximo" at bounding box center [1219, 630] width 100 height 31
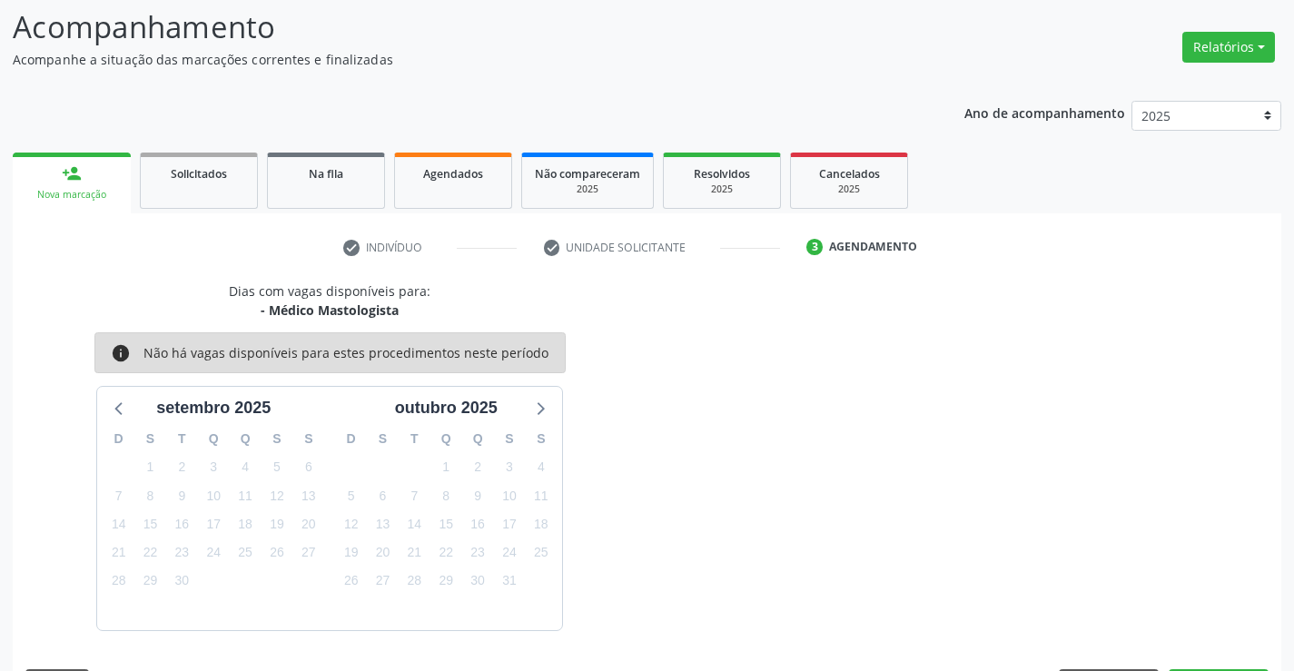
scroll to position [173, 0]
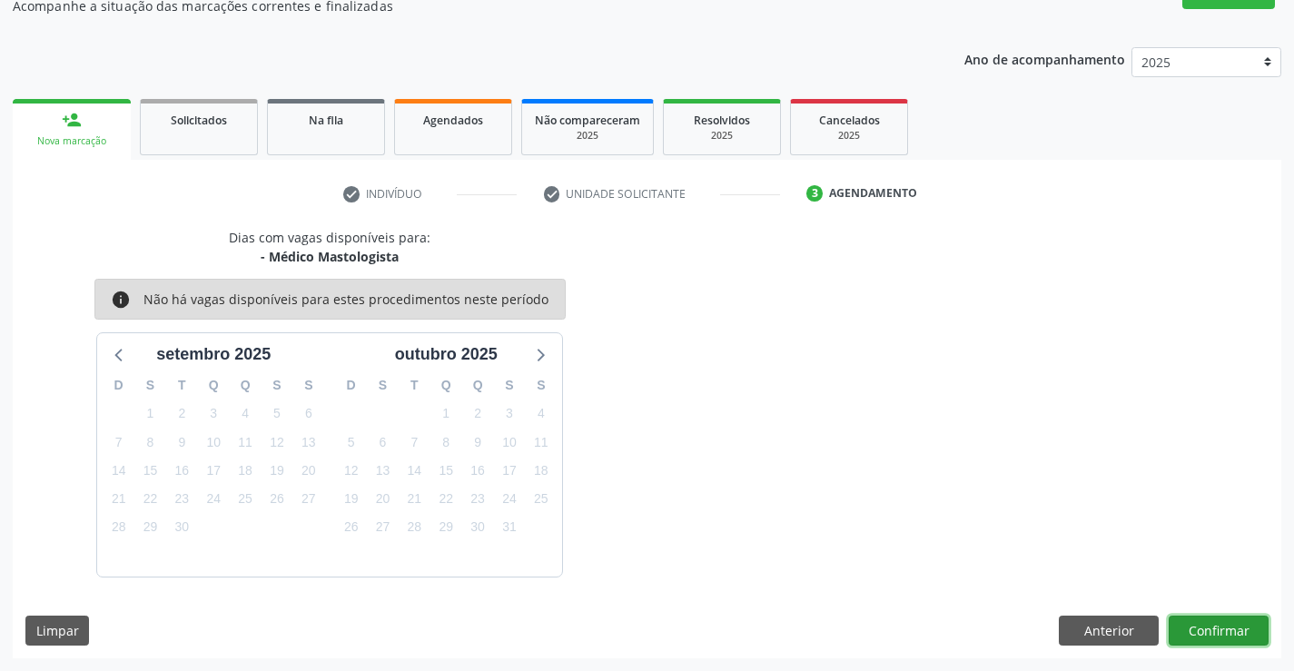
click at [1183, 620] on button "Confirmar" at bounding box center [1219, 631] width 100 height 31
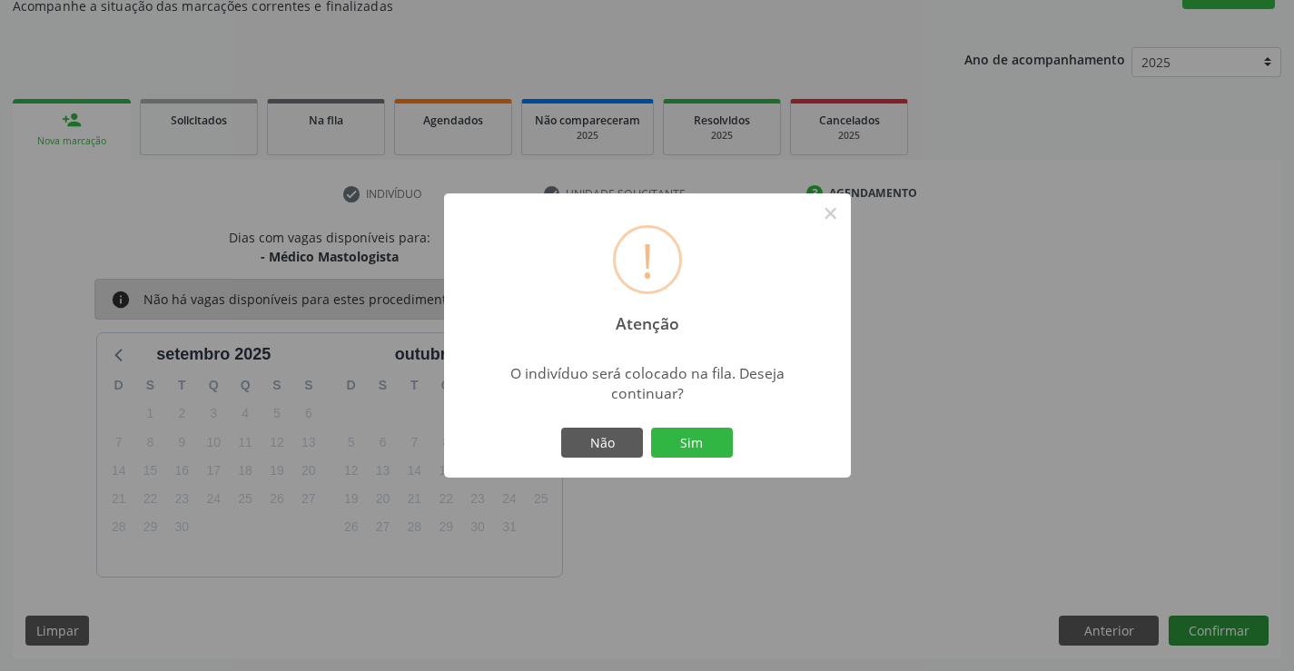
click at [651, 428] on button "Sim" at bounding box center [692, 443] width 82 height 31
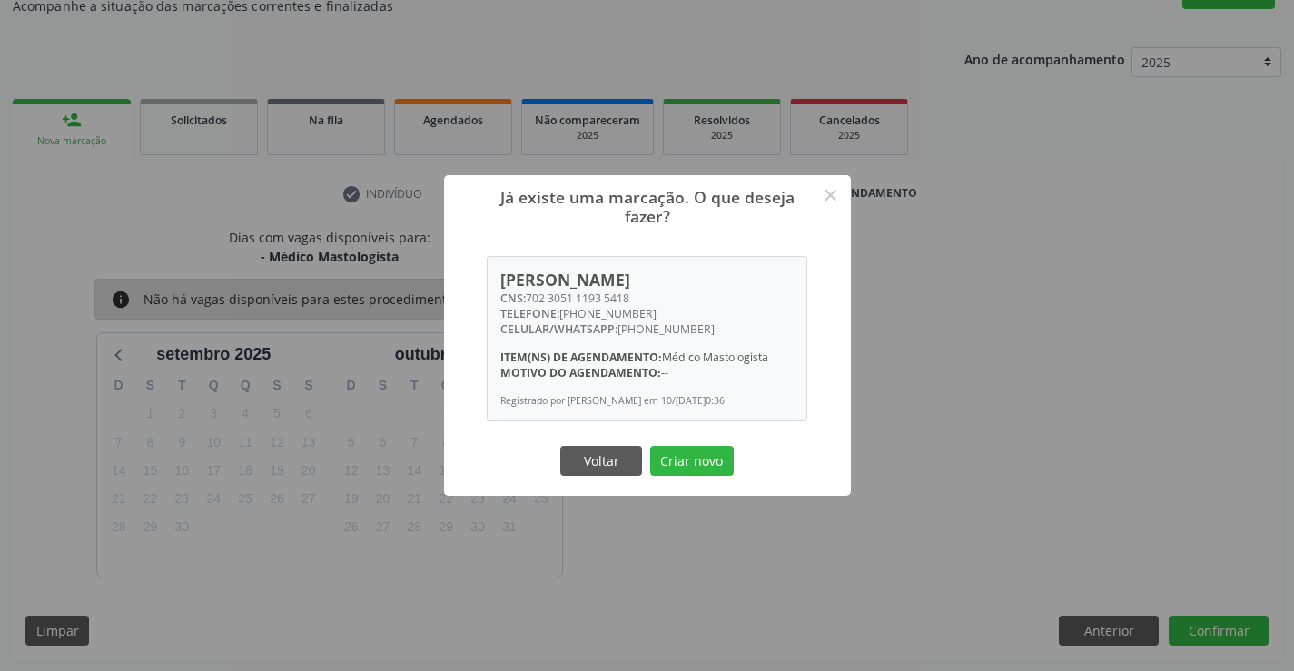
click at [650, 446] on button "Criar novo" at bounding box center [692, 461] width 84 height 31
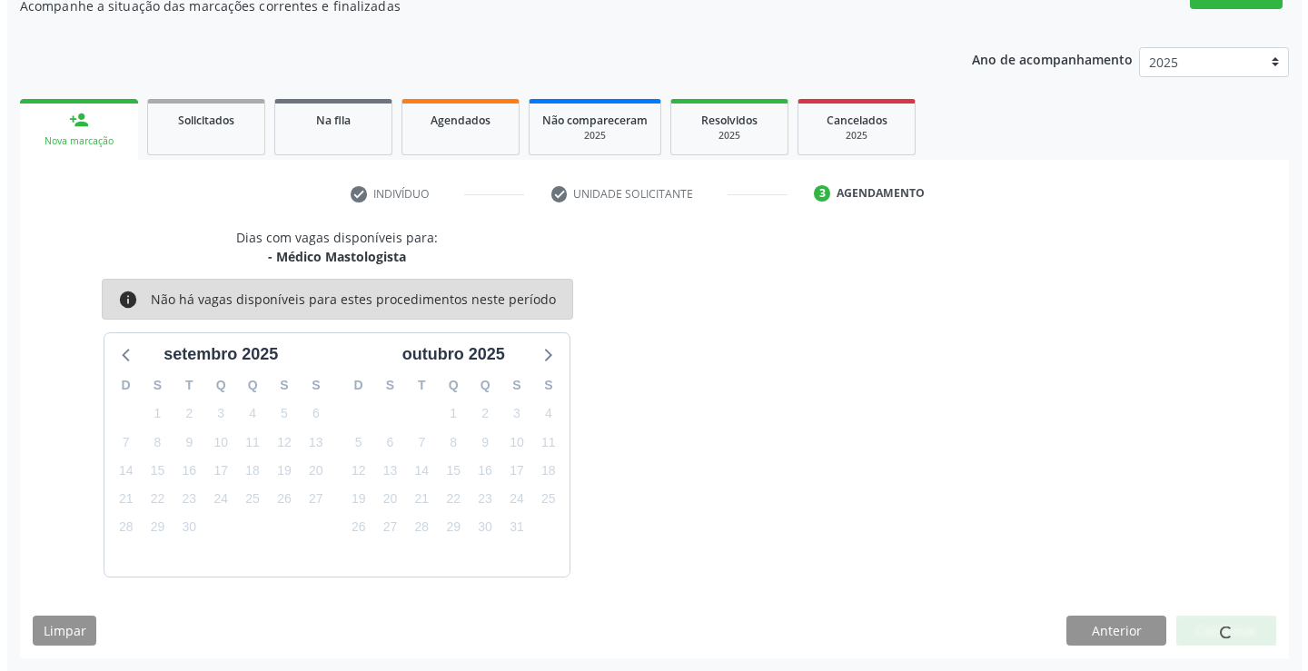
scroll to position [0, 0]
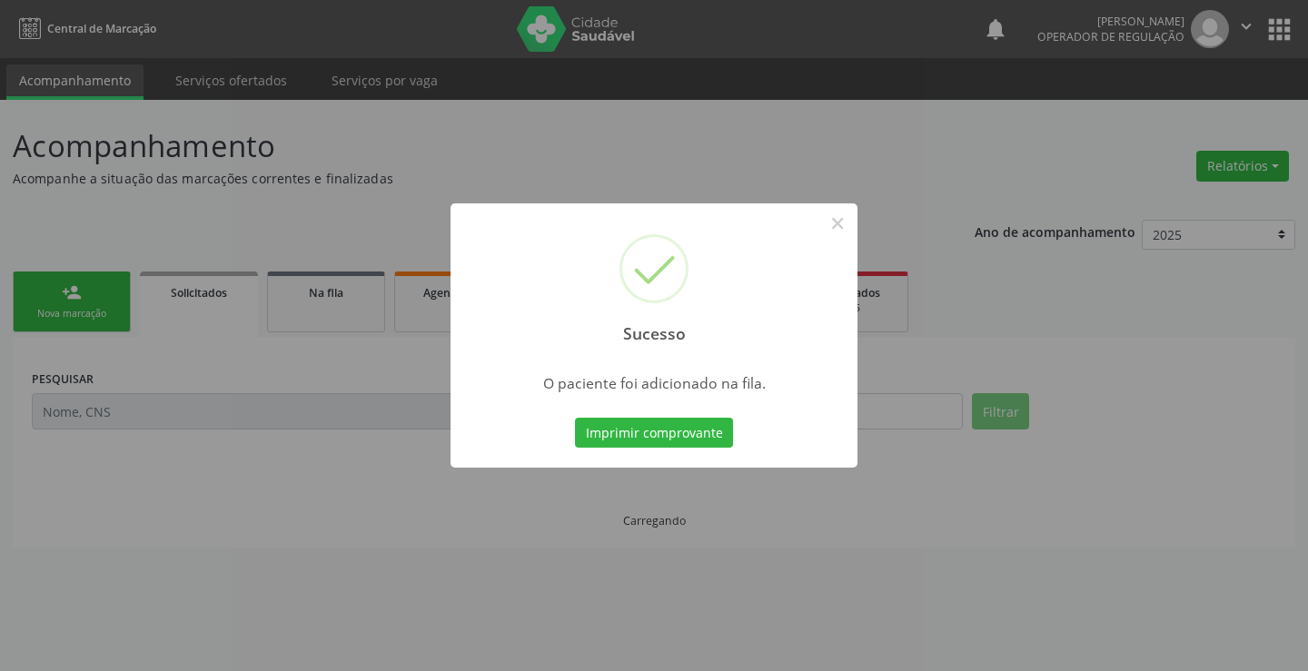
click at [575, 418] on button "Imprimir comprovante" at bounding box center [654, 433] width 158 height 31
